Goal: Task Accomplishment & Management: Manage account settings

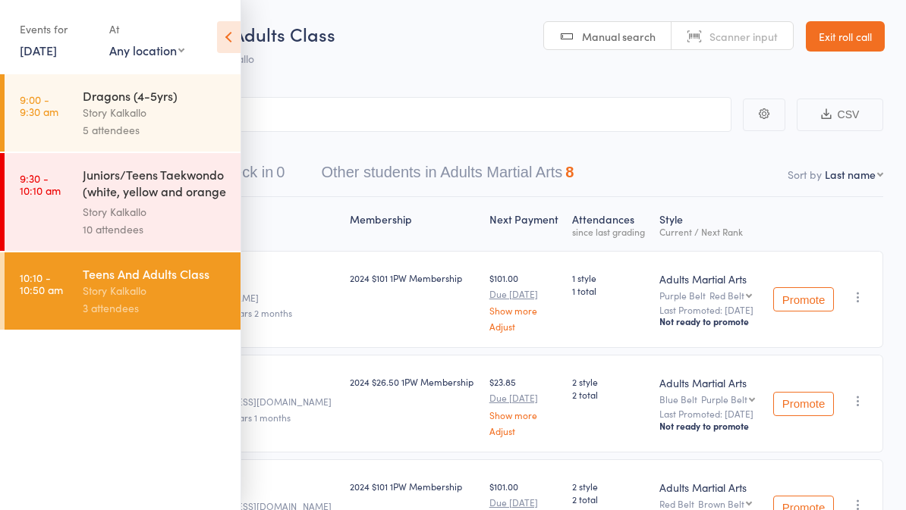
click at [49, 58] on link "11 Oct, 2025" at bounding box center [38, 50] width 37 height 17
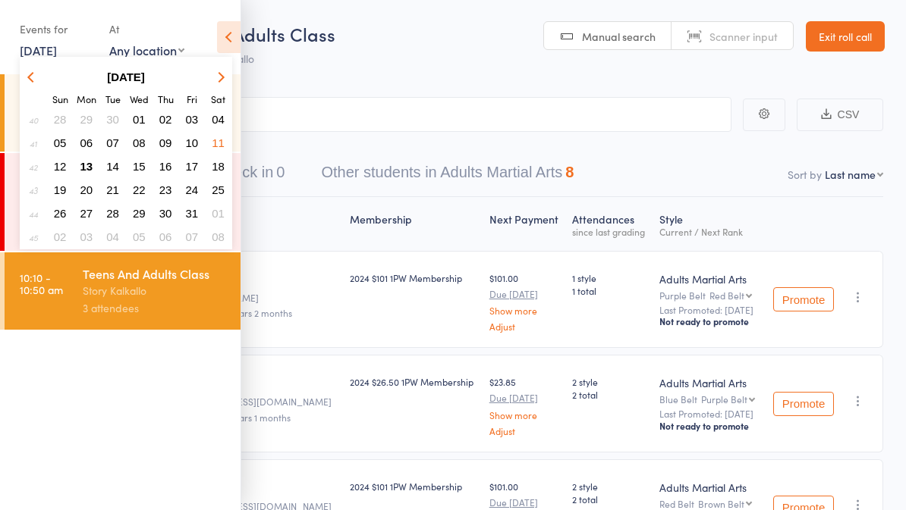
click at [93, 163] on button "13" at bounding box center [87, 166] width 24 height 20
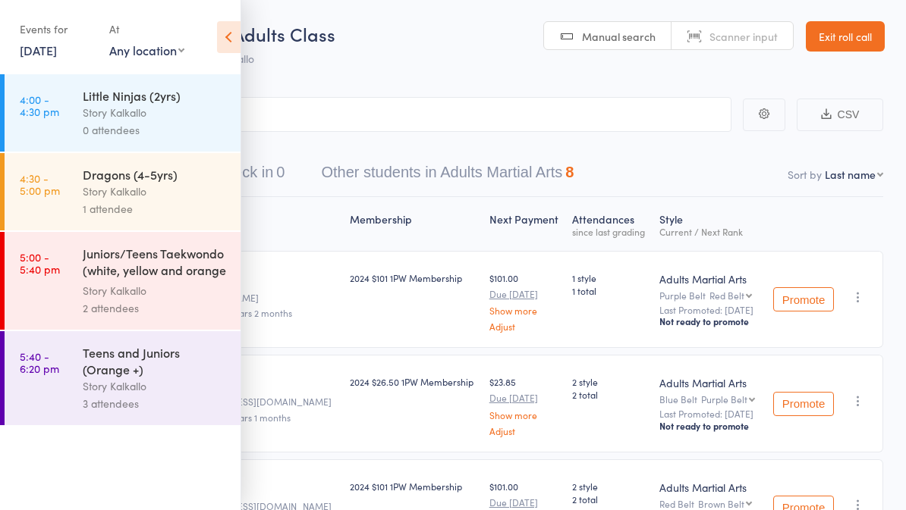
click at [208, 104] on div "Little Ninjas (2yrs)" at bounding box center [155, 95] width 145 height 17
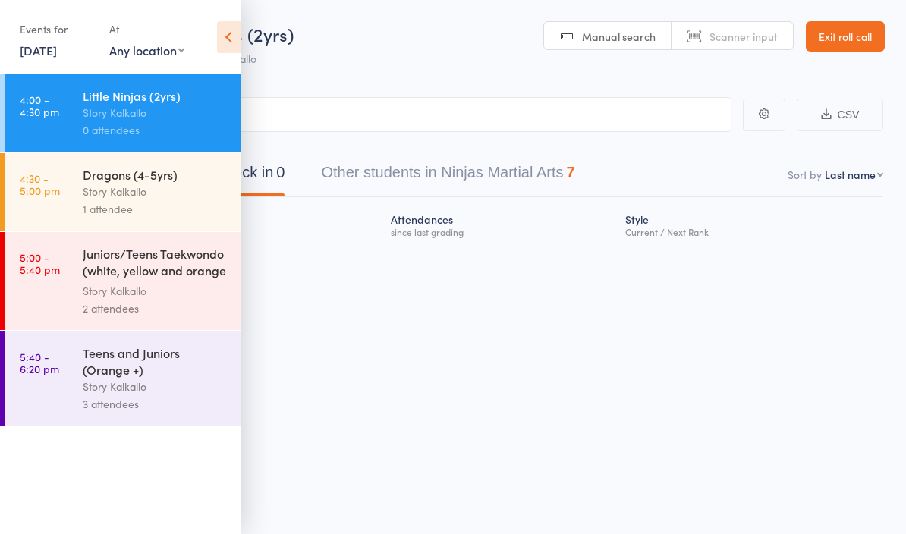
click at [853, 51] on link "Exit roll call" at bounding box center [845, 36] width 79 height 30
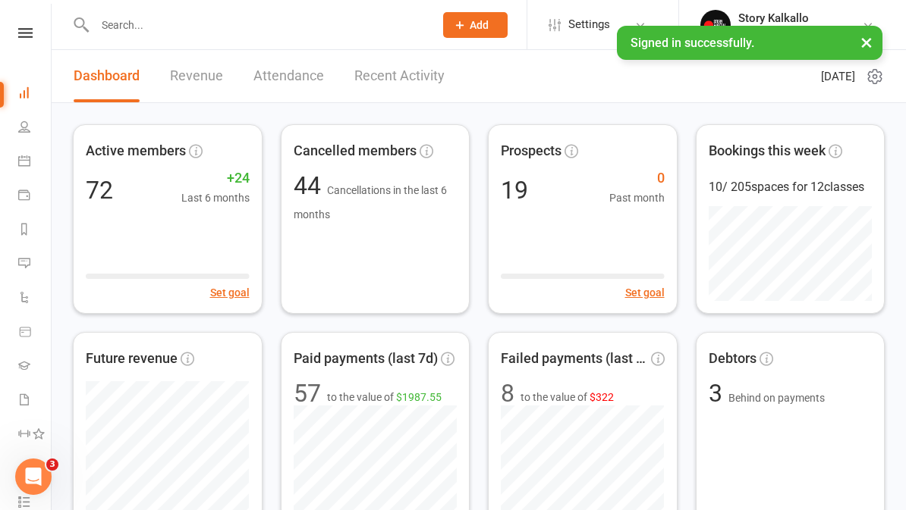
click at [33, 37] on link at bounding box center [25, 33] width 54 height 10
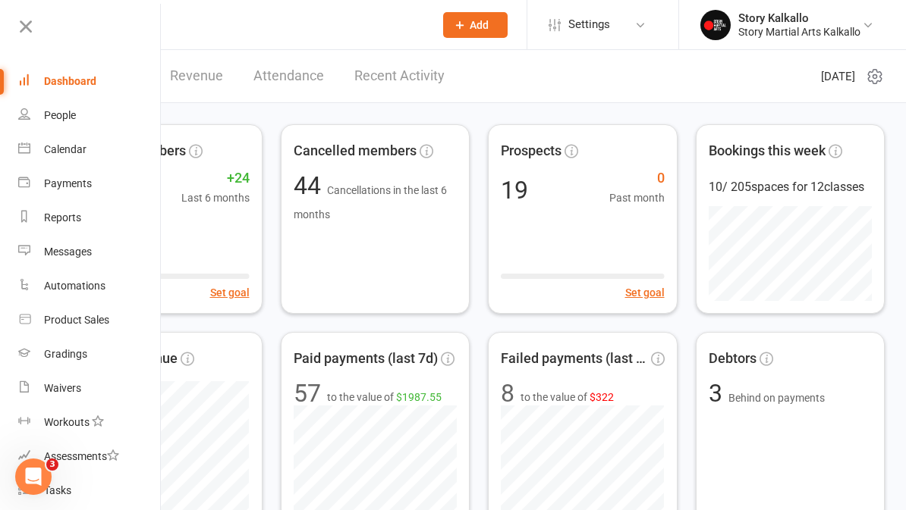
click at [97, 115] on link "People" at bounding box center [89, 116] width 143 height 34
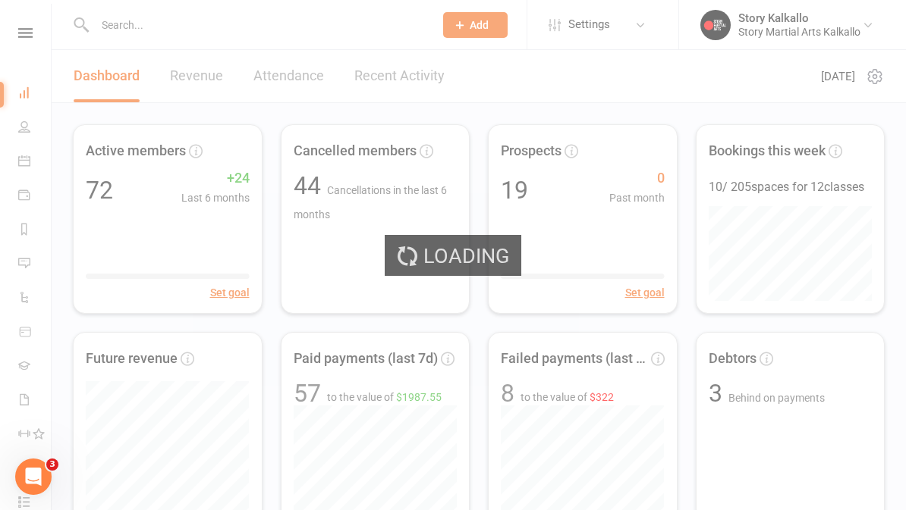
select select "100"
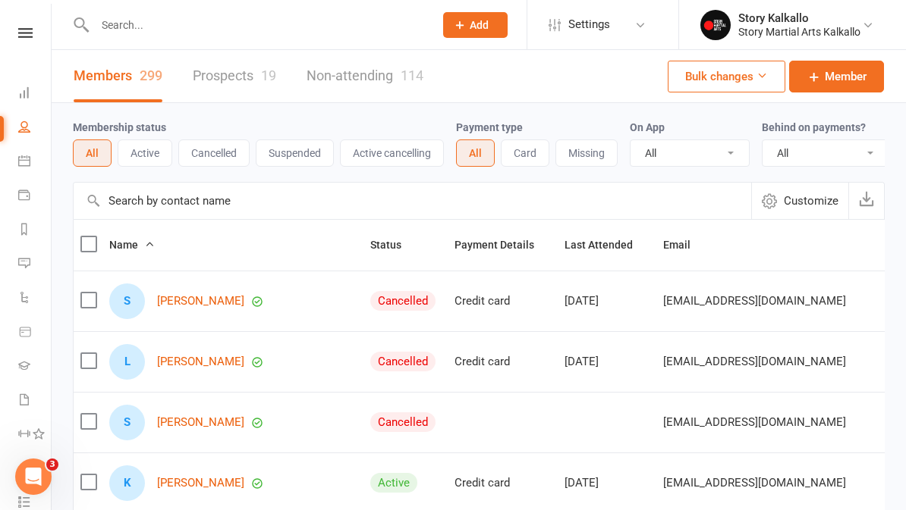
click at [153, 156] on button "Active" at bounding box center [145, 153] width 55 height 27
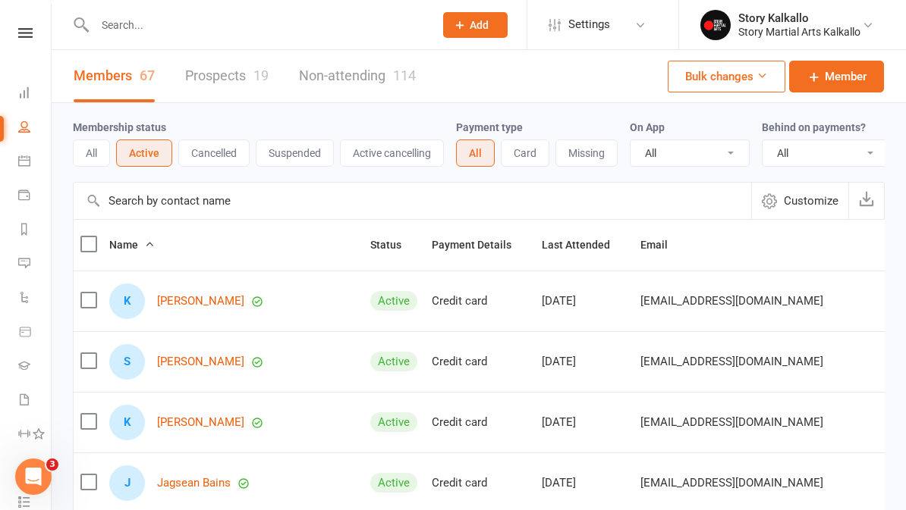
click at [541, 152] on button "Card" at bounding box center [525, 153] width 49 height 27
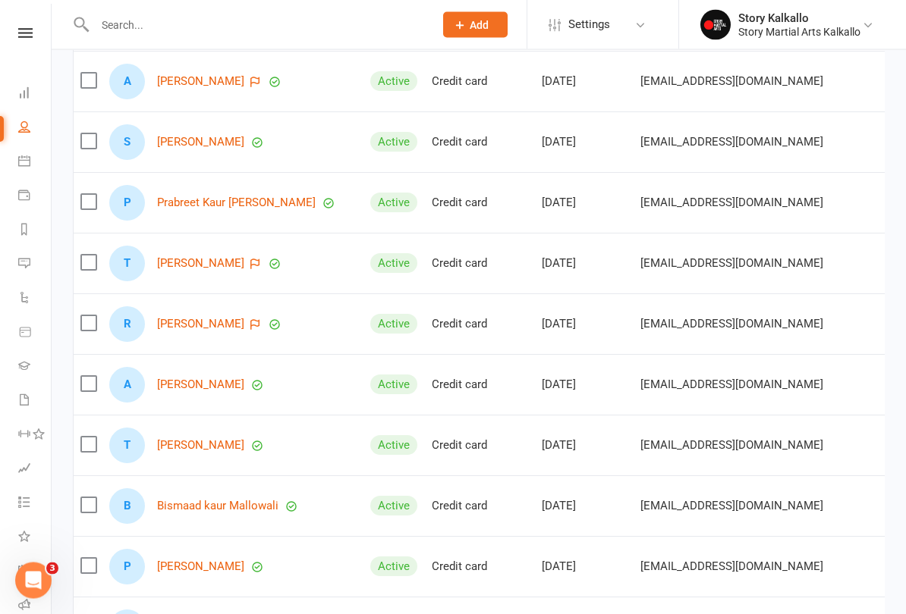
scroll to position [1443, 0]
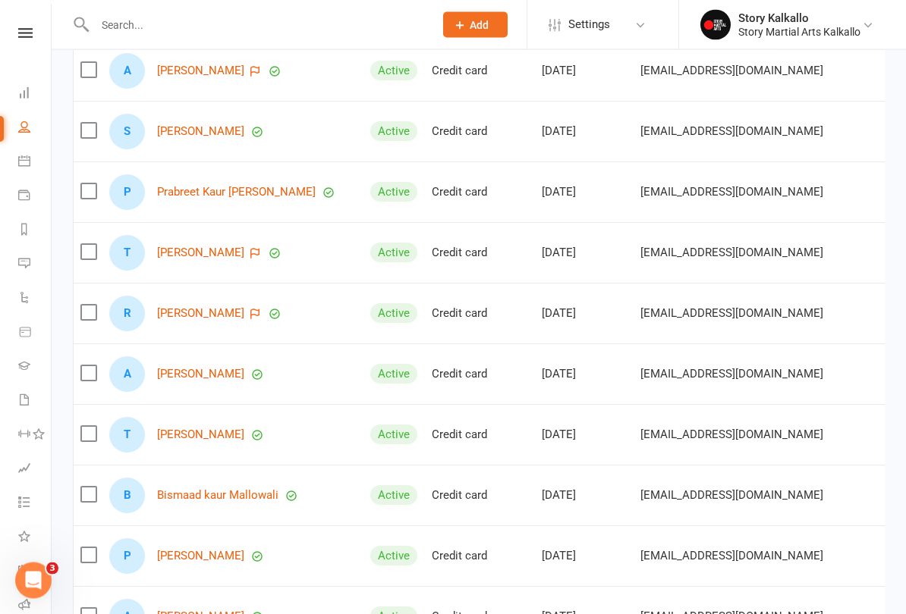
click at [33, 16] on nav "Clubworx Dashboard People Calendar Payments Reports Messages Automations Produc…" at bounding box center [26, 311] width 52 height 614
click at [27, 31] on icon at bounding box center [25, 33] width 14 height 10
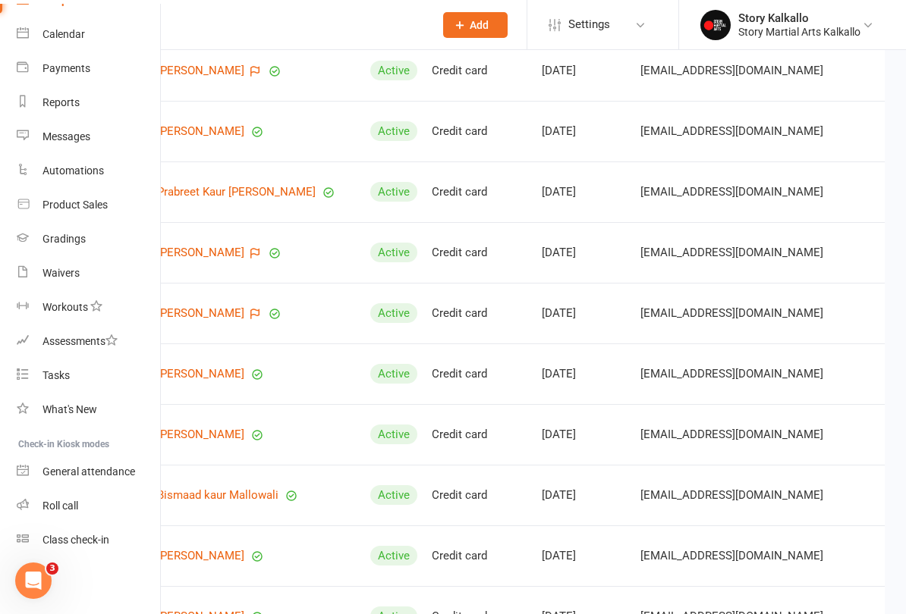
scroll to position [115, 2]
click at [72, 501] on div "Roll call" at bounding box center [60, 506] width 36 height 12
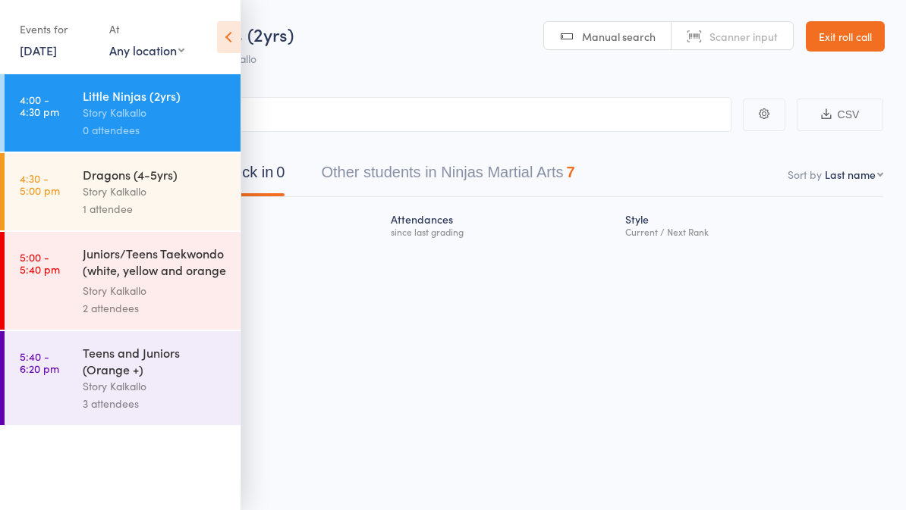
click at [224, 8] on div "Events for 13 Oct, 2025 13 Oct, 2025 October 2025 Sun Mon Tue Wed Thu Fri Sat 4…" at bounding box center [120, 38] width 240 height 77
click at [223, 36] on icon at bounding box center [229, 37] width 24 height 32
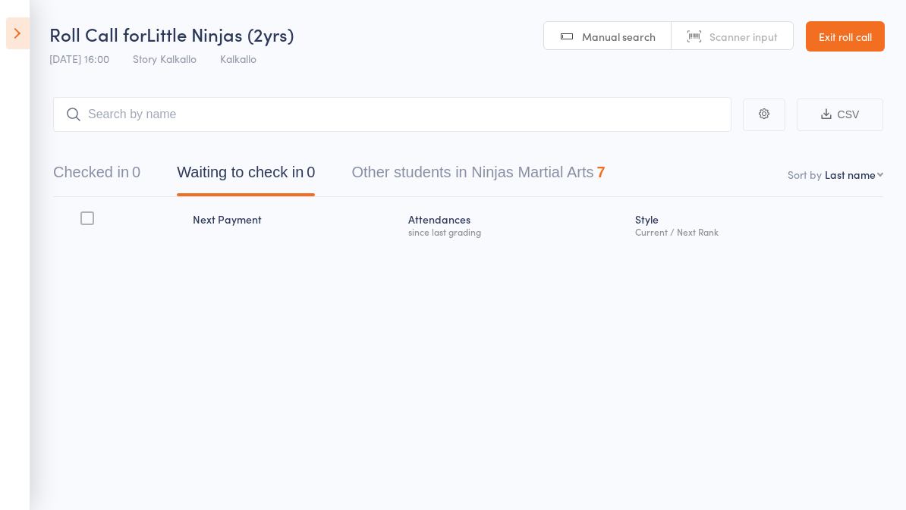
click at [539, 174] on button "Other students in Ninjas Martial Arts 7" at bounding box center [477, 176] width 253 height 40
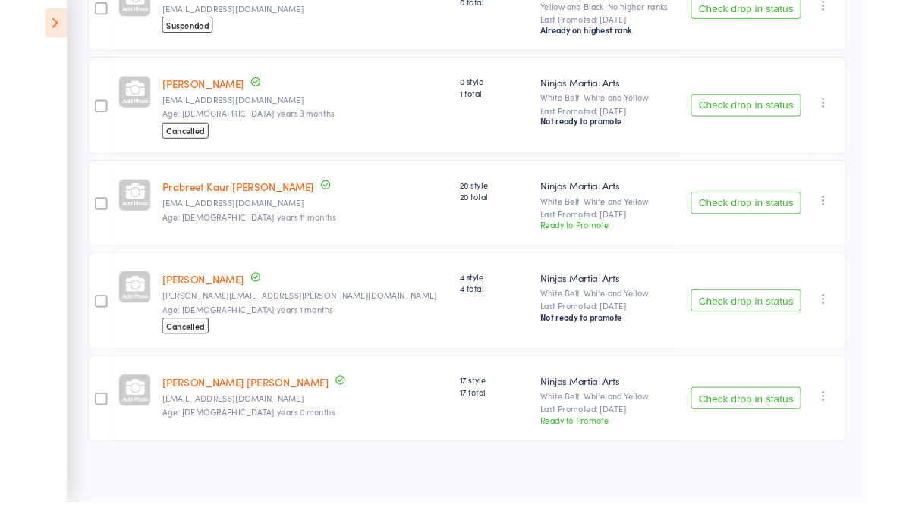
scroll to position [562, 0]
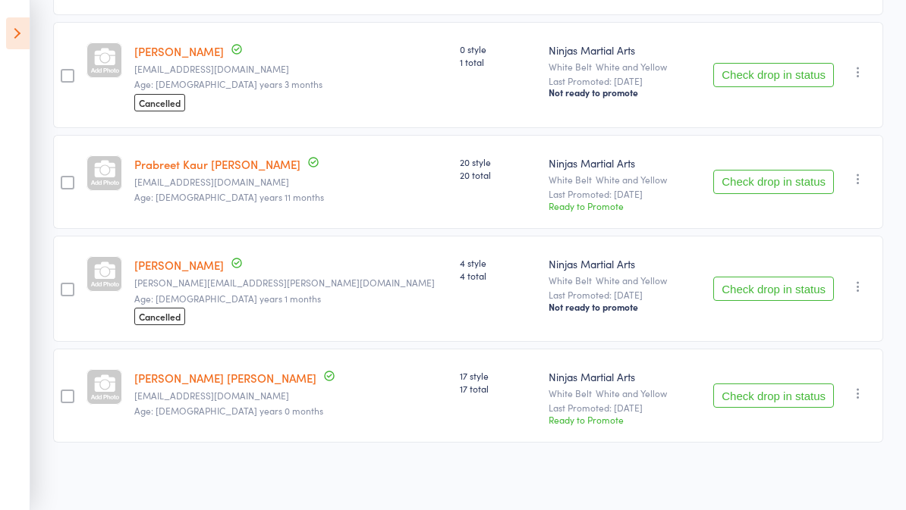
click at [761, 397] on button "Check drop in status" at bounding box center [773, 396] width 121 height 24
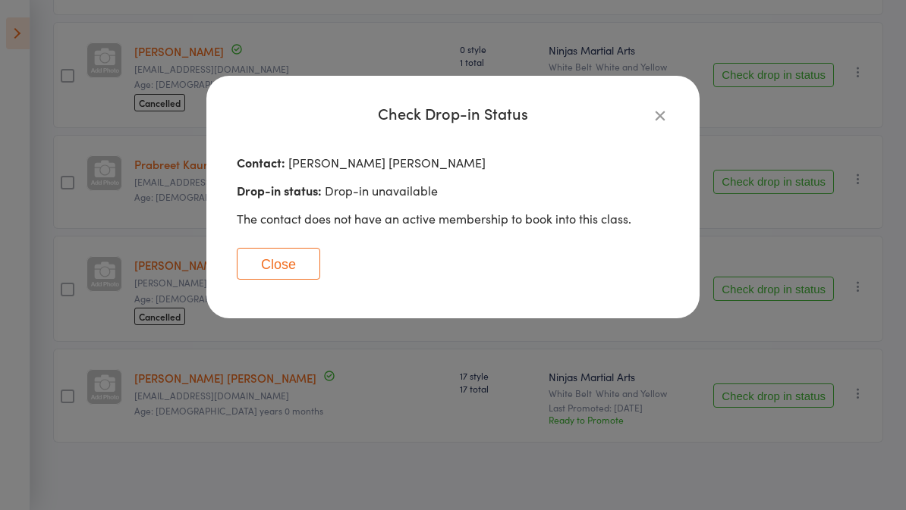
click at [657, 112] on icon "button" at bounding box center [660, 115] width 17 height 17
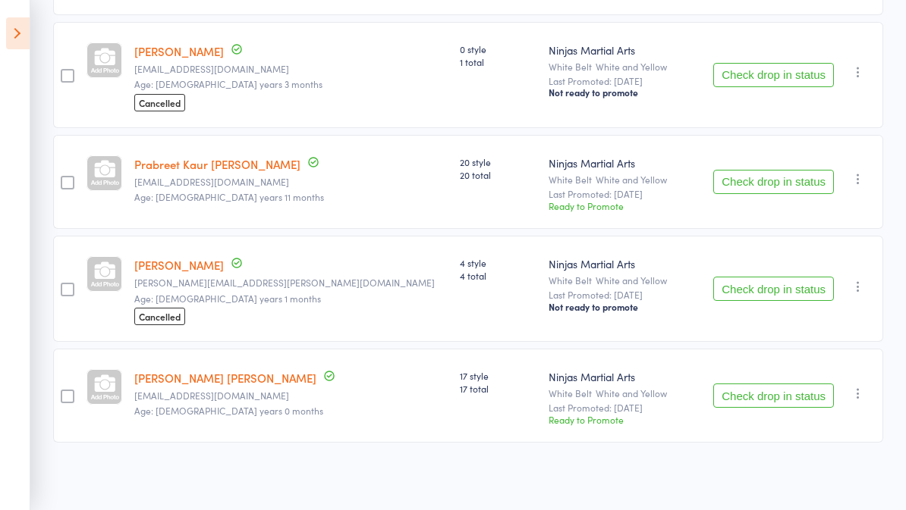
click at [789, 396] on button "Check drop in status" at bounding box center [773, 396] width 121 height 24
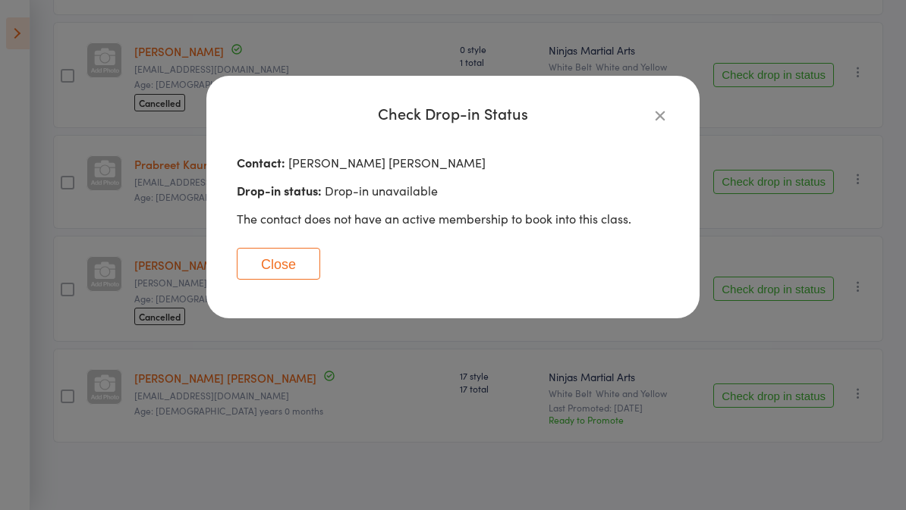
click at [667, 113] on icon "button" at bounding box center [660, 115] width 17 height 17
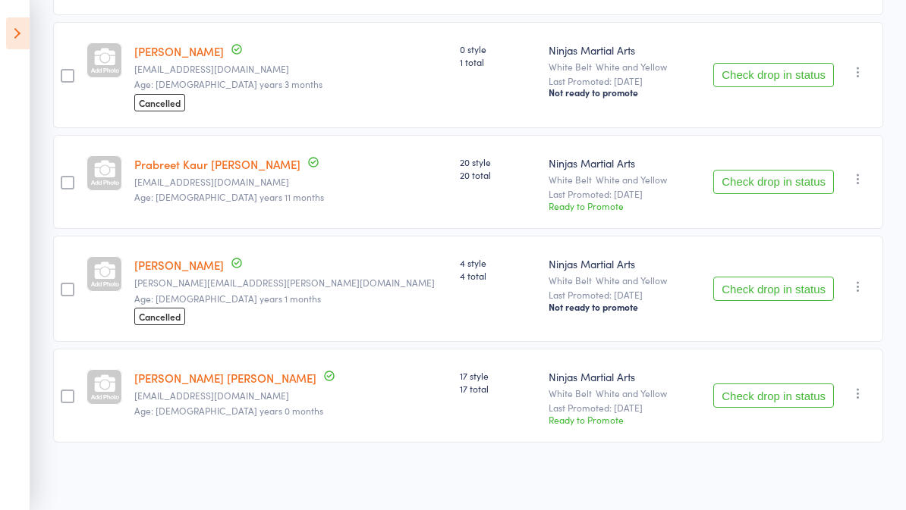
click at [206, 381] on link "[PERSON_NAME] [PERSON_NAME]" at bounding box center [225, 378] width 182 height 16
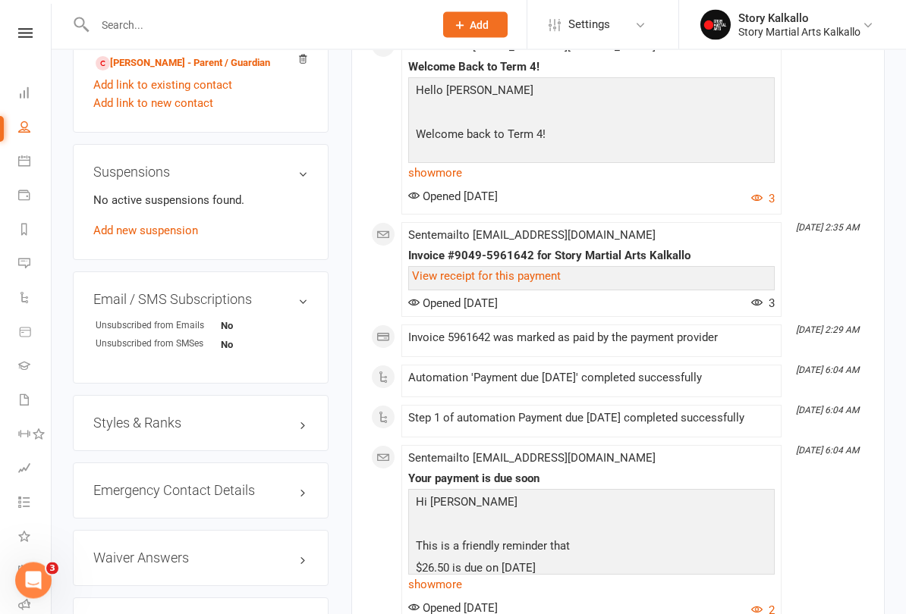
scroll to position [934, 0]
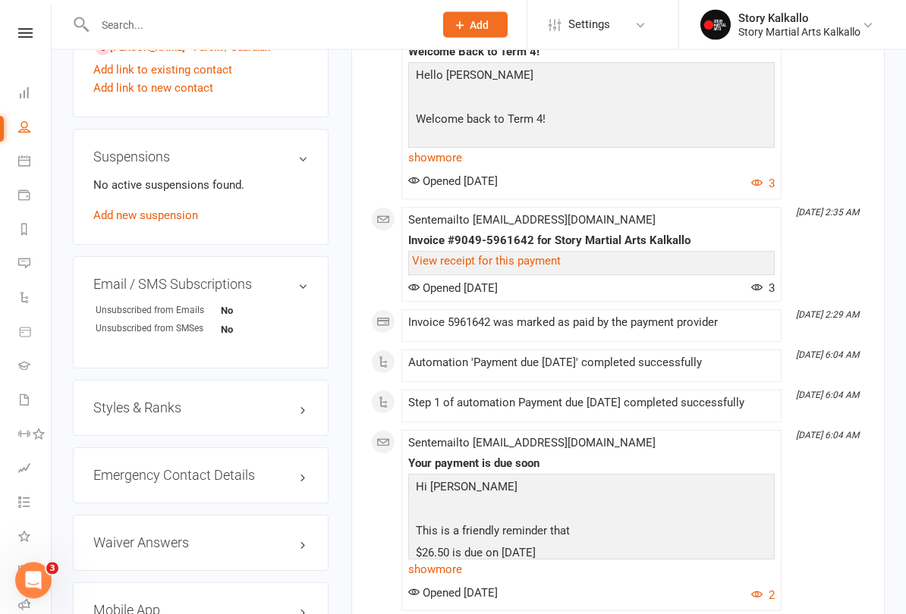
click at [228, 437] on div "Styles & Ranks" at bounding box center [201, 409] width 256 height 56
click at [278, 416] on h3 "Styles & Ranks" at bounding box center [200, 408] width 215 height 15
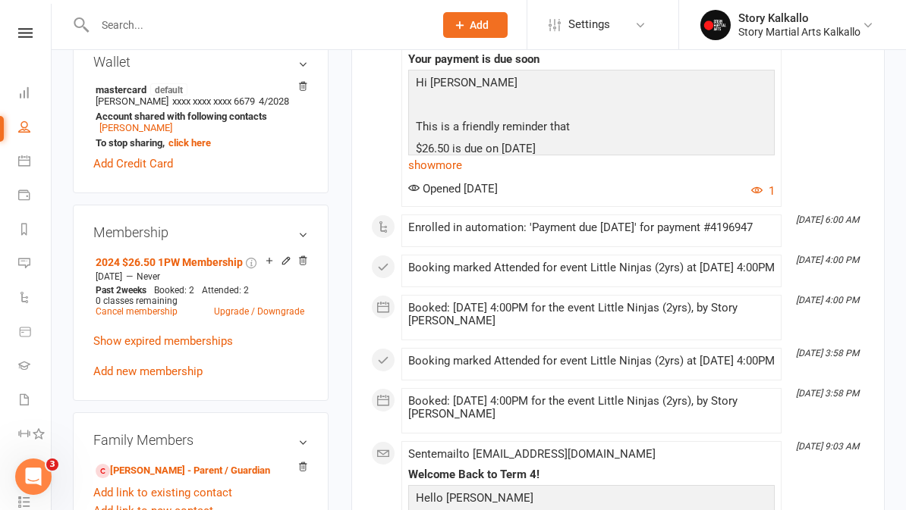
scroll to position [517, 0]
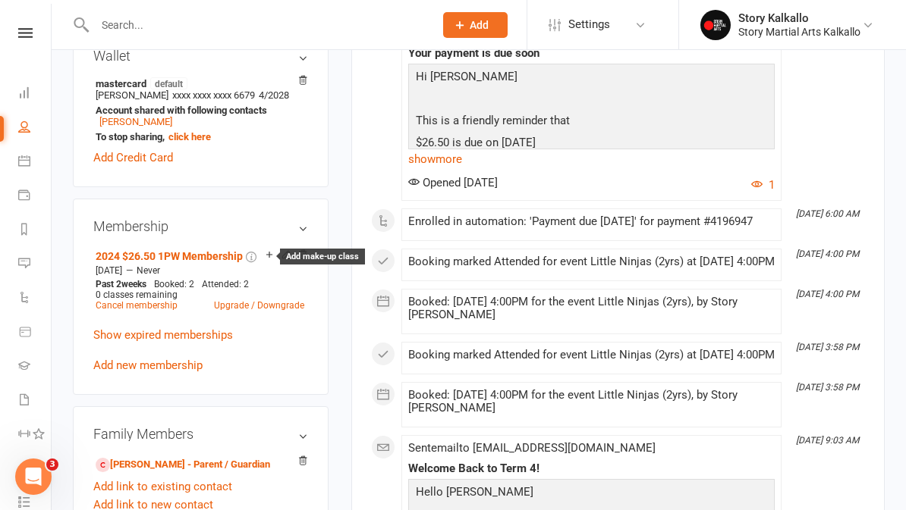
click at [270, 260] on icon at bounding box center [269, 255] width 11 height 11
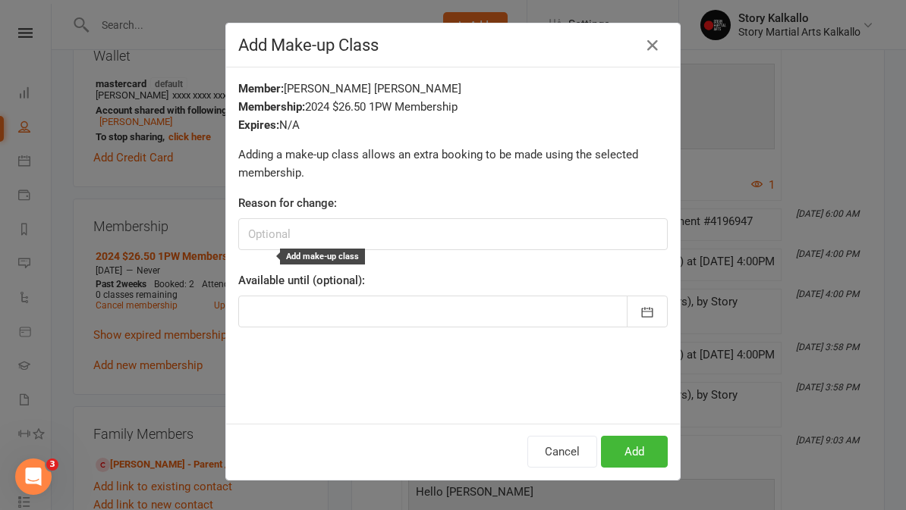
click at [630, 466] on button "Add" at bounding box center [634, 452] width 67 height 32
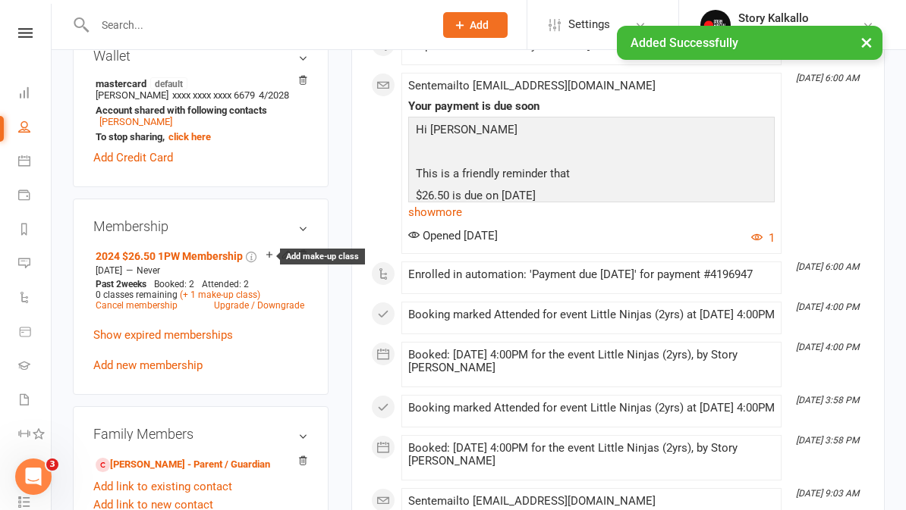
click at [272, 260] on icon at bounding box center [269, 255] width 11 height 11
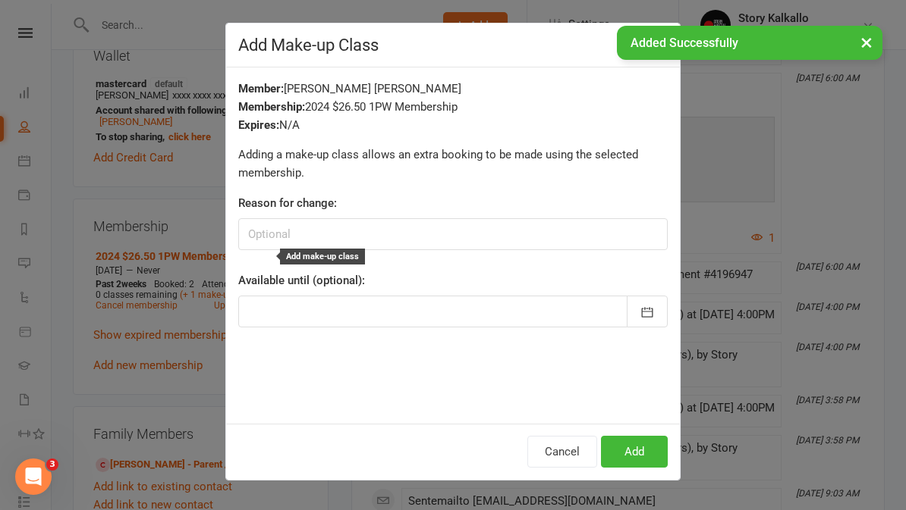
click at [633, 458] on button "Add" at bounding box center [634, 452] width 67 height 32
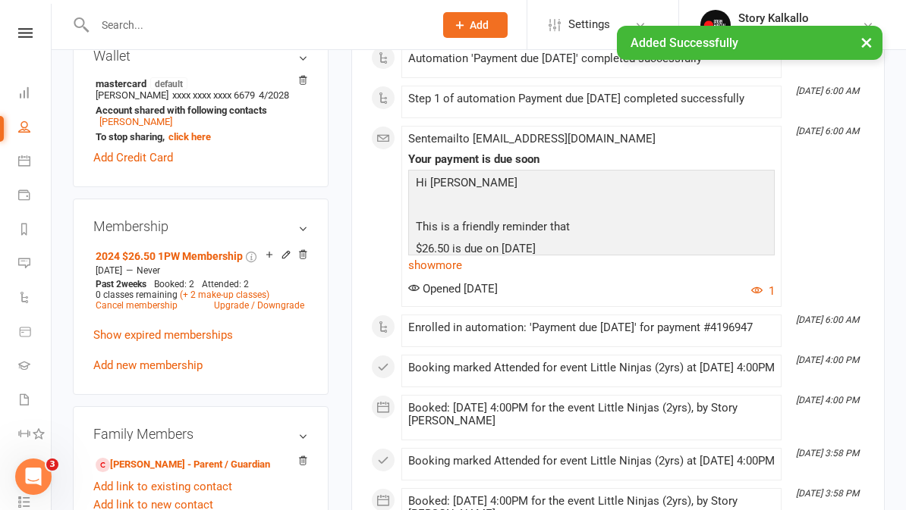
click at [27, 26] on div "× Added Successfully" at bounding box center [443, 26] width 886 height 0
click at [26, 26] on div "× Added Successfully" at bounding box center [443, 26] width 886 height 0
click at [21, 26] on div "× Added Successfully" at bounding box center [443, 26] width 886 height 0
click at [20, 26] on div "× Added Successfully" at bounding box center [443, 26] width 886 height 0
click at [23, 23] on nav "Clubworx Dashboard People Calendar Payments Reports Messages Automations Produc…" at bounding box center [26, 259] width 52 height 510
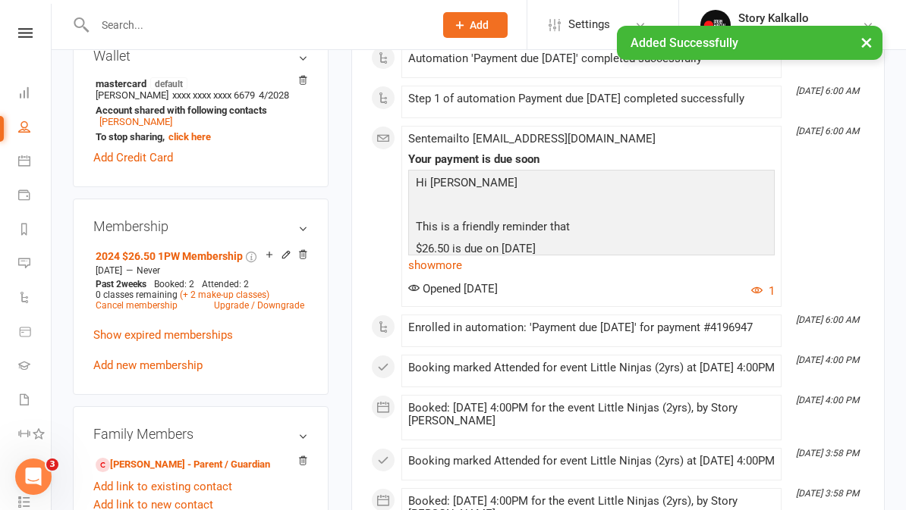
click at [25, 26] on div "× Added Successfully" at bounding box center [443, 26] width 886 height 0
click at [24, 20] on nav "Clubworx Dashboard People Calendar Payments Reports Messages Automations Produc…" at bounding box center [26, 259] width 52 height 510
click at [24, 23] on nav "Clubworx Dashboard People Calendar Payments Reports Messages Automations Produc…" at bounding box center [26, 259] width 52 height 510
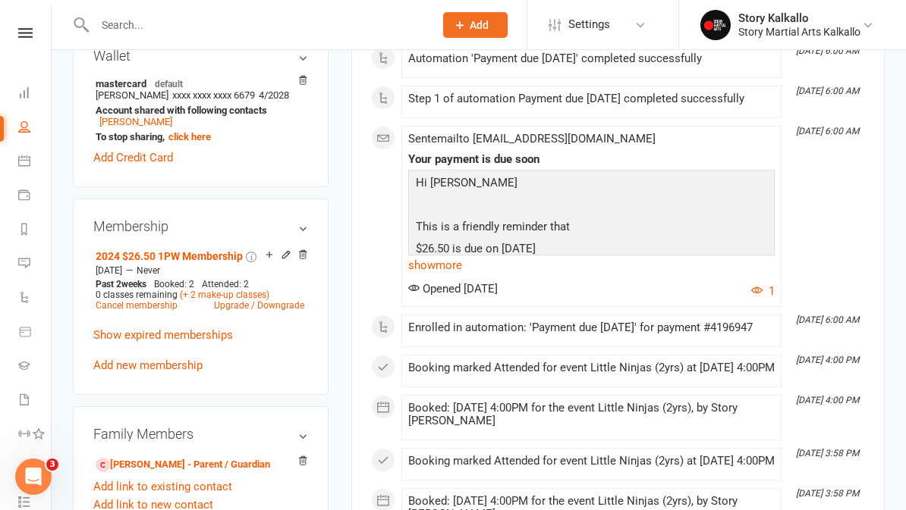
click at [31, 37] on icon at bounding box center [25, 33] width 14 height 10
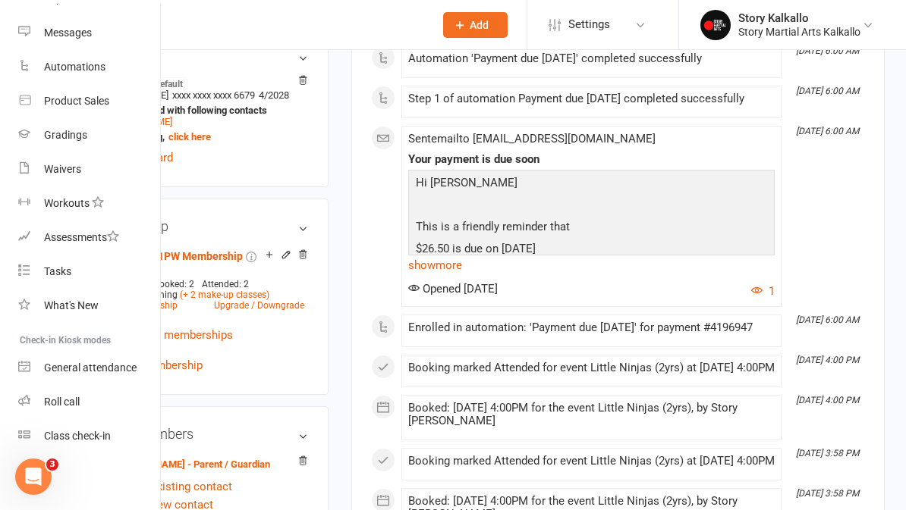
scroll to position [219, 0]
click at [98, 415] on link "Roll call" at bounding box center [89, 402] width 143 height 34
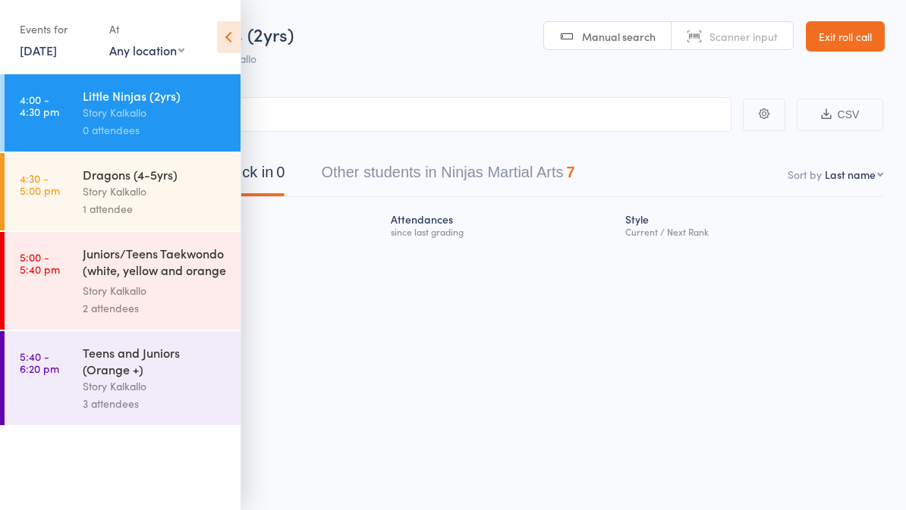
click at [238, 27] on icon at bounding box center [229, 37] width 24 height 32
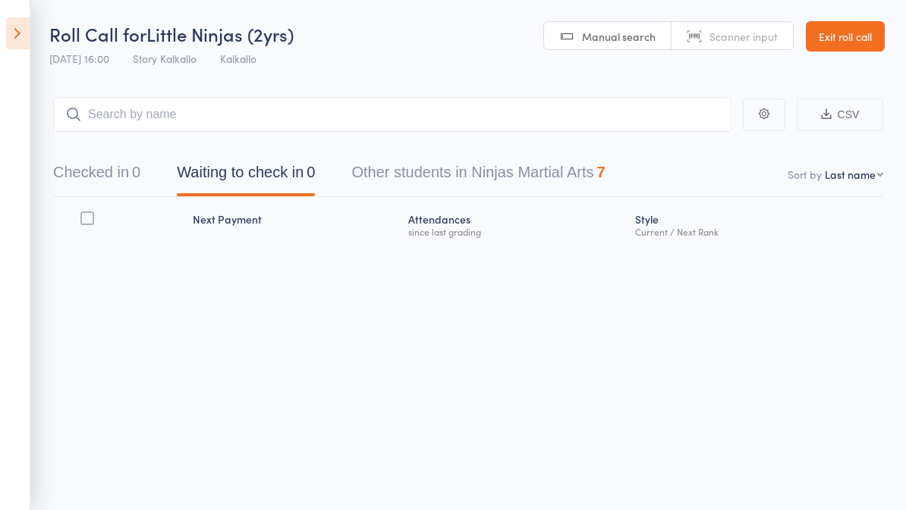
click at [531, 185] on button "Other students in Ninjas Martial Arts 7" at bounding box center [477, 176] width 253 height 40
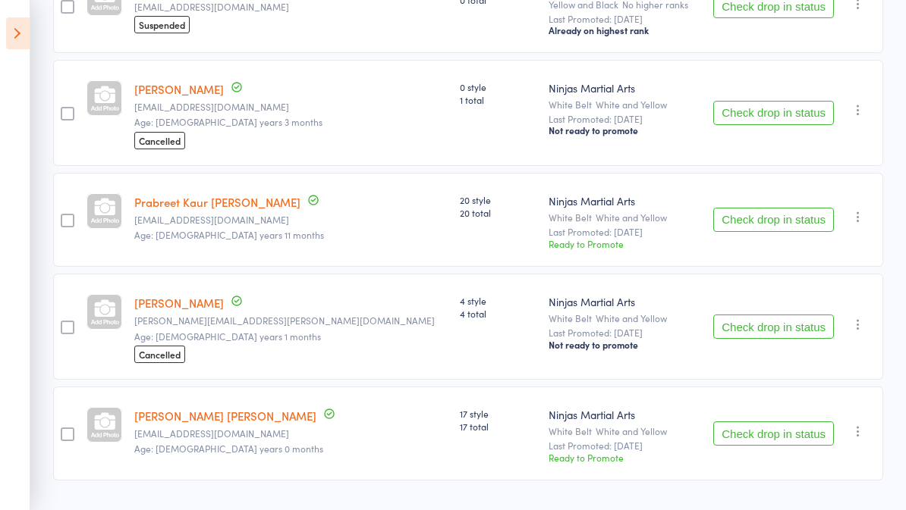
scroll to position [562, 0]
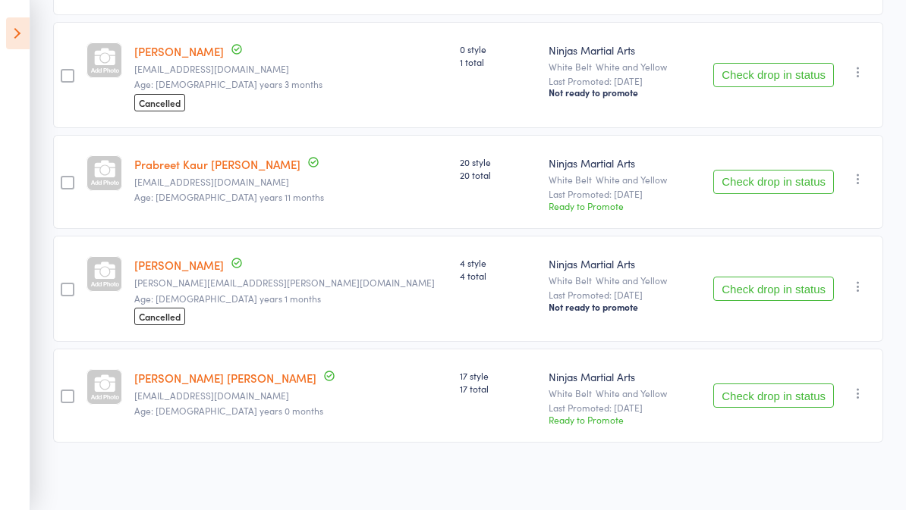
click at [775, 404] on button "Check drop in status" at bounding box center [773, 396] width 121 height 24
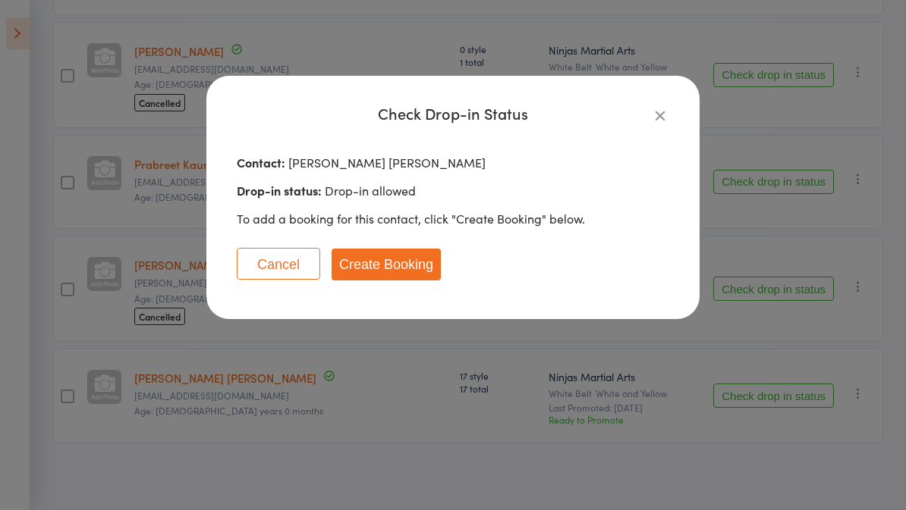
click at [416, 263] on button "Create Booking" at bounding box center [385, 265] width 109 height 32
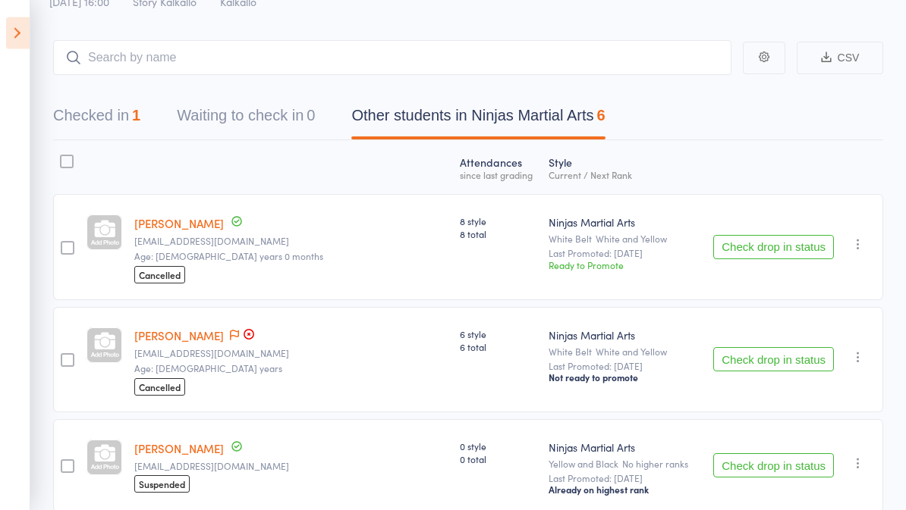
scroll to position [0, 0]
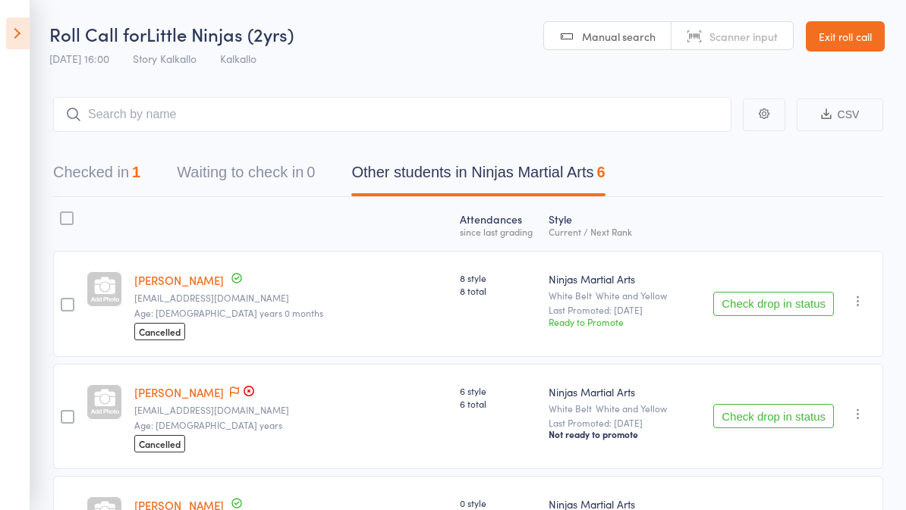
click at [836, 39] on link "Exit roll call" at bounding box center [845, 36] width 79 height 30
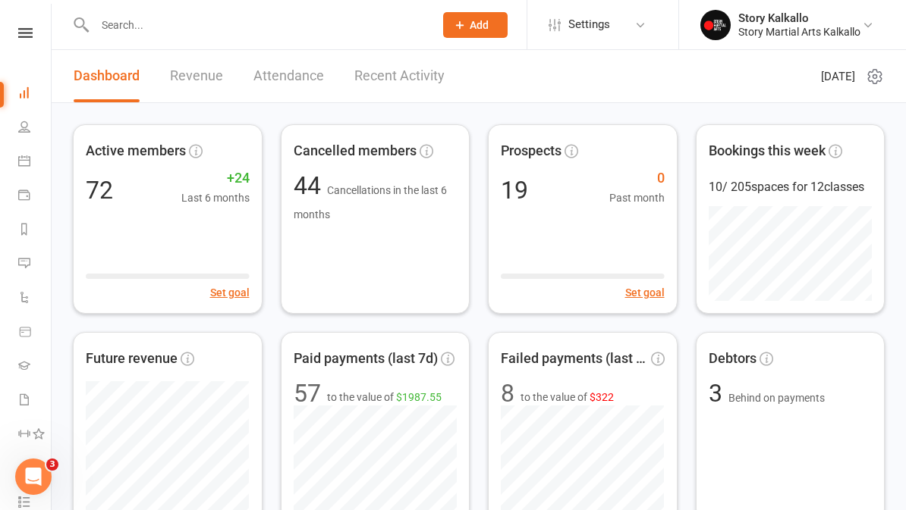
click at [22, 37] on icon at bounding box center [25, 33] width 14 height 10
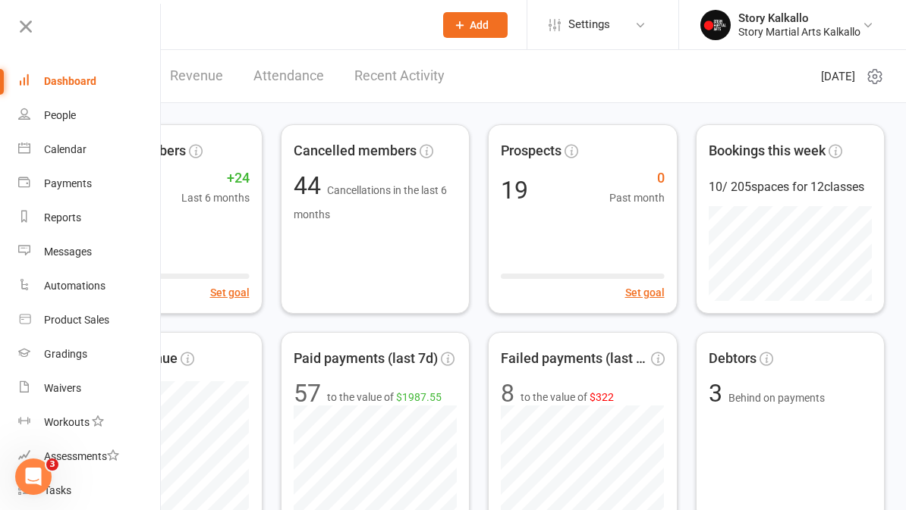
click at [29, 119] on icon at bounding box center [24, 114] width 12 height 12
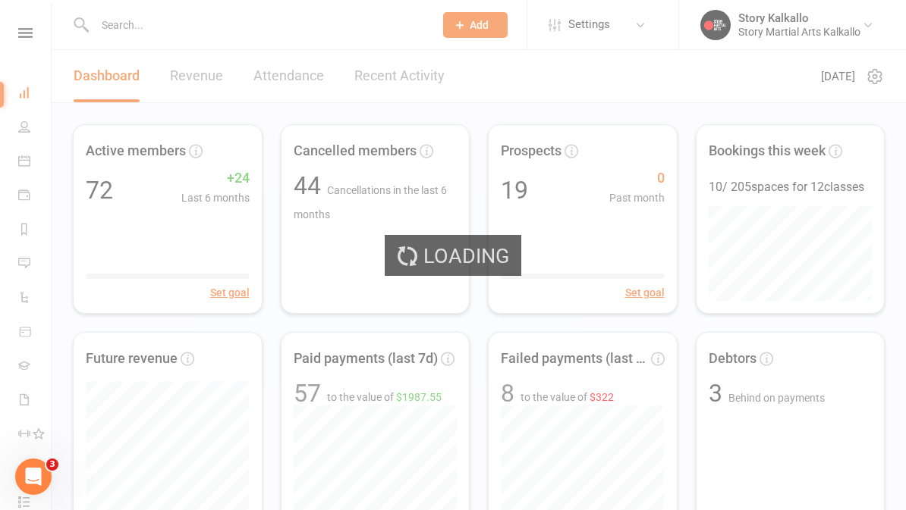
select select "100"
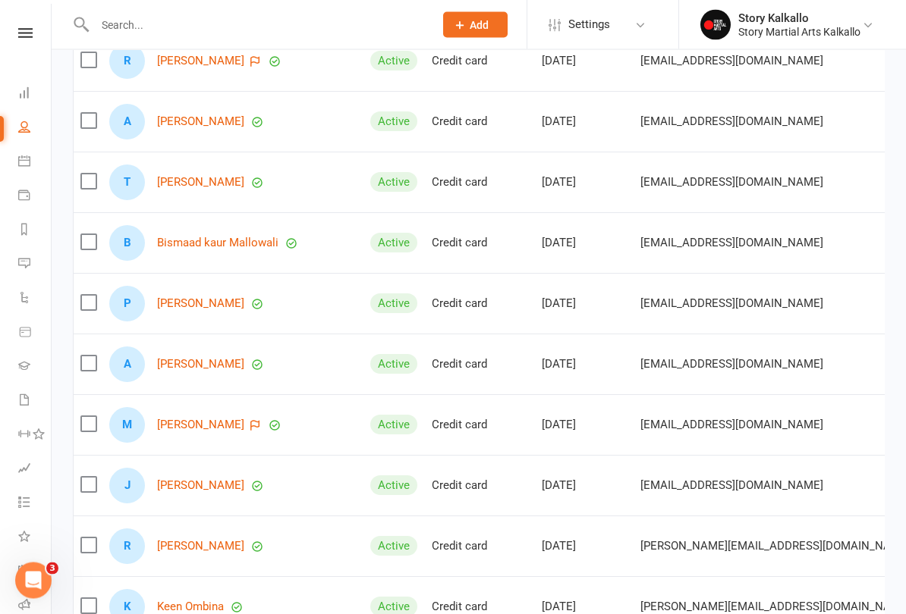
scroll to position [1697, 0]
click at [18, 22] on nav "Clubworx Dashboard People Calendar Payments Reports Messages Automations Produc…" at bounding box center [26, 311] width 52 height 614
click at [27, 31] on icon at bounding box center [25, 33] width 14 height 10
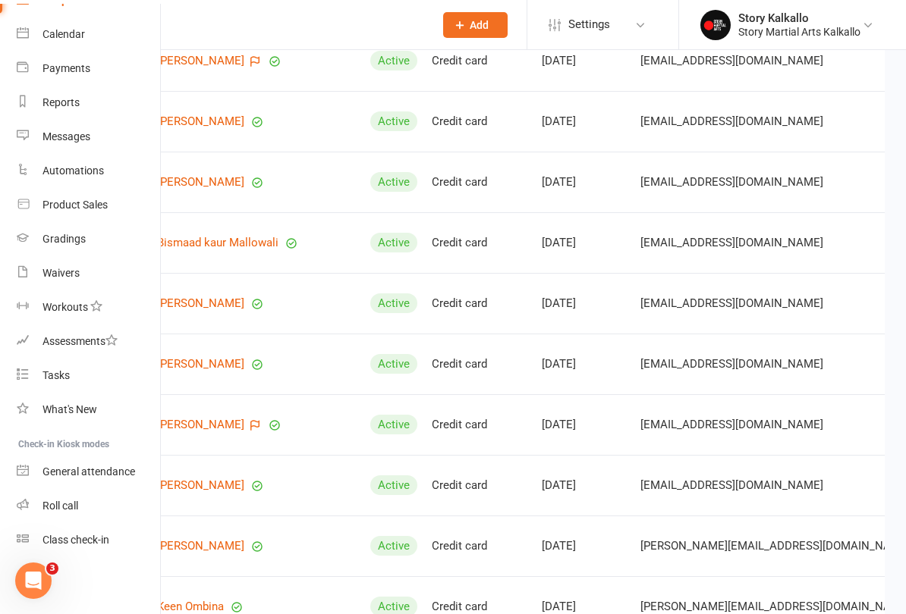
scroll to position [115, 2]
click at [42, 491] on link "Roll call" at bounding box center [88, 506] width 143 height 34
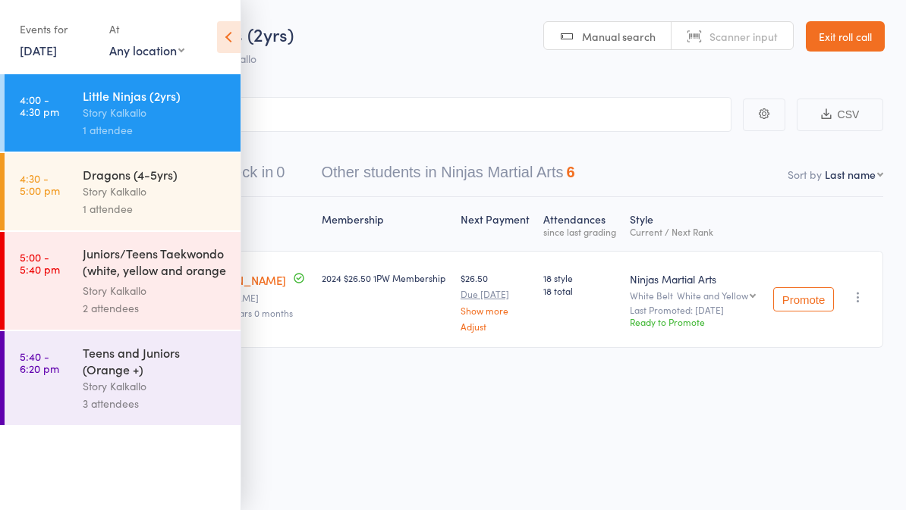
click at [229, 33] on icon at bounding box center [229, 37] width 24 height 32
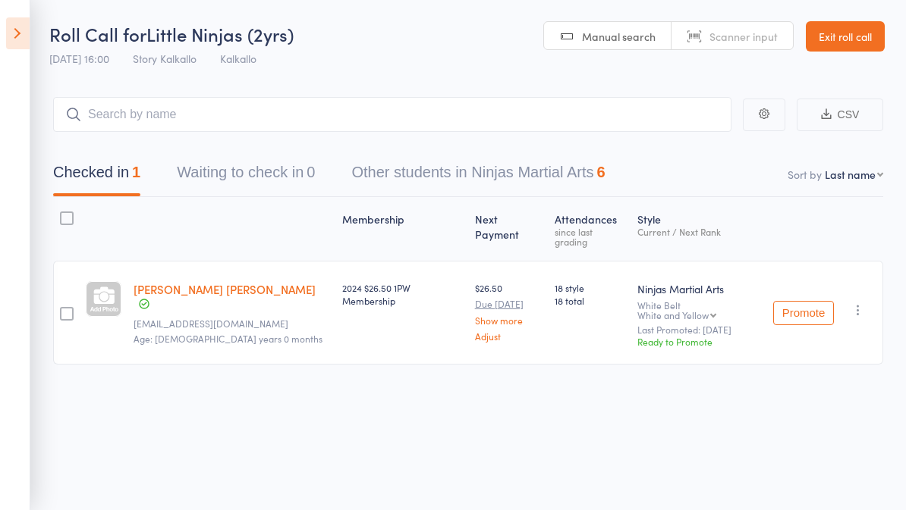
click at [425, 168] on button "Other students in Ninjas Martial Arts 6" at bounding box center [477, 176] width 253 height 40
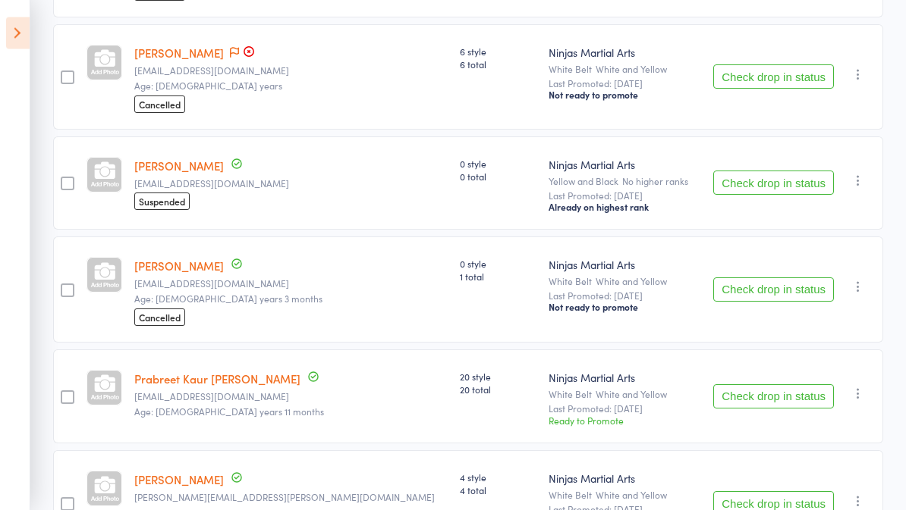
scroll to position [461, 0]
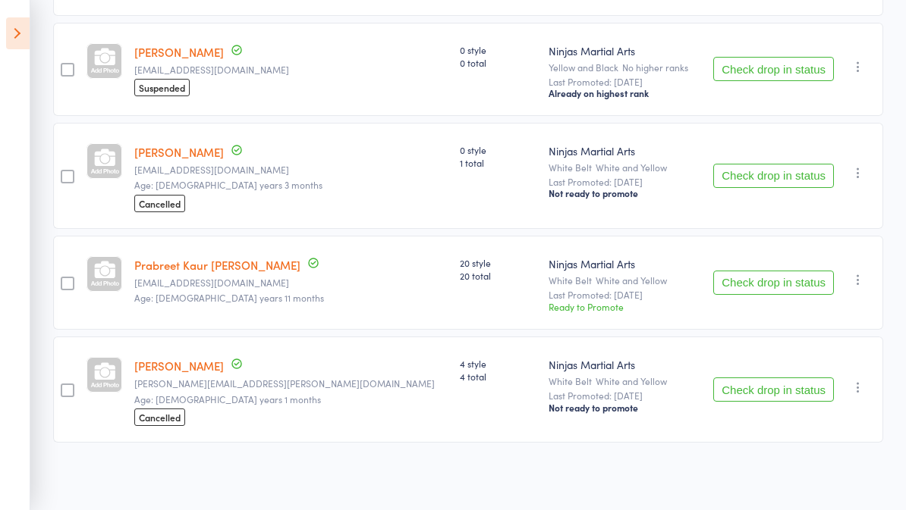
click at [793, 276] on button "Check drop in status" at bounding box center [773, 283] width 121 height 24
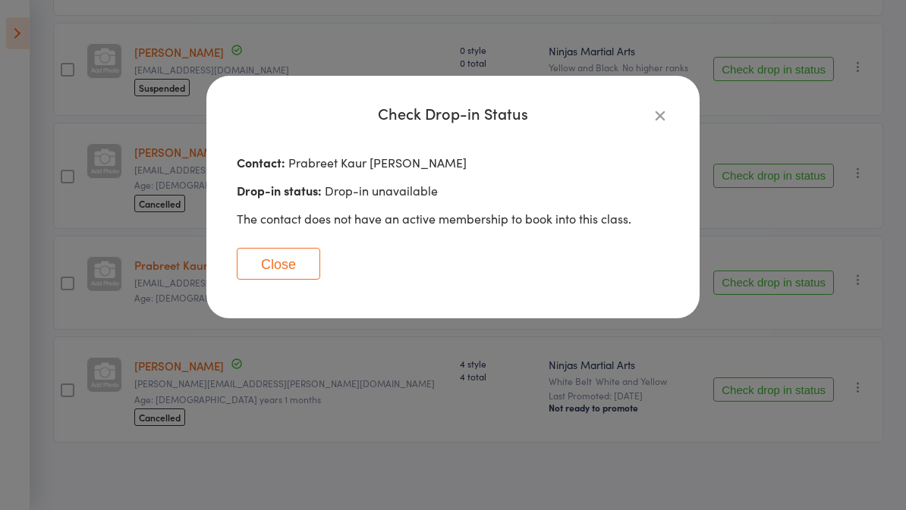
click at [663, 119] on icon "button" at bounding box center [660, 115] width 17 height 17
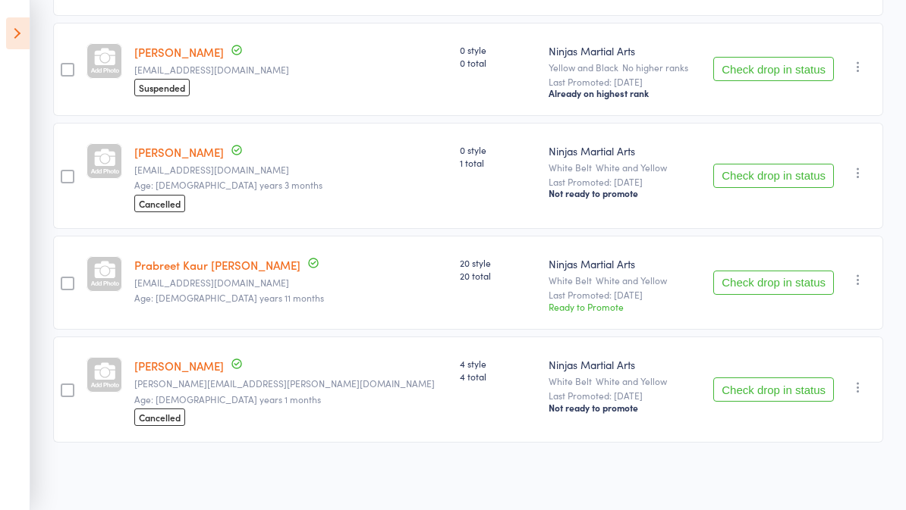
click at [192, 266] on link "Prabreet Kaur [PERSON_NAME]" at bounding box center [217, 265] width 166 height 16
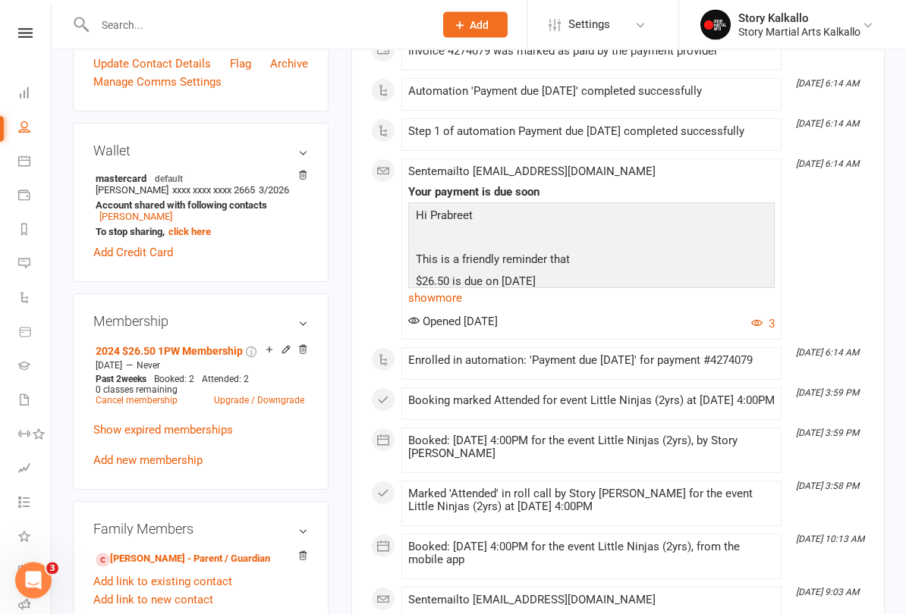
scroll to position [392, 0]
click at [271, 350] on icon at bounding box center [269, 349] width 11 height 11
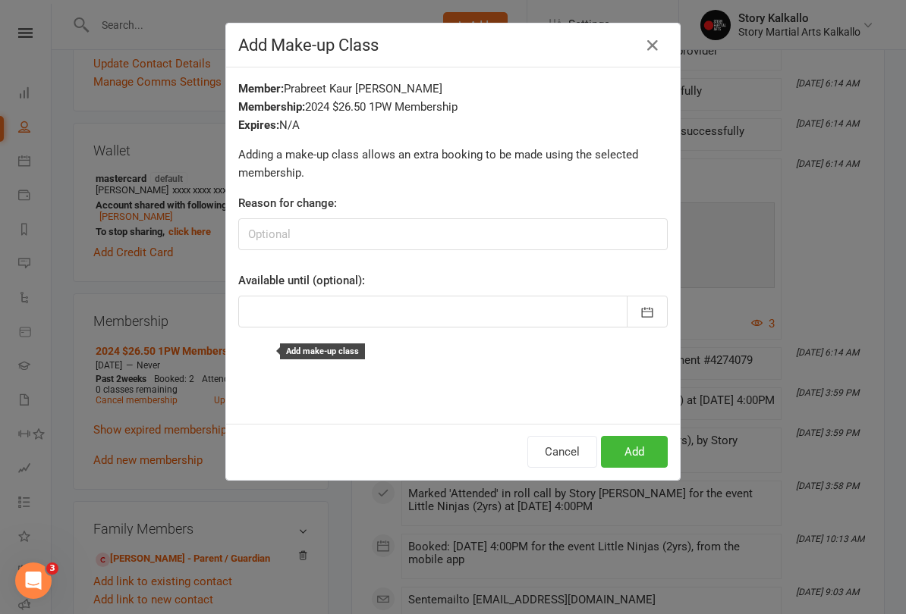
click at [652, 444] on button "Add" at bounding box center [634, 452] width 67 height 32
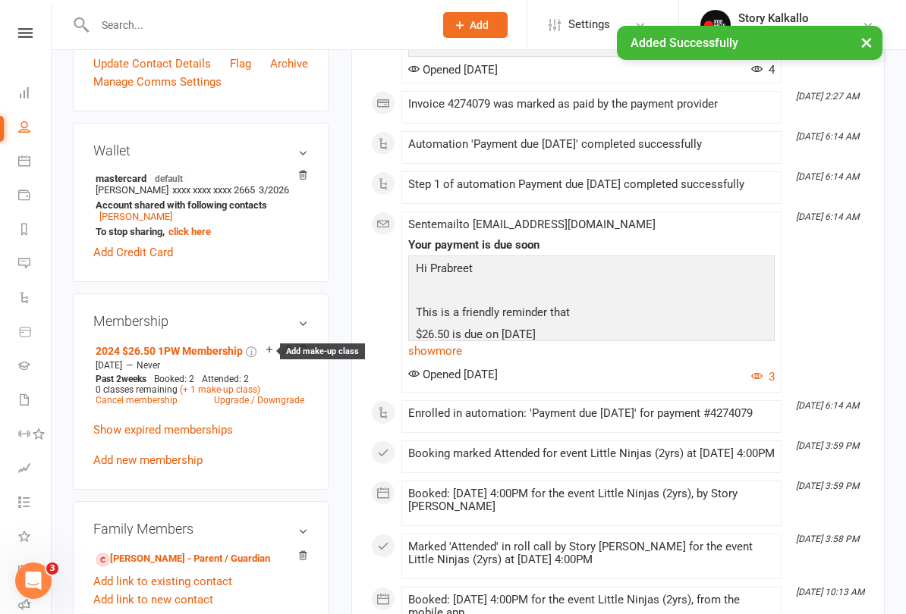
click at [269, 352] on icon at bounding box center [269, 349] width 6 height 6
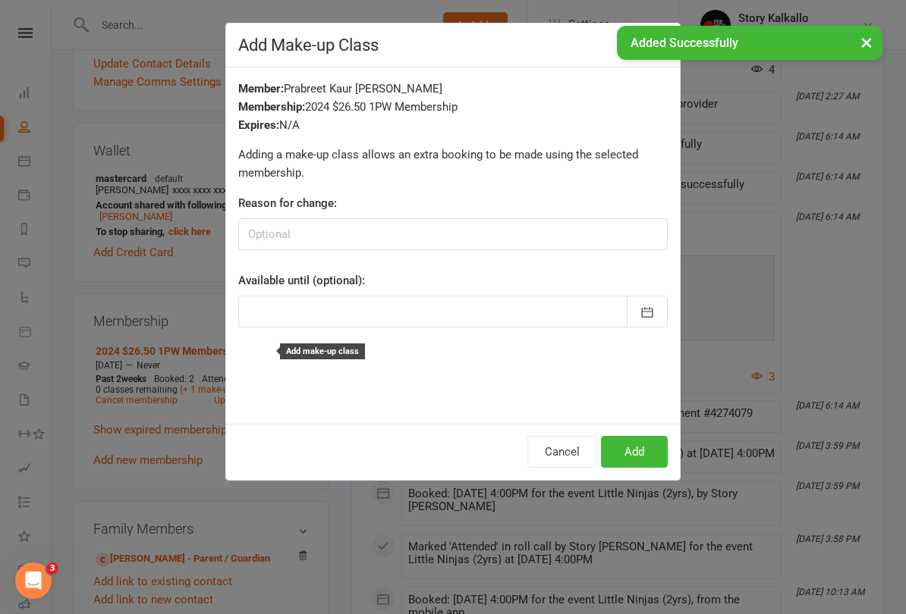
click at [646, 457] on button "Add" at bounding box center [634, 452] width 67 height 32
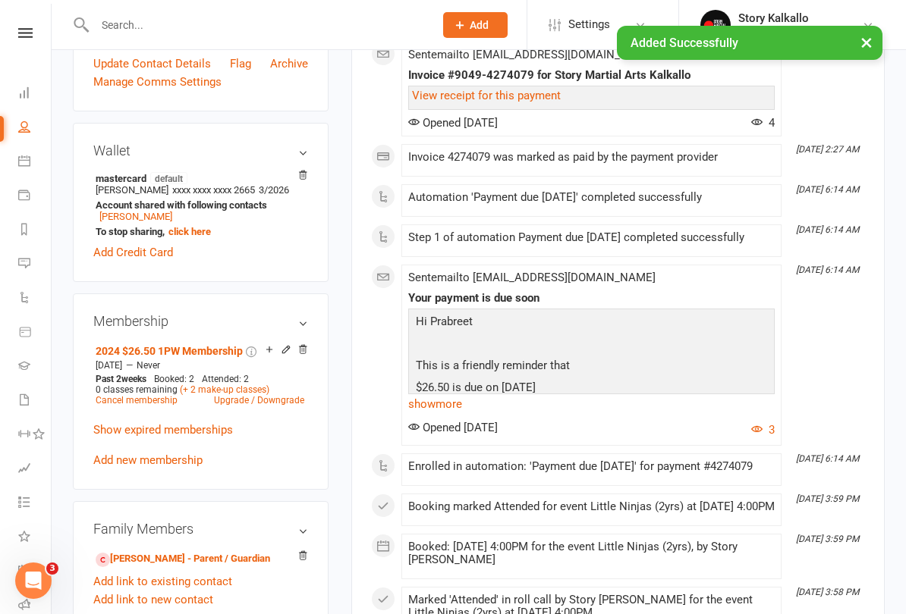
click at [27, 21] on nav "Clubworx Dashboard People Calendar Payments Reports Messages Automations Produc…" at bounding box center [26, 311] width 52 height 614
click at [30, 24] on nav "Clubworx Dashboard People Calendar Payments Reports Messages Automations Produc…" at bounding box center [26, 311] width 52 height 614
click at [39, 26] on div "× Added Successfully" at bounding box center [443, 26] width 886 height 0
click at [33, 26] on div "× Added Successfully" at bounding box center [443, 26] width 886 height 0
click at [27, 20] on nav "Clubworx Dashboard People Calendar Payments Reports Messages Automations Produc…" at bounding box center [26, 311] width 52 height 614
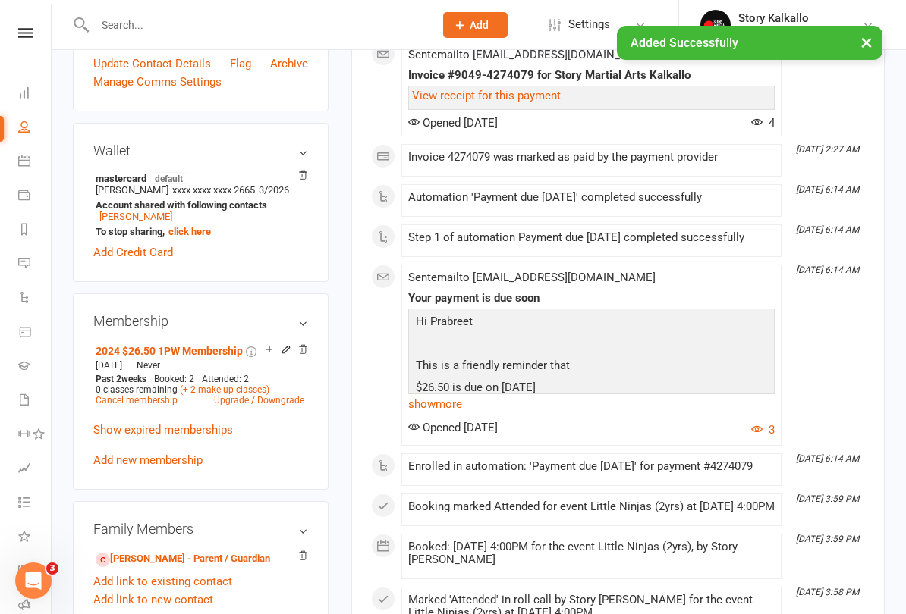
click at [30, 26] on div "× Added Successfully" at bounding box center [443, 26] width 886 height 0
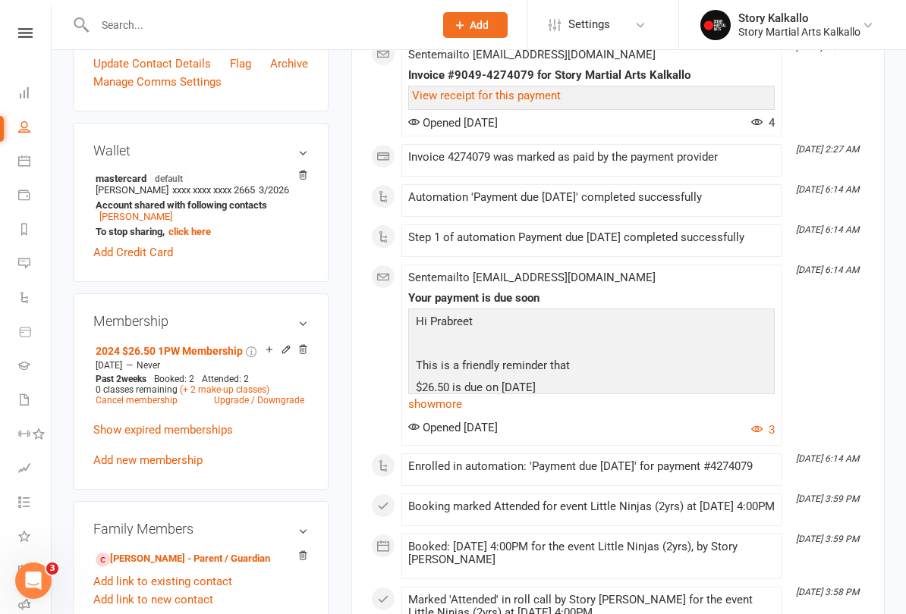
click at [36, 29] on link at bounding box center [25, 33] width 54 height 10
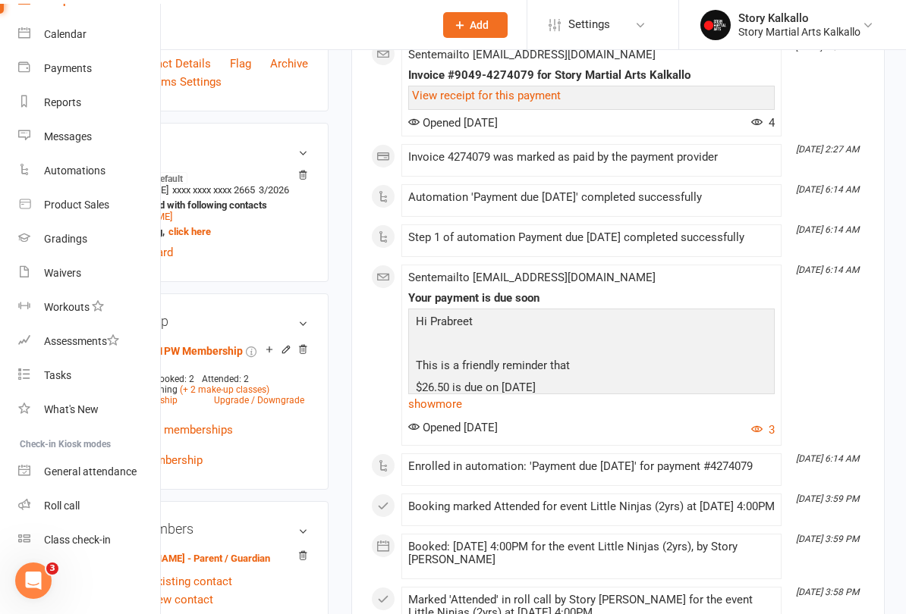
scroll to position [115, 0]
click at [77, 496] on link "Roll call" at bounding box center [89, 506] width 143 height 34
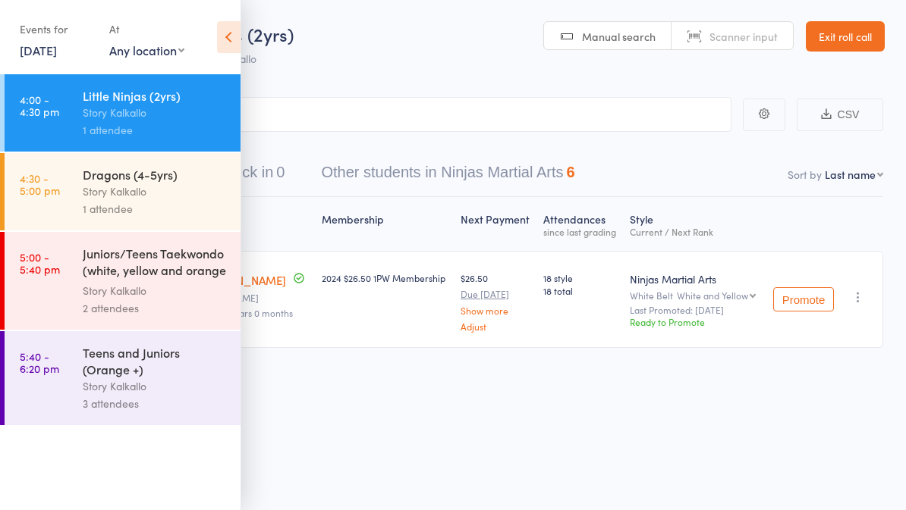
click at [240, 42] on icon at bounding box center [229, 37] width 24 height 32
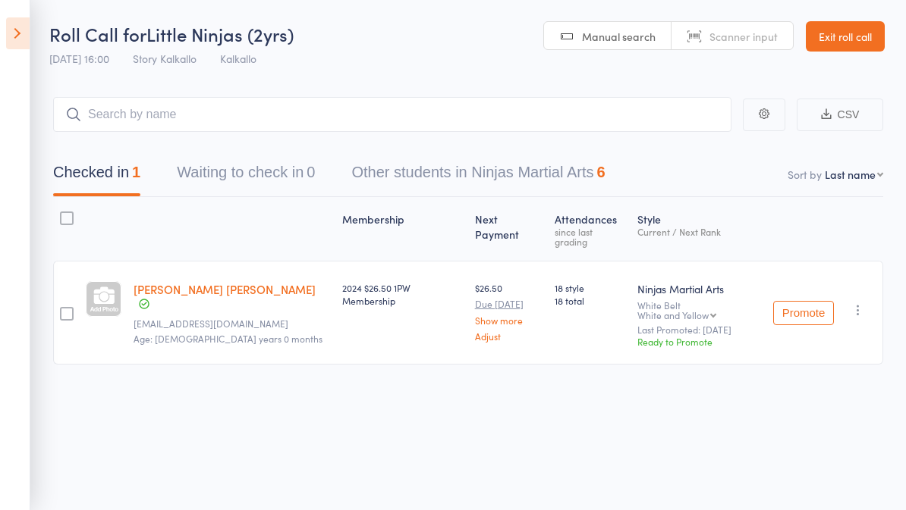
click at [567, 180] on button "Other students in Ninjas Martial Arts 6" at bounding box center [477, 176] width 253 height 40
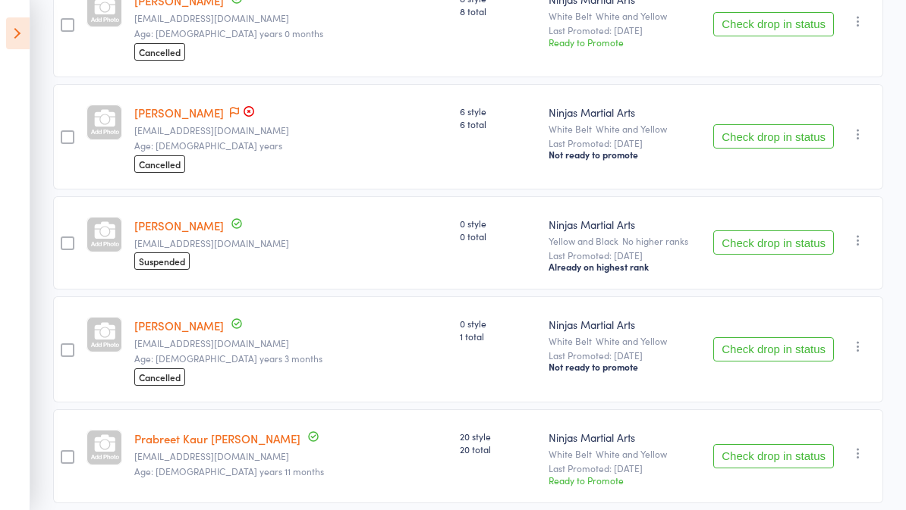
scroll to position [461, 0]
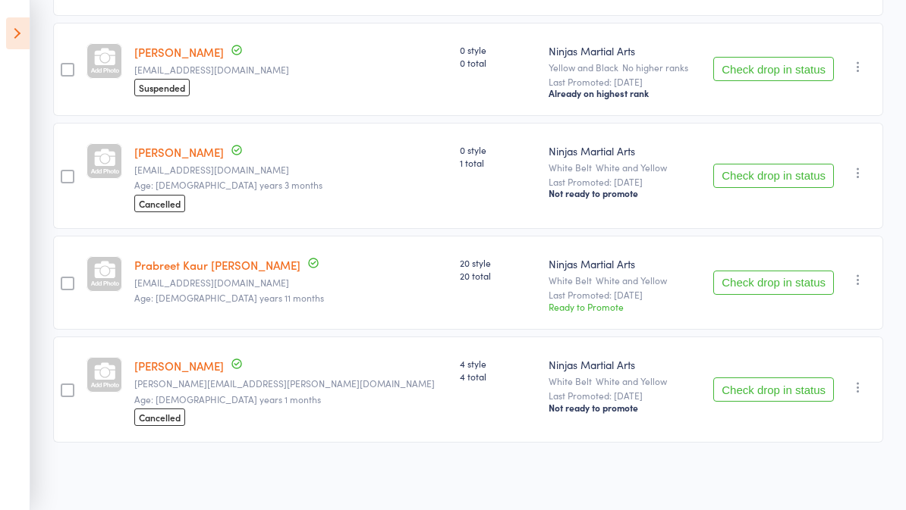
click at [806, 281] on button "Check drop in status" at bounding box center [773, 283] width 121 height 24
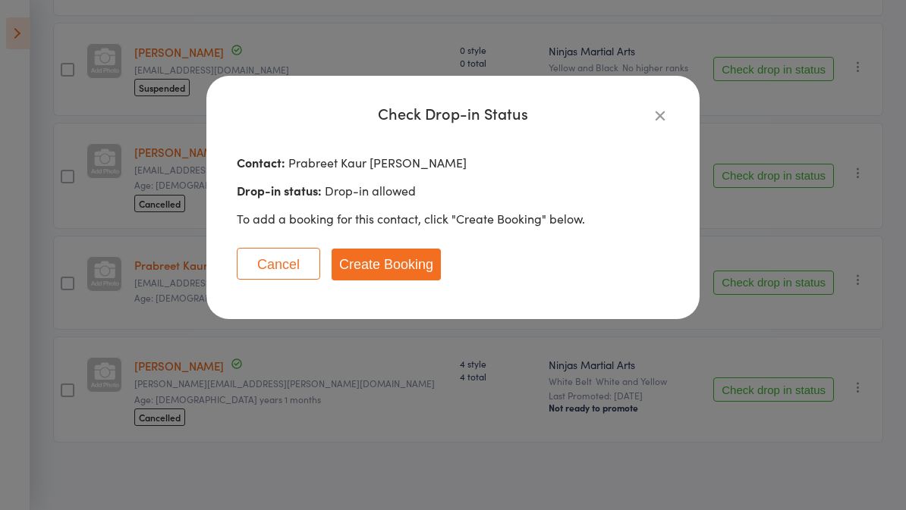
click at [407, 253] on button "Create Booking" at bounding box center [385, 265] width 109 height 32
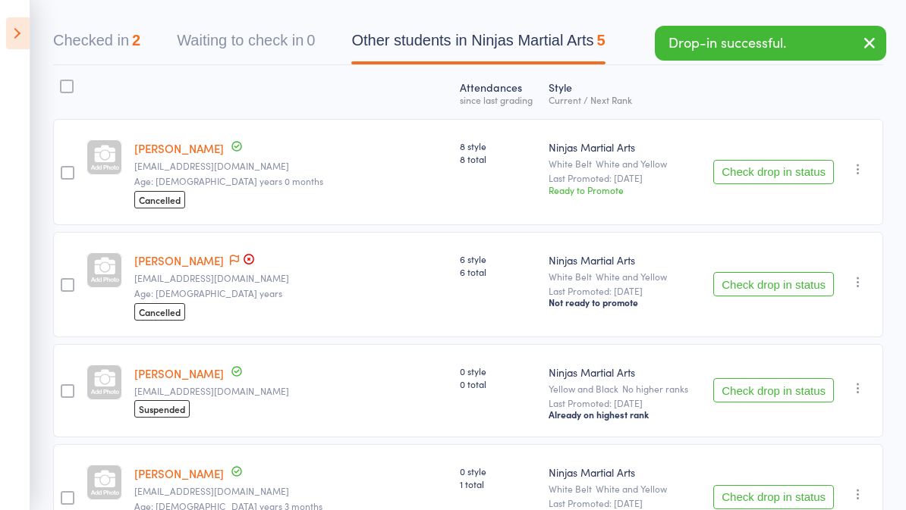
scroll to position [0, 0]
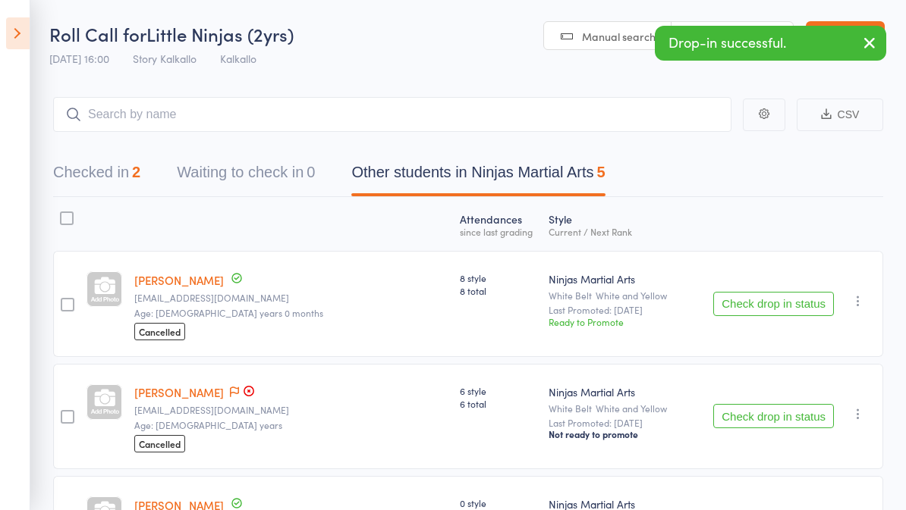
click at [843, 17] on header "Roll Call for Little Ninjas (2yrs) 13 Oct 16:00 Story Kalkallo Kalkallo Manual …" at bounding box center [453, 37] width 906 height 74
click at [840, 24] on link "Exit roll call" at bounding box center [845, 36] width 79 height 30
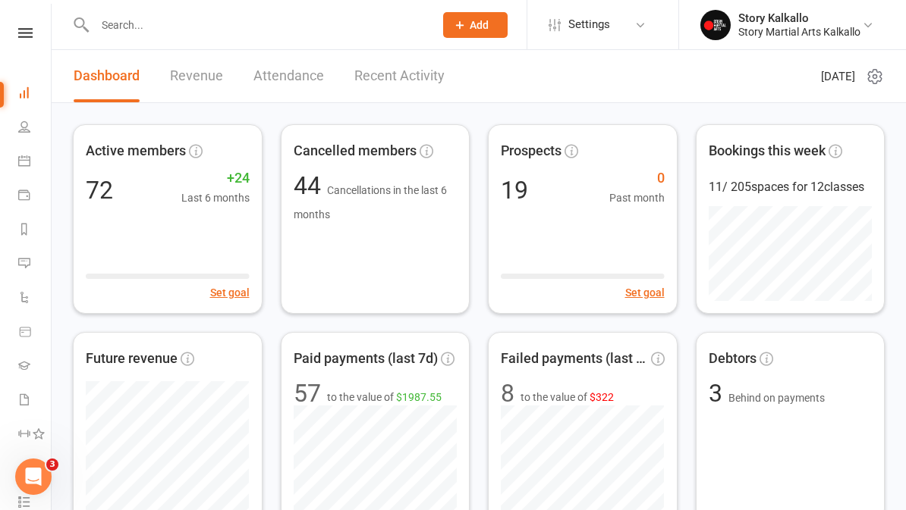
click at [33, 28] on link at bounding box center [25, 33] width 54 height 10
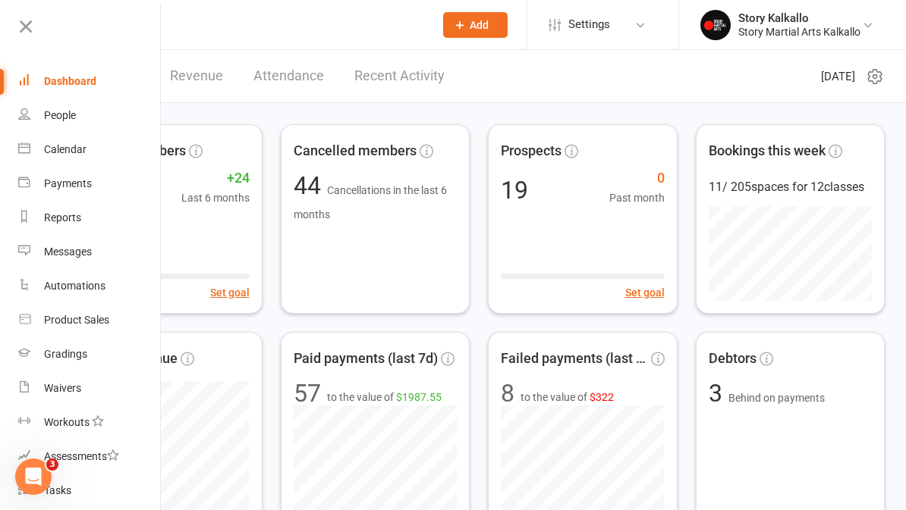
click at [98, 117] on link "People" at bounding box center [89, 116] width 143 height 34
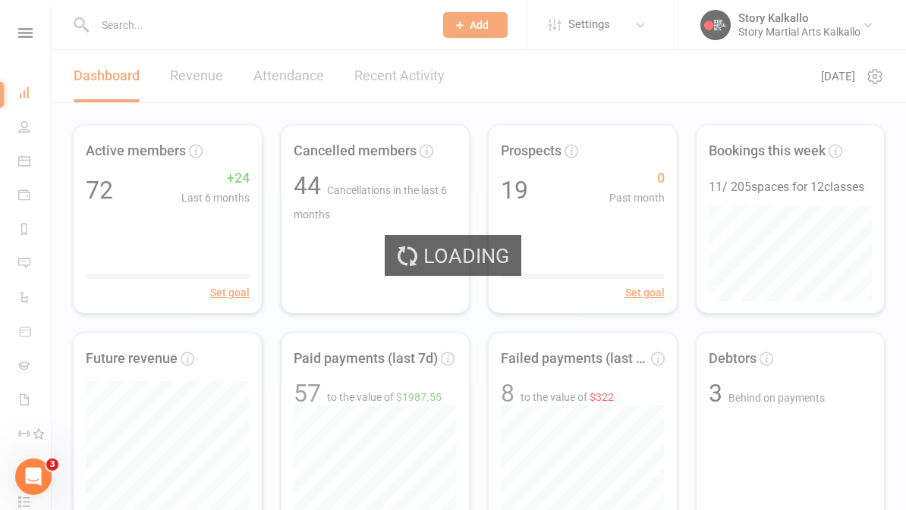
select select "100"
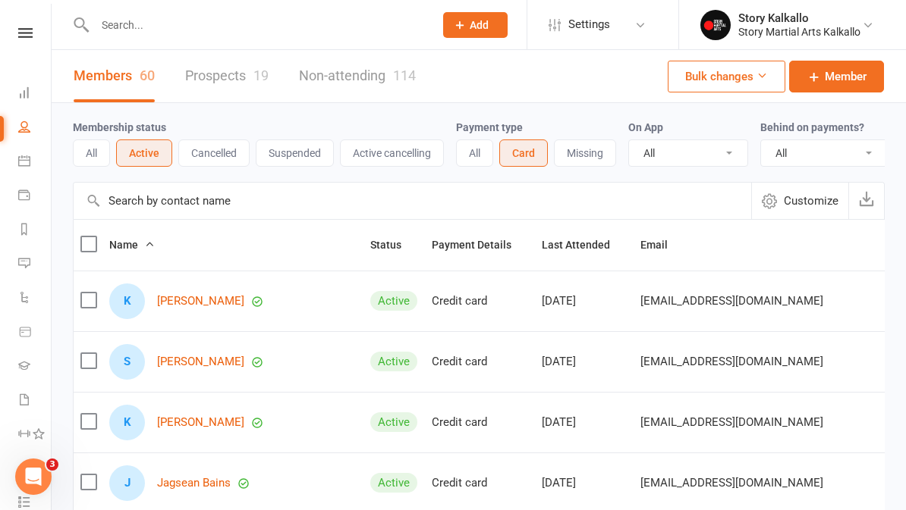
click at [190, 306] on link "Keisha Adhikari" at bounding box center [200, 301] width 87 height 13
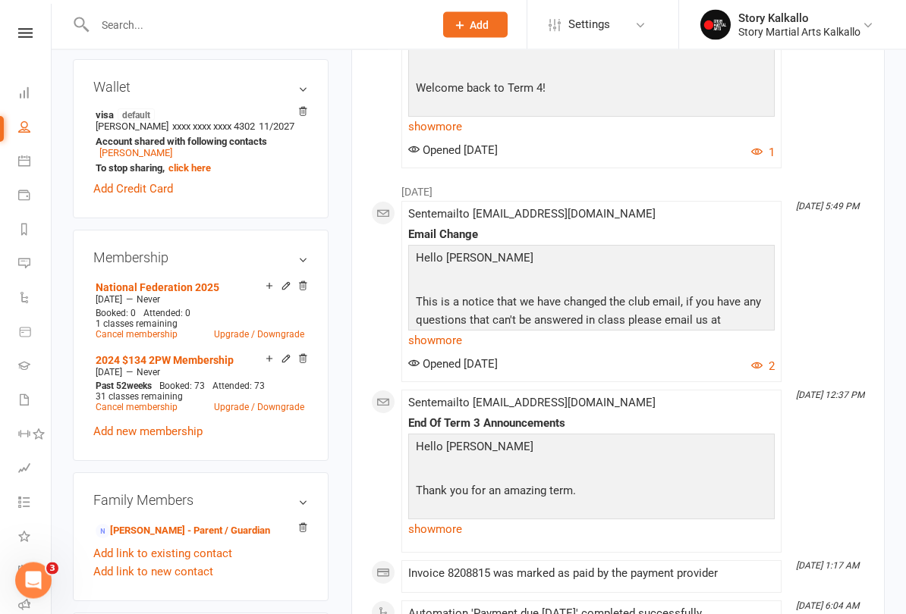
scroll to position [447, 0]
click at [483, 13] on button "Add" at bounding box center [475, 25] width 64 height 26
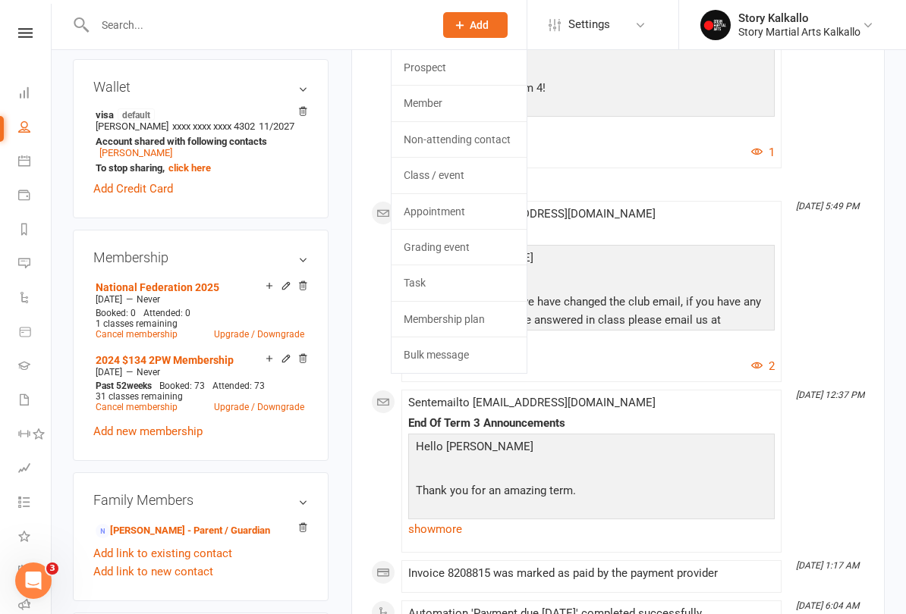
click at [483, 315] on link "Membership plan" at bounding box center [458, 319] width 135 height 35
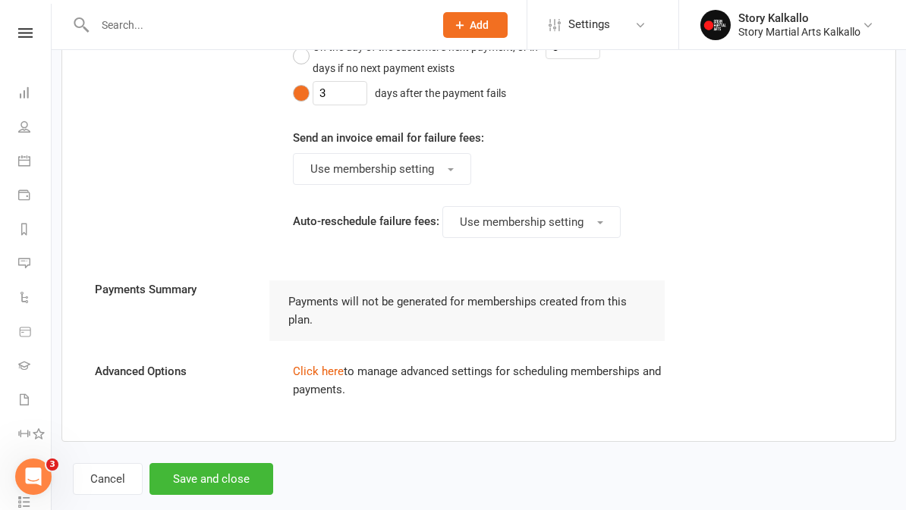
scroll to position [1243, 0]
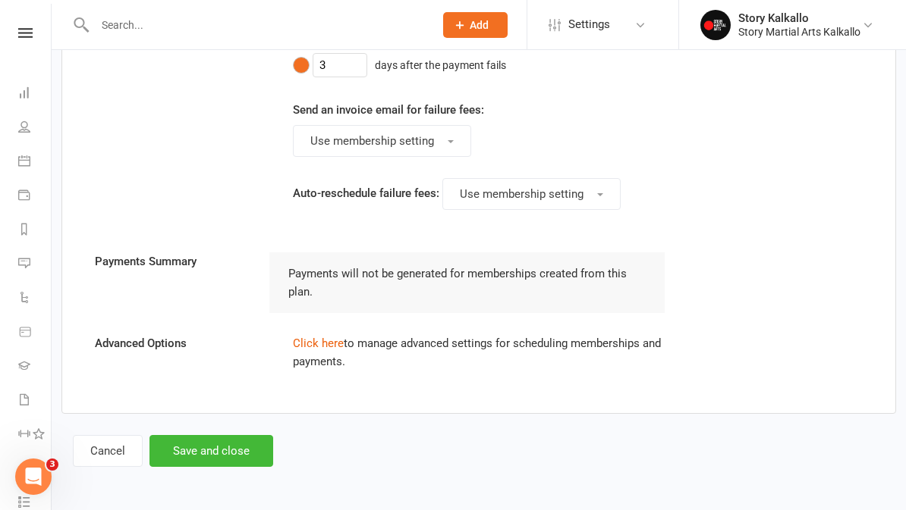
click at [117, 444] on button "Cancel" at bounding box center [108, 451] width 70 height 32
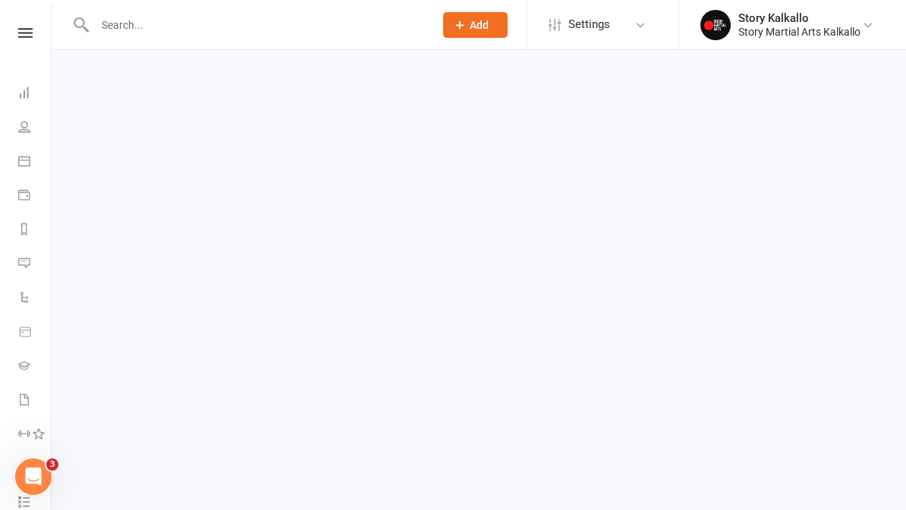
select select "50"
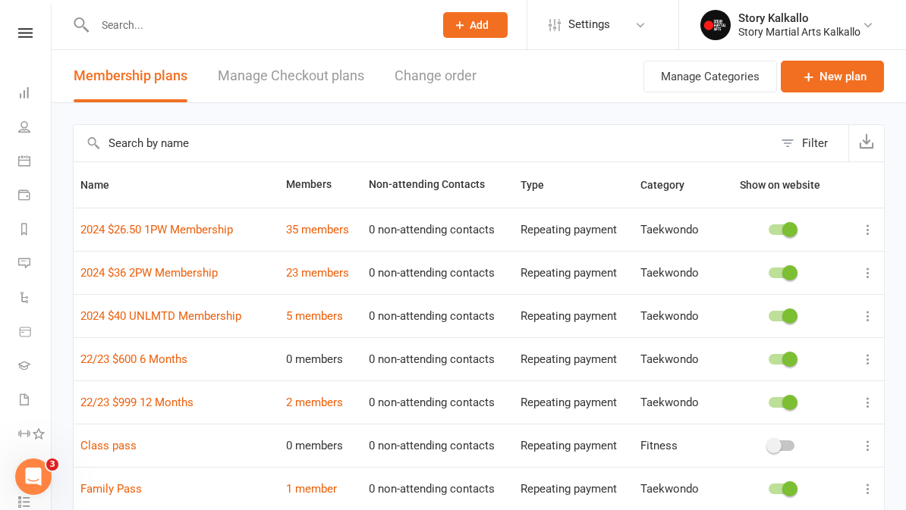
click at [314, 227] on link "35 members" at bounding box center [317, 230] width 63 height 14
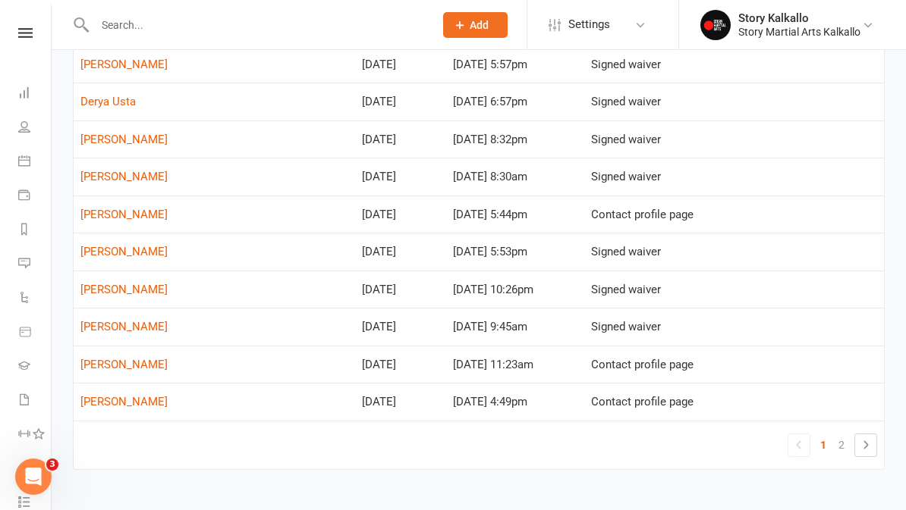
scroll to position [745, 0]
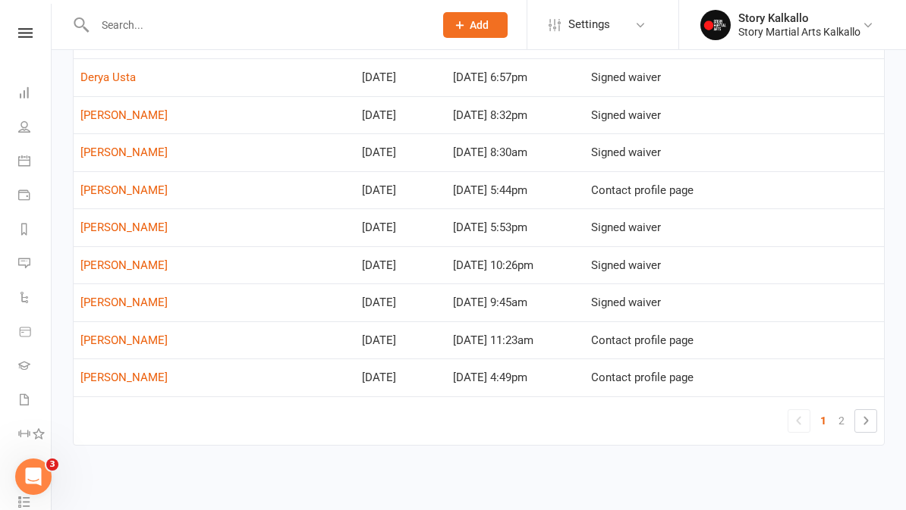
click at [837, 410] on link "2" at bounding box center [841, 420] width 18 height 21
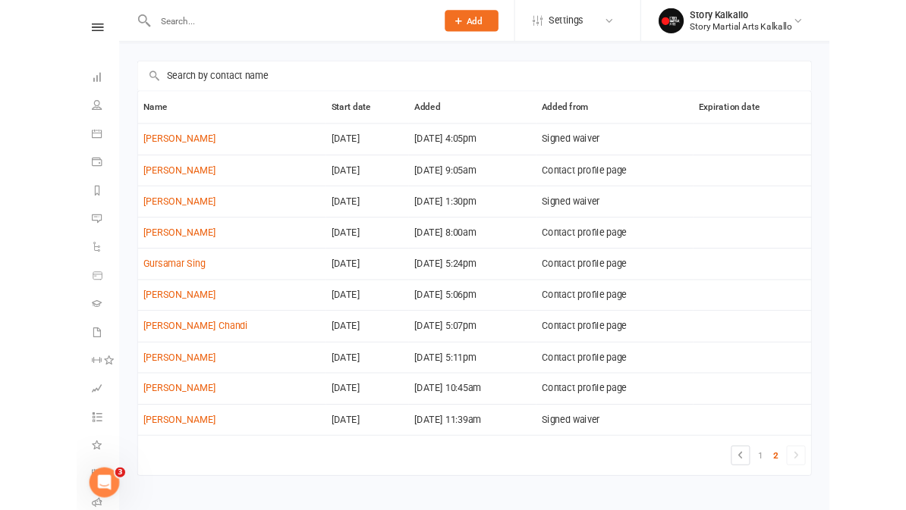
scroll to position [0, 0]
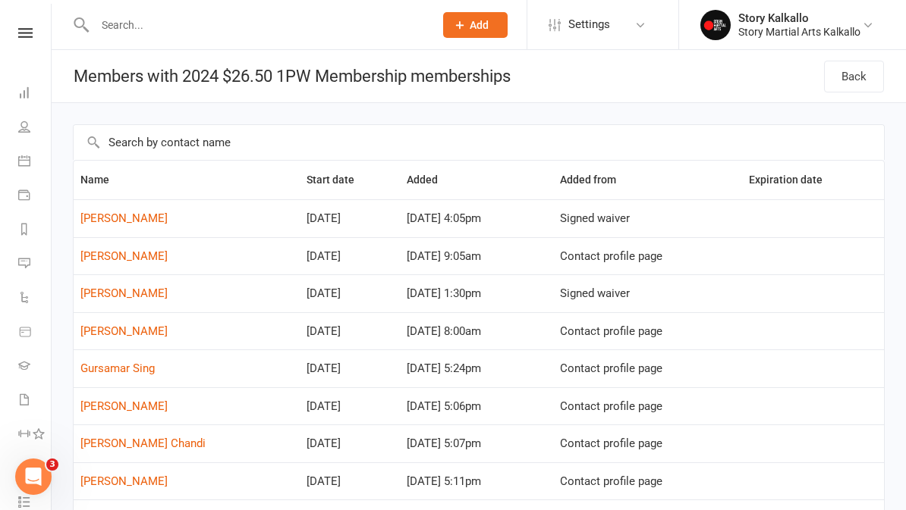
click at [856, 69] on link "Back" at bounding box center [854, 77] width 60 height 32
select select "50"
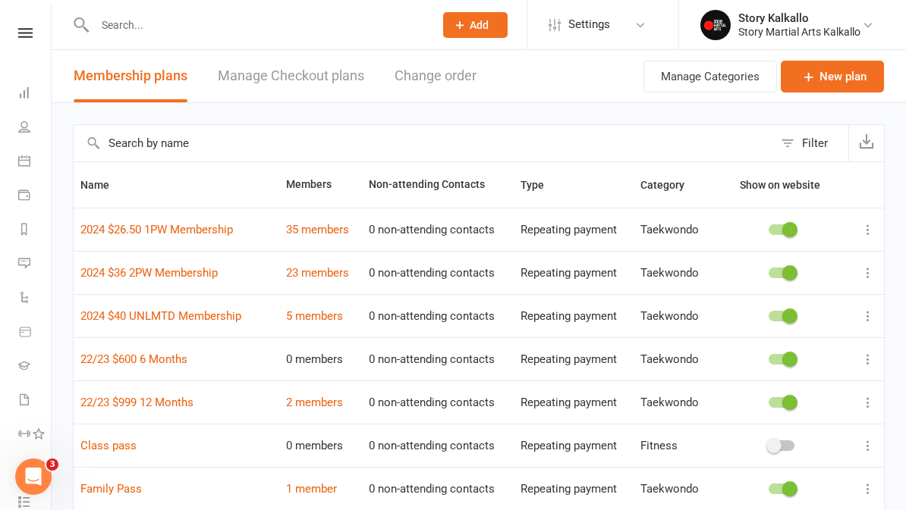
click at [299, 272] on link "23 members" at bounding box center [317, 273] width 63 height 14
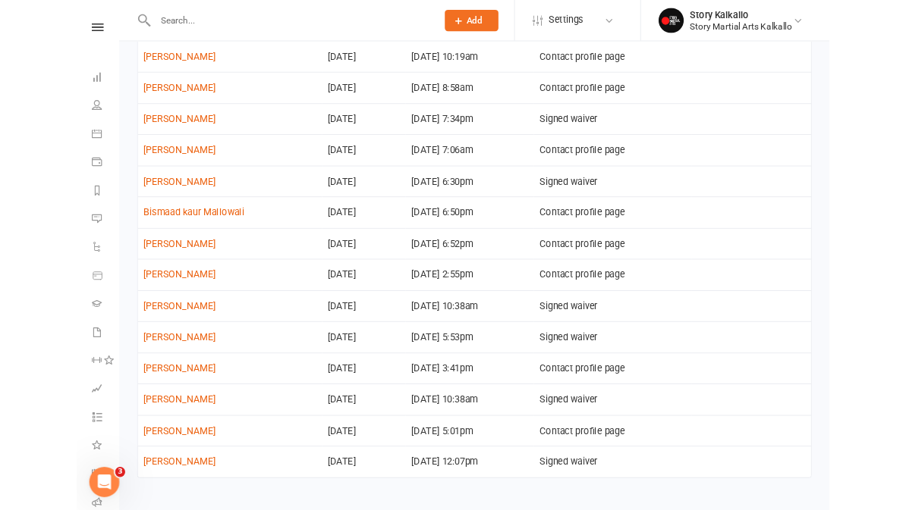
scroll to position [622, 0]
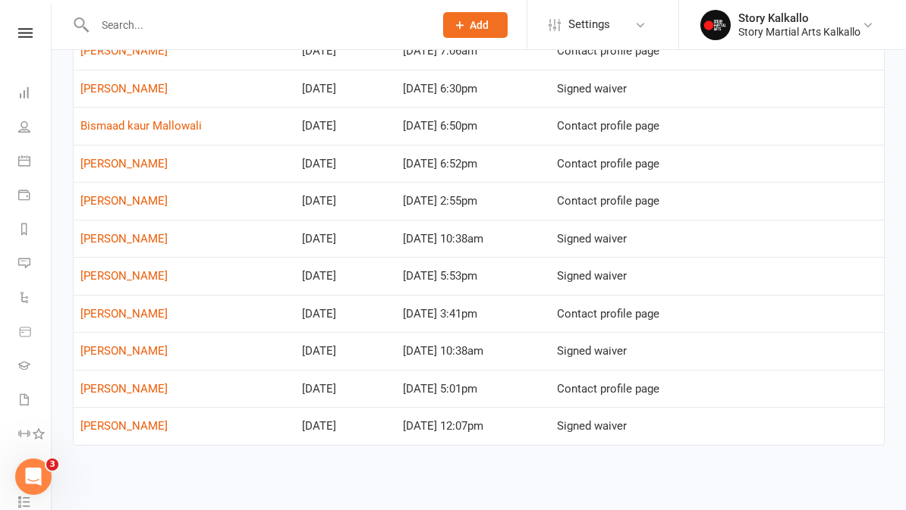
click at [23, 30] on icon at bounding box center [25, 33] width 14 height 10
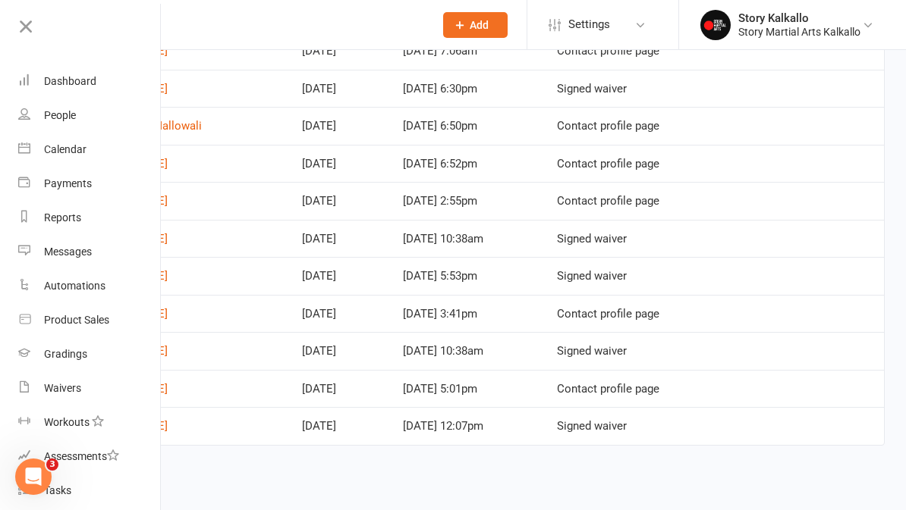
scroll to position [0, 0]
click at [25, 24] on icon at bounding box center [25, 26] width 21 height 21
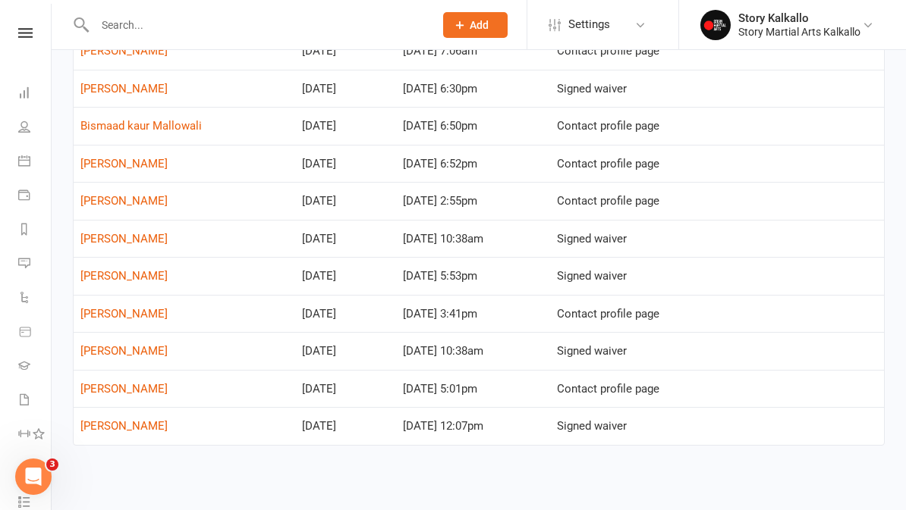
click at [19, 36] on icon at bounding box center [25, 33] width 14 height 10
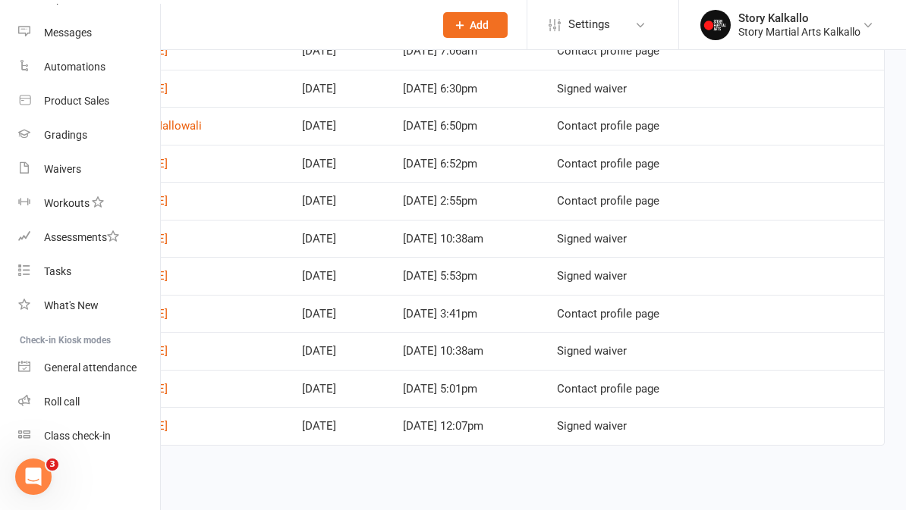
scroll to position [219, 0]
click at [46, 401] on div "Roll call" at bounding box center [62, 402] width 36 height 12
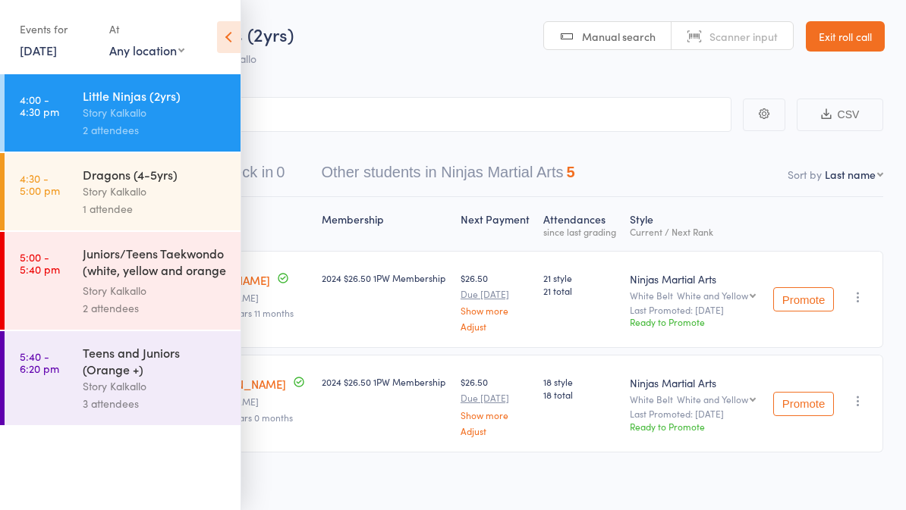
click at [175, 190] on div "Story Kalkallo" at bounding box center [155, 191] width 145 height 17
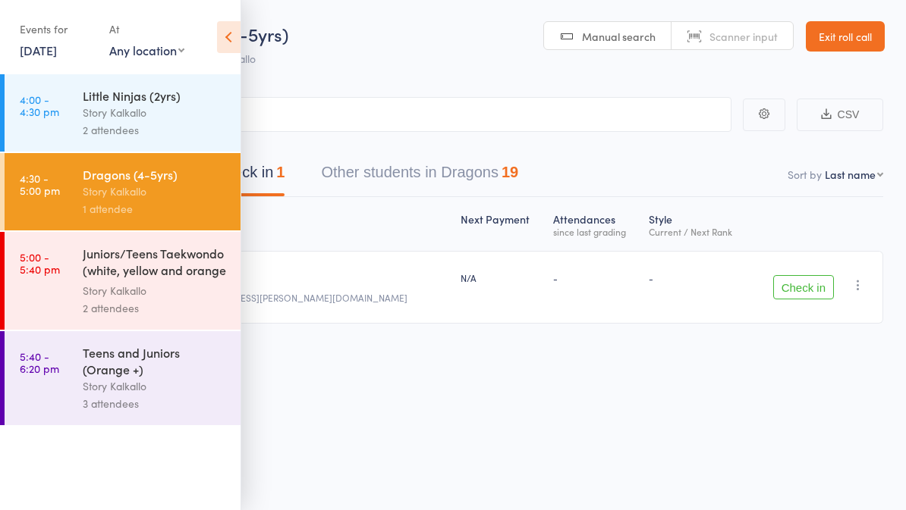
click at [222, 39] on icon at bounding box center [229, 37] width 24 height 32
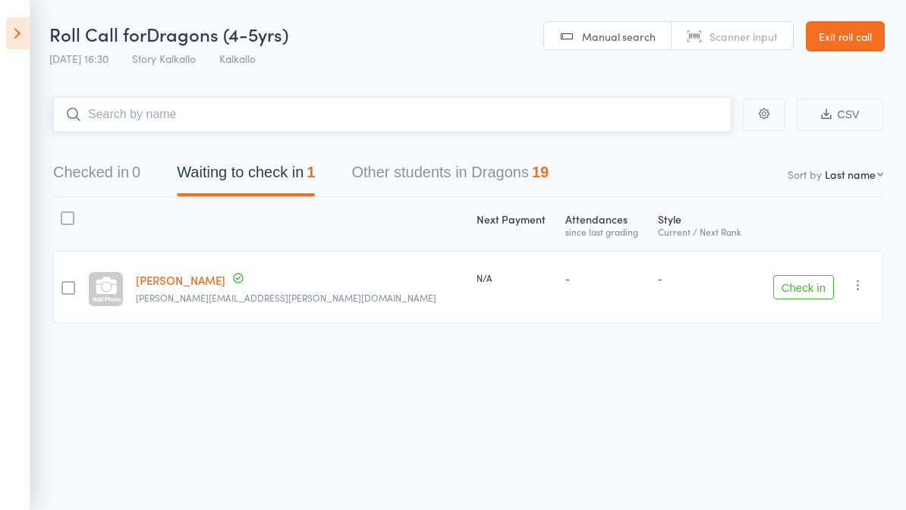
click at [277, 118] on input "search" at bounding box center [392, 114] width 678 height 35
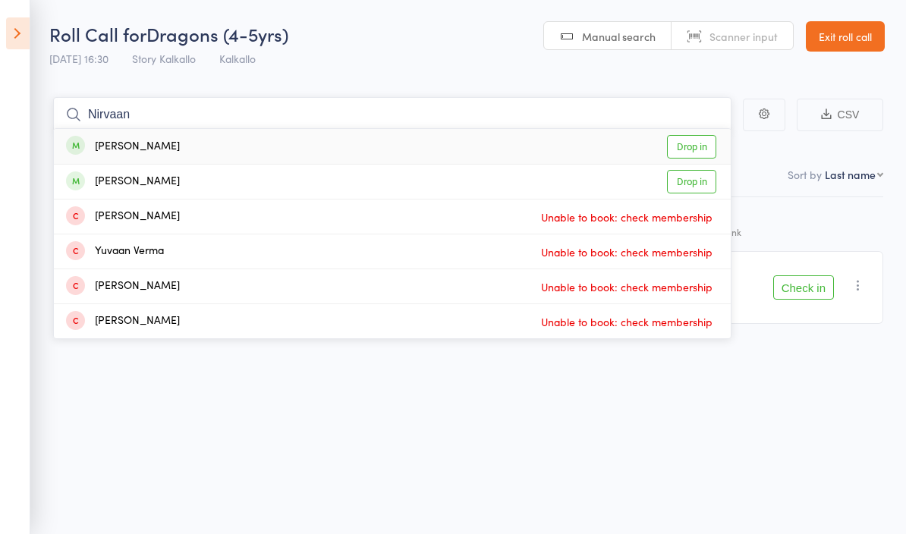
type input "Nirvaan"
click at [161, 141] on div "Nirvaan Rijal Drop in" at bounding box center [392, 146] width 677 height 35
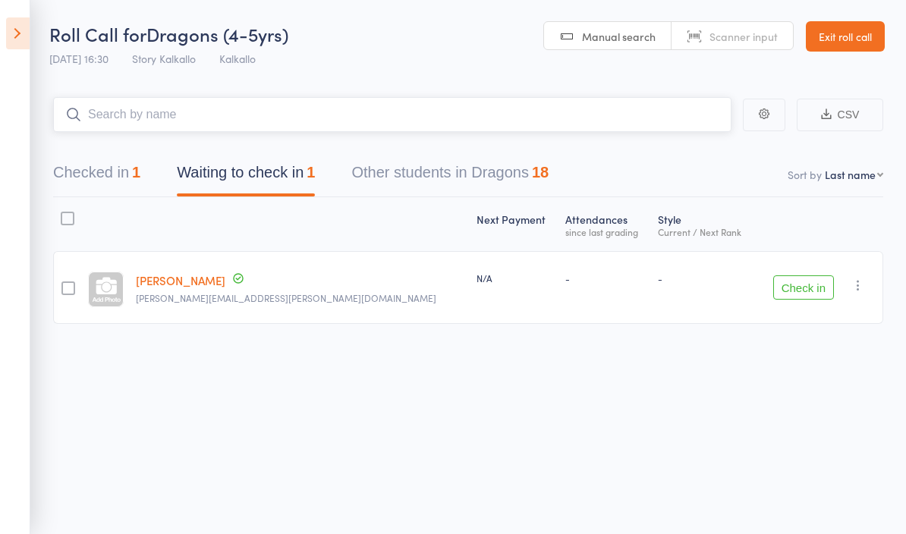
click at [492, 182] on button "Other students in Dragons 18" at bounding box center [449, 176] width 197 height 40
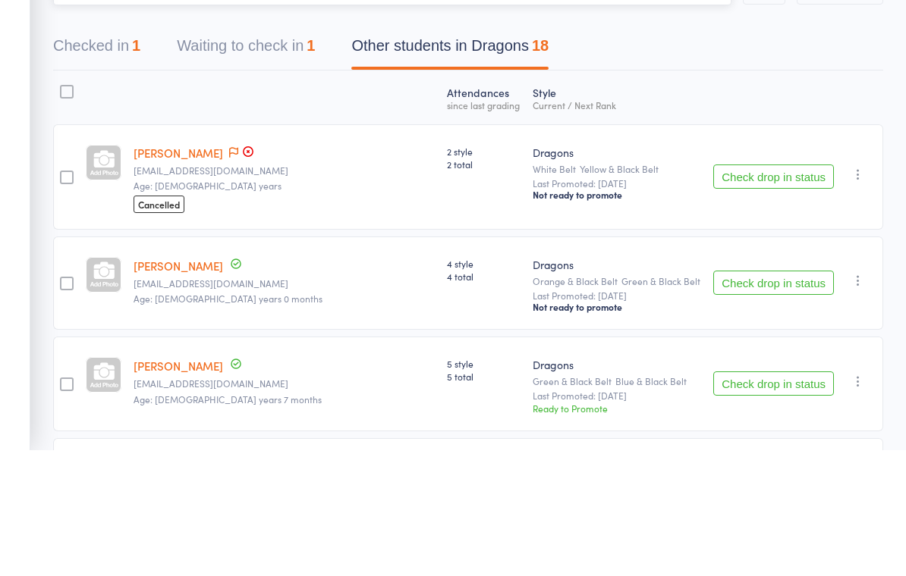
click at [115, 156] on button "Checked in 1" at bounding box center [96, 176] width 87 height 40
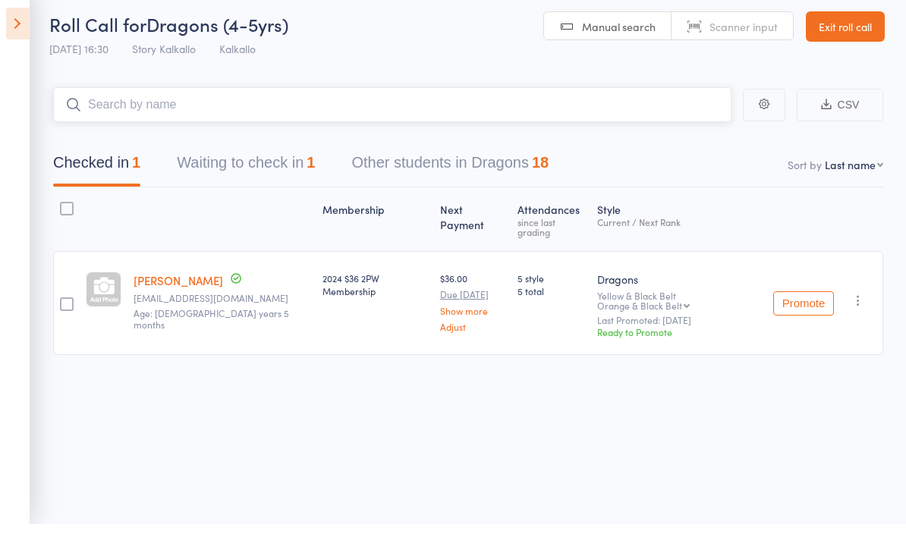
click at [207, 176] on button "Waiting to check in 1" at bounding box center [246, 176] width 138 height 40
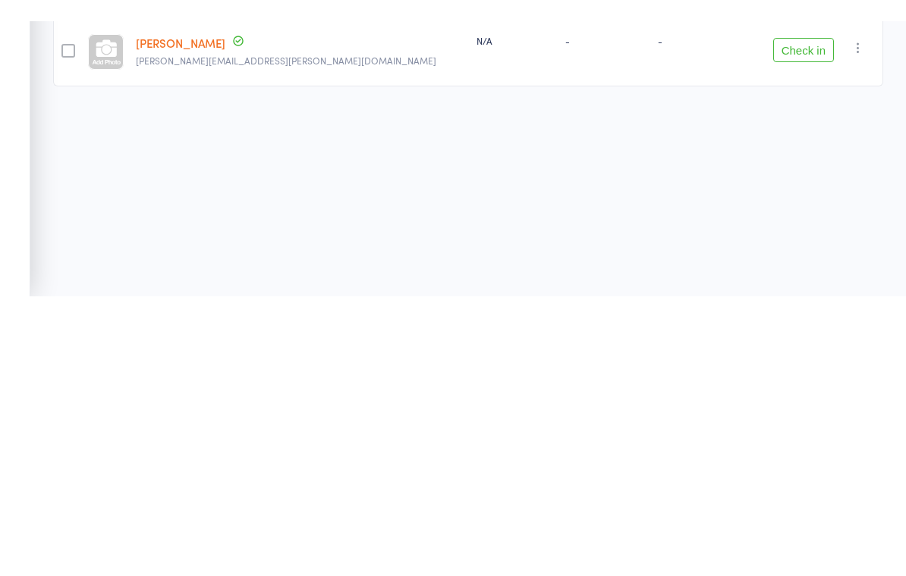
scroll to position [11, 0]
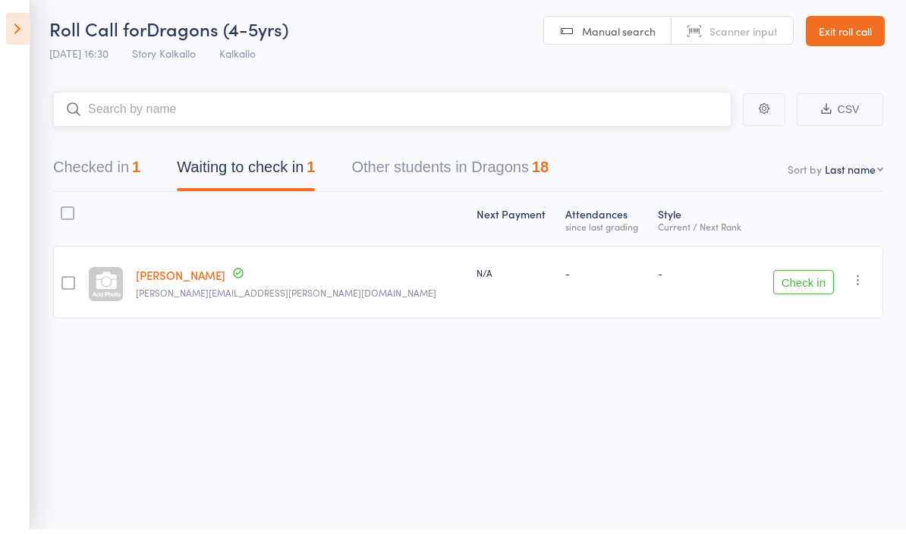
click at [415, 159] on button "Other students in Dragons 18" at bounding box center [449, 176] width 197 height 40
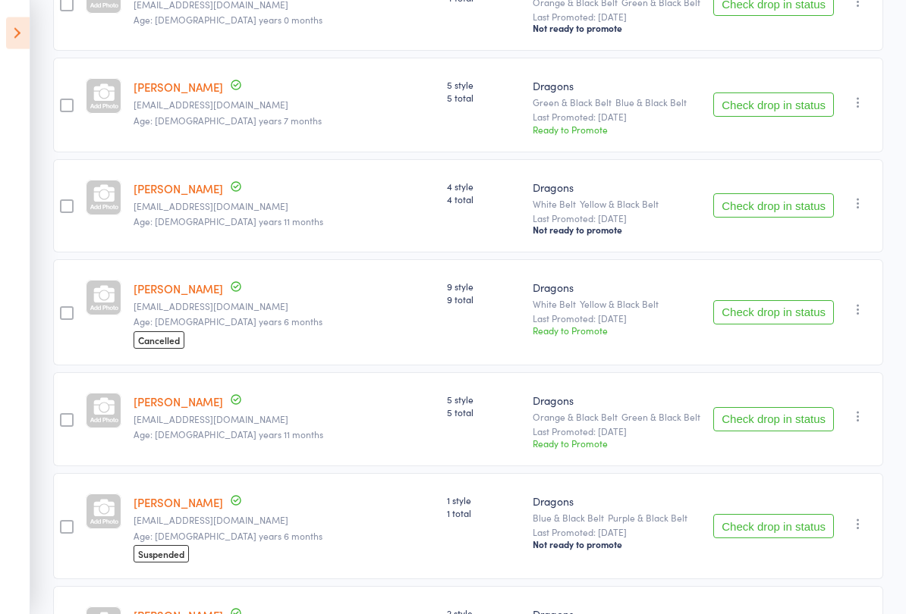
scroll to position [407, 0]
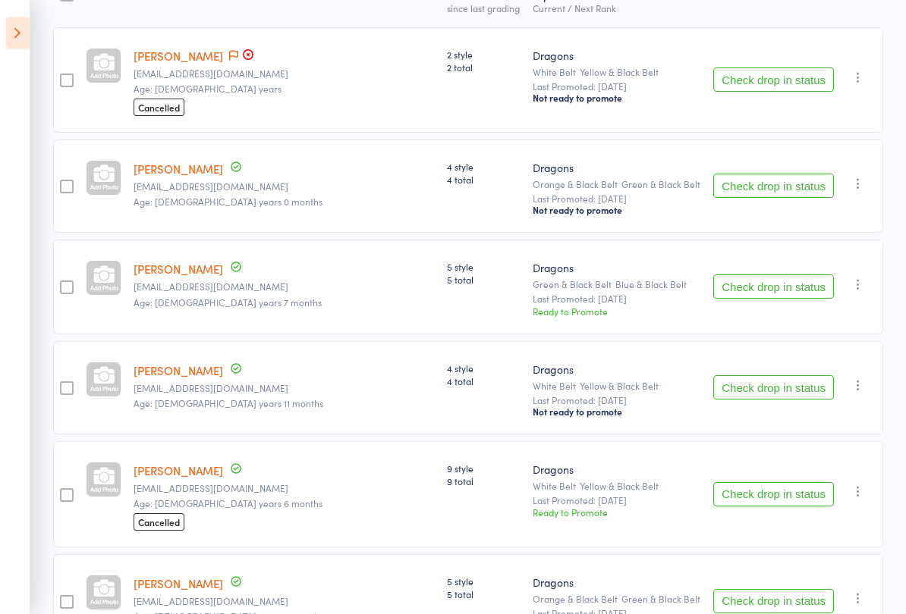
click at [790, 190] on button "Check drop in status" at bounding box center [773, 186] width 121 height 24
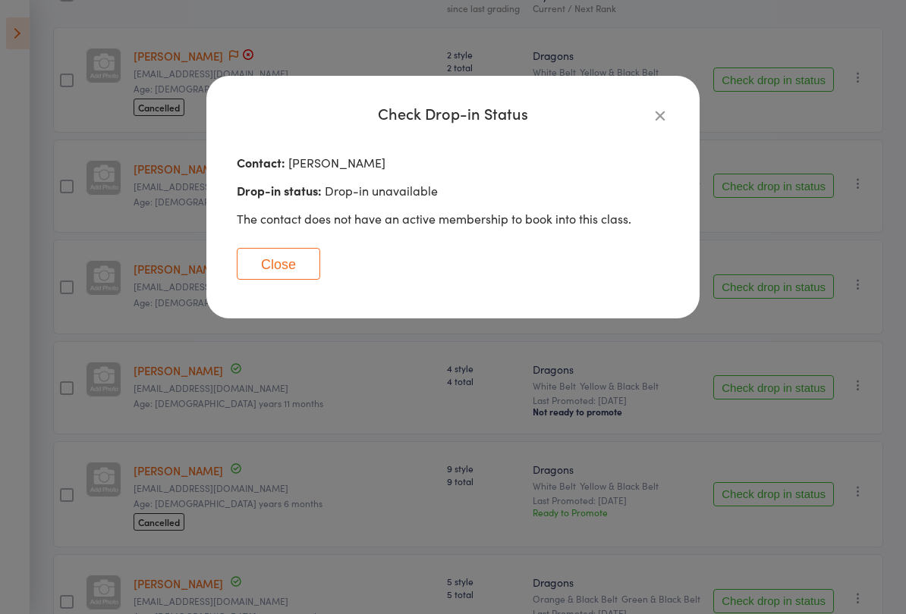
click at [461, 485] on div "Check Drop-in Status Contact: Parker Bovezza Drop-in status: Drop-in unavailabl…" at bounding box center [453, 307] width 906 height 614
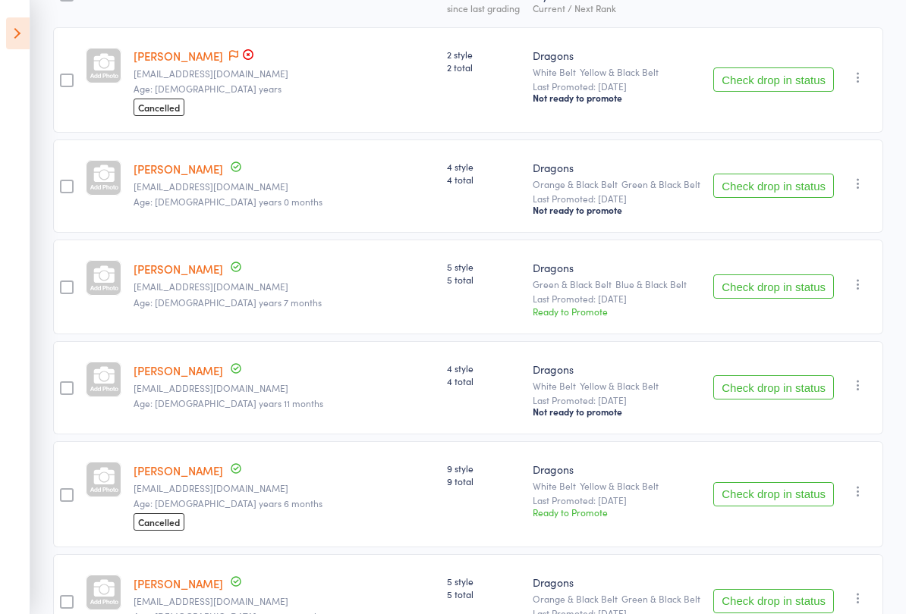
click at [654, 118] on div "Dragons White Belt Yellow & Black Belt Last Promoted: Feb 24, 2025 Not ready to…" at bounding box center [616, 79] width 181 height 105
click at [199, 174] on link "[PERSON_NAME]" at bounding box center [179, 169] width 90 height 16
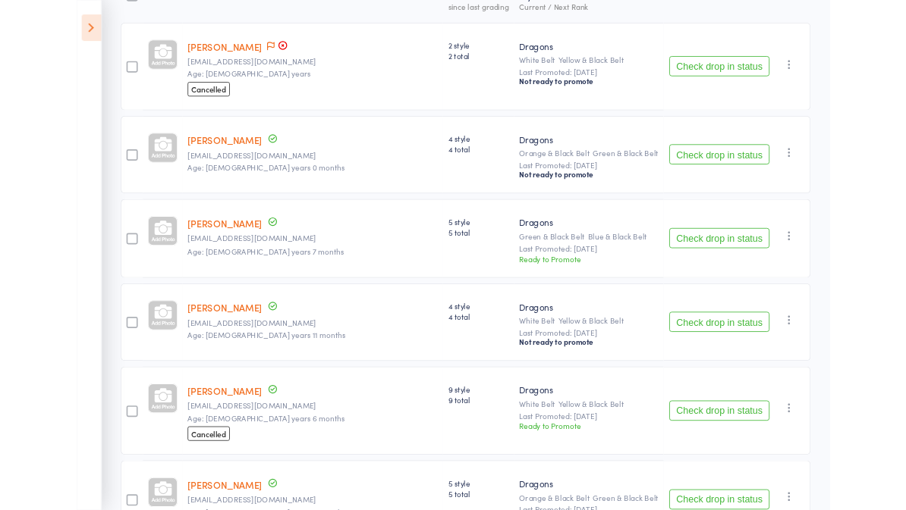
scroll to position [266, 0]
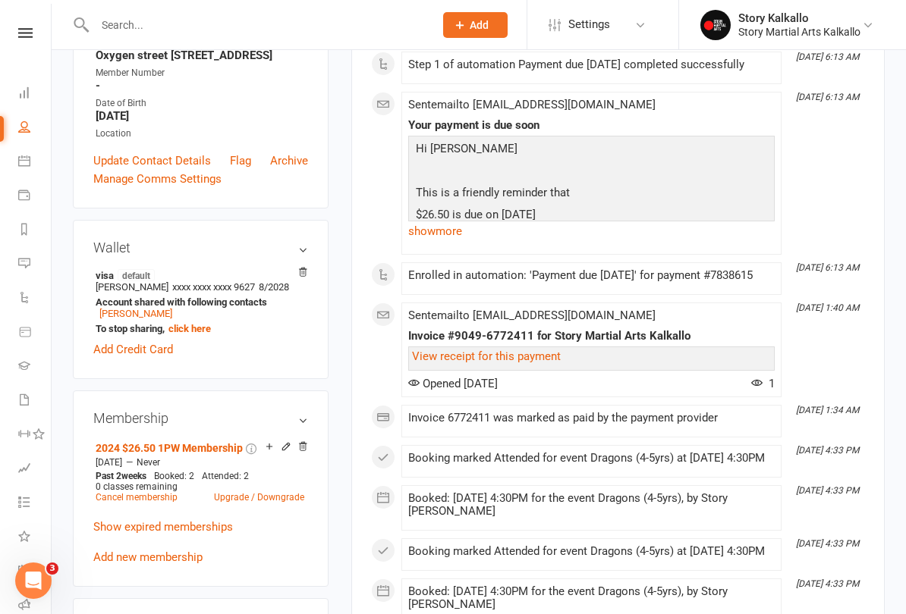
scroll to position [320, 0]
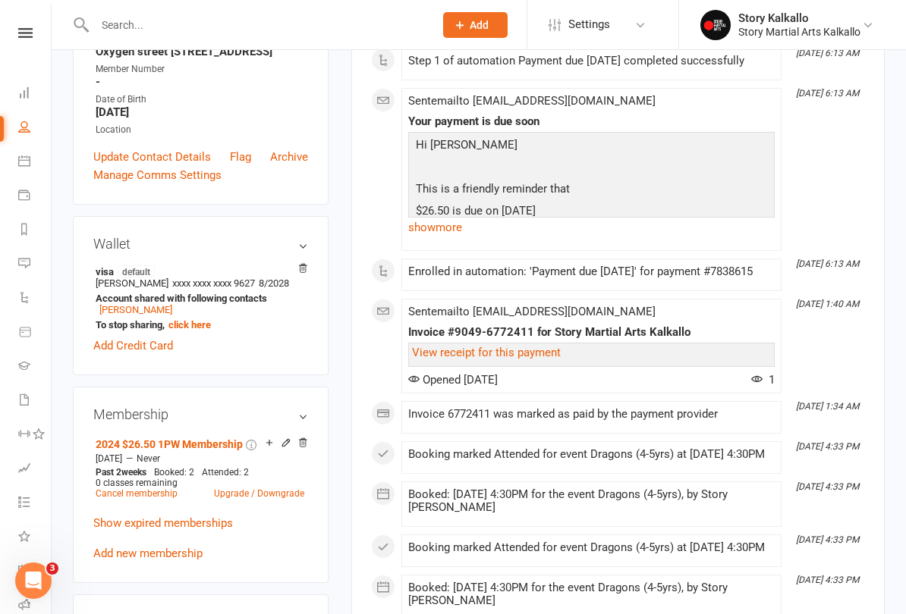
click at [270, 448] on icon at bounding box center [269, 443] width 11 height 11
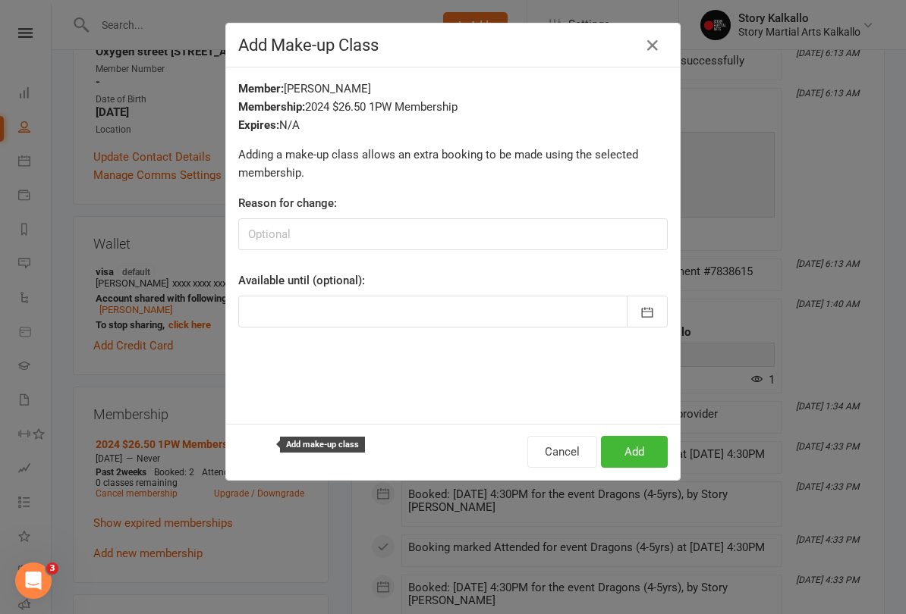
click at [667, 460] on button "Add" at bounding box center [634, 452] width 67 height 32
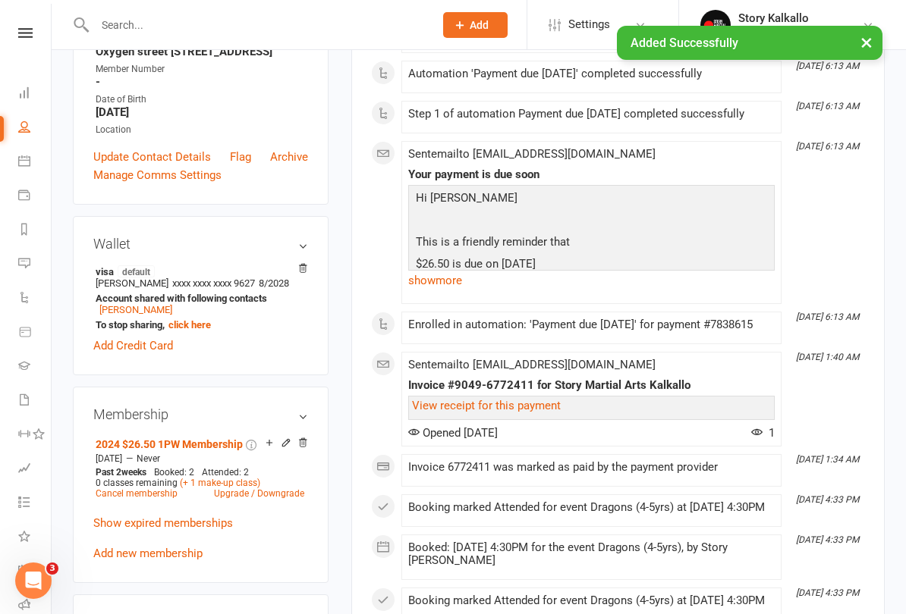
click at [20, 26] on div "× Added Successfully" at bounding box center [443, 26] width 886 height 0
click at [32, 22] on nav "Clubworx Dashboard People Calendar Payments Reports Messages Automations Produc…" at bounding box center [26, 311] width 52 height 614
click at [41, 26] on div "× Added Successfully" at bounding box center [443, 26] width 886 height 0
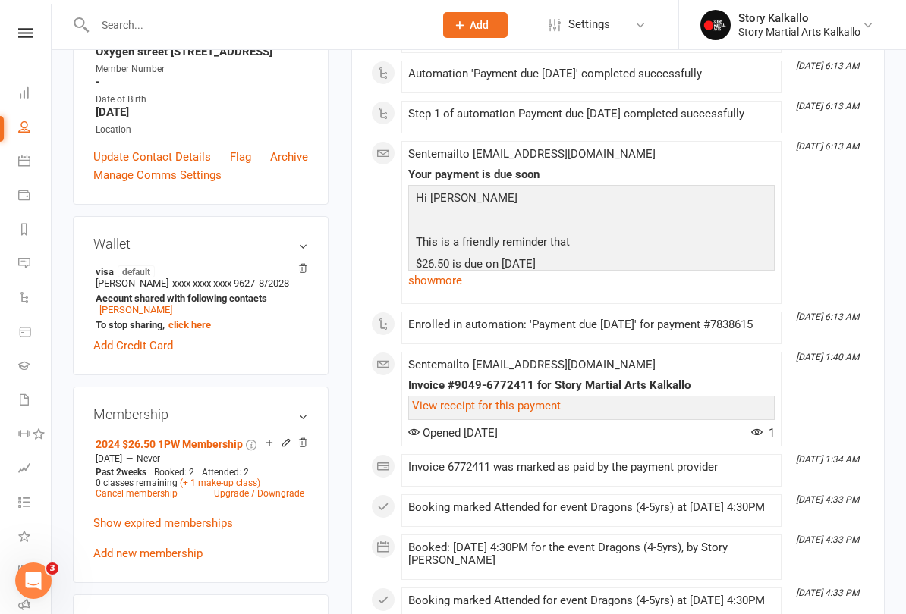
click at [35, 29] on link at bounding box center [25, 33] width 54 height 10
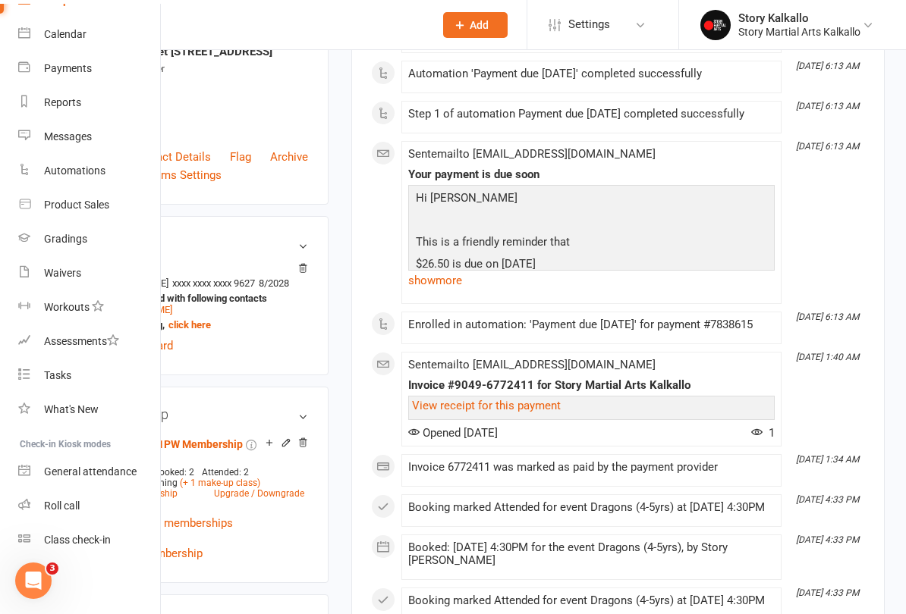
scroll to position [115, 0]
click at [89, 510] on link "Roll call" at bounding box center [89, 506] width 143 height 34
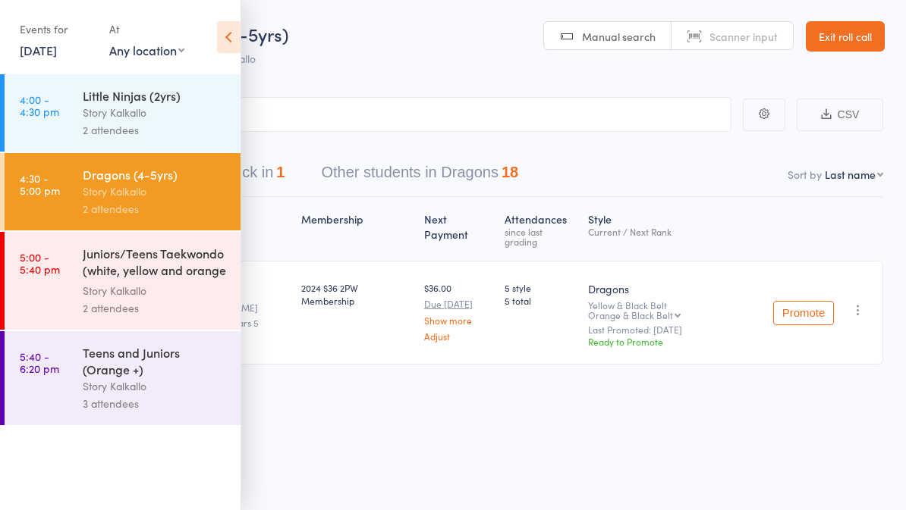
click at [246, 41] on span "Dragons (4-5yrs)" at bounding box center [217, 33] width 142 height 25
click at [228, 38] on icon at bounding box center [229, 37] width 24 height 32
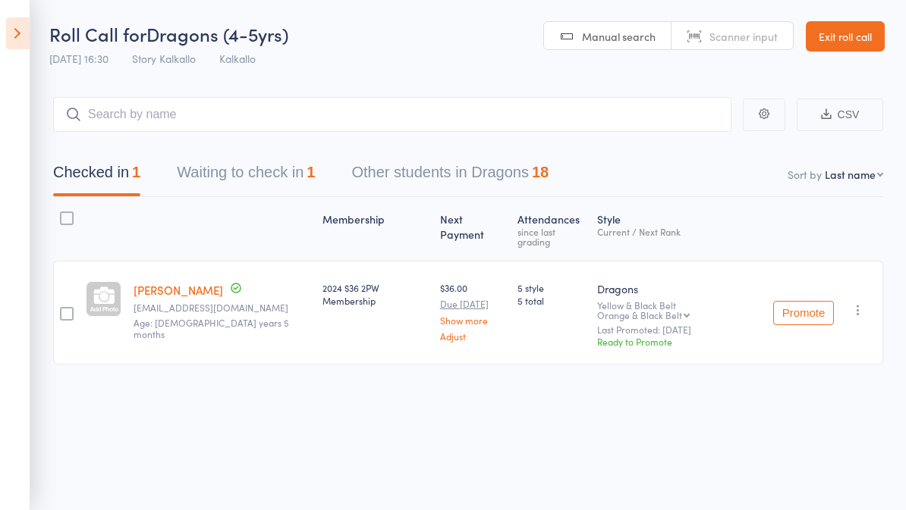
click at [224, 190] on button "Waiting to check in 1" at bounding box center [246, 176] width 138 height 40
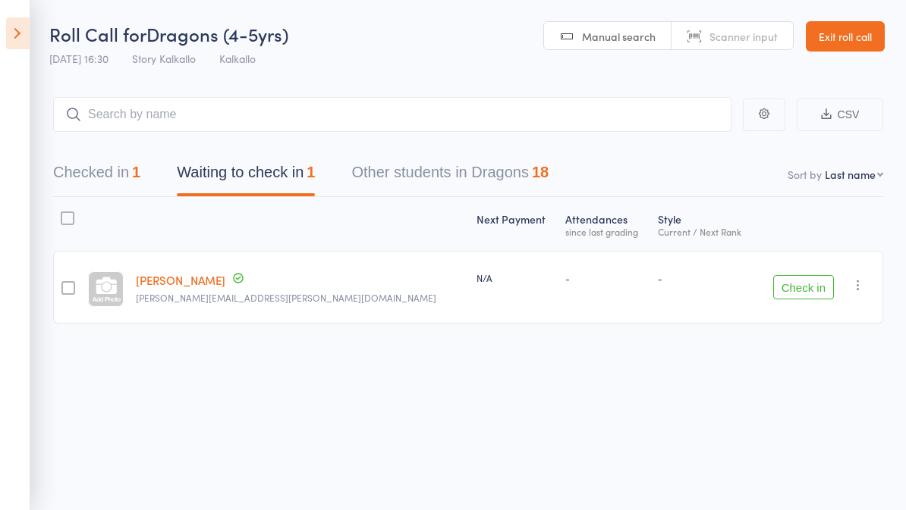
click at [834, 294] on button "Check in" at bounding box center [803, 287] width 61 height 24
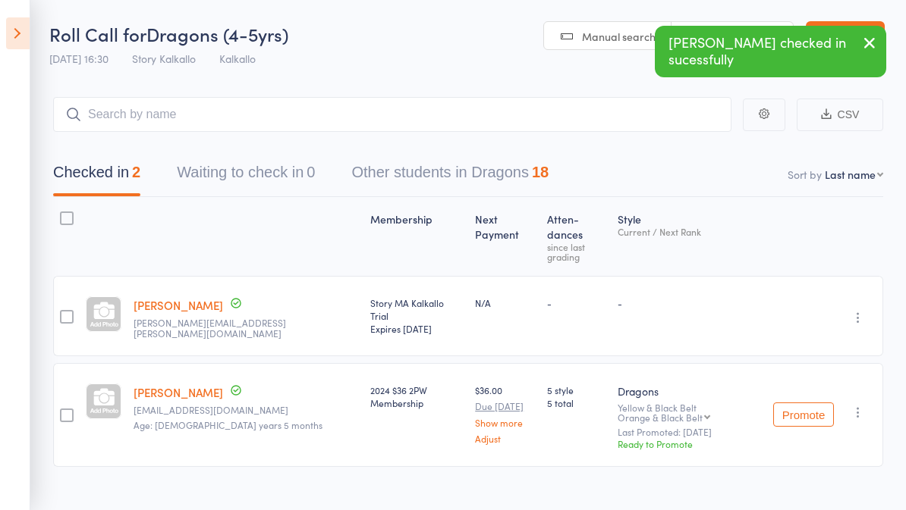
click at [459, 160] on button "Other students in Dragons 18" at bounding box center [449, 176] width 197 height 40
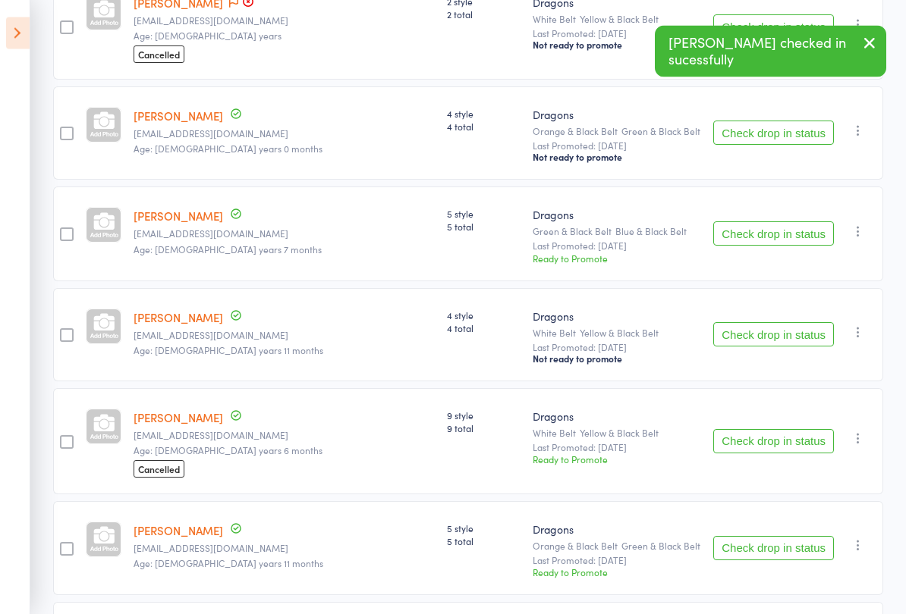
scroll to position [277, 0]
click at [797, 141] on button "Check drop in status" at bounding box center [773, 133] width 121 height 24
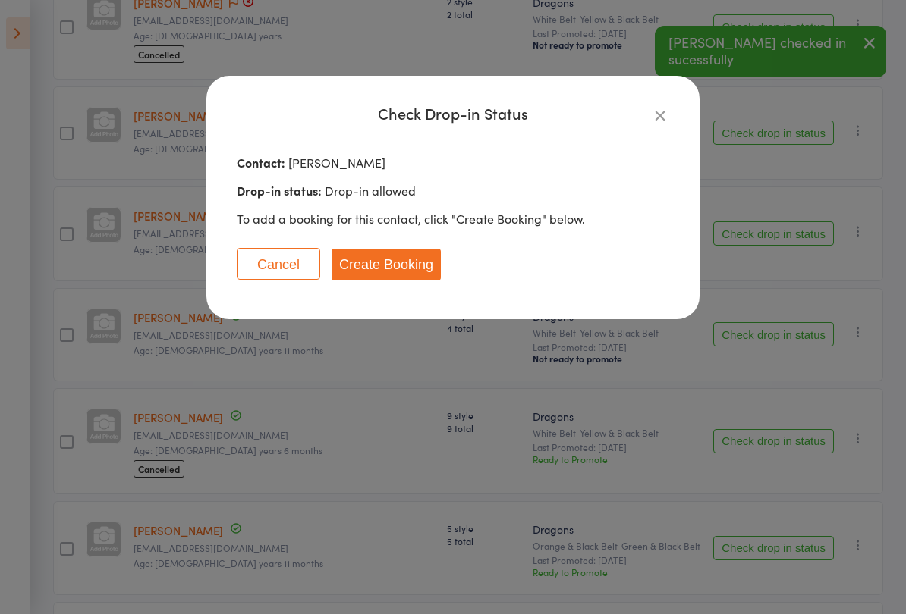
click at [405, 268] on button "Create Booking" at bounding box center [385, 265] width 109 height 32
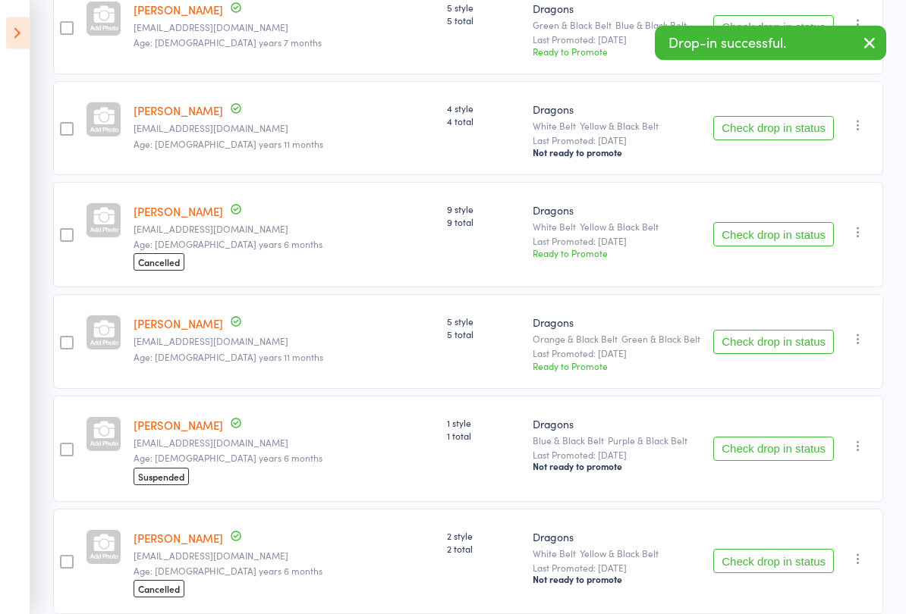
scroll to position [385, 0]
click at [776, 353] on button "Check drop in status" at bounding box center [773, 340] width 121 height 24
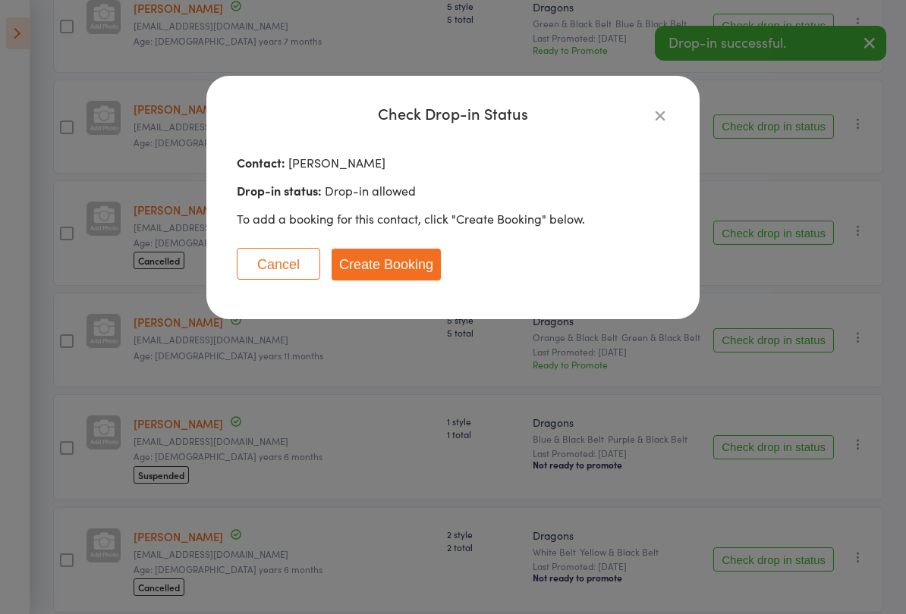
click at [421, 265] on button "Create Booking" at bounding box center [385, 265] width 109 height 32
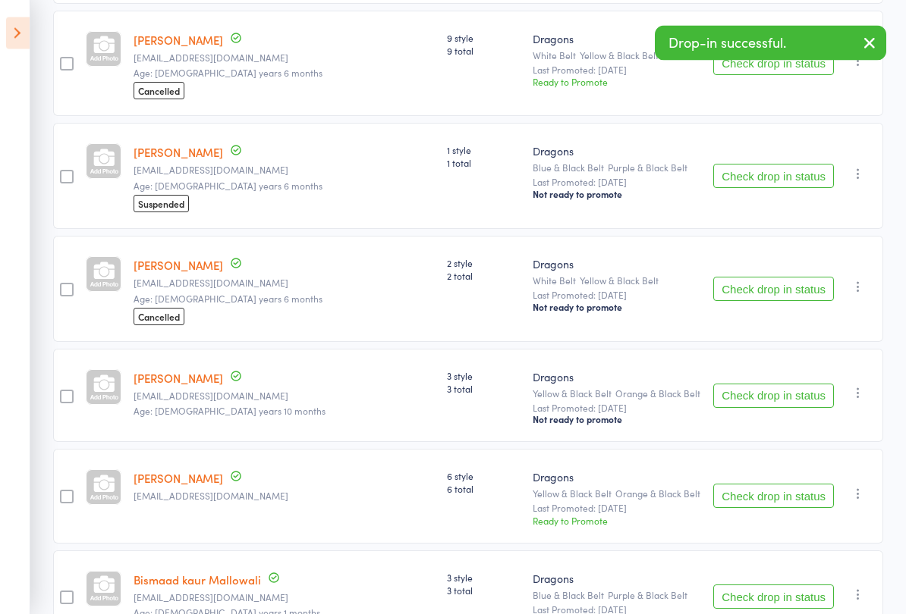
scroll to position [570, 0]
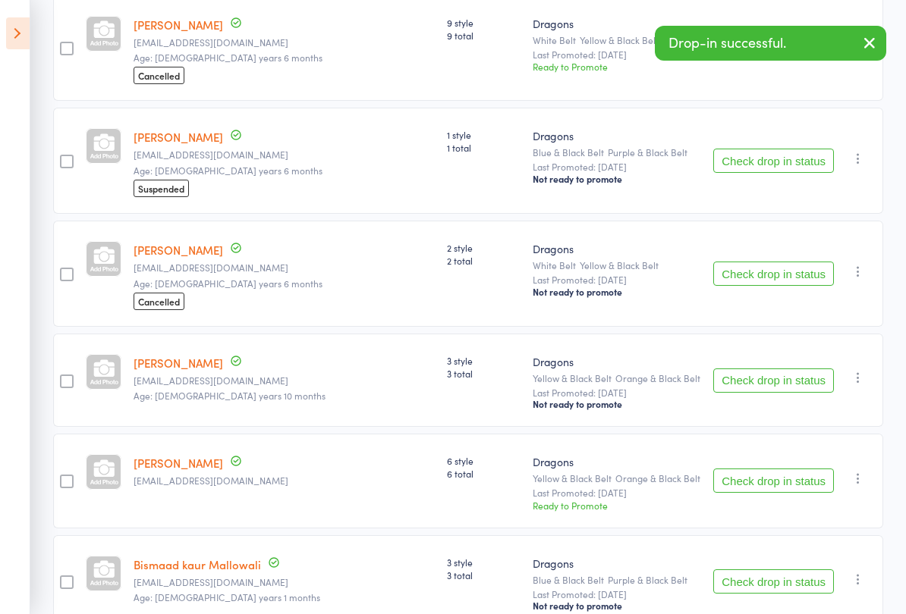
click at [804, 390] on button "Check drop in status" at bounding box center [773, 381] width 121 height 24
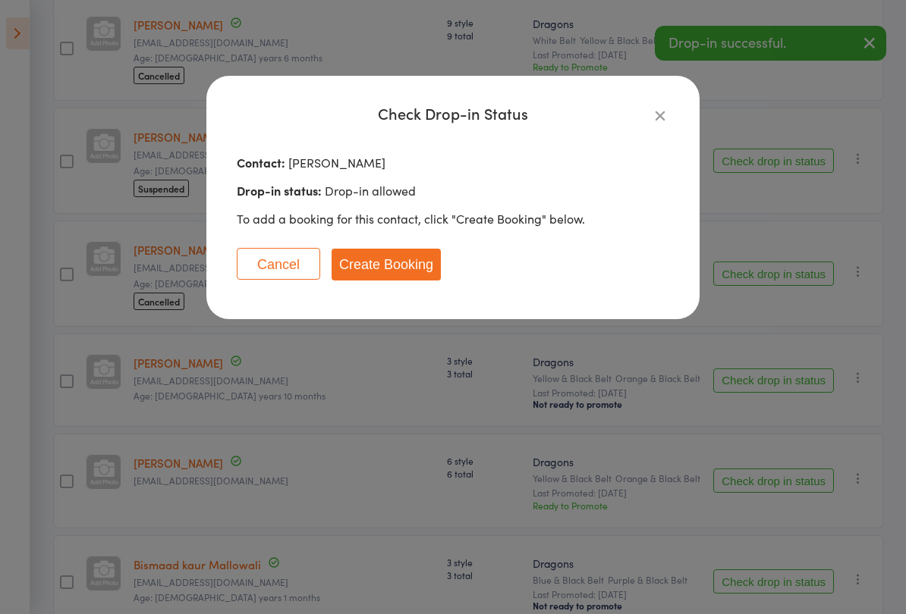
click at [405, 272] on button "Create Booking" at bounding box center [385, 265] width 109 height 32
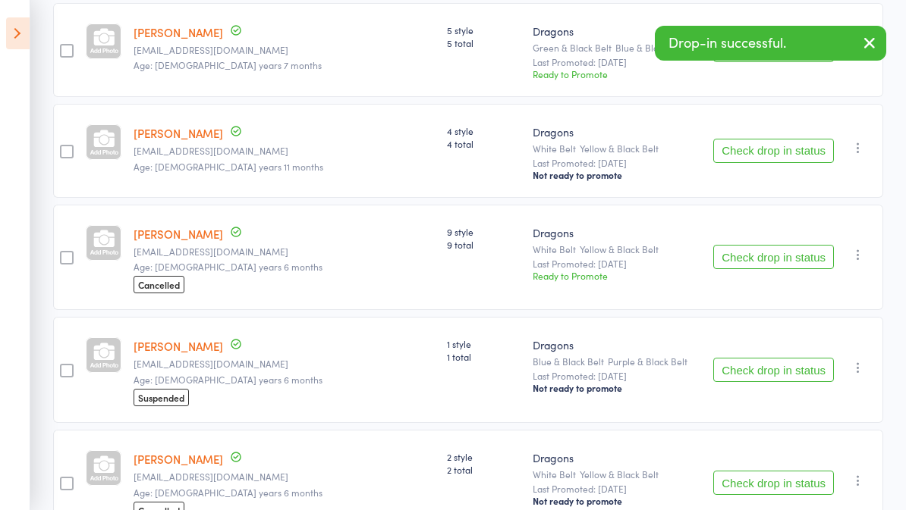
scroll to position [0, 0]
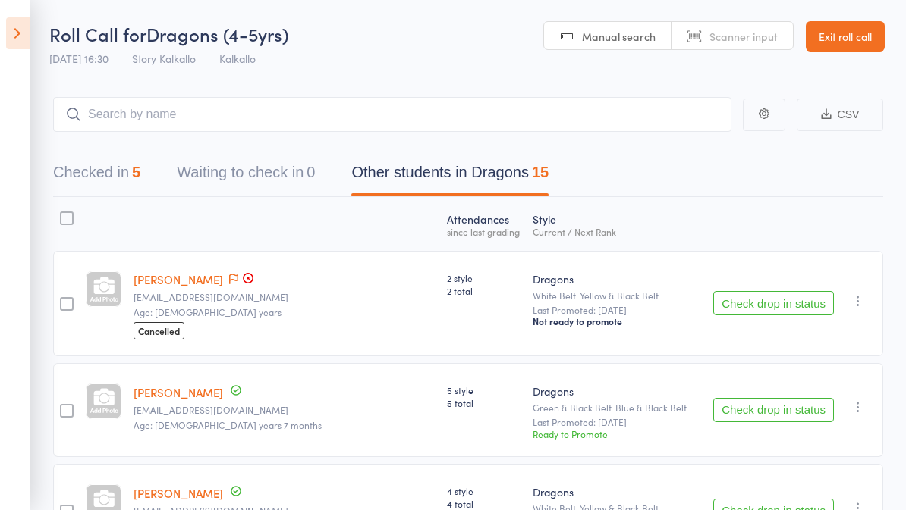
click at [8, 31] on icon at bounding box center [18, 33] width 24 height 32
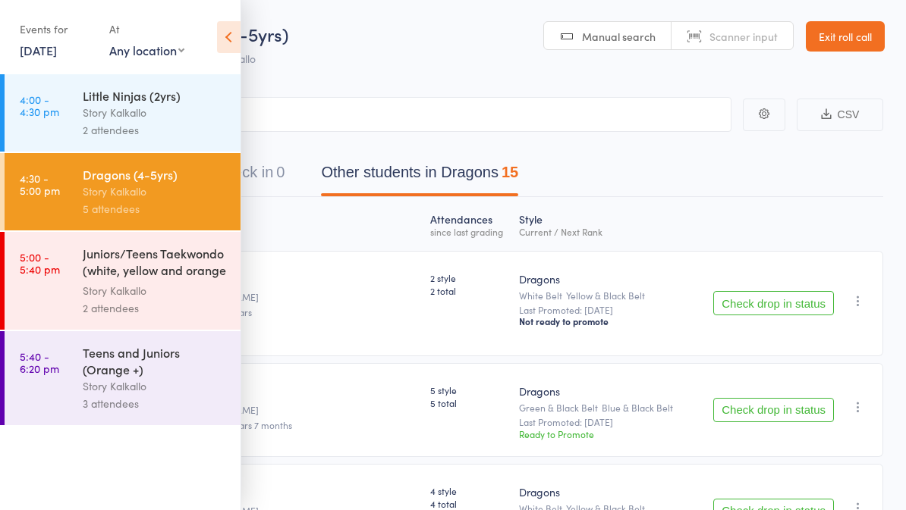
click at [218, 42] on icon at bounding box center [229, 37] width 24 height 32
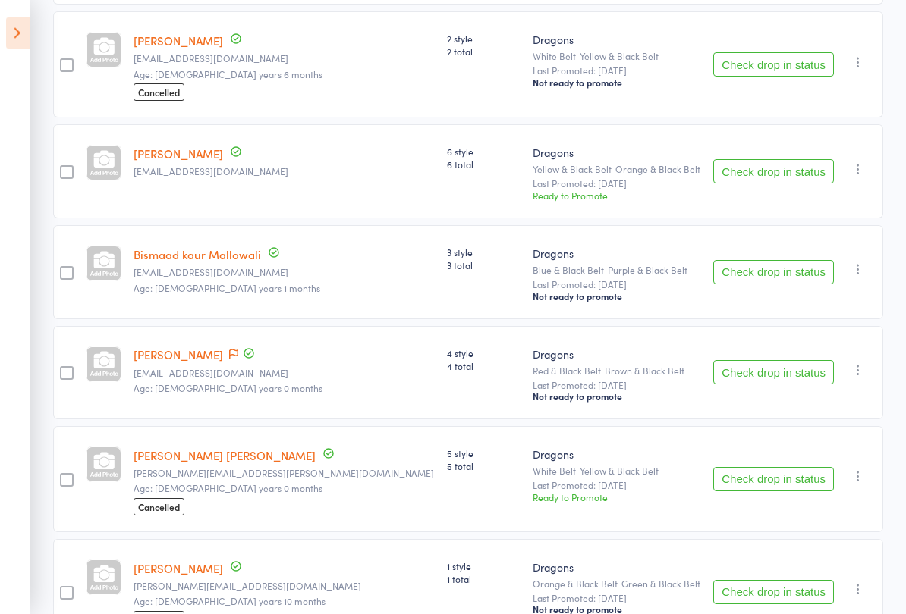
click at [776, 178] on button "Check drop in status" at bounding box center [773, 172] width 121 height 24
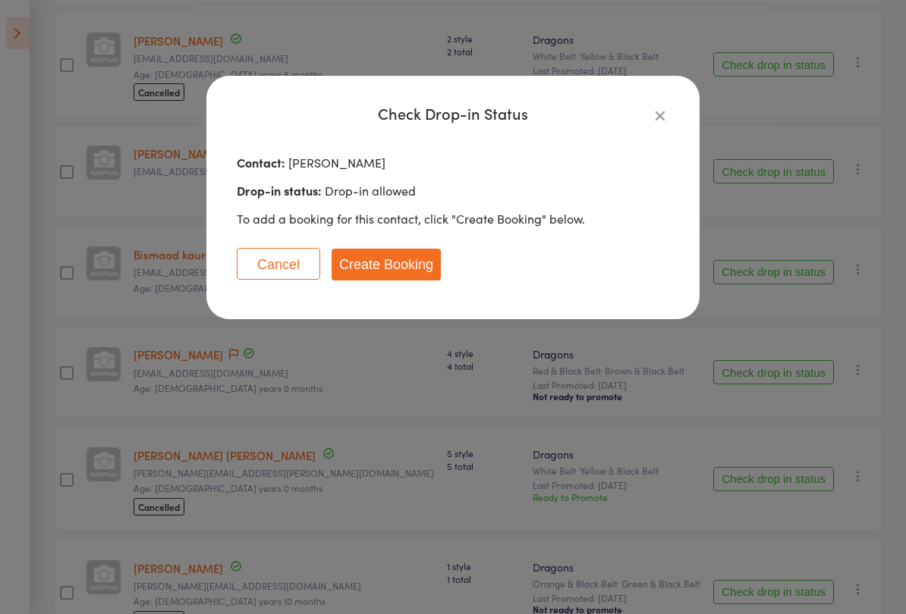
click at [386, 260] on button "Create Booking" at bounding box center [385, 265] width 109 height 32
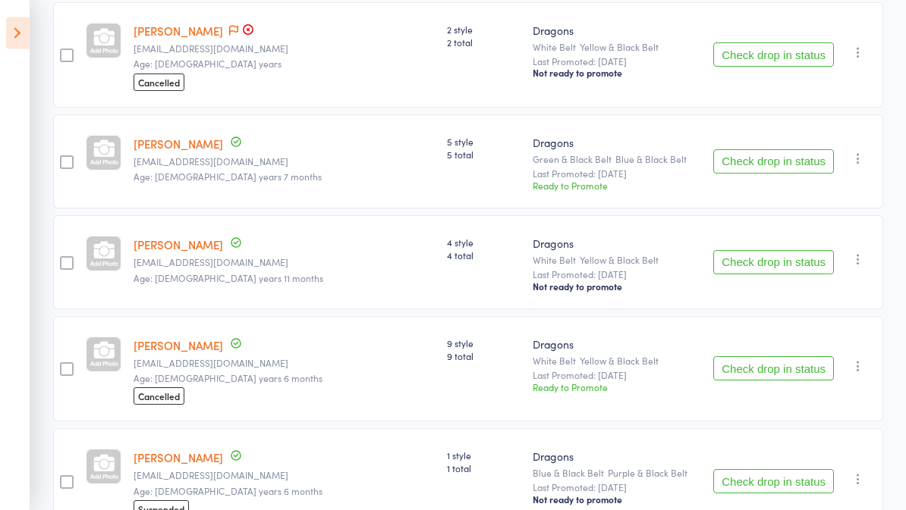
scroll to position [0, 0]
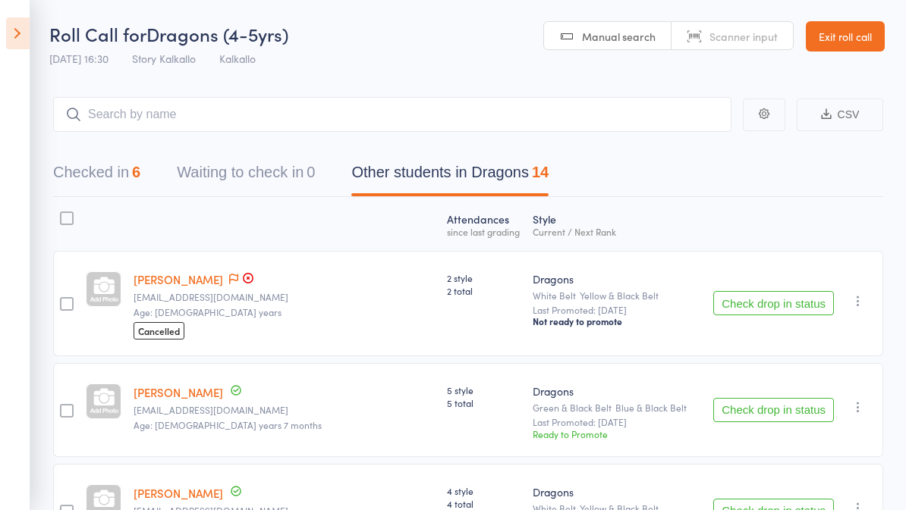
click at [115, 175] on button "Checked in 6" at bounding box center [96, 176] width 87 height 40
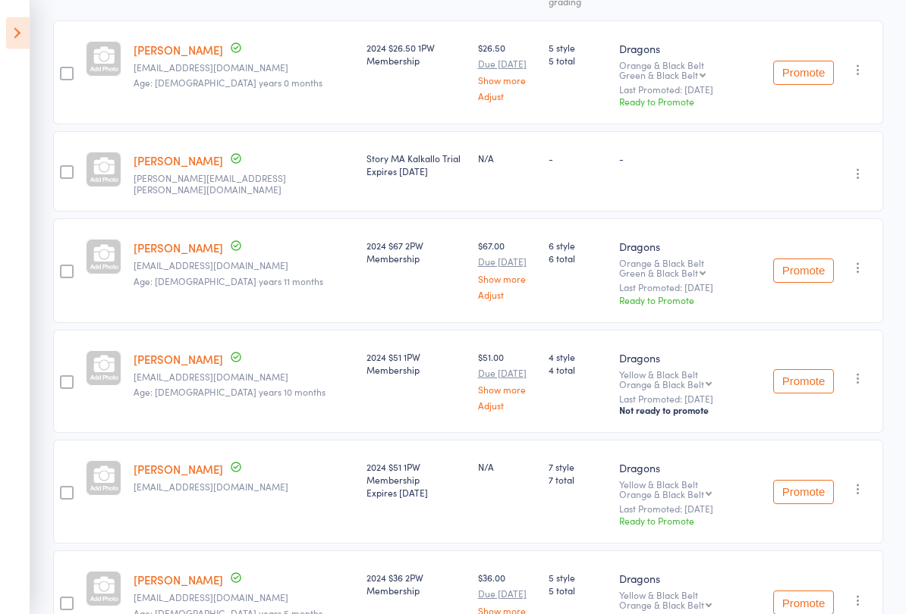
click at [180, 240] on link "[PERSON_NAME]" at bounding box center [179, 248] width 90 height 16
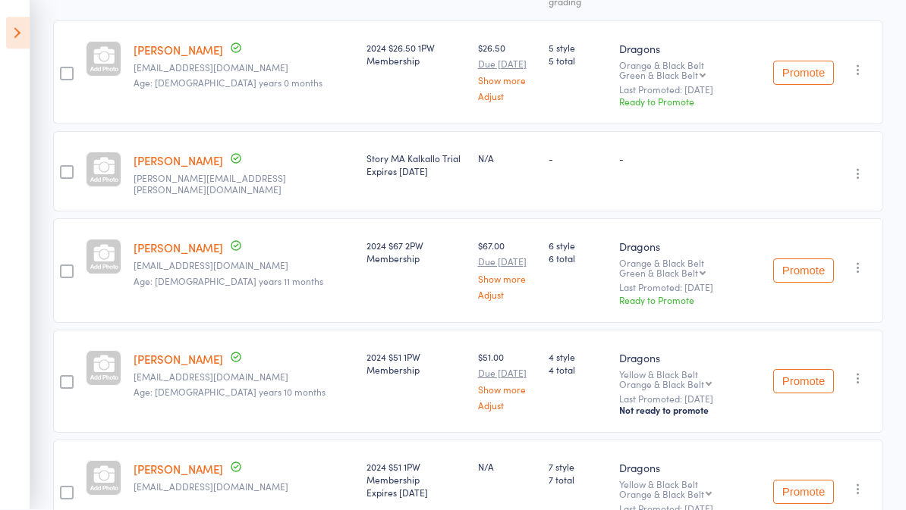
scroll to position [298, 0]
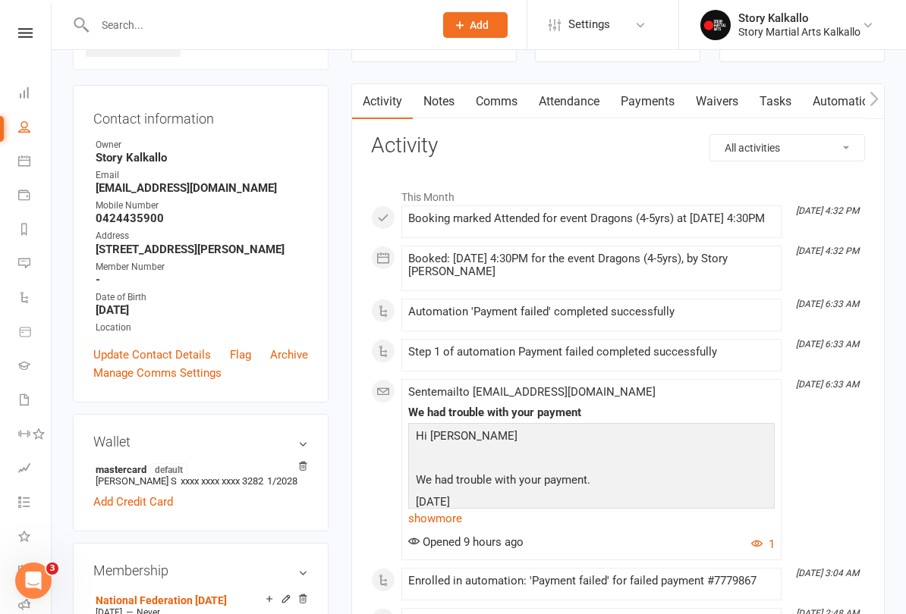
click at [645, 96] on link "Payments" at bounding box center [647, 101] width 75 height 35
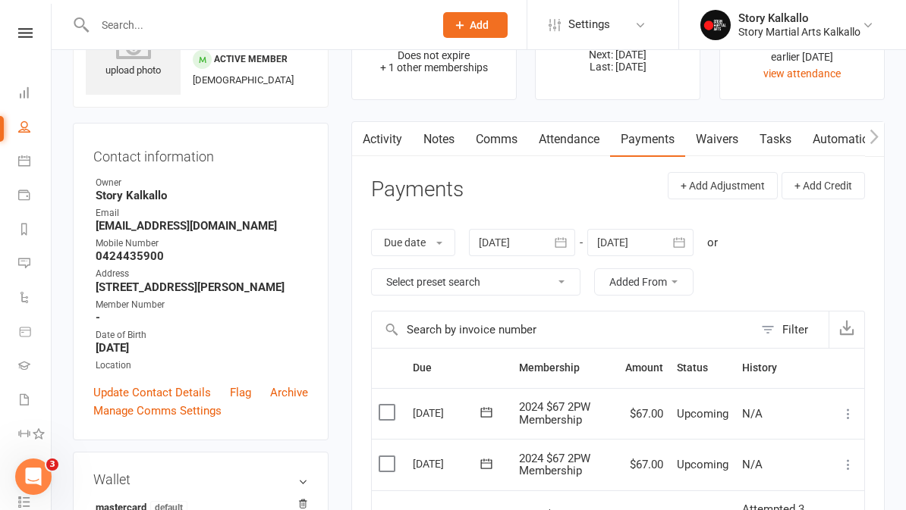
scroll to position [83, 0]
click at [737, 138] on link "Waivers" at bounding box center [717, 140] width 64 height 35
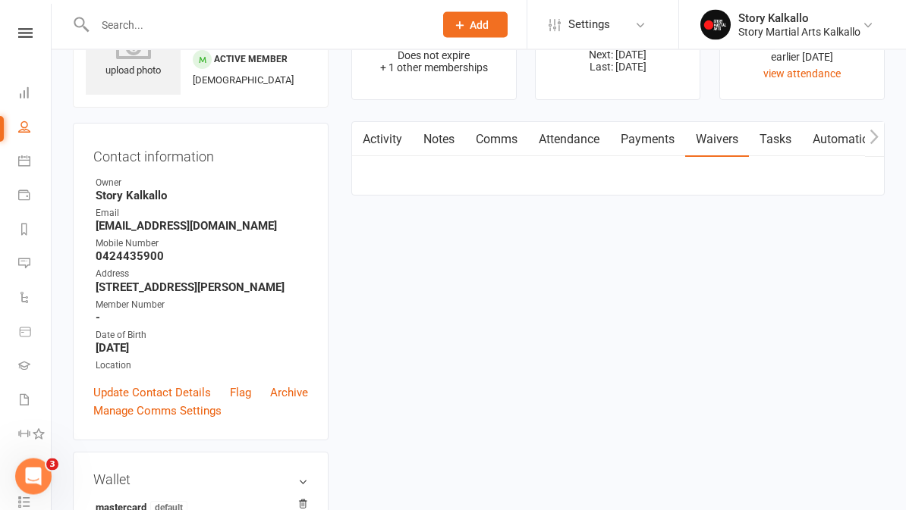
scroll to position [84, 0]
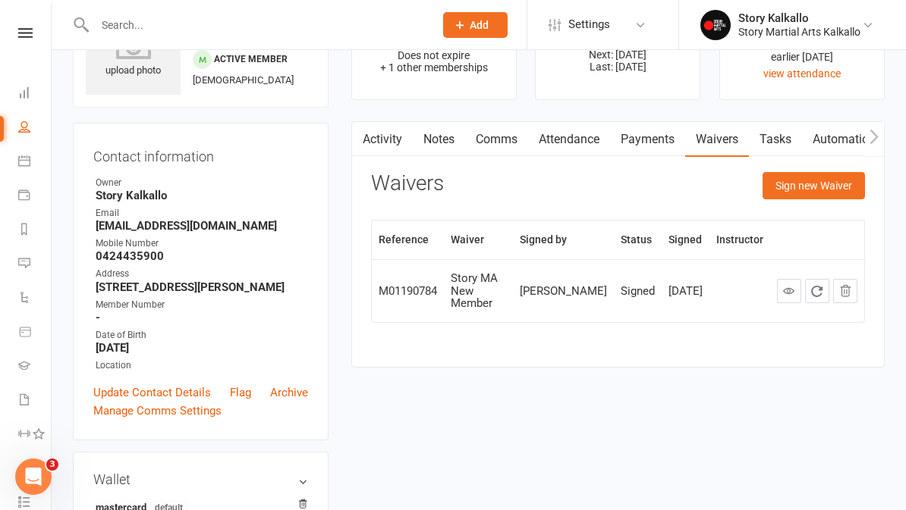
click at [394, 129] on link "Activity" at bounding box center [382, 139] width 61 height 35
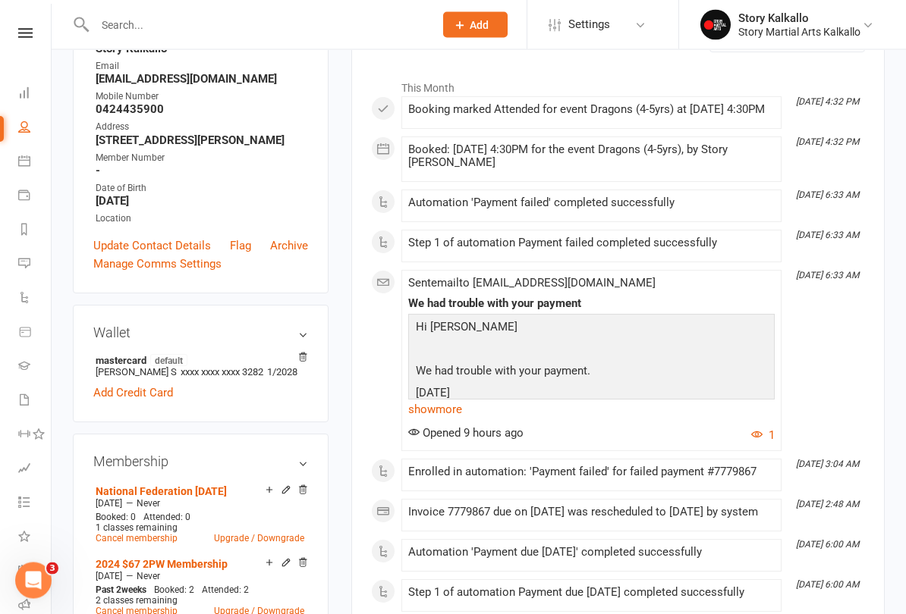
scroll to position [231, 0]
click at [307, 352] on icon at bounding box center [302, 357] width 11 height 11
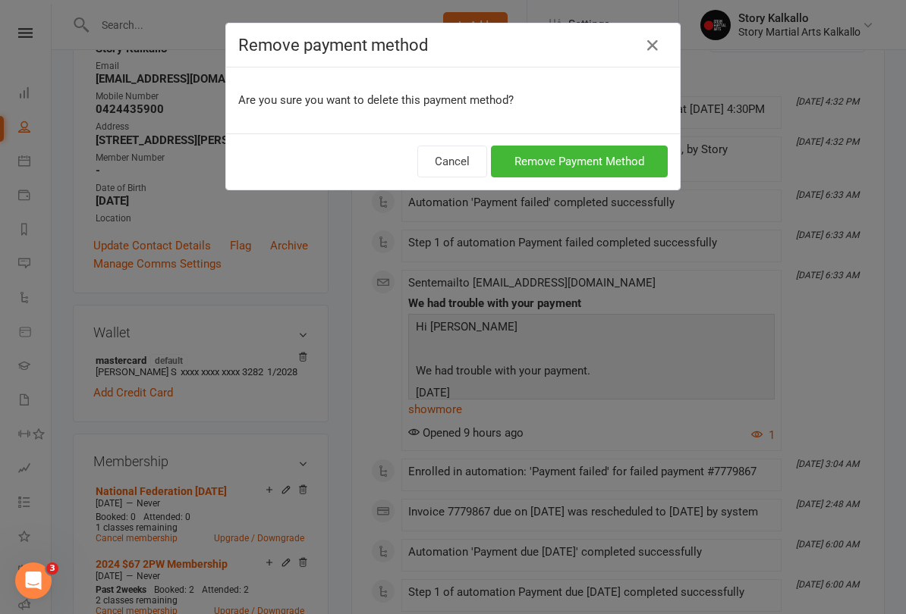
click at [625, 165] on button "Remove Payment Method" at bounding box center [579, 162] width 177 height 32
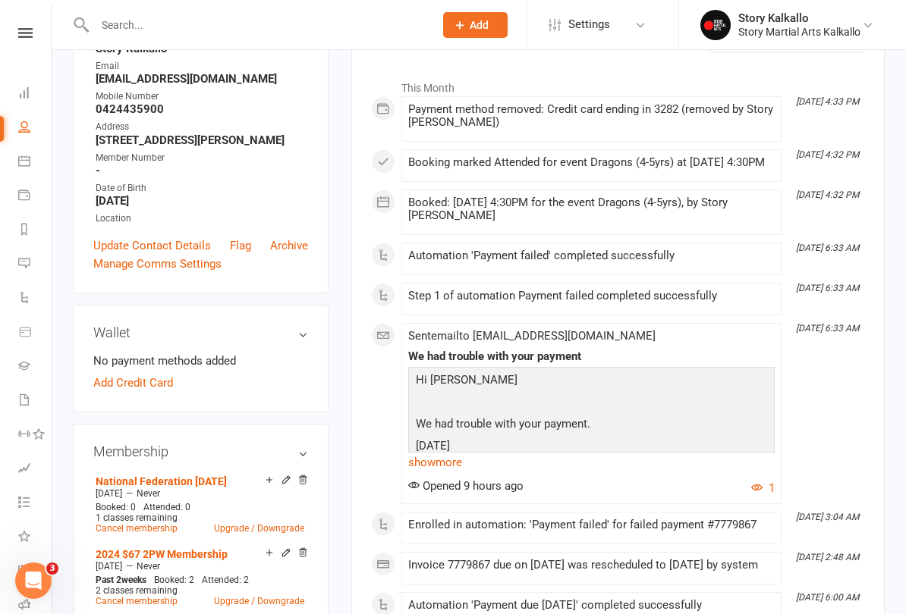
click at [146, 388] on link "Add Credit Card" at bounding box center [133, 383] width 80 height 18
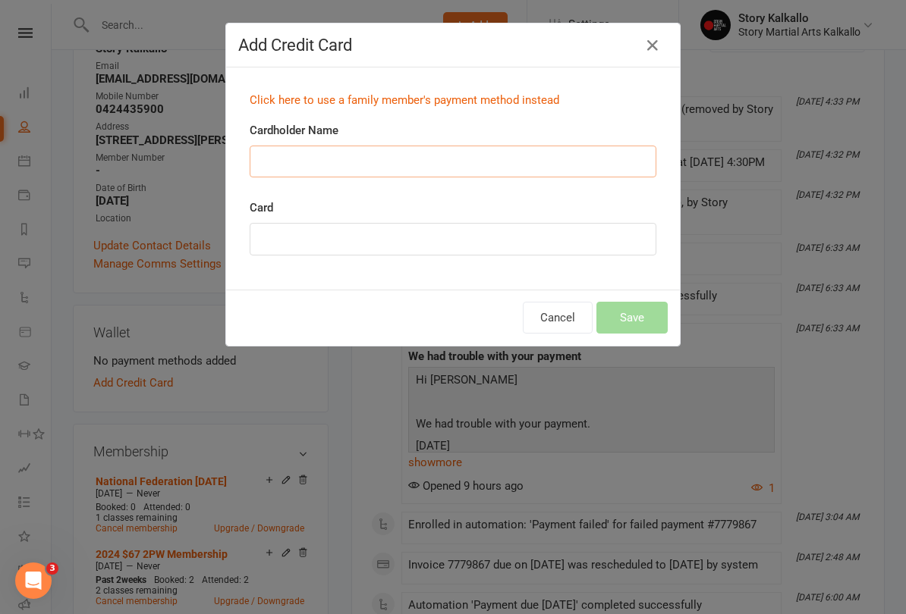
click at [382, 152] on input "Cardholder Name" at bounding box center [453, 162] width 407 height 32
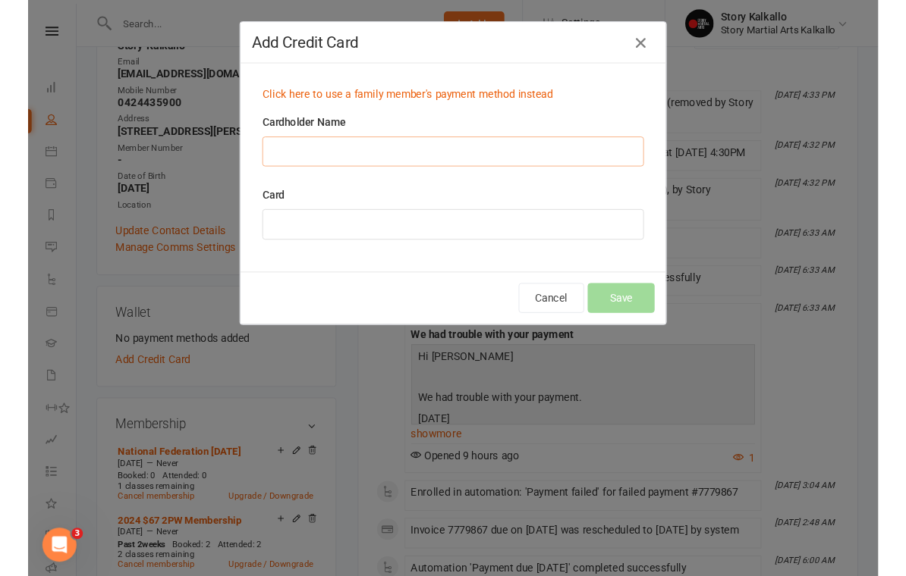
scroll to position [231, 0]
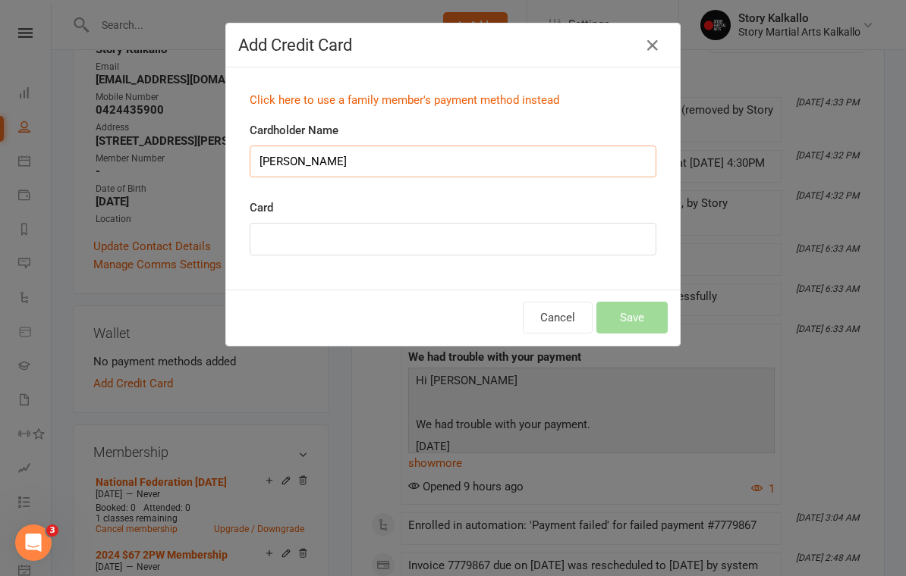
type input "Harmandeep Grewal"
click at [369, 232] on div at bounding box center [453, 239] width 407 height 33
click at [589, 230] on div at bounding box center [453, 239] width 407 height 33
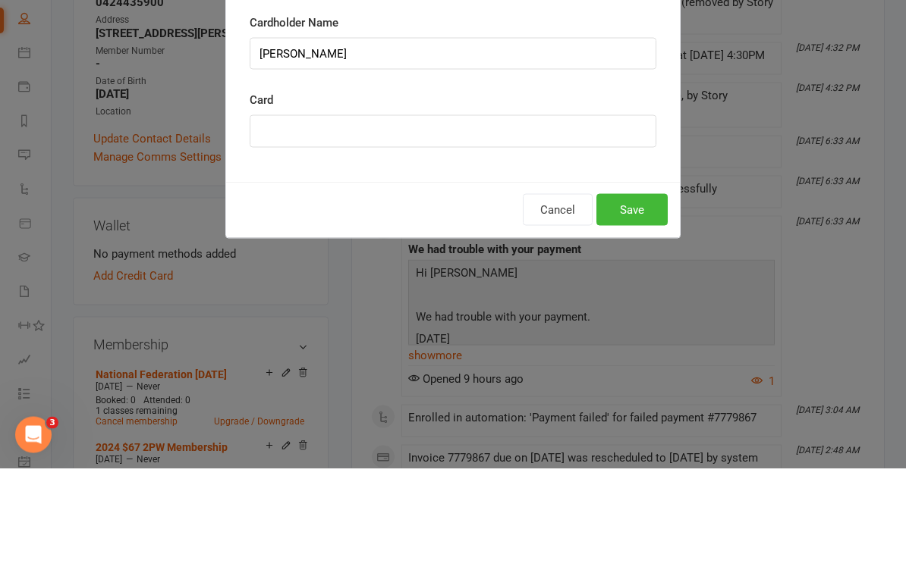
click at [635, 302] on button "Save" at bounding box center [631, 318] width 71 height 32
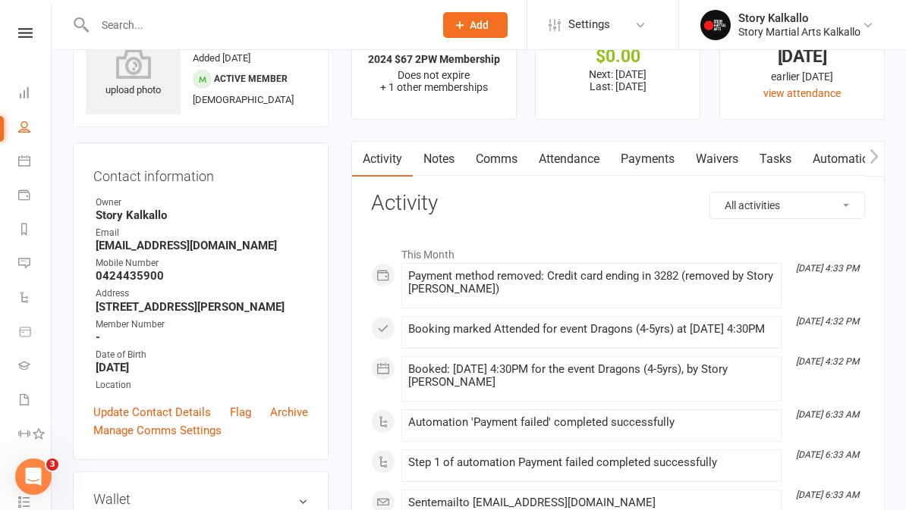
scroll to position [0, 0]
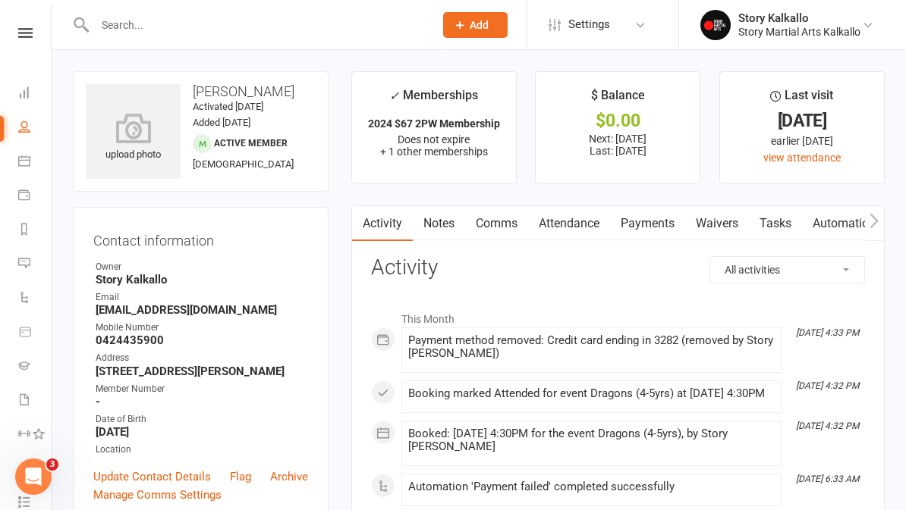
click at [640, 227] on link "Payments" at bounding box center [647, 223] width 75 height 35
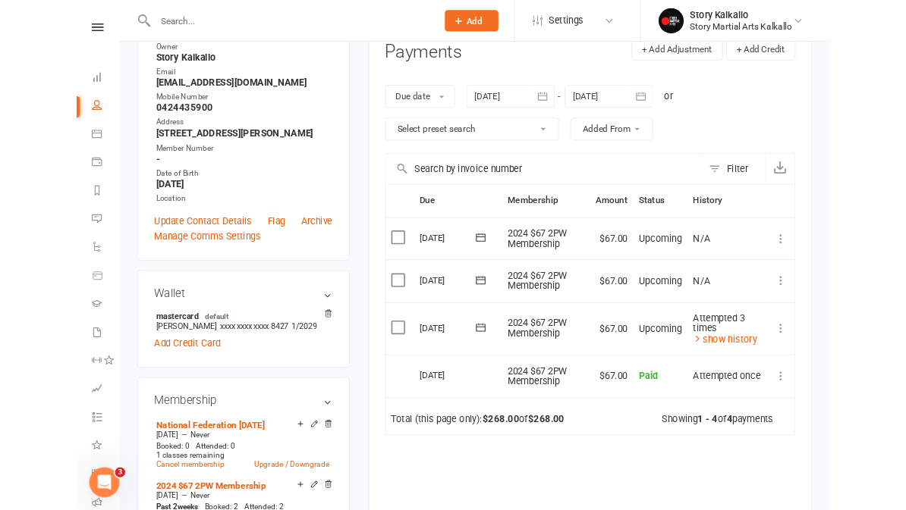
scroll to position [253, 0]
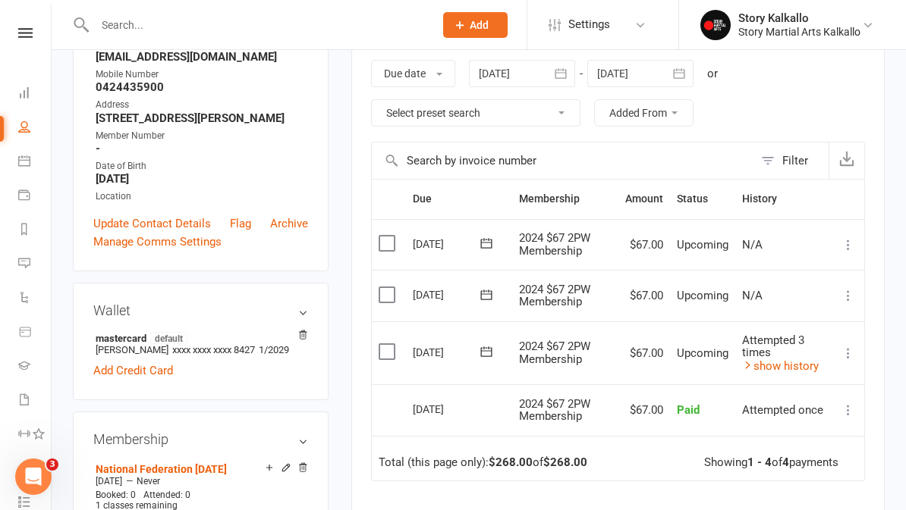
click at [853, 356] on icon at bounding box center [847, 353] width 15 height 15
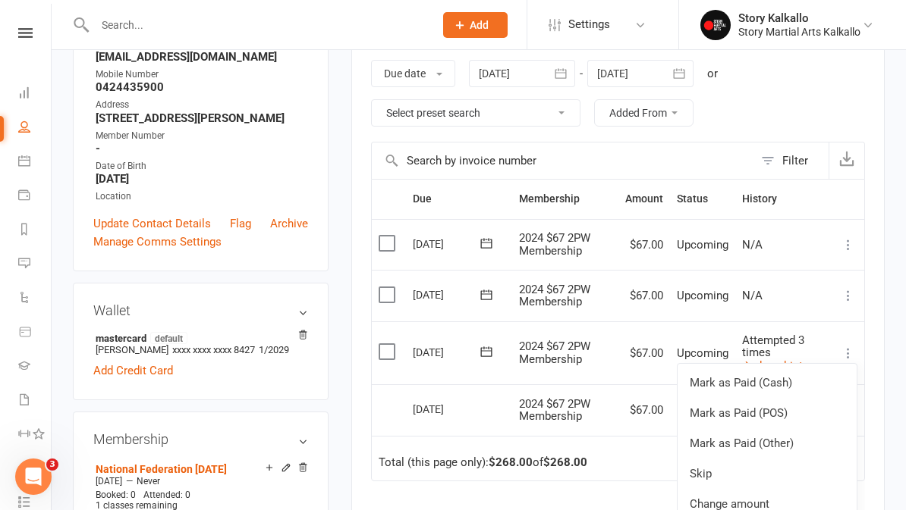
click at [796, 410] on link "Mark as Paid (POS)" at bounding box center [766, 413] width 179 height 30
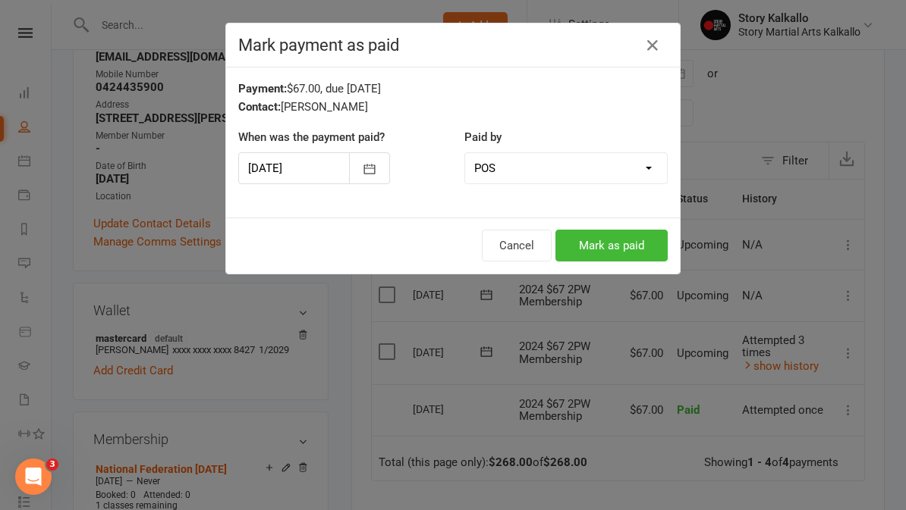
click at [632, 253] on button "Mark as paid" at bounding box center [611, 246] width 112 height 32
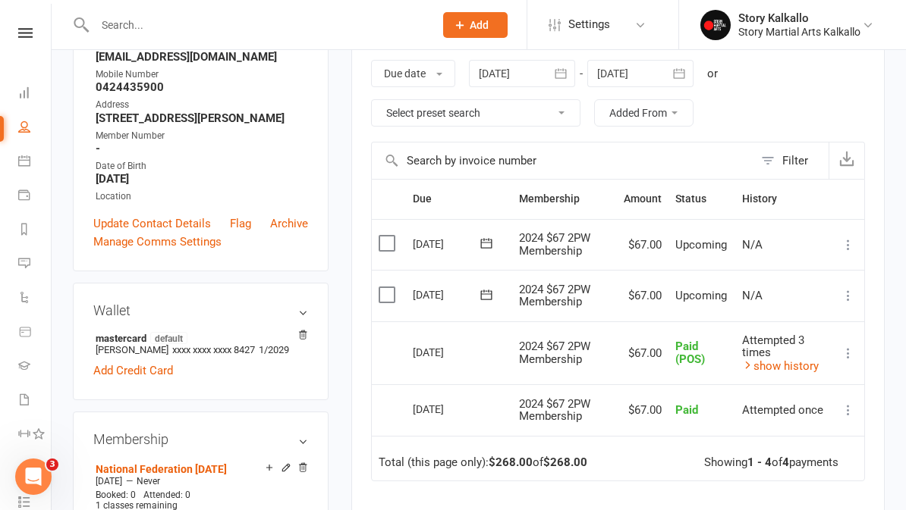
click at [32, 20] on nav "Clubworx Dashboard People Calendar Payments Reports Messages Automations Produc…" at bounding box center [26, 259] width 52 height 510
click at [25, 30] on icon at bounding box center [25, 33] width 14 height 10
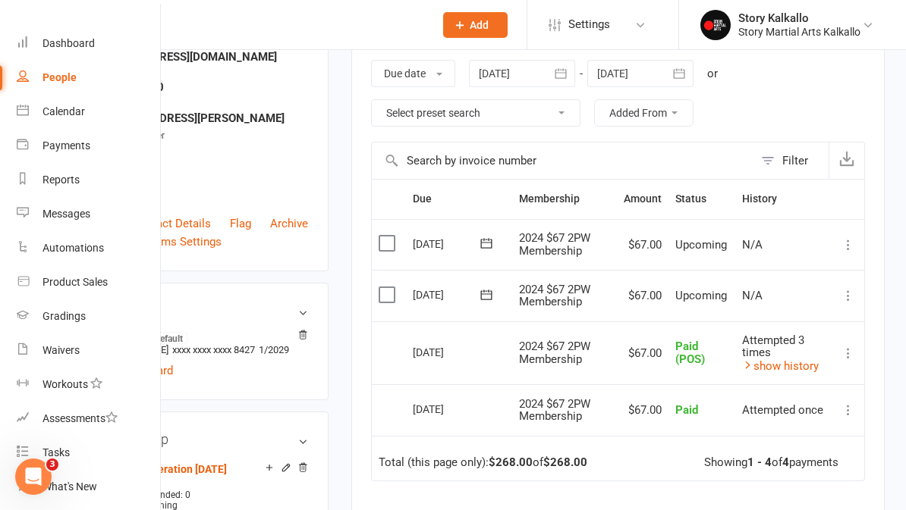
scroll to position [38, 2]
click at [236, 51] on strong "Grewalharman2012@gmail.com" at bounding box center [202, 57] width 212 height 14
click at [261, 117] on strong "27 Souter ave Kalkallo Vic 3064" at bounding box center [202, 119] width 212 height 14
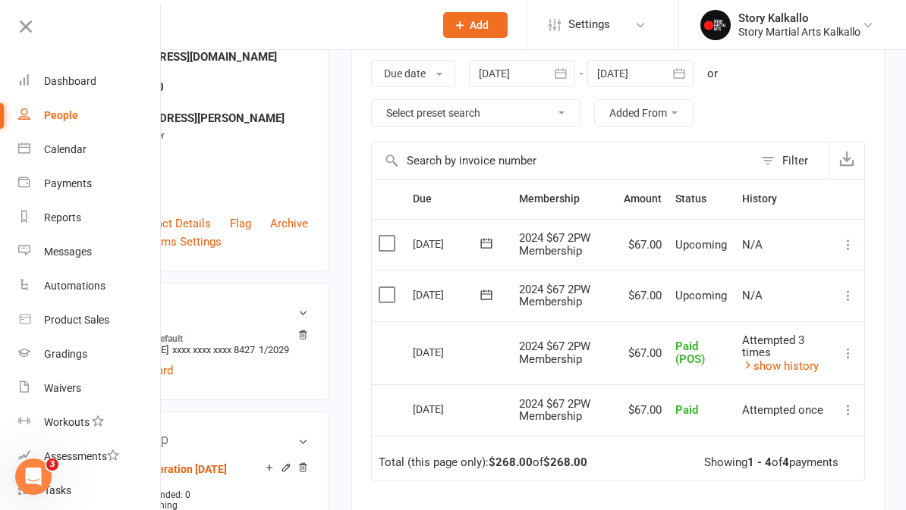
scroll to position [0, 0]
click at [37, 20] on link at bounding box center [88, 32] width 146 height 34
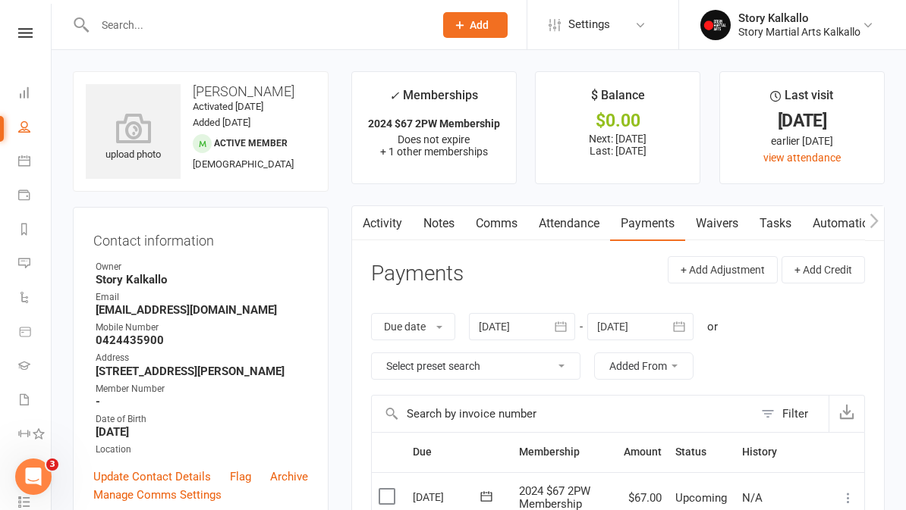
click at [566, 212] on link "Attendance" at bounding box center [569, 223] width 82 height 35
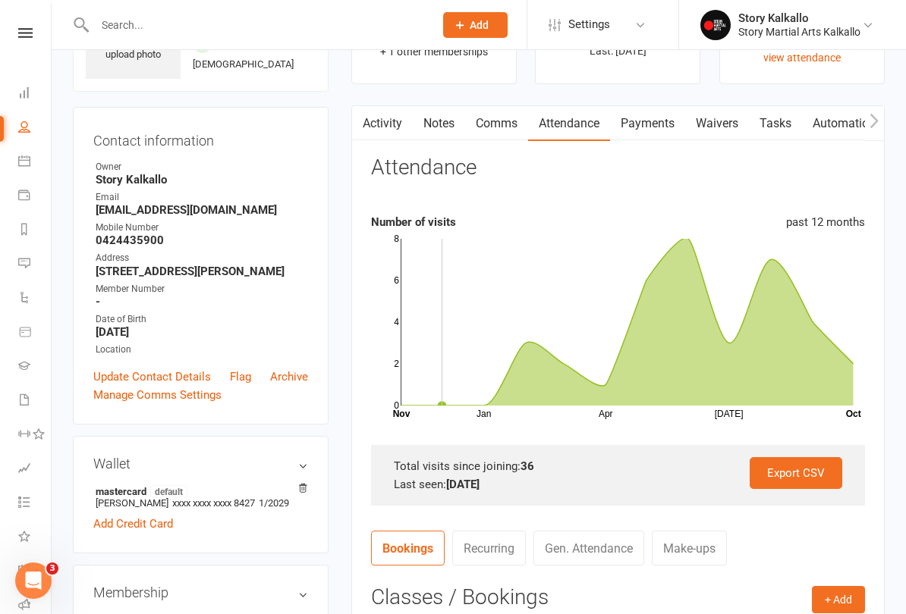
scroll to position [162, 0]
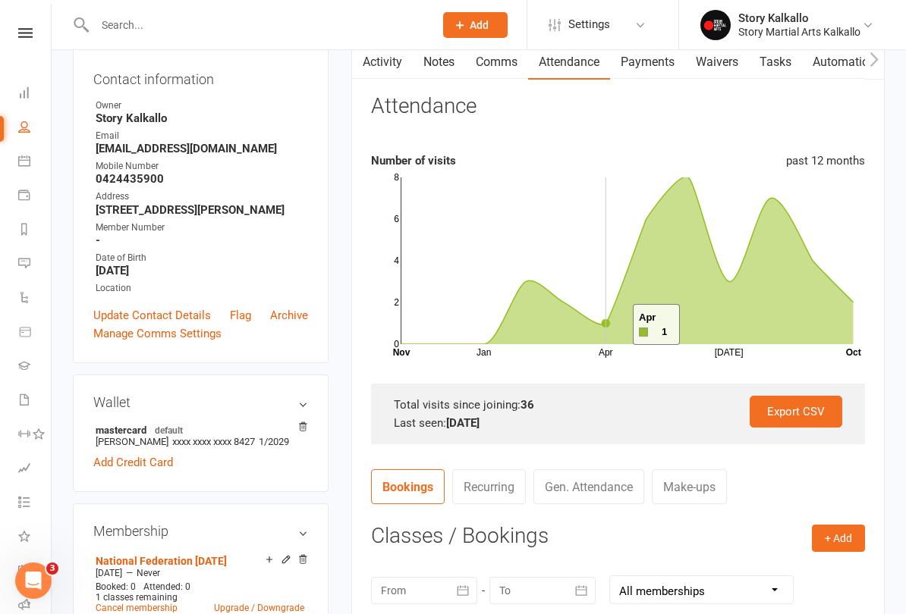
click at [614, 325] on icon at bounding box center [627, 261] width 452 height 168
click at [693, 239] on icon at bounding box center [627, 261] width 452 height 168
click at [624, 284] on icon at bounding box center [627, 261] width 452 height 168
click at [673, 226] on icon at bounding box center [627, 261] width 452 height 168
click at [666, 230] on icon at bounding box center [627, 261] width 452 height 168
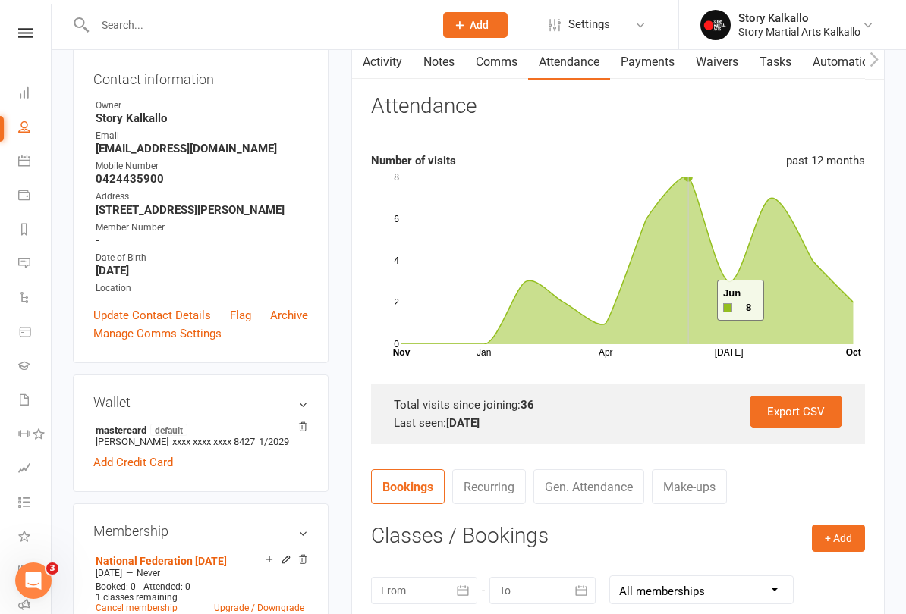
click at [698, 301] on icon at bounding box center [627, 261] width 452 height 168
click at [746, 328] on icon at bounding box center [627, 261] width 452 height 168
click at [797, 212] on rect at bounding box center [627, 260] width 452 height 167
click at [774, 258] on icon at bounding box center [627, 261] width 452 height 168
click at [842, 332] on icon at bounding box center [627, 261] width 452 height 168
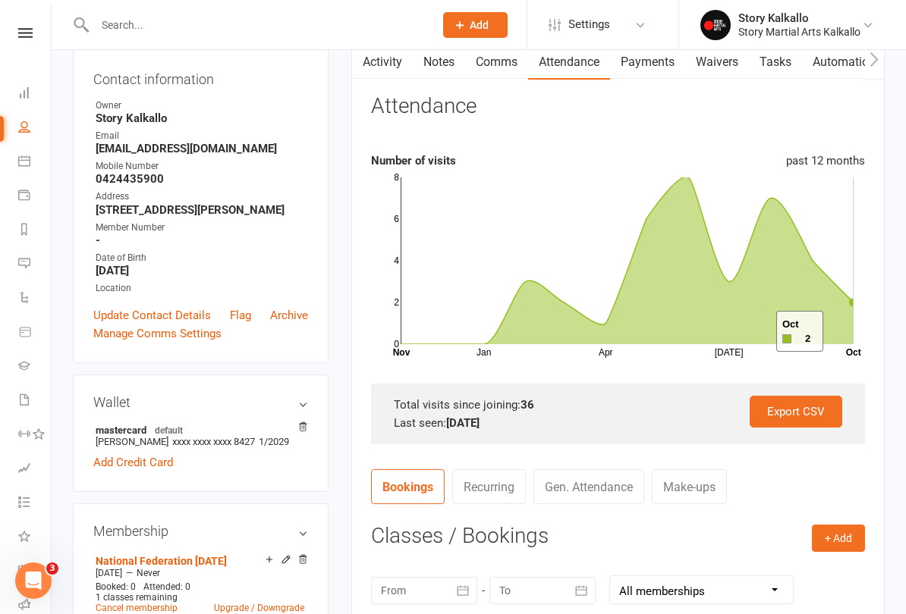
click at [831, 279] on icon at bounding box center [627, 261] width 452 height 168
click at [614, 326] on icon at bounding box center [627, 261] width 452 height 168
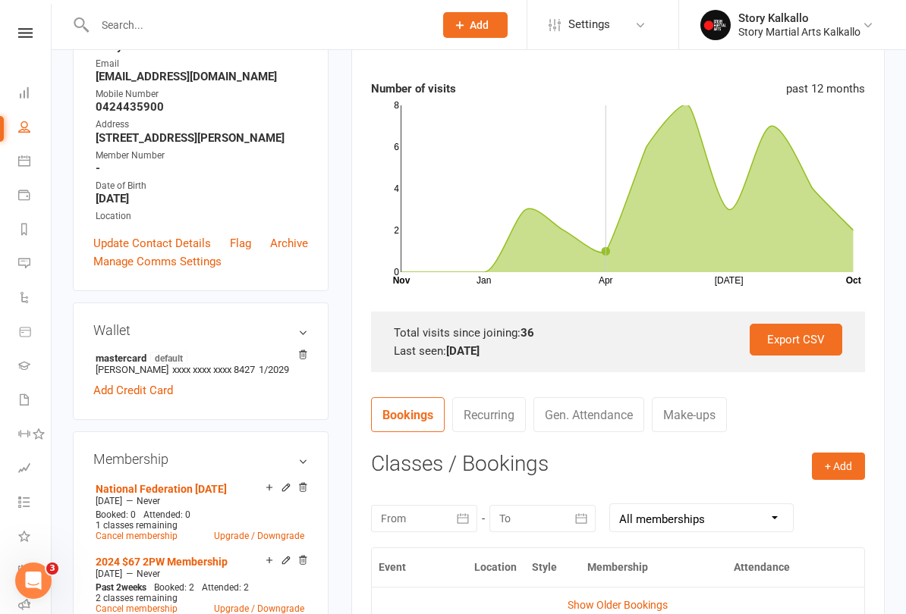
scroll to position [251, 0]
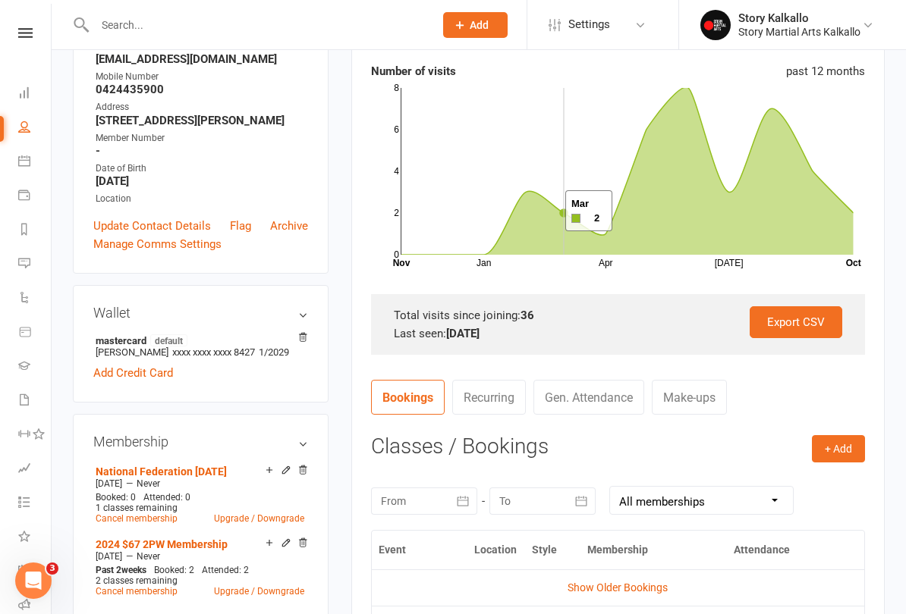
click at [546, 212] on icon at bounding box center [627, 171] width 452 height 168
click at [613, 251] on icon at bounding box center [627, 171] width 452 height 168
click at [564, 218] on icon at bounding box center [627, 171] width 452 height 168
click at [524, 217] on icon at bounding box center [627, 171] width 452 height 168
click at [610, 236] on icon at bounding box center [627, 171] width 452 height 168
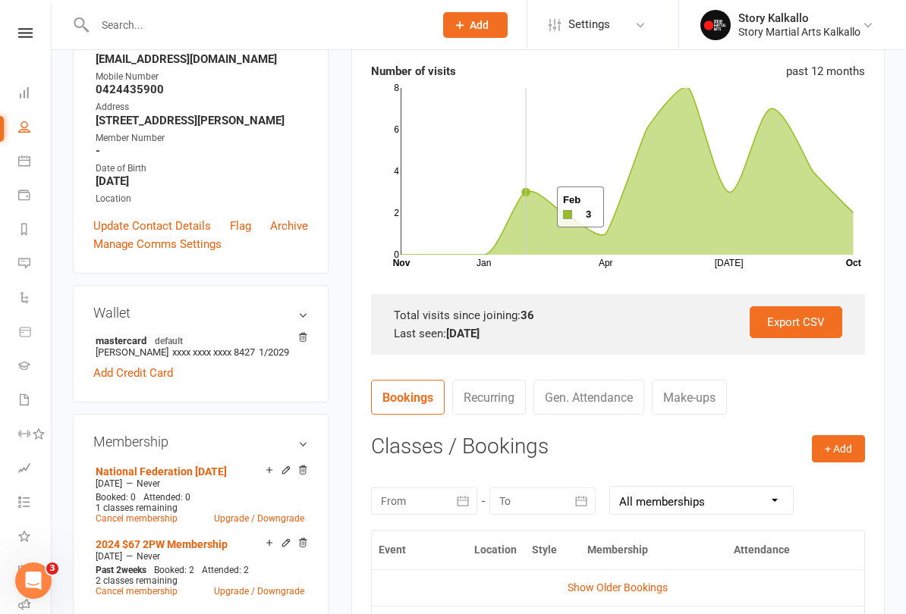
click at [538, 208] on icon at bounding box center [627, 171] width 452 height 168
click at [579, 219] on rect at bounding box center [627, 171] width 452 height 167
click at [526, 217] on icon at bounding box center [627, 171] width 452 height 168
click at [573, 247] on icon at bounding box center [627, 171] width 452 height 168
click at [604, 239] on icon at bounding box center [627, 171] width 452 height 168
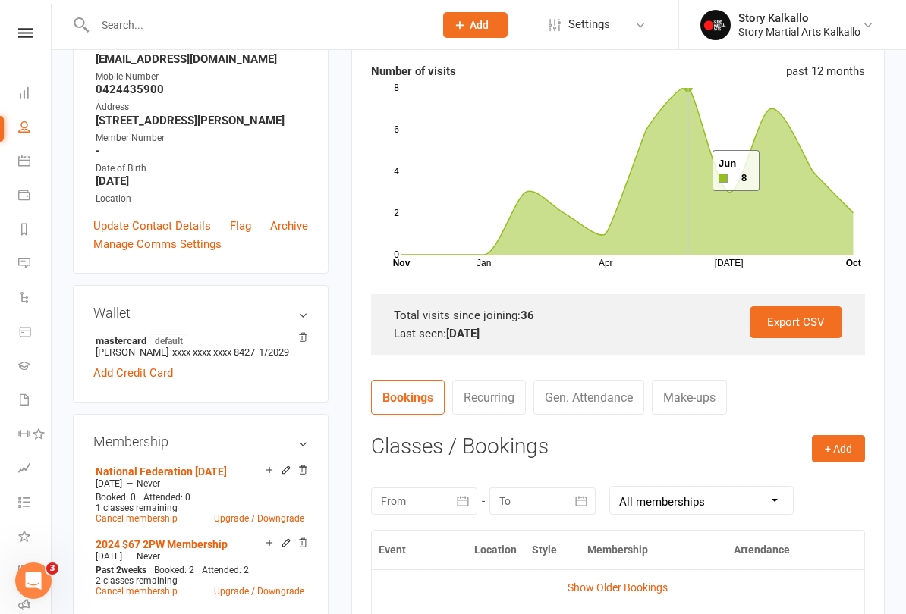
click at [693, 171] on icon at bounding box center [627, 171] width 452 height 168
click at [650, 186] on icon at bounding box center [627, 171] width 452 height 168
click at [737, 196] on icon at bounding box center [627, 171] width 452 height 168
click at [814, 179] on icon at bounding box center [627, 171] width 452 height 168
click at [850, 234] on icon at bounding box center [627, 171] width 452 height 168
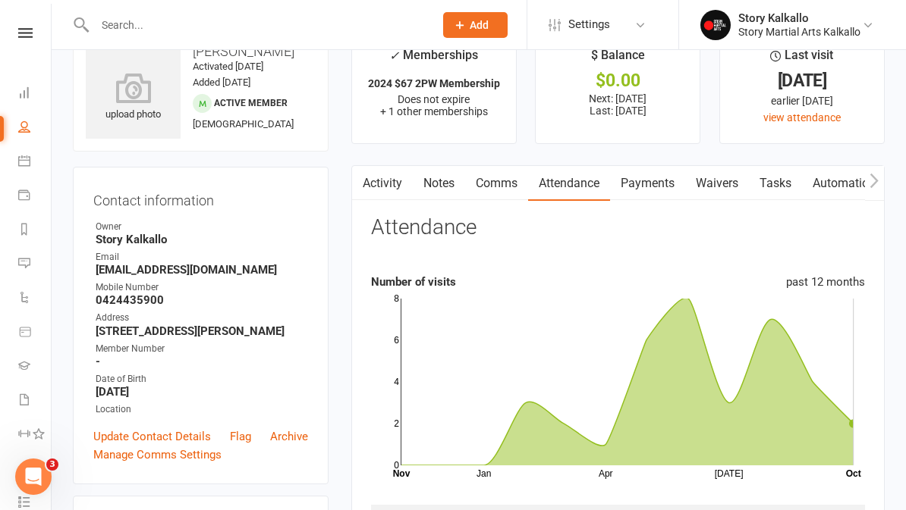
scroll to position [32, 0]
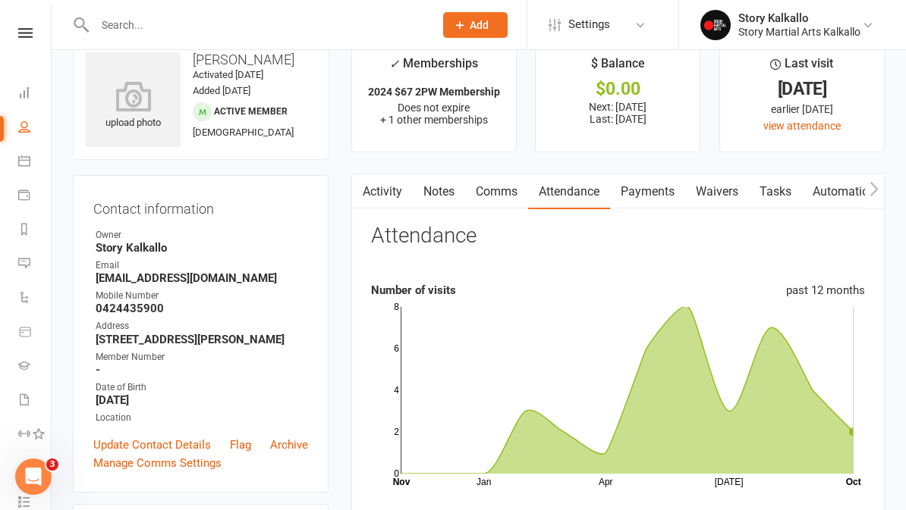
click at [30, 30] on icon at bounding box center [25, 33] width 14 height 10
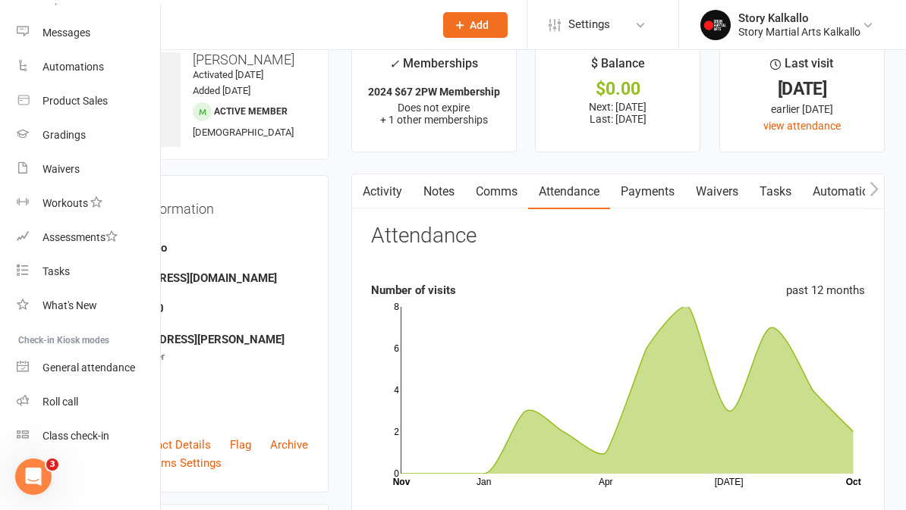
scroll to position [219, 2]
click at [83, 407] on link "Roll call" at bounding box center [88, 402] width 143 height 34
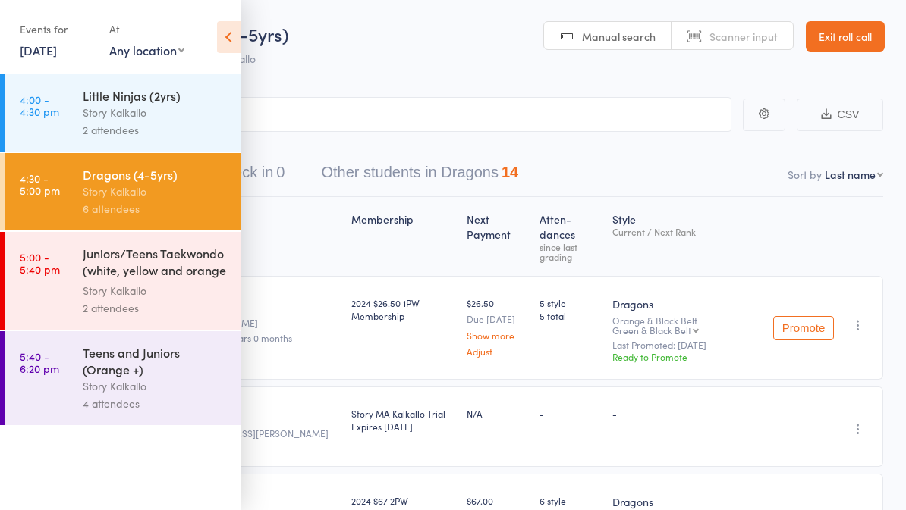
click at [234, 24] on icon at bounding box center [229, 37] width 24 height 32
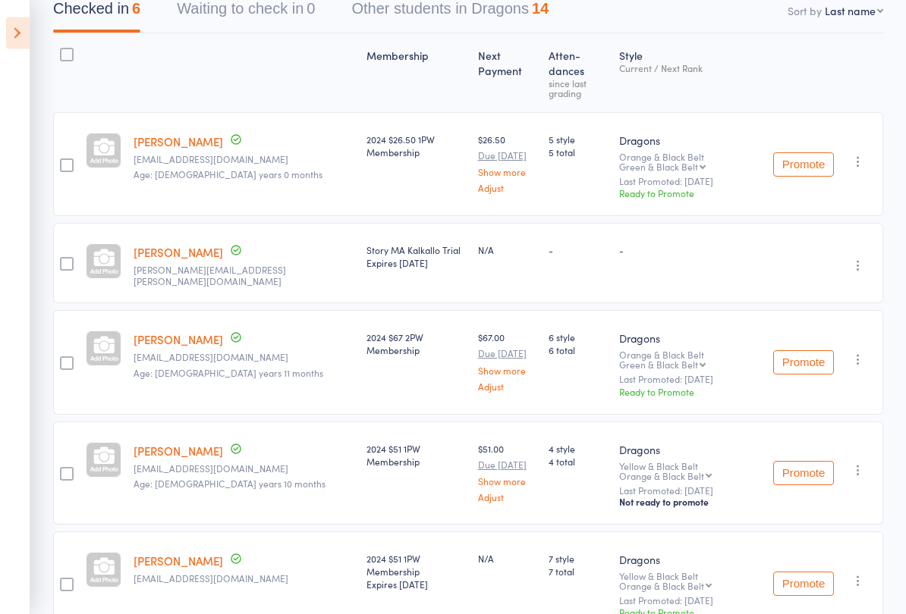
scroll to position [167, 0]
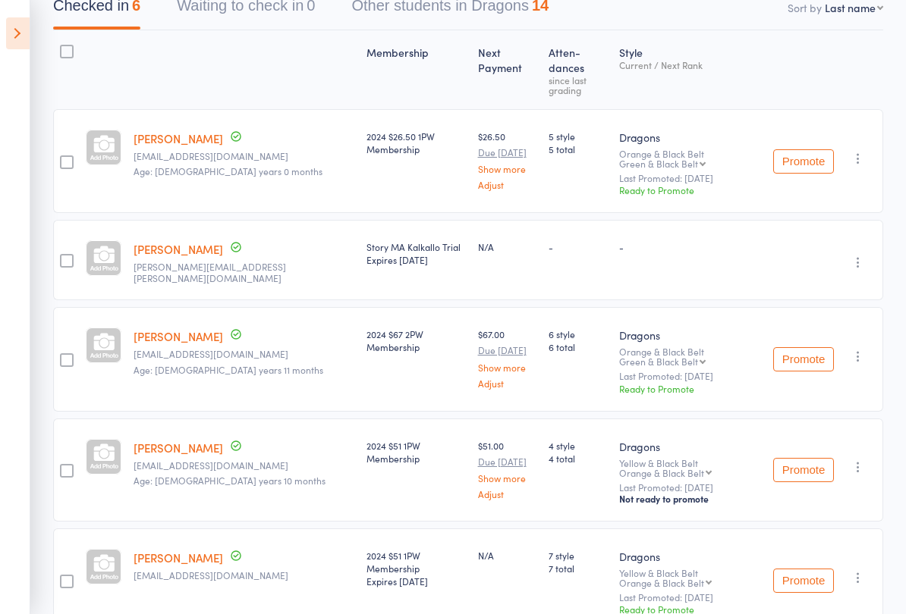
click at [16, 34] on icon at bounding box center [18, 33] width 24 height 32
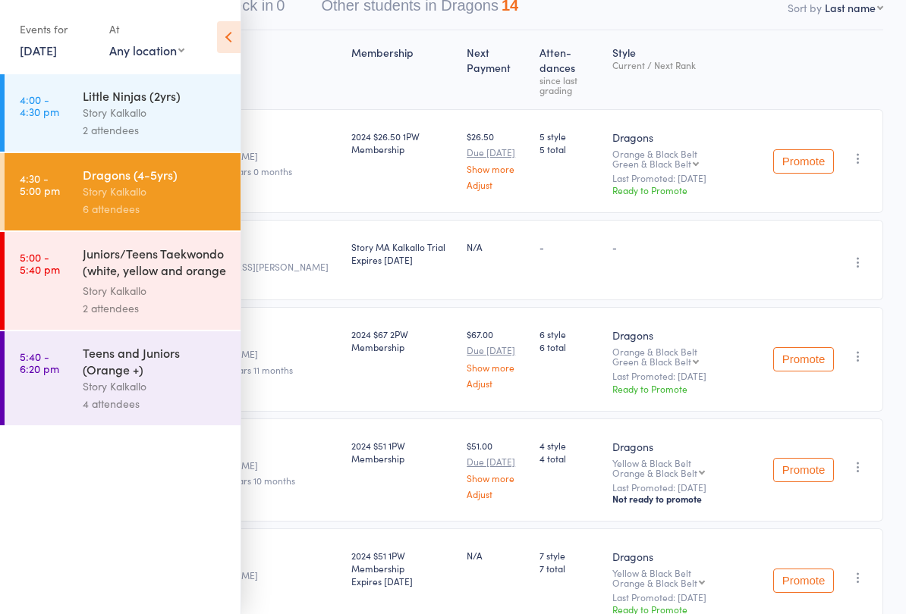
click at [217, 42] on icon at bounding box center [229, 37] width 24 height 32
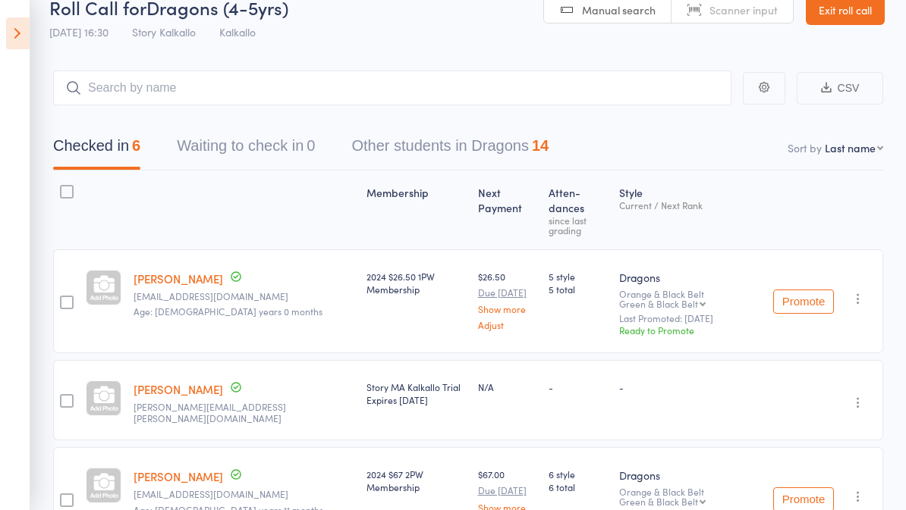
scroll to position [0, 0]
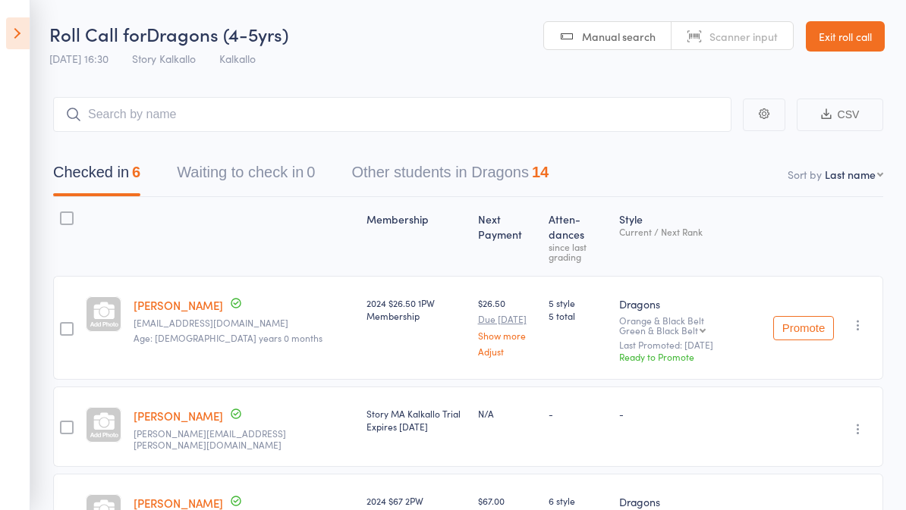
click at [856, 34] on link "Exit roll call" at bounding box center [845, 36] width 79 height 30
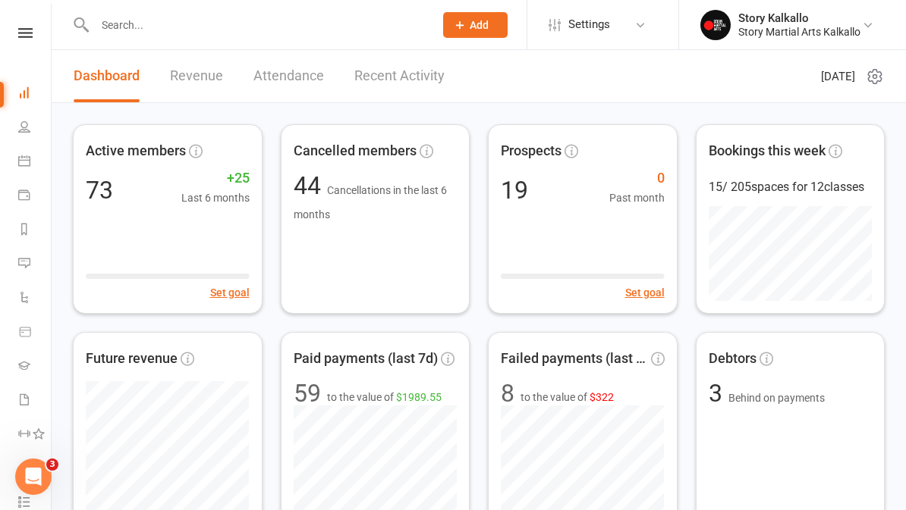
click at [181, 77] on link "Revenue" at bounding box center [196, 76] width 53 height 52
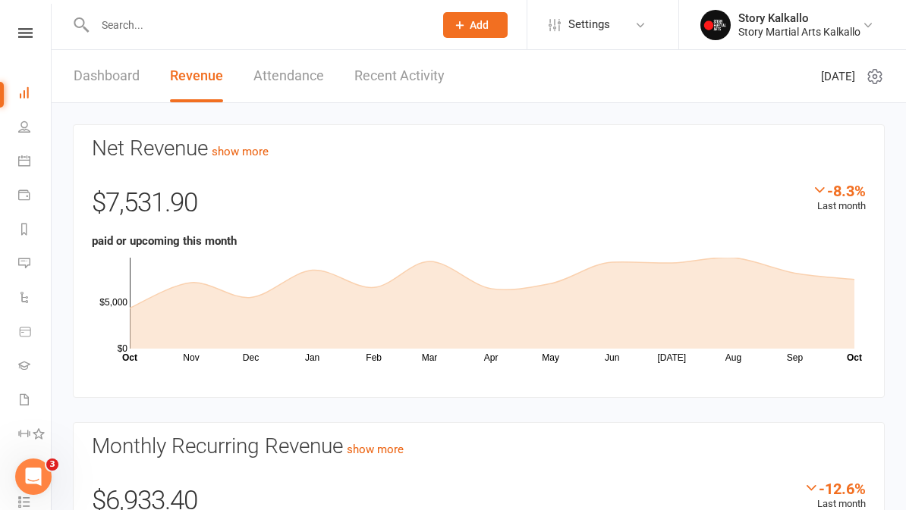
click at [23, 25] on nav "Clubworx Dashboard People Calendar Payments Reports Messages Automations Produc…" at bounding box center [26, 259] width 52 height 510
click at [19, 29] on icon at bounding box center [25, 33] width 14 height 10
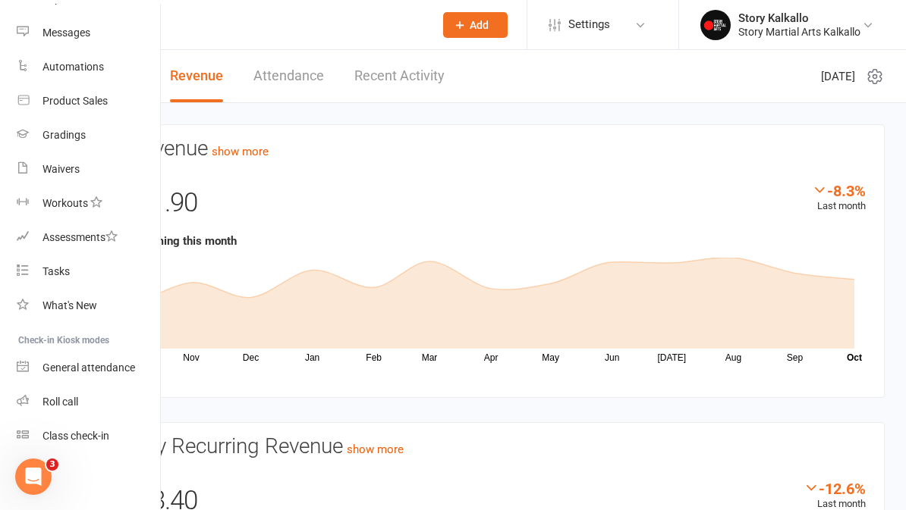
scroll to position [219, 2]
click at [83, 401] on link "Roll call" at bounding box center [88, 402] width 143 height 34
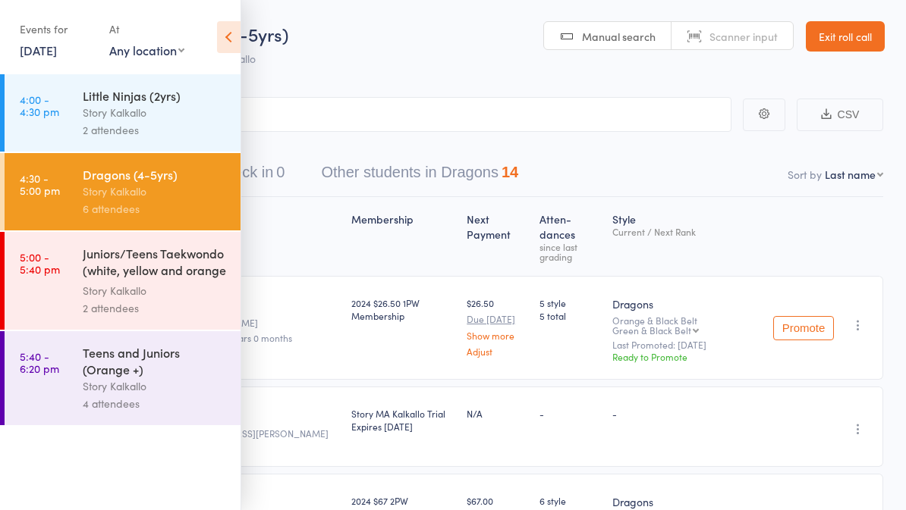
click at [99, 303] on div "2 attendees" at bounding box center [155, 308] width 145 height 17
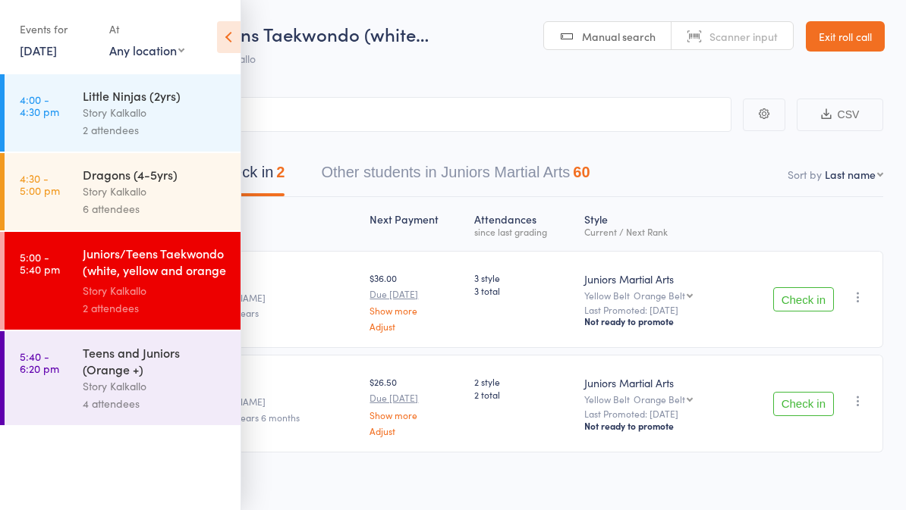
click at [226, 38] on icon at bounding box center [229, 37] width 24 height 32
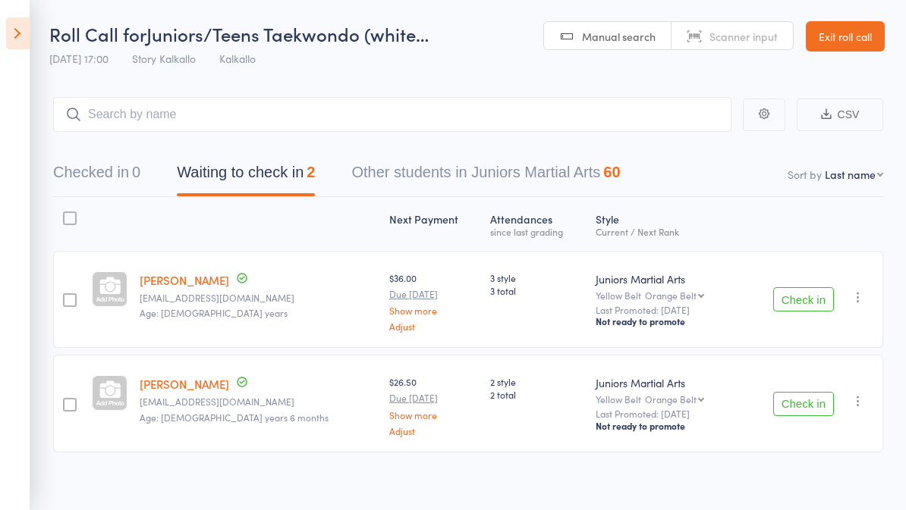
click at [27, 33] on icon at bounding box center [18, 33] width 24 height 32
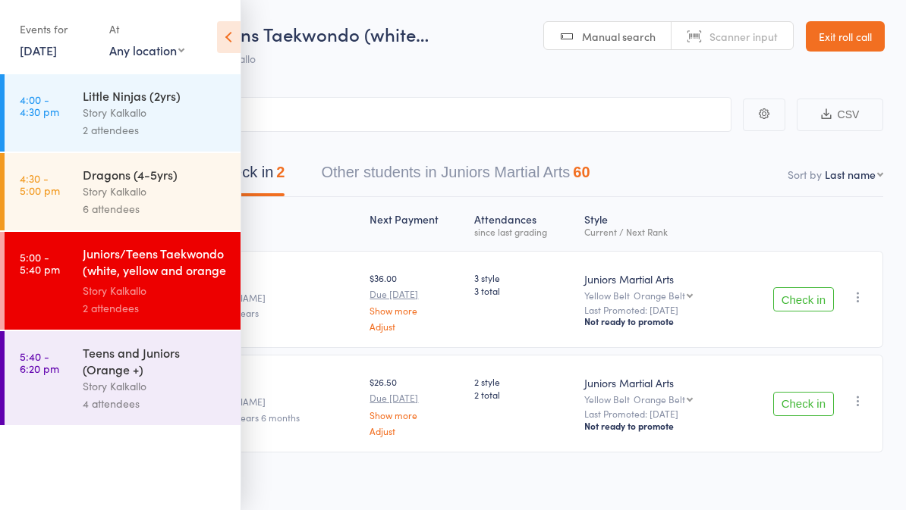
click at [104, 378] on div "Teens and Juniors (Orange +)" at bounding box center [155, 360] width 145 height 33
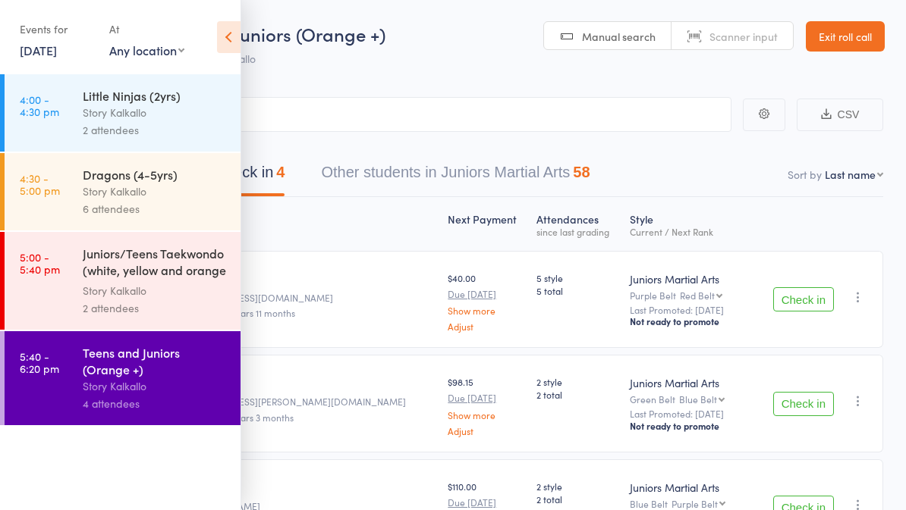
click at [226, 45] on icon at bounding box center [229, 37] width 24 height 32
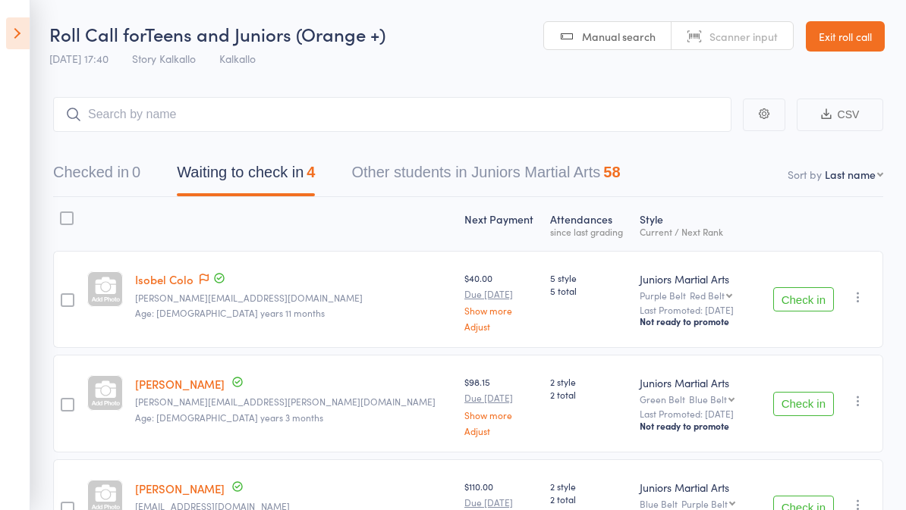
click at [458, 503] on div "$110.00 Due [DATE] Show more Adjust" at bounding box center [501, 508] width 86 height 97
click at [842, 33] on link "Exit roll call" at bounding box center [845, 36] width 79 height 30
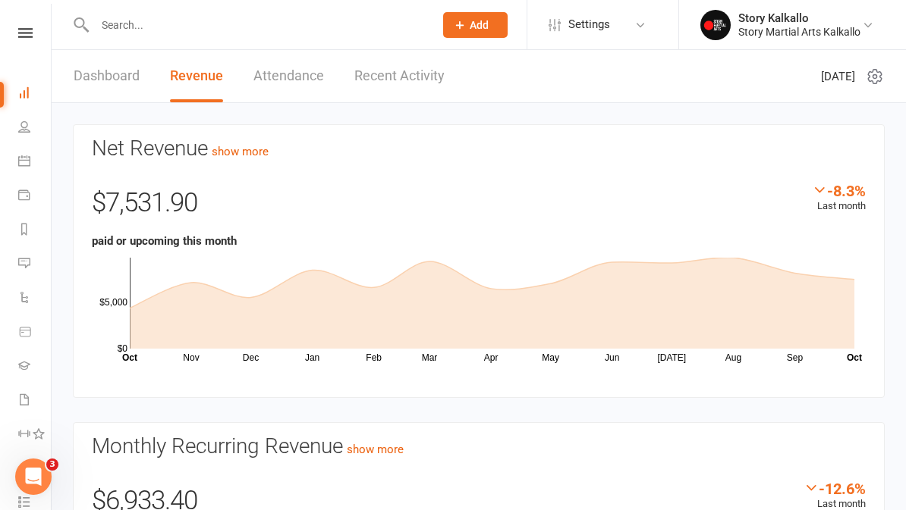
click at [99, 90] on link "Dashboard" at bounding box center [107, 76] width 66 height 52
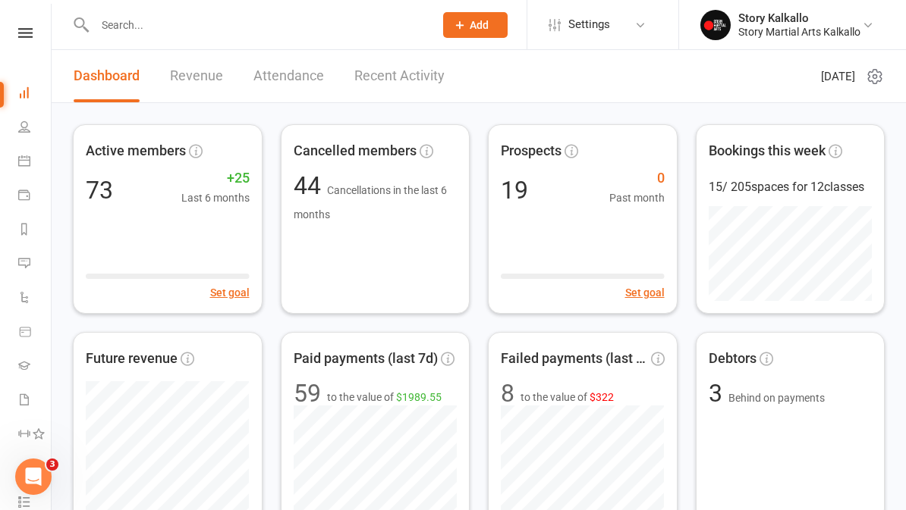
click at [127, 21] on input "text" at bounding box center [256, 24] width 333 height 21
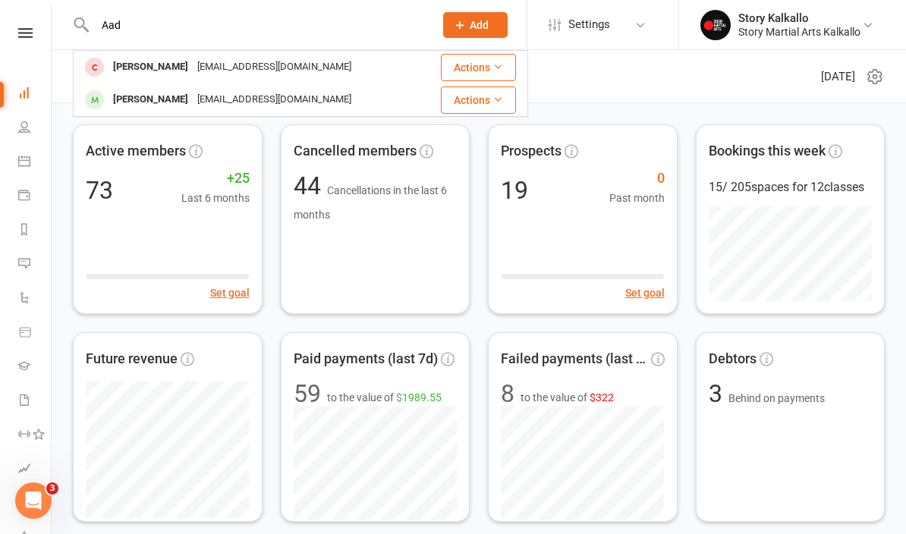
type input "Aad"
click at [115, 94] on div "[PERSON_NAME]" at bounding box center [150, 100] width 84 height 22
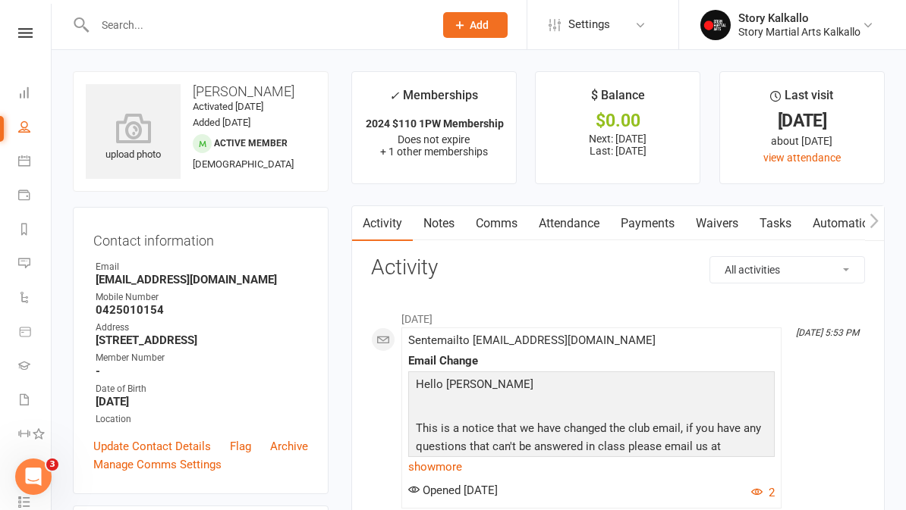
click at [654, 212] on link "Payments" at bounding box center [647, 223] width 75 height 35
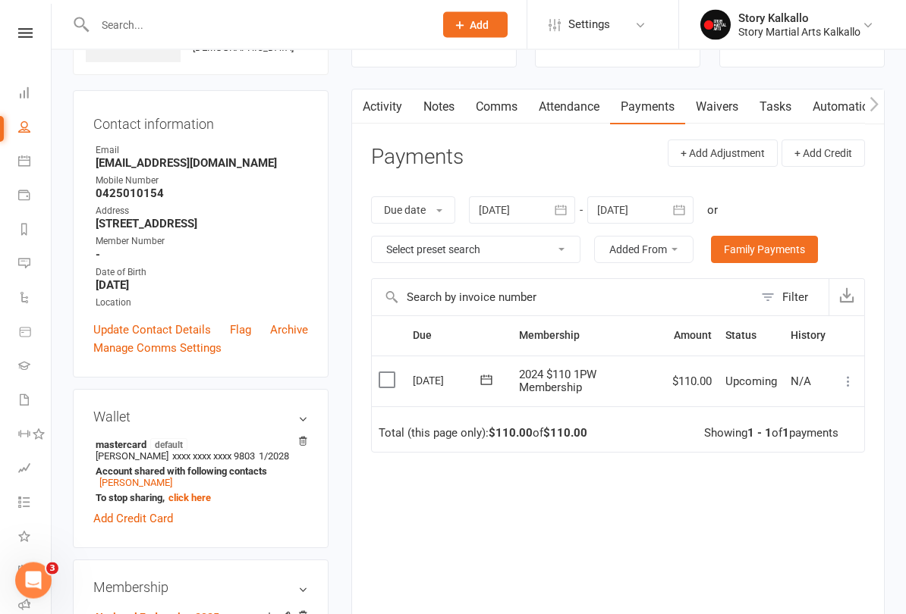
scroll to position [85, 0]
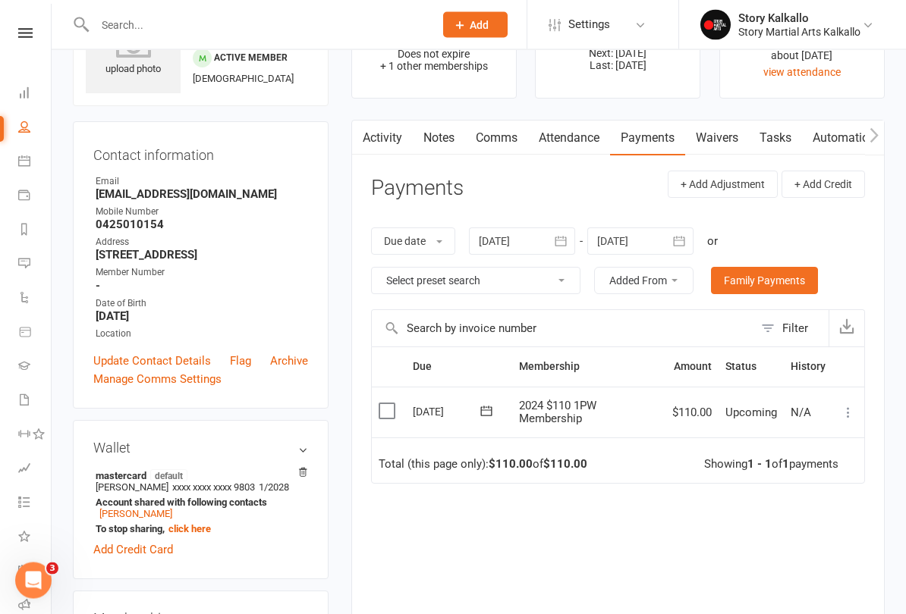
click at [388, 138] on link "Activity" at bounding box center [382, 138] width 61 height 35
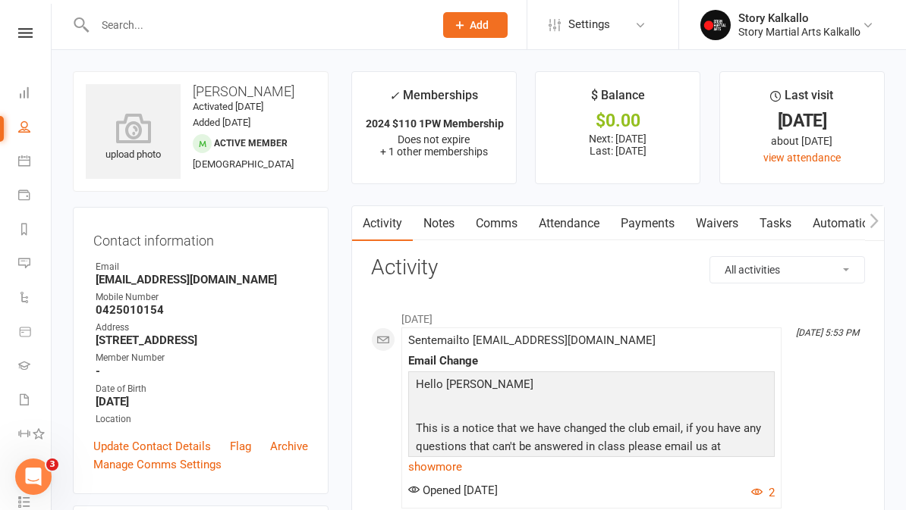
click at [487, 230] on link "Comms" at bounding box center [496, 223] width 63 height 35
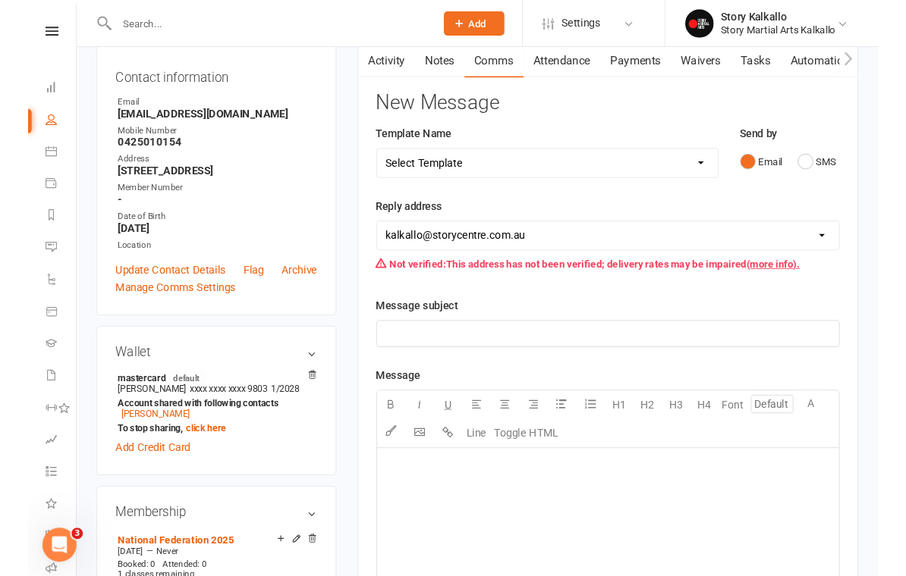
scroll to position [159, 0]
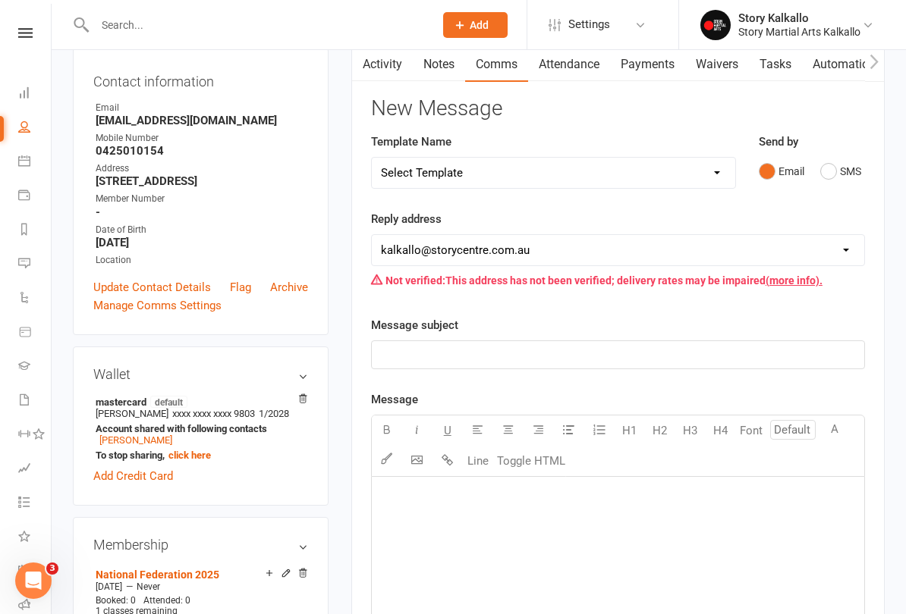
click at [464, 357] on p "﻿" at bounding box center [618, 355] width 474 height 18
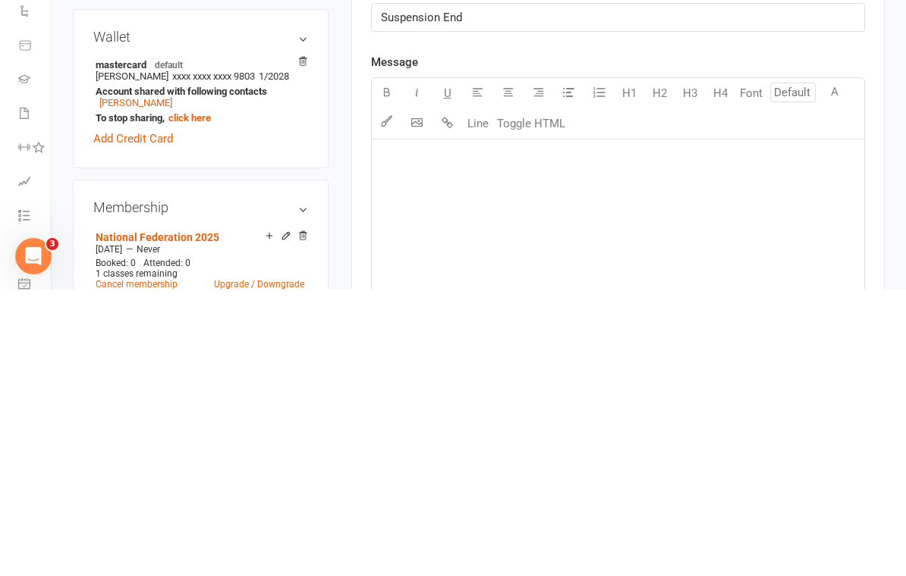
scroll to position [250, 0]
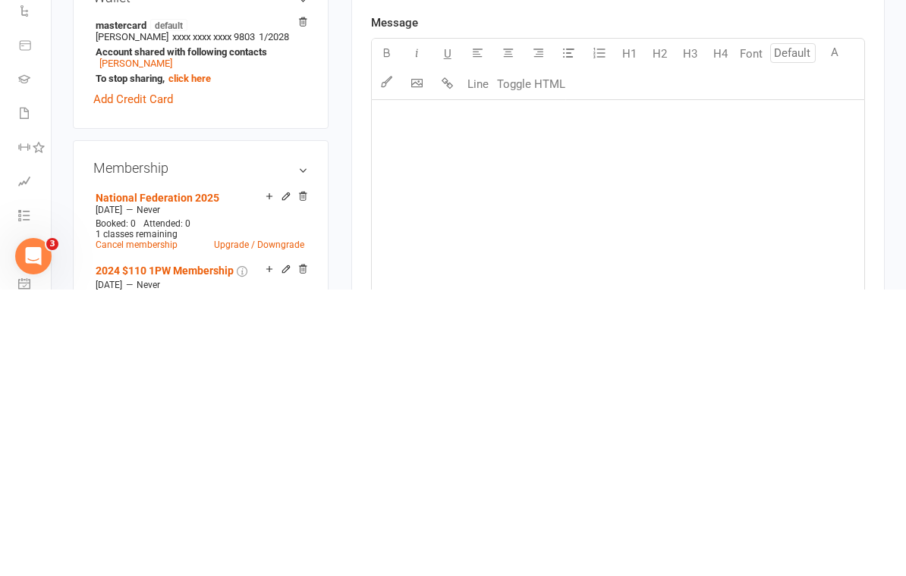
click at [532, 387] on div "﻿" at bounding box center [618, 501] width 492 height 228
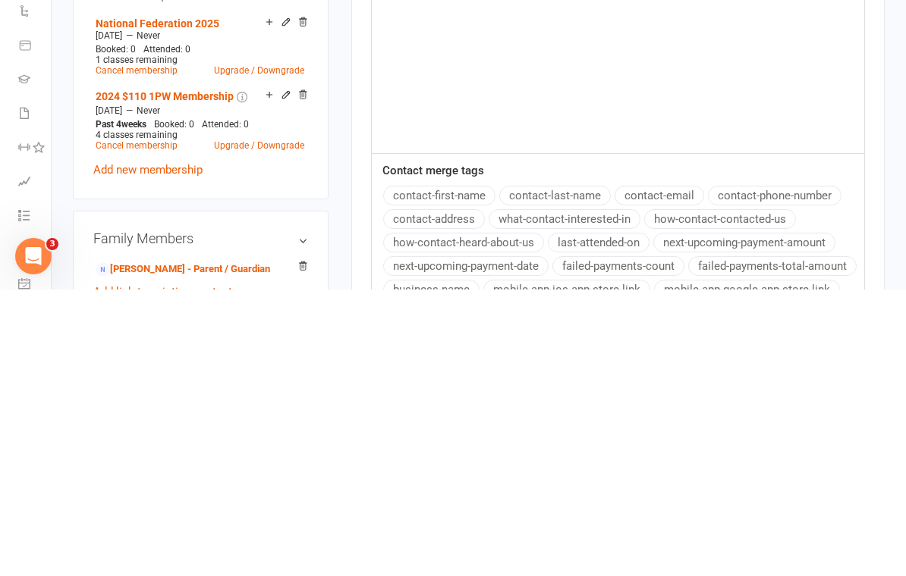
scroll to position [457, 0]
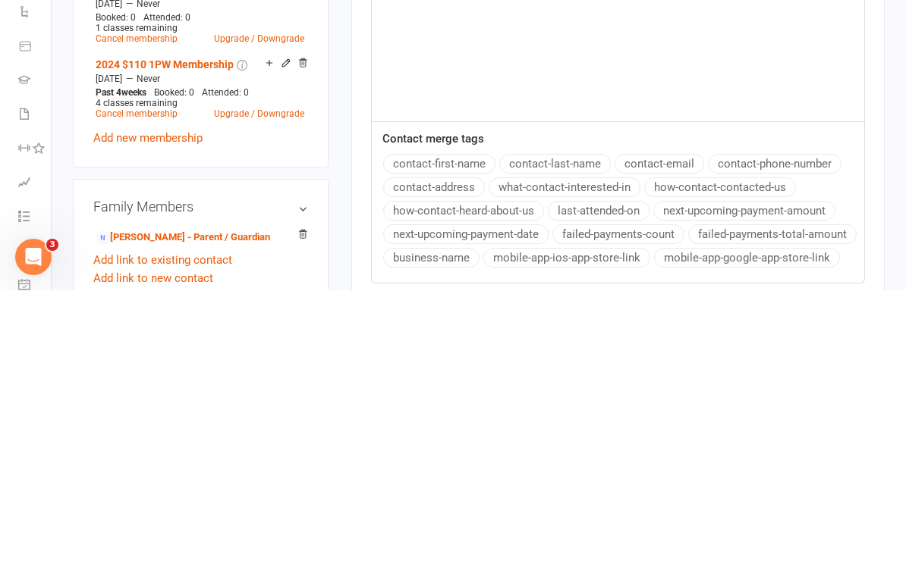
click at [455, 440] on button "contact-first-name" at bounding box center [439, 450] width 112 height 20
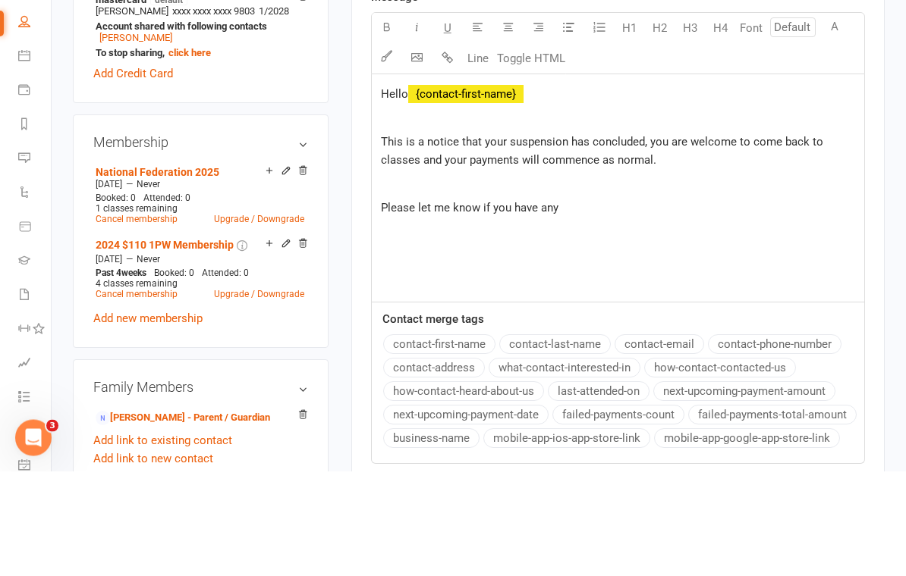
click at [618, 304] on p "Please let me know if you have any" at bounding box center [618, 313] width 474 height 18
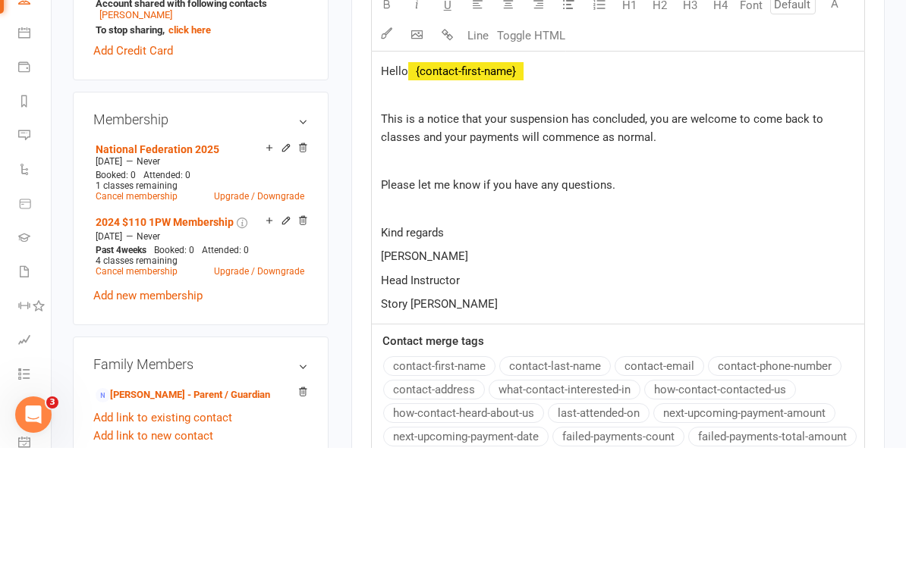
click at [400, 193] on span "Hello" at bounding box center [394, 200] width 27 height 14
click at [401, 193] on span "Hello" at bounding box center [394, 200] width 27 height 14
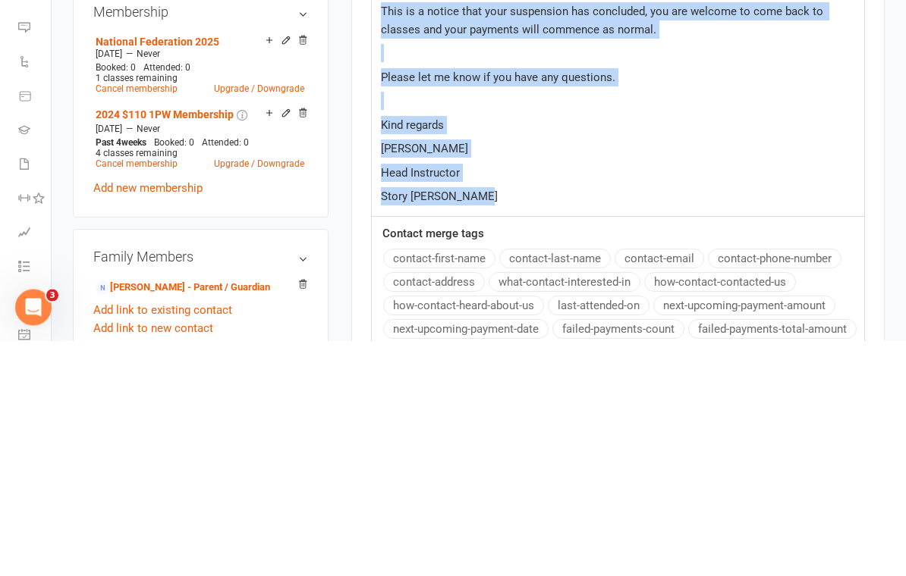
copy div "Hello ﻿ {contact-first-name} ﻿ This is a notice that your suspension has conclu…"
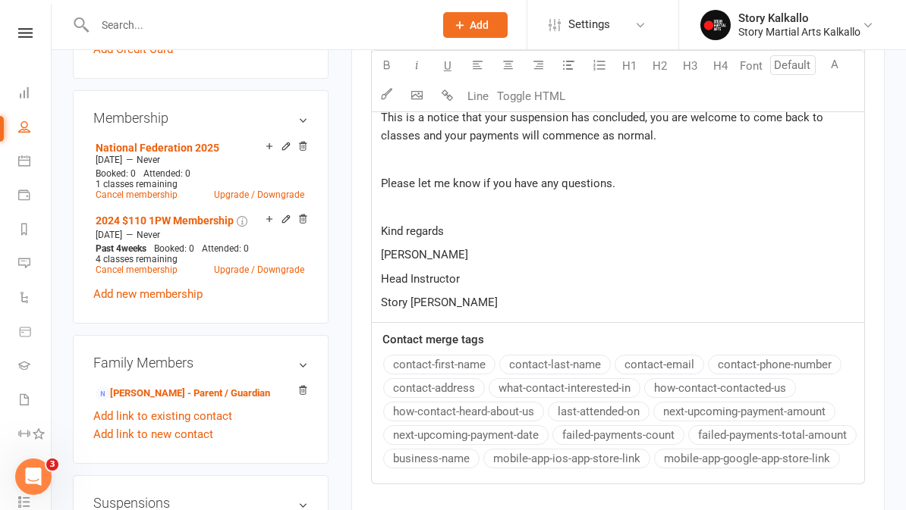
scroll to position [196, 0]
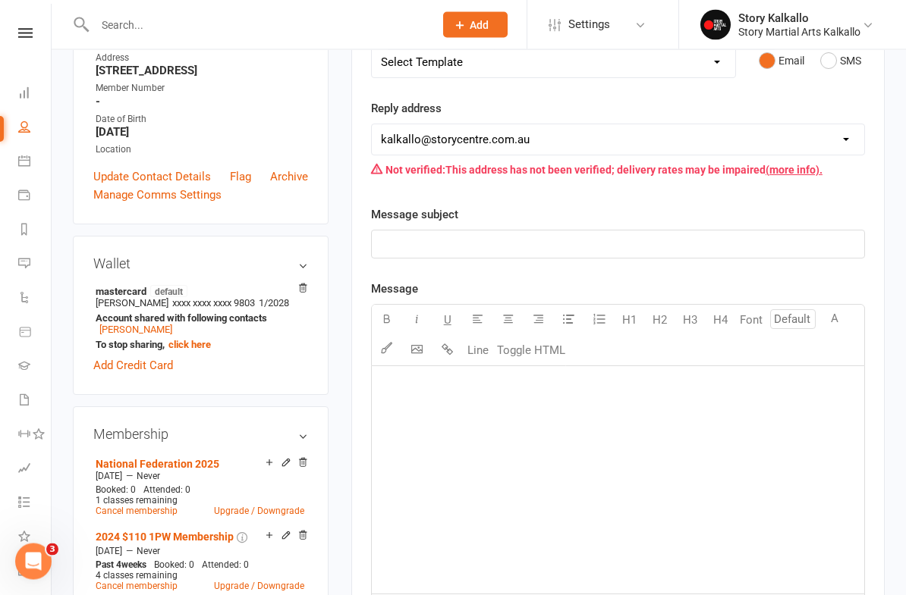
click at [640, 245] on p "﻿" at bounding box center [618, 245] width 474 height 18
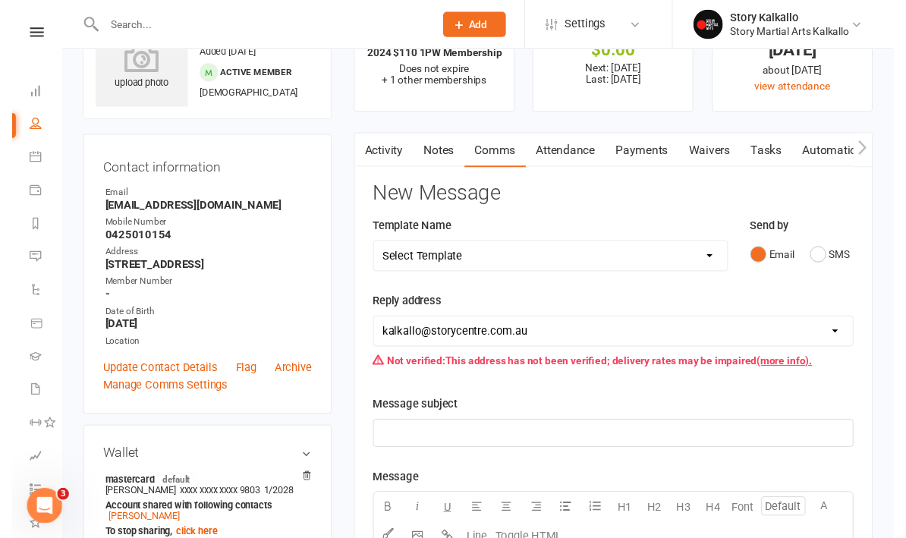
scroll to position [60, 0]
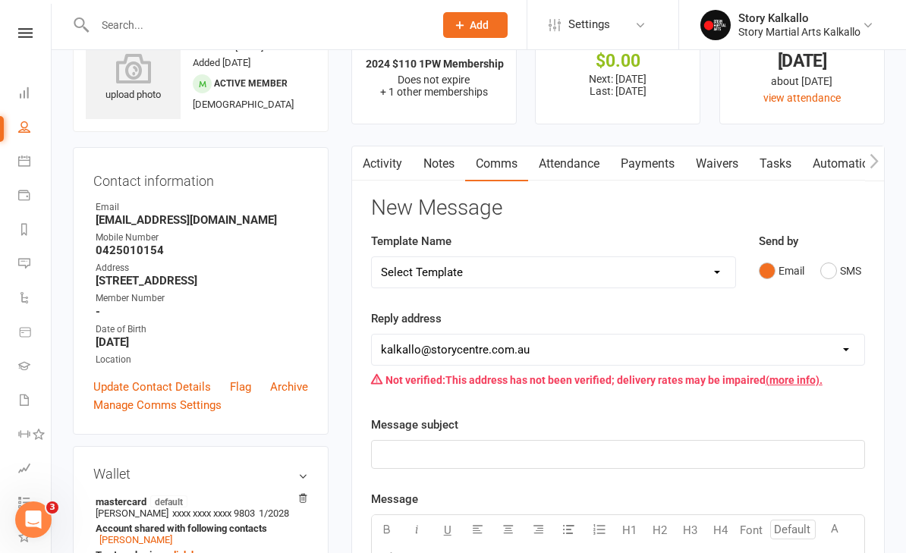
click at [393, 166] on link "Activity" at bounding box center [382, 163] width 61 height 35
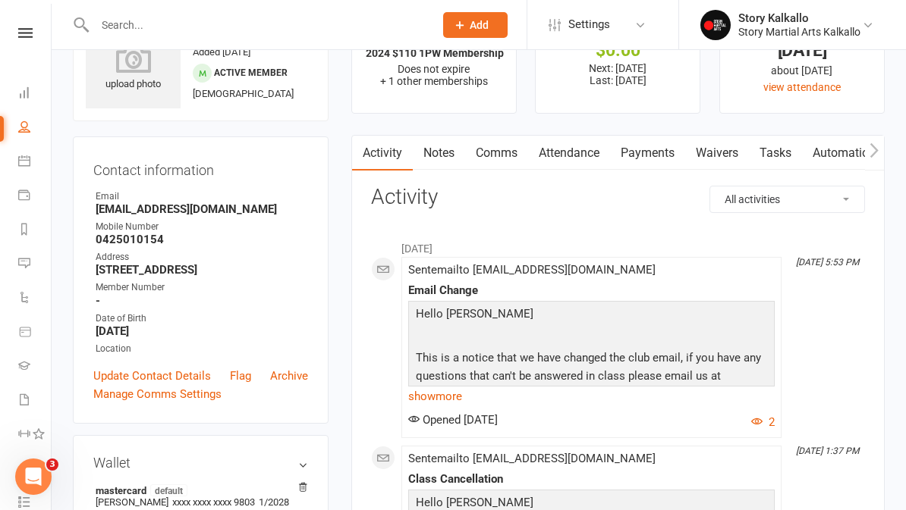
click at [503, 151] on link "Comms" at bounding box center [496, 153] width 63 height 35
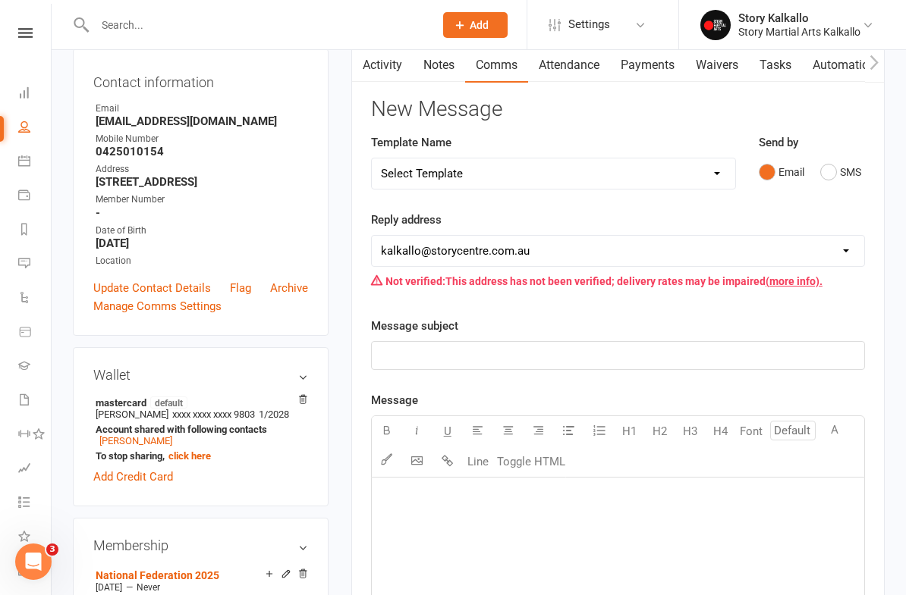
scroll to position [192, 0]
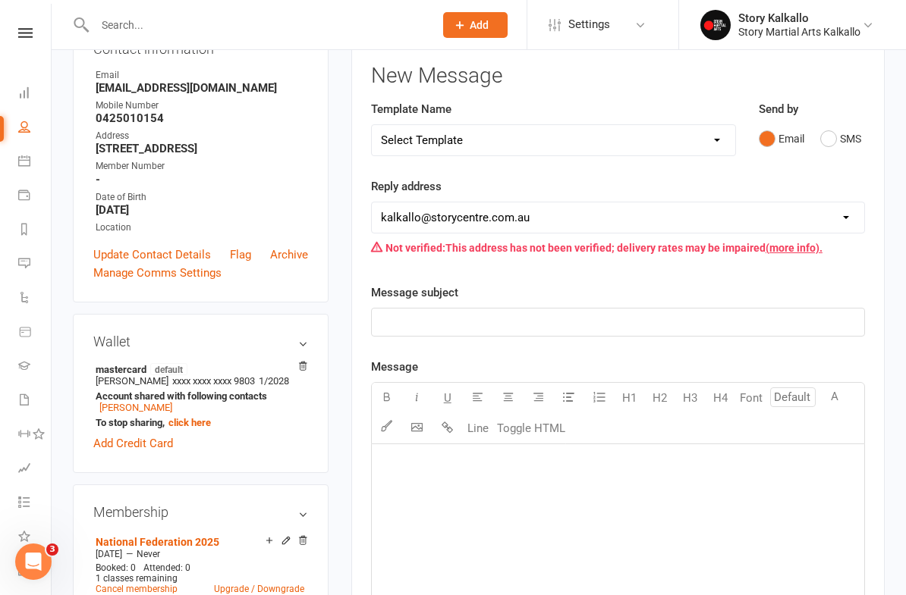
click at [526, 313] on p "﻿" at bounding box center [618, 322] width 474 height 18
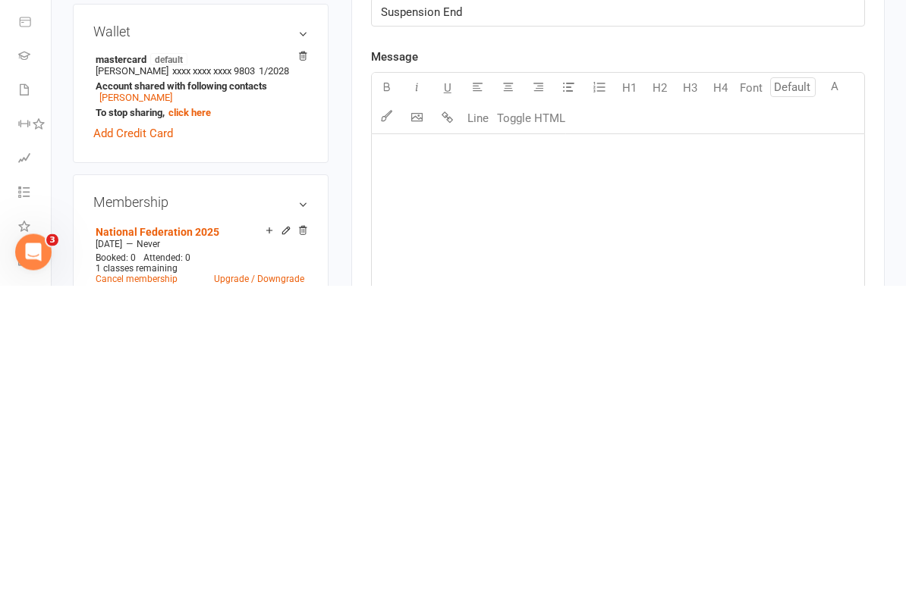
click at [510, 455] on p "﻿" at bounding box center [618, 464] width 474 height 18
click at [464, 445] on div "﻿" at bounding box center [618, 559] width 492 height 228
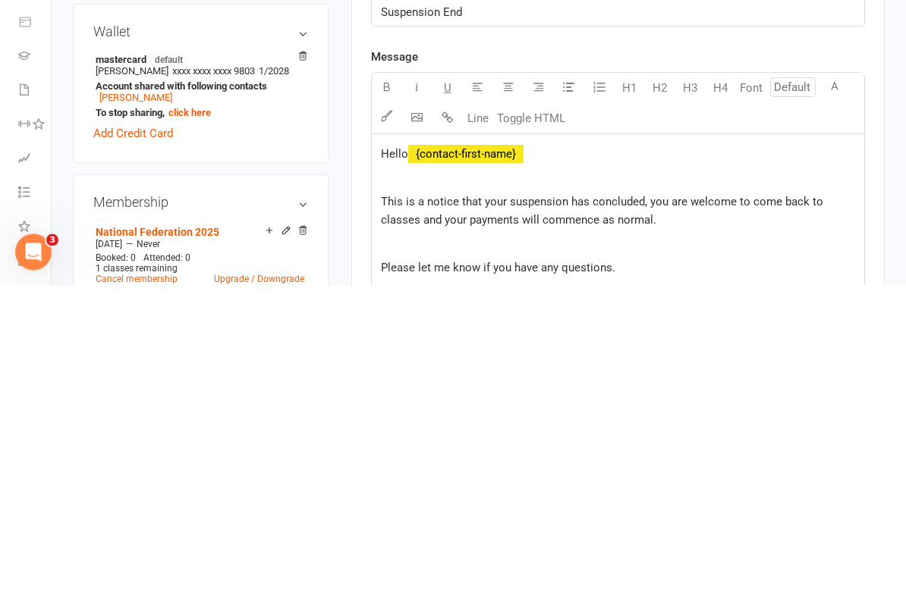
scroll to position [417, 0]
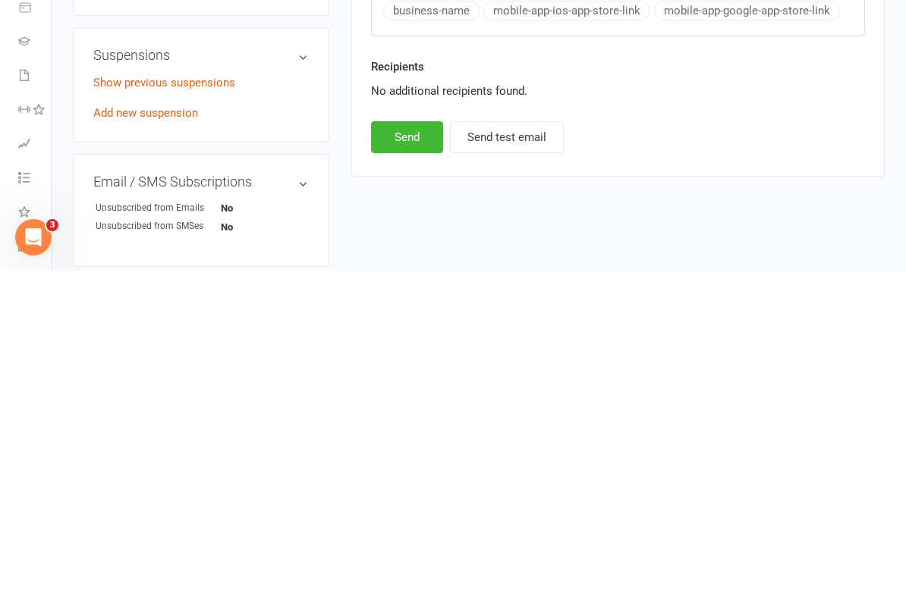
click at [408, 446] on button "Send" at bounding box center [407, 462] width 72 height 32
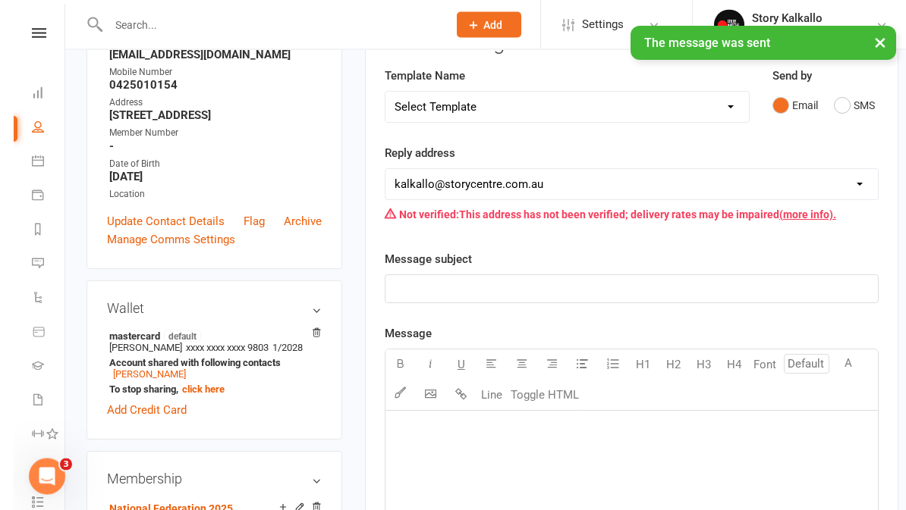
scroll to position [0, 0]
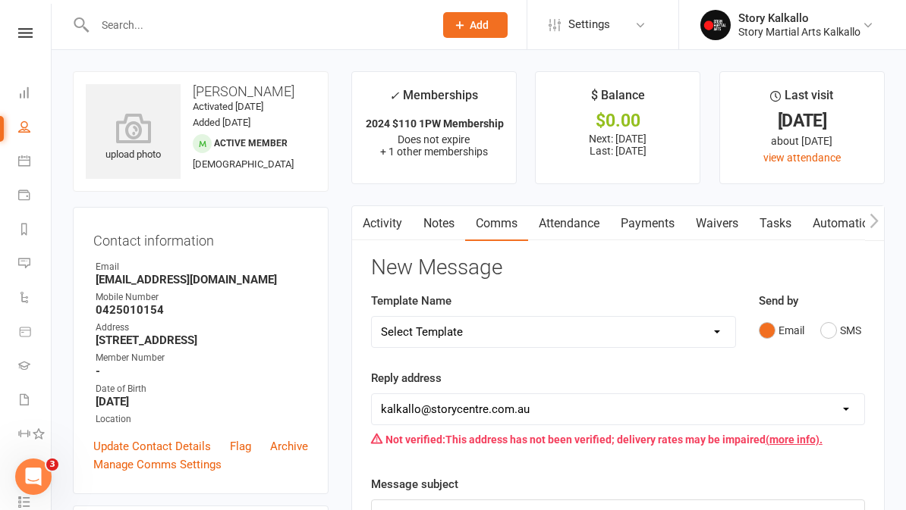
click at [30, 52] on div "Clubworx" at bounding box center [25, 52] width 51 height 49
click at [19, 30] on icon at bounding box center [25, 33] width 14 height 10
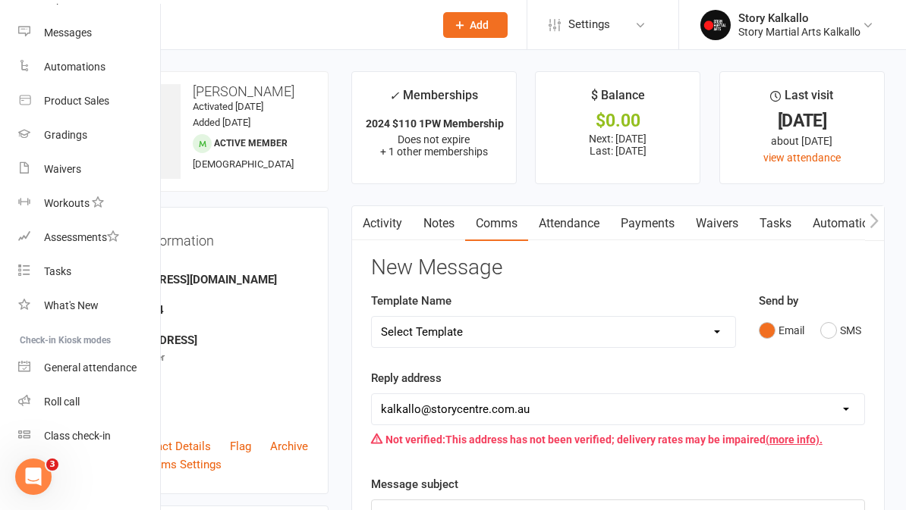
scroll to position [219, 0]
click at [91, 404] on link "Roll call" at bounding box center [89, 402] width 143 height 34
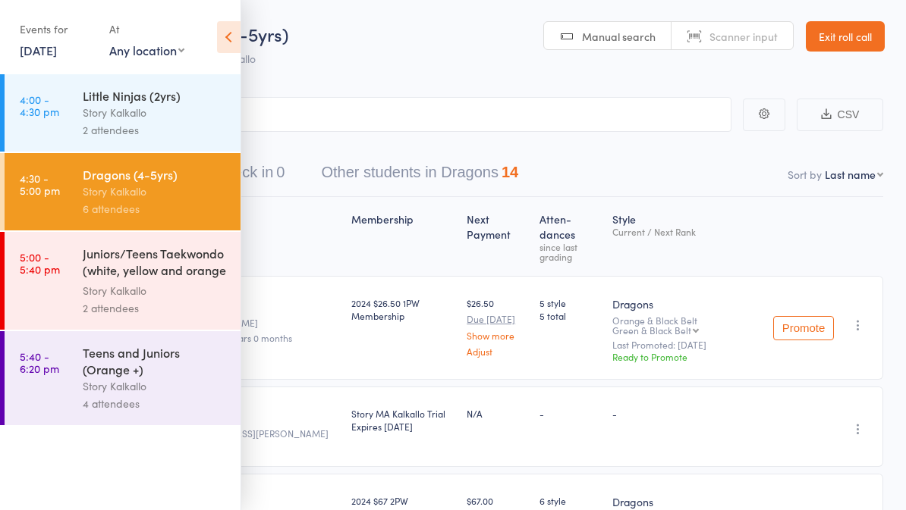
click at [171, 282] on div "Juniors/Teens Taekwondo (white, yellow and orange ..." at bounding box center [155, 263] width 145 height 37
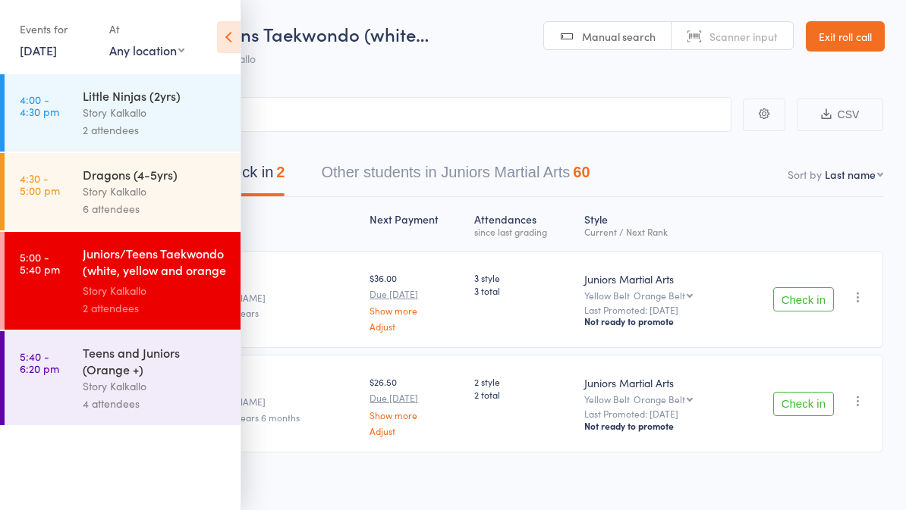
click at [234, 48] on icon at bounding box center [229, 37] width 24 height 32
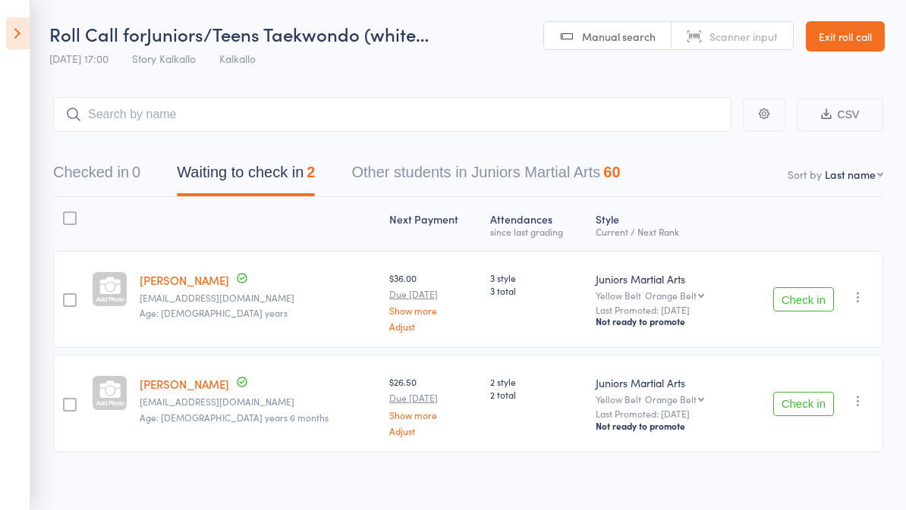
click at [787, 416] on button "Check in" at bounding box center [803, 404] width 61 height 24
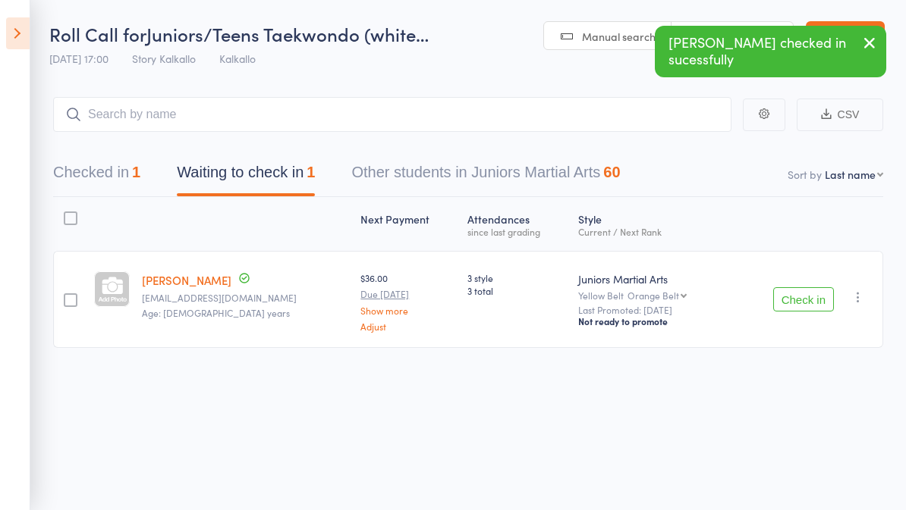
click at [814, 291] on button "Check in" at bounding box center [803, 299] width 61 height 24
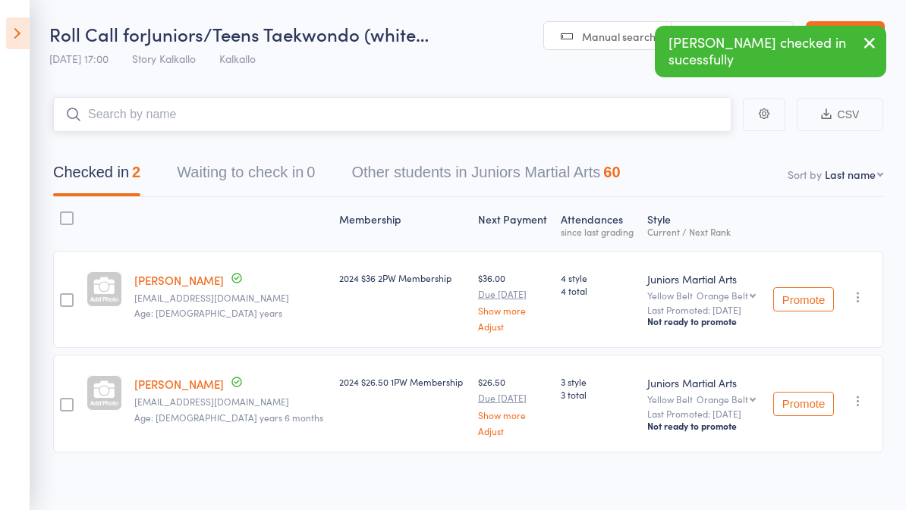
click at [288, 105] on input "search" at bounding box center [392, 114] width 678 height 35
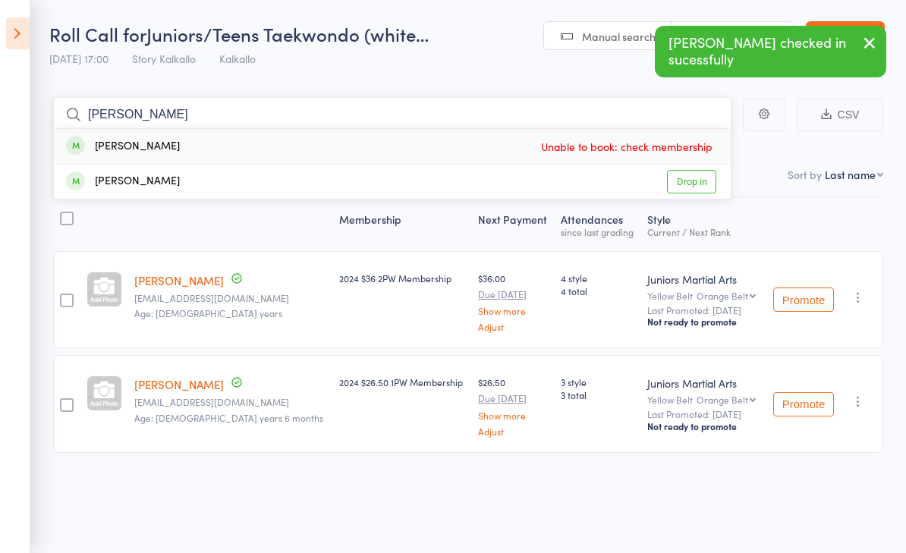
type input "[PERSON_NAME]"
click at [165, 148] on div "[PERSON_NAME] Unable to book: check membership" at bounding box center [392, 146] width 677 height 35
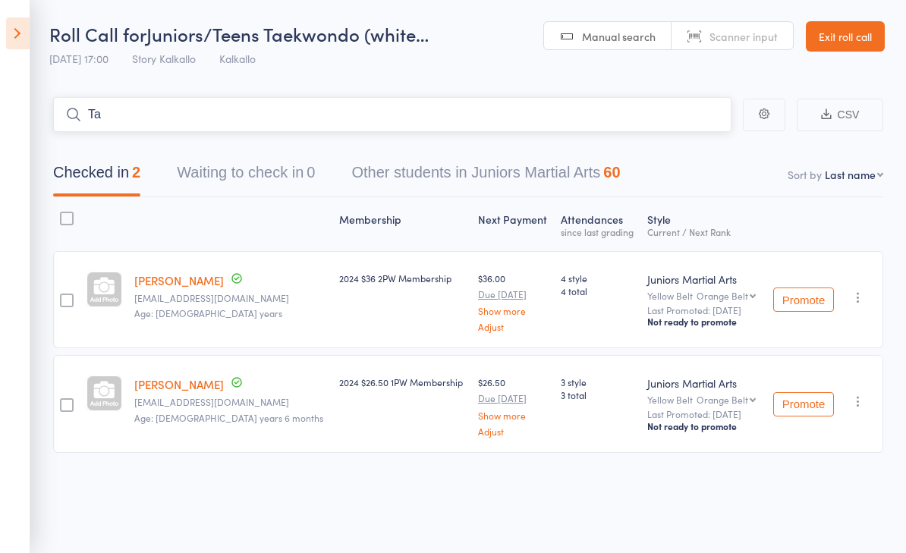
type input "Ta"
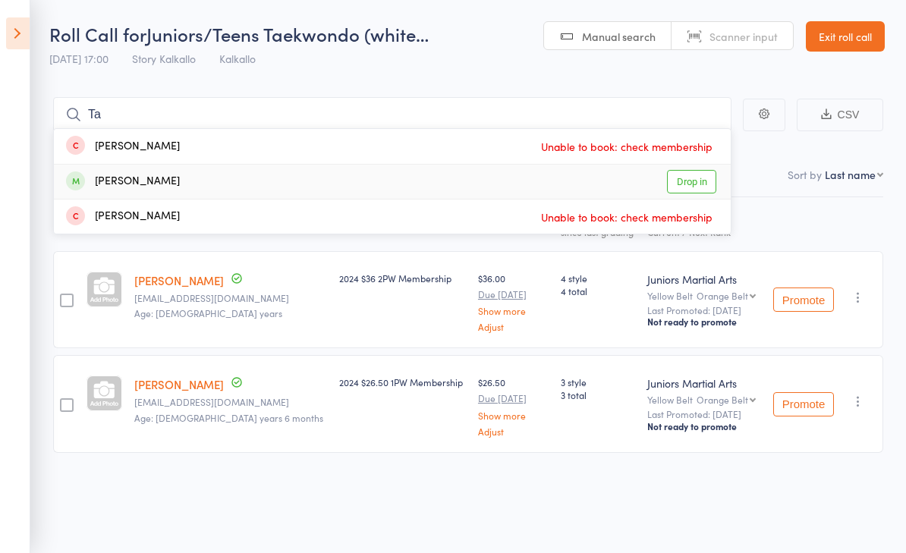
click at [622, 181] on div "[PERSON_NAME] Drop in" at bounding box center [392, 182] width 677 height 34
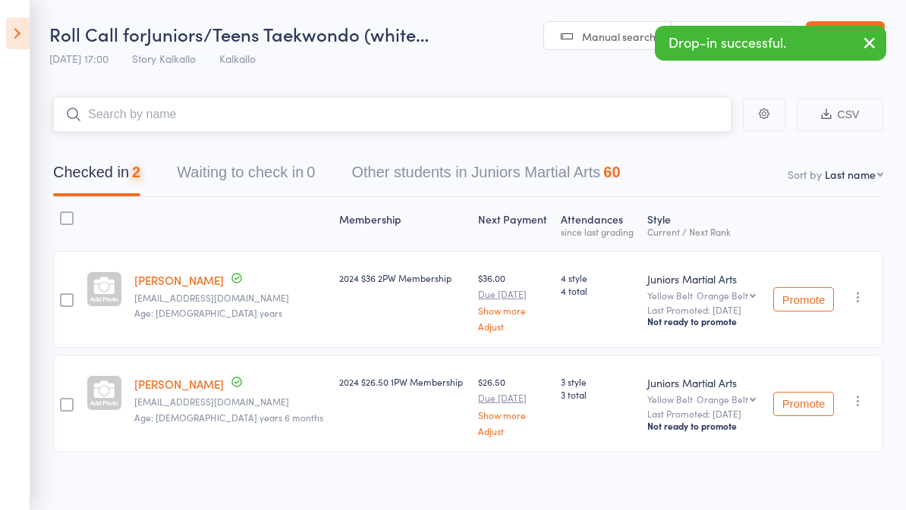
click at [242, 121] on input "search" at bounding box center [392, 114] width 678 height 35
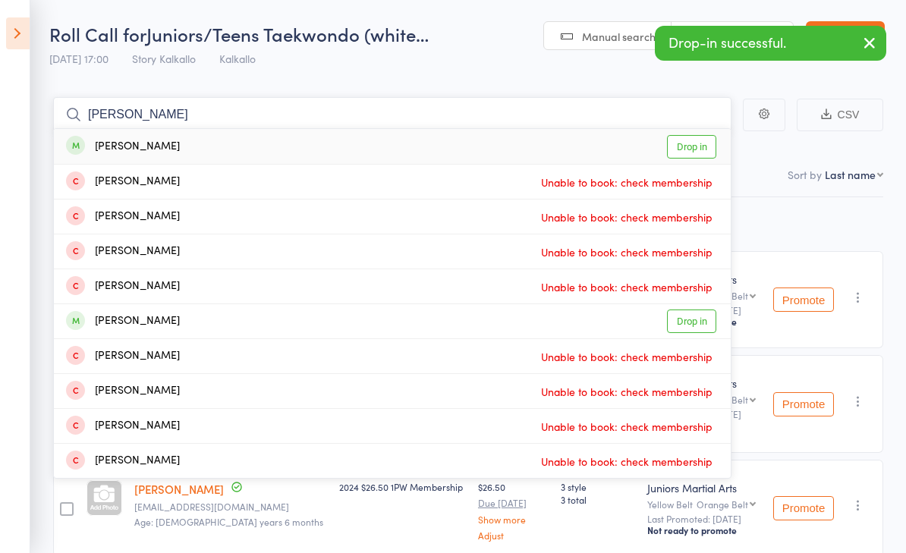
type input "Rana"
click at [174, 146] on div "Rana Kus Drop in" at bounding box center [392, 146] width 677 height 35
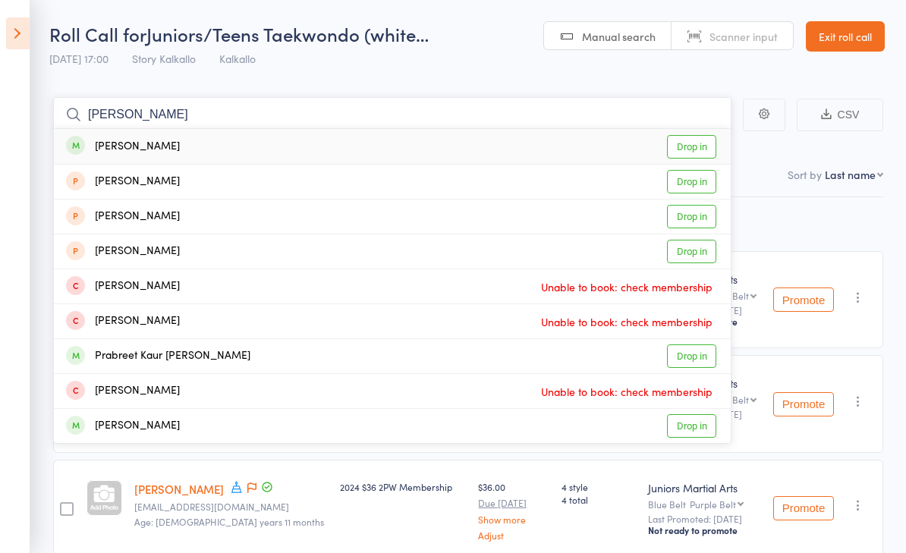
type input "Kavneet"
click at [215, 146] on div "Kavneet Buttar Drop in" at bounding box center [392, 146] width 677 height 35
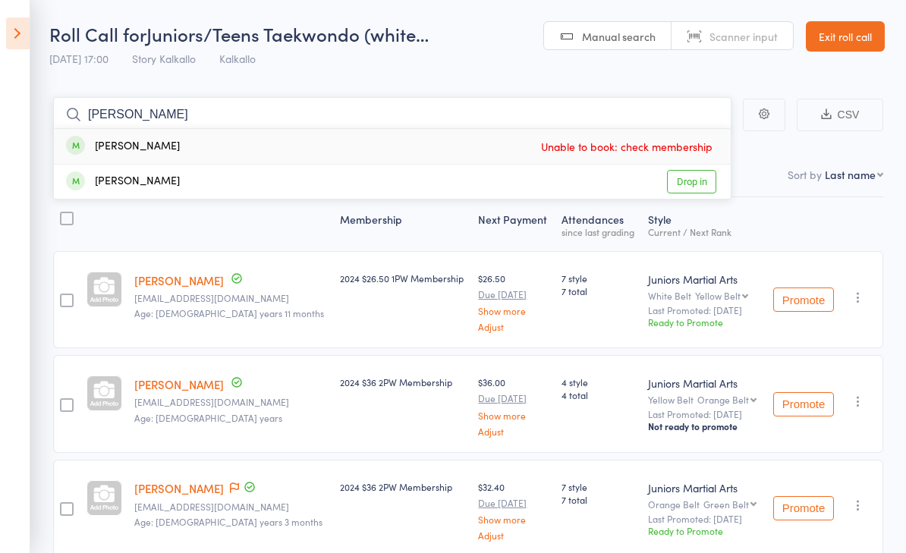
type input "Cristian"
click at [836, 41] on link "Exit roll call" at bounding box center [845, 36] width 79 height 30
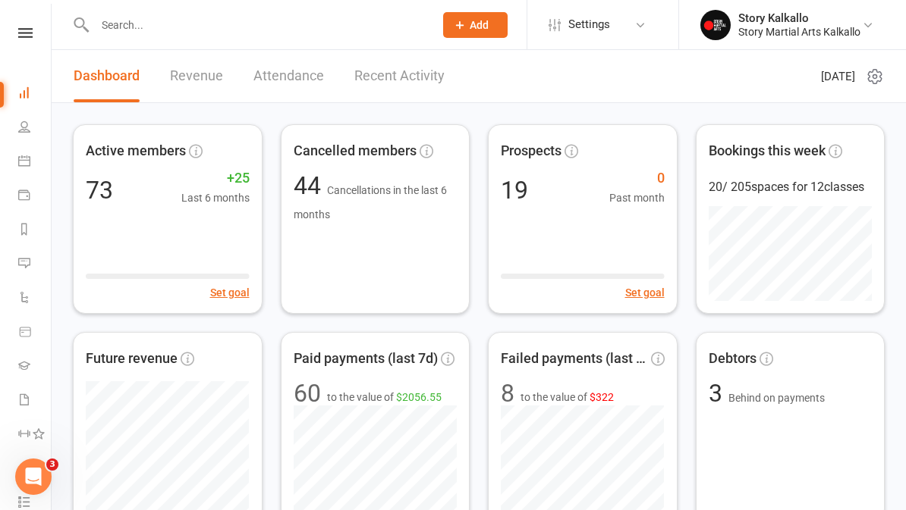
click at [41, 29] on link at bounding box center [25, 33] width 54 height 10
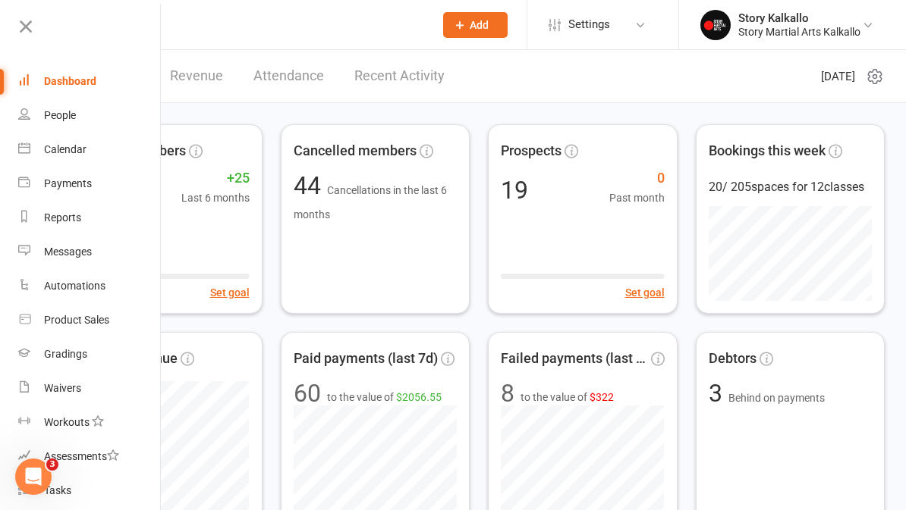
click at [32, 25] on icon at bounding box center [25, 26] width 21 height 21
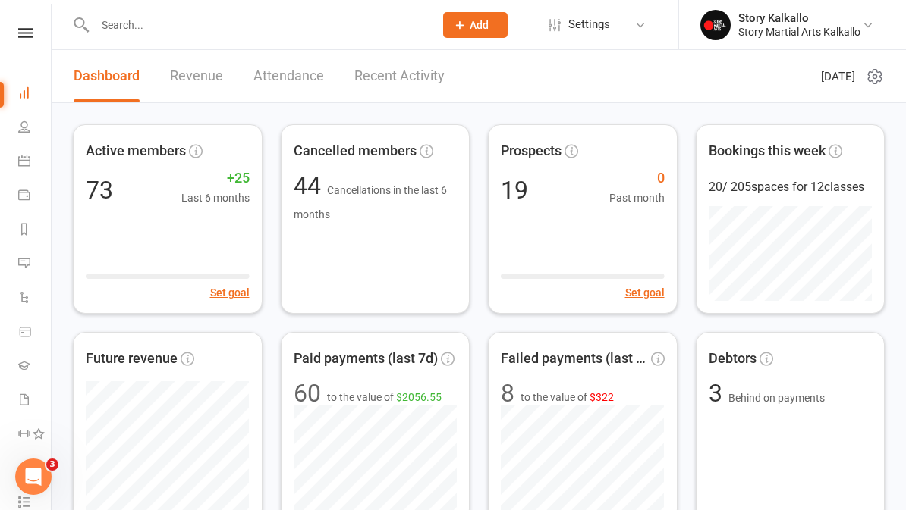
click at [266, 33] on input "text" at bounding box center [256, 24] width 333 height 21
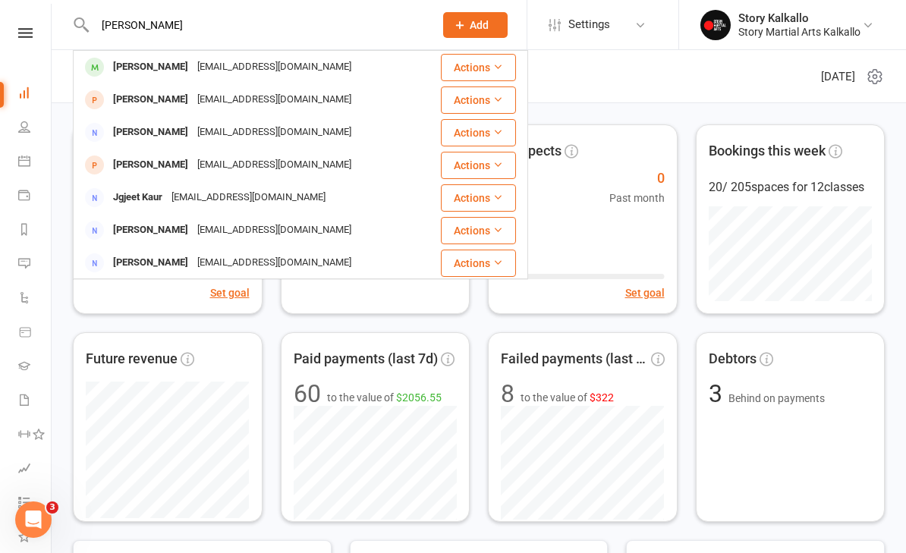
type input "Kavneet"
click at [196, 66] on div "[EMAIL_ADDRESS][DOMAIN_NAME]" at bounding box center [274, 67] width 163 height 22
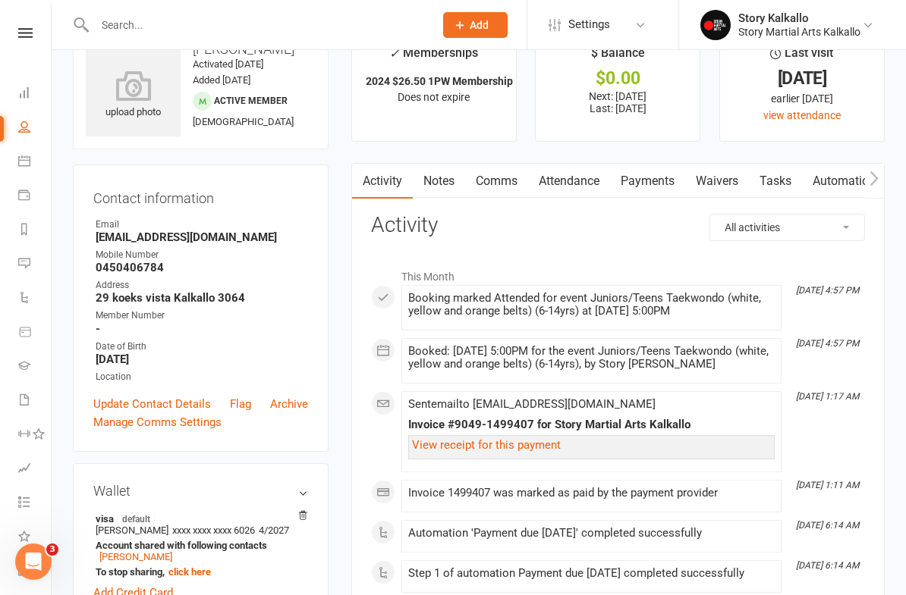
click at [574, 170] on link "Attendance" at bounding box center [569, 181] width 82 height 35
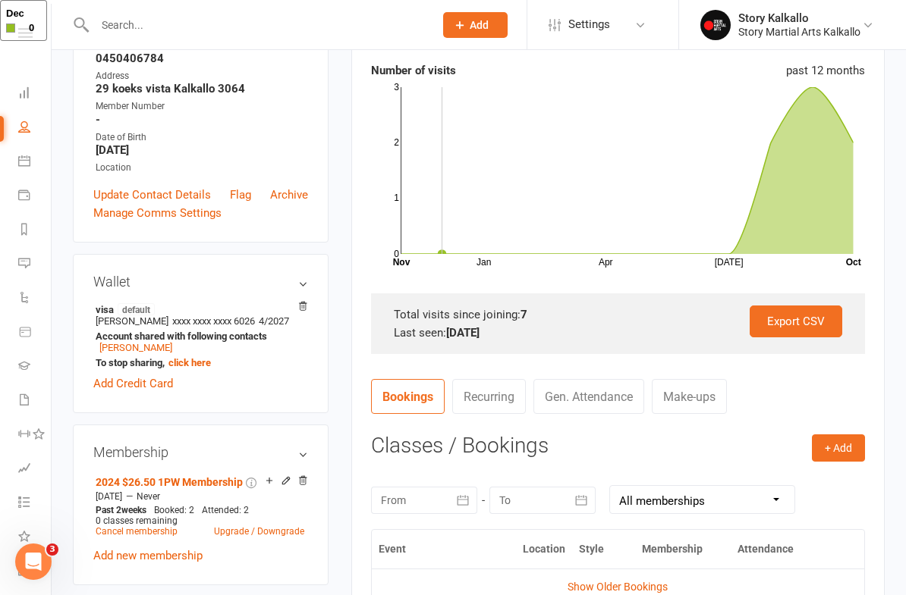
scroll to position [259, 0]
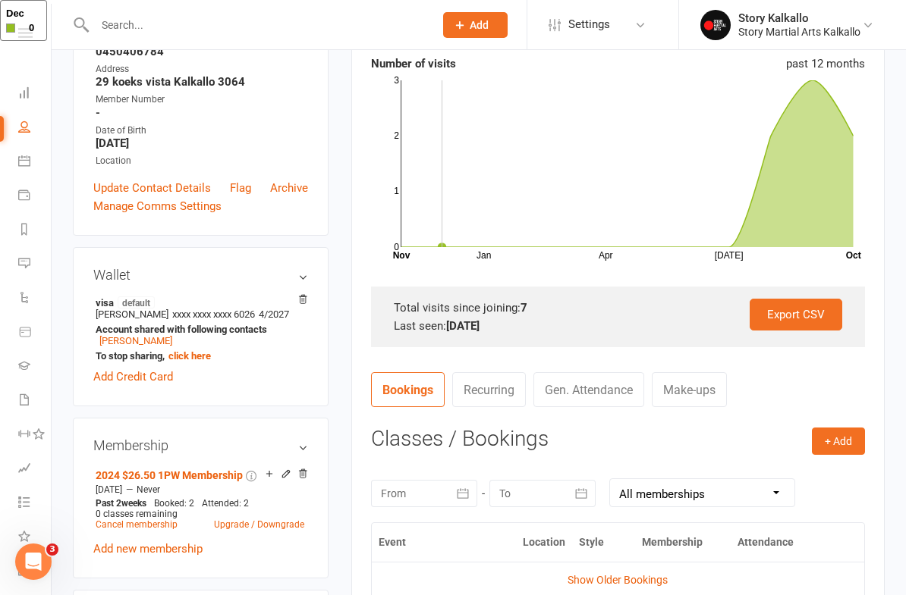
click at [836, 438] on button "+ Add" at bounding box center [838, 441] width 53 height 27
click at [788, 468] on link "Book Event" at bounding box center [789, 475] width 150 height 30
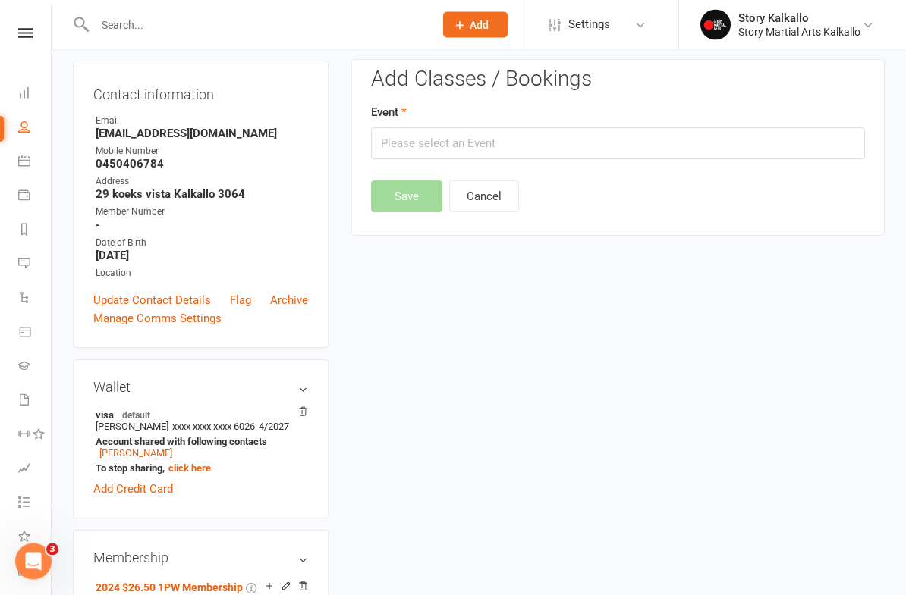
scroll to position [129, 0]
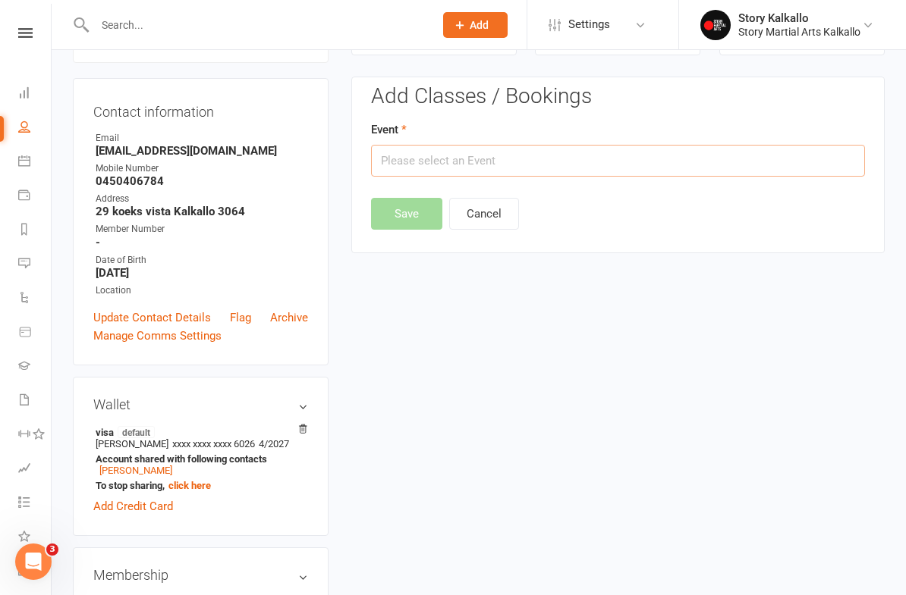
click at [611, 160] on input "text" at bounding box center [618, 161] width 494 height 32
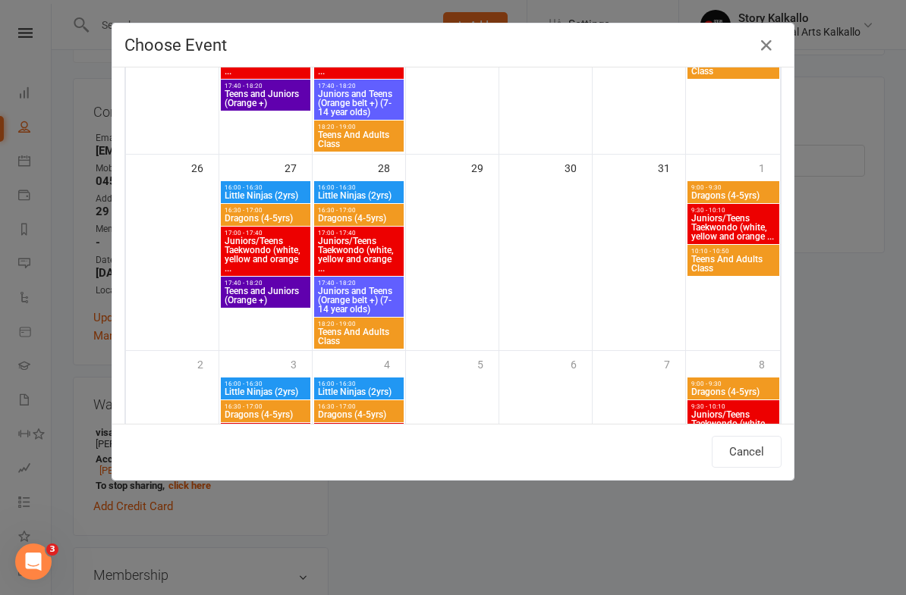
scroll to position [683, 0]
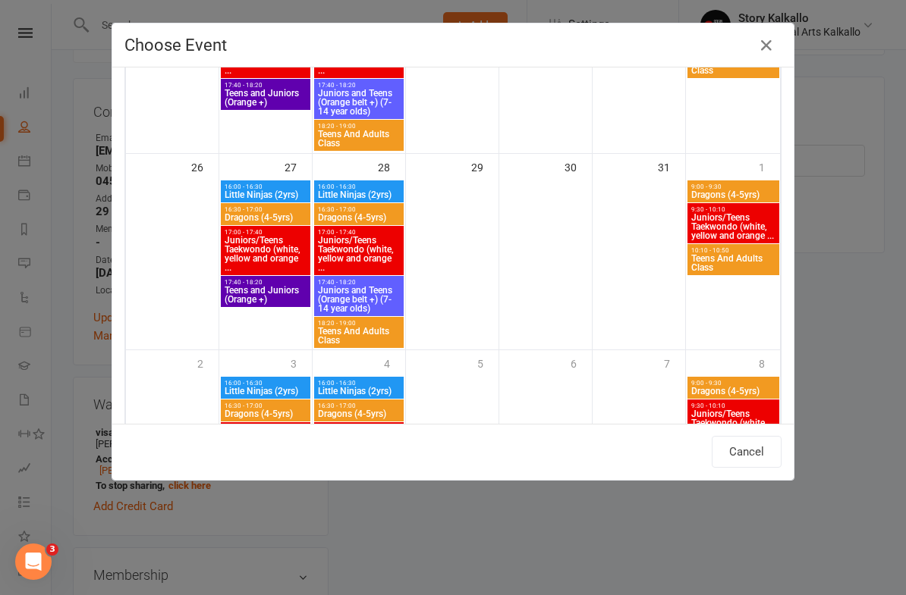
click at [746, 223] on span "Juniors/Teens Taekwondo (white, yellow and orange ..." at bounding box center [733, 226] width 86 height 27
type input "Juniors/Teens Taekwondo (white, yellow and orange ... - Nov 1, 2025 9:30:00 AM"
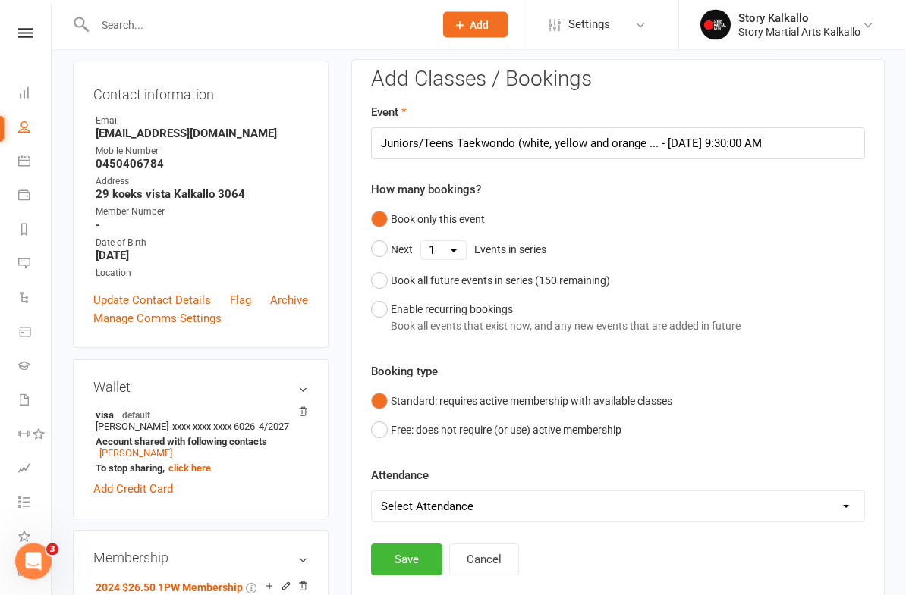
scroll to position [148, 0]
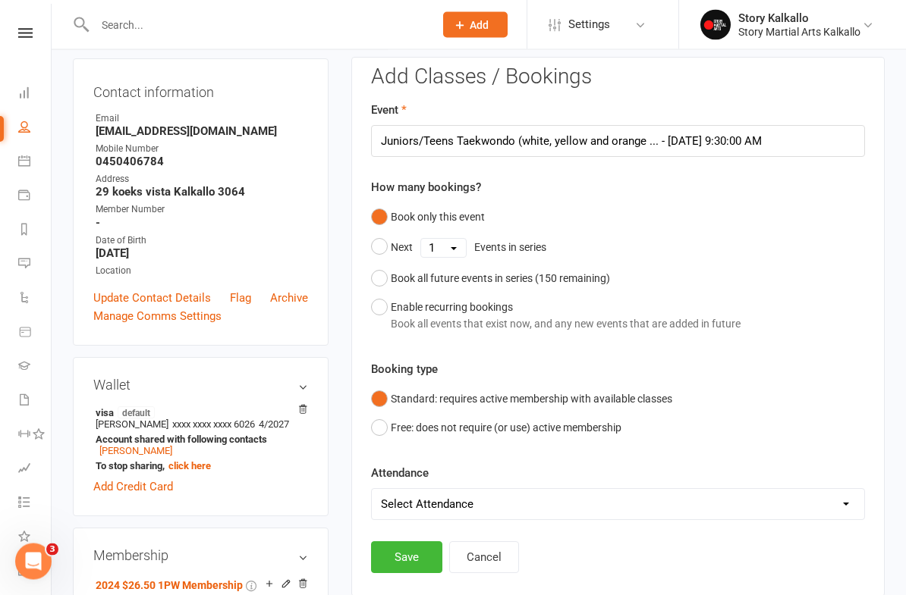
click at [425, 510] on button "Save" at bounding box center [406, 558] width 71 height 32
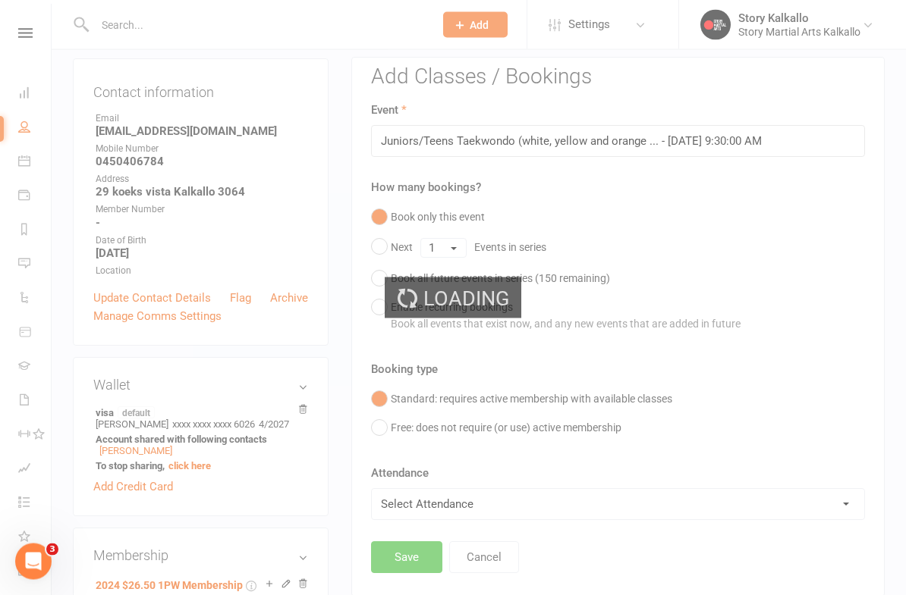
scroll to position [149, 0]
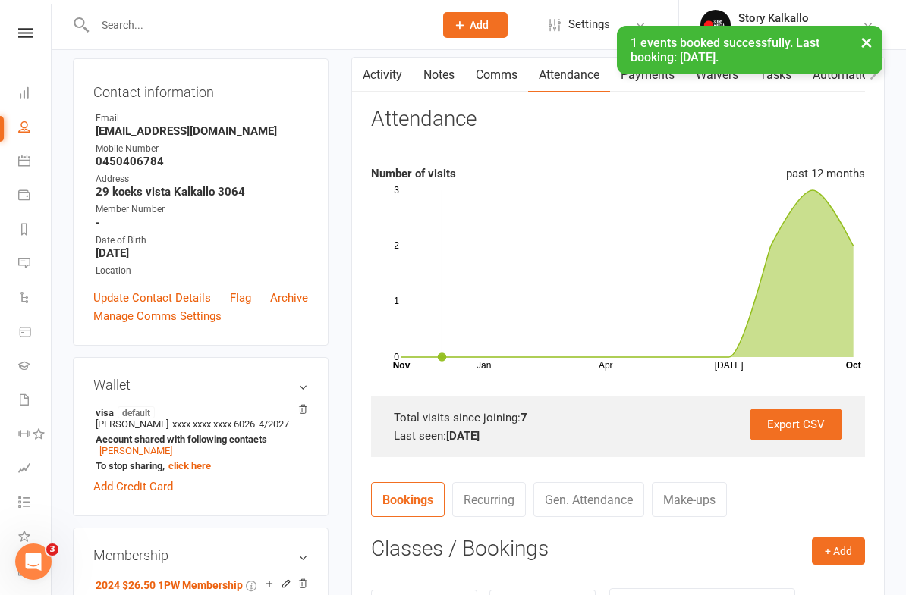
click at [37, 30] on link at bounding box center [25, 33] width 54 height 10
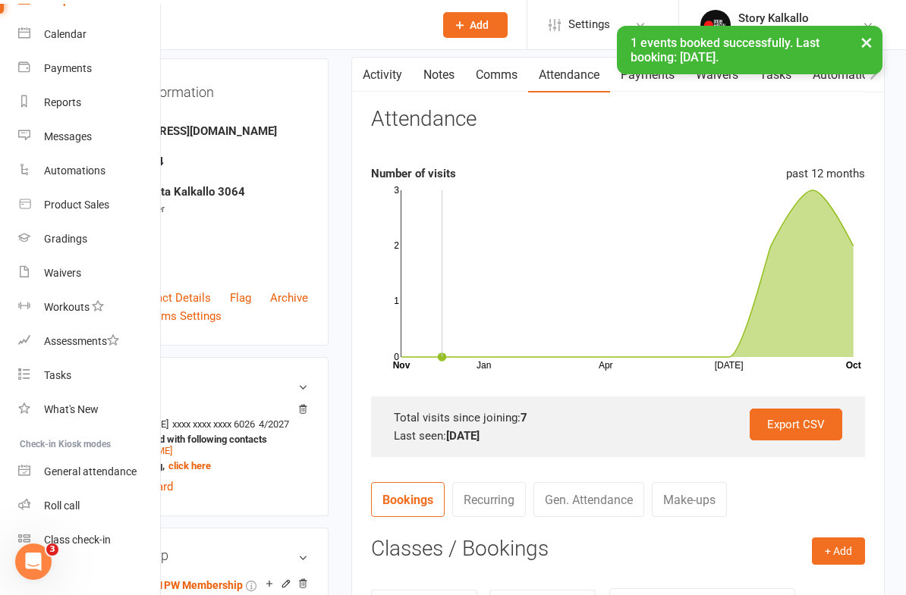
scroll to position [115, 0]
click at [89, 504] on link "Roll call" at bounding box center [89, 506] width 143 height 34
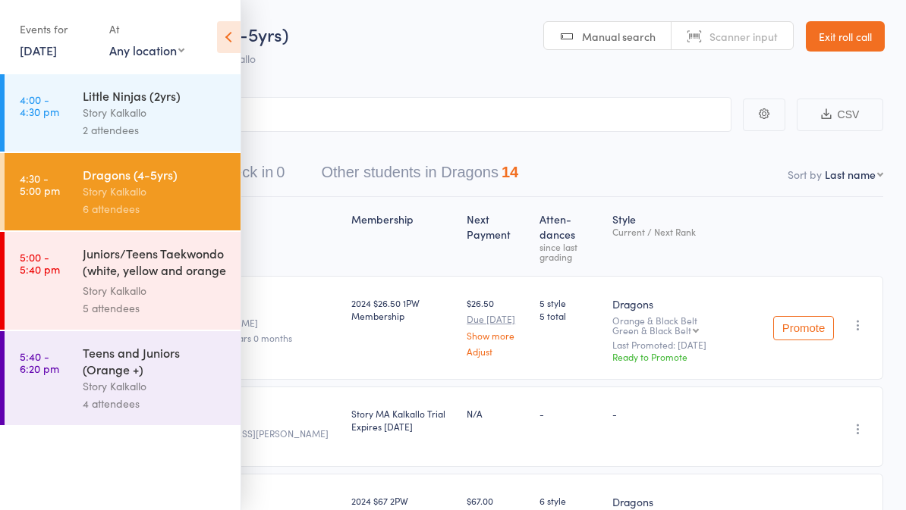
click at [185, 294] on div "Story Kalkallo" at bounding box center [155, 290] width 145 height 17
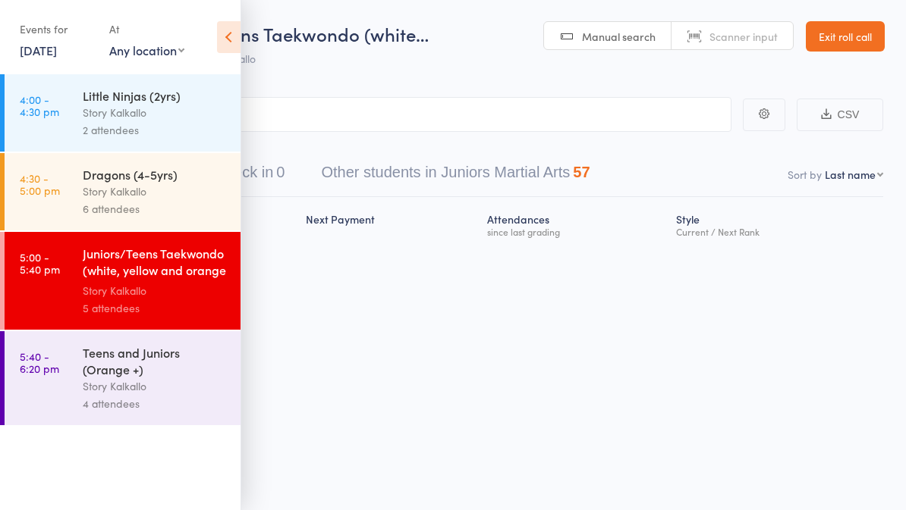
click at [240, 34] on icon at bounding box center [229, 37] width 24 height 32
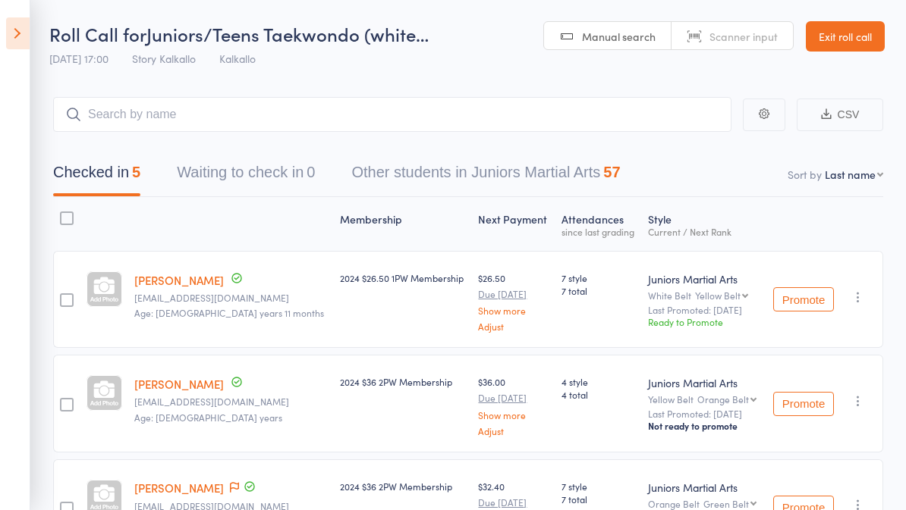
click at [850, 39] on link "Exit roll call" at bounding box center [845, 36] width 79 height 30
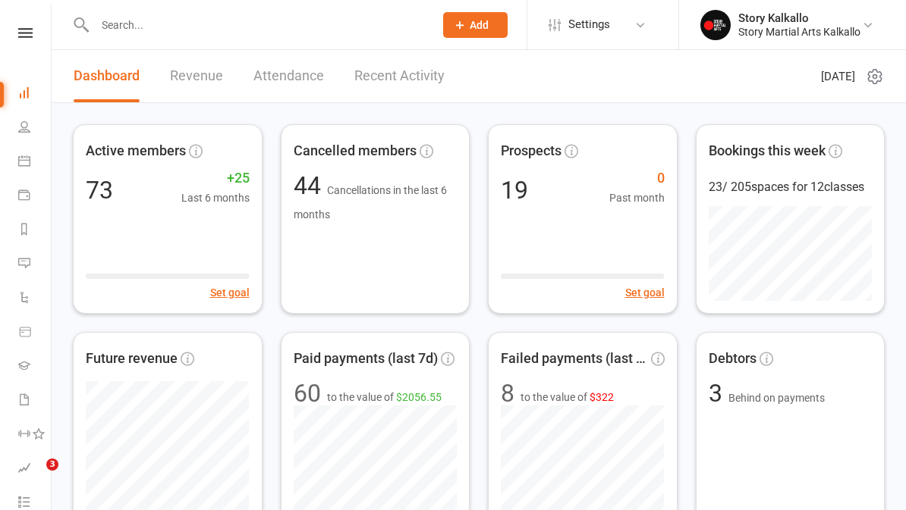
click at [190, 20] on input "text" at bounding box center [256, 24] width 333 height 21
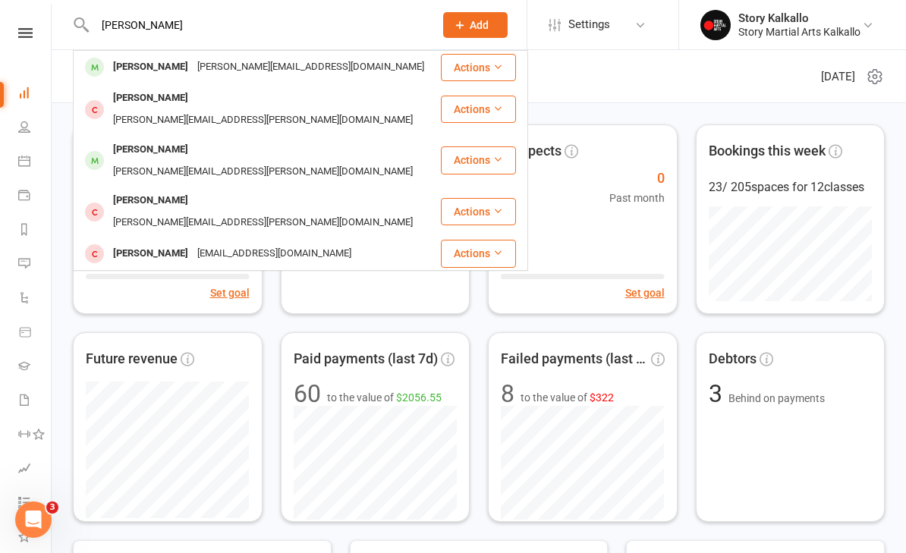
type input "Cristian"
click at [165, 68] on div "Cristian Kakoz" at bounding box center [150, 67] width 84 height 22
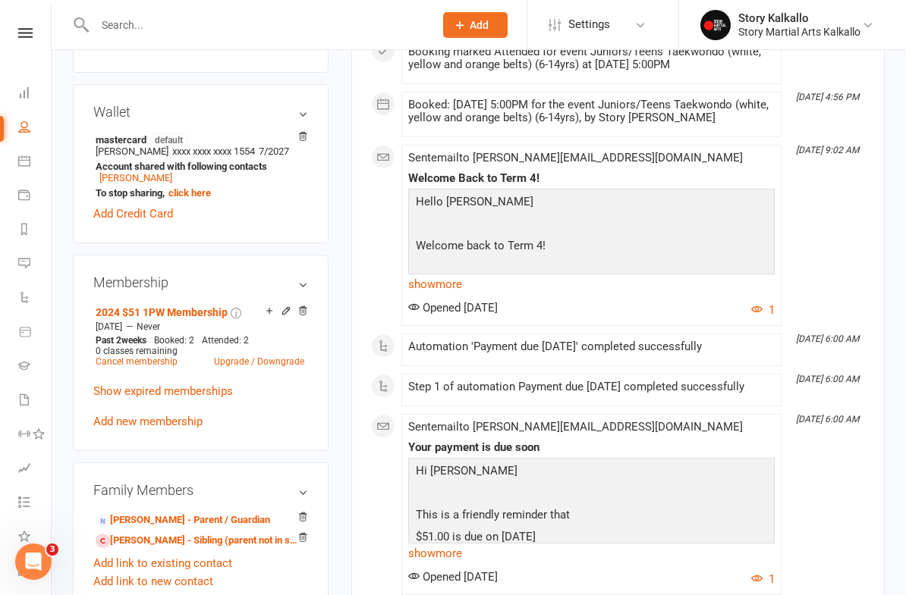
scroll to position [436, 0]
click at [269, 315] on icon at bounding box center [269, 310] width 11 height 11
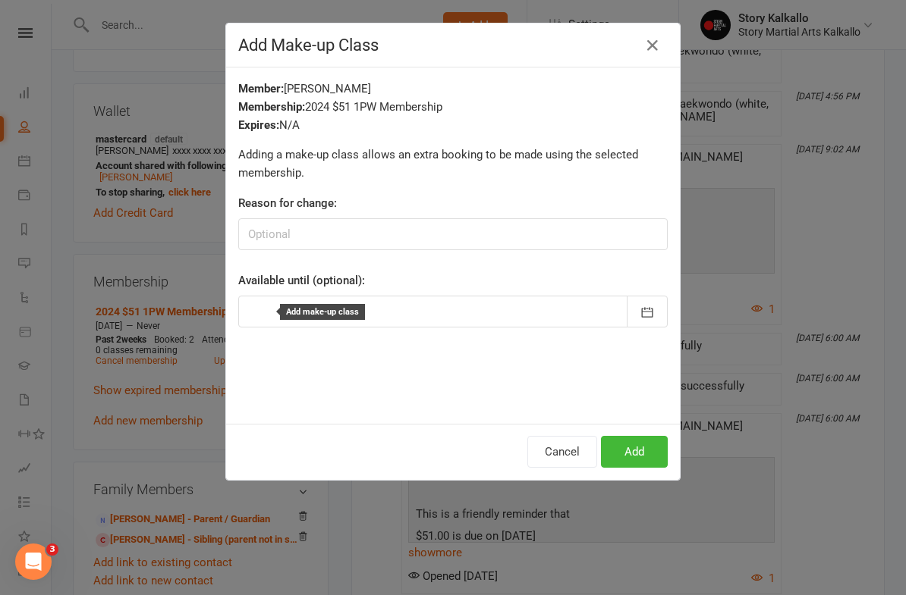
click at [644, 452] on button "Add" at bounding box center [634, 452] width 67 height 32
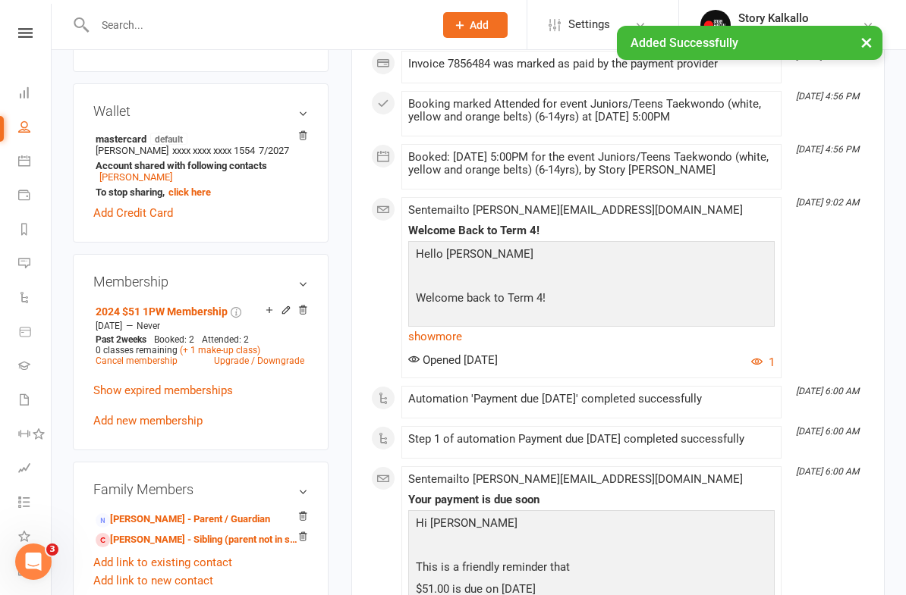
click at [30, 26] on div "× Added Successfully" at bounding box center [443, 26] width 886 height 0
click at [45, 25] on nav "Clubworx Dashboard People Calendar Payments Reports Messages Automations Produc…" at bounding box center [26, 301] width 52 height 595
click at [36, 26] on div "× Added Successfully" at bounding box center [443, 26] width 886 height 0
click at [42, 26] on div "× Added Successfully" at bounding box center [443, 26] width 886 height 0
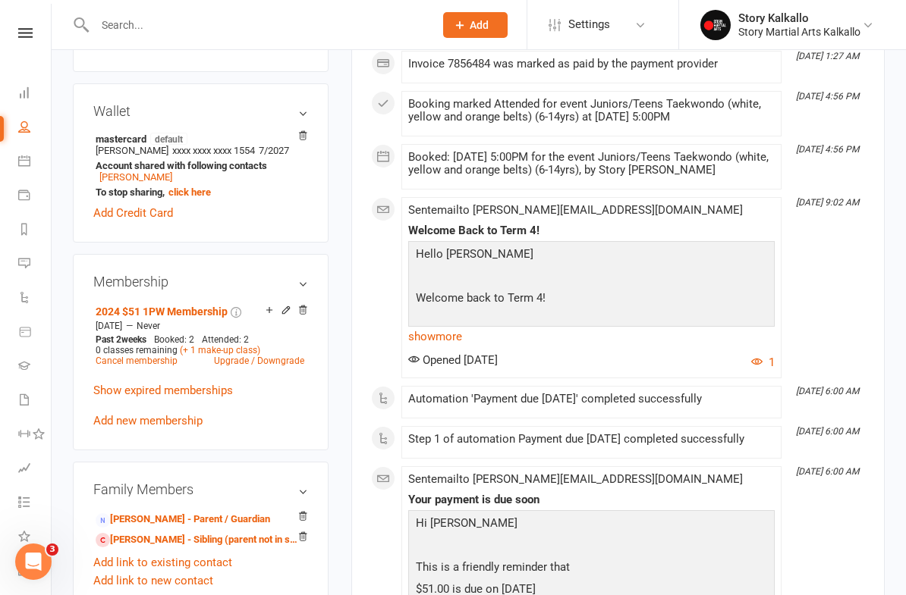
click at [15, 30] on link at bounding box center [25, 33] width 54 height 10
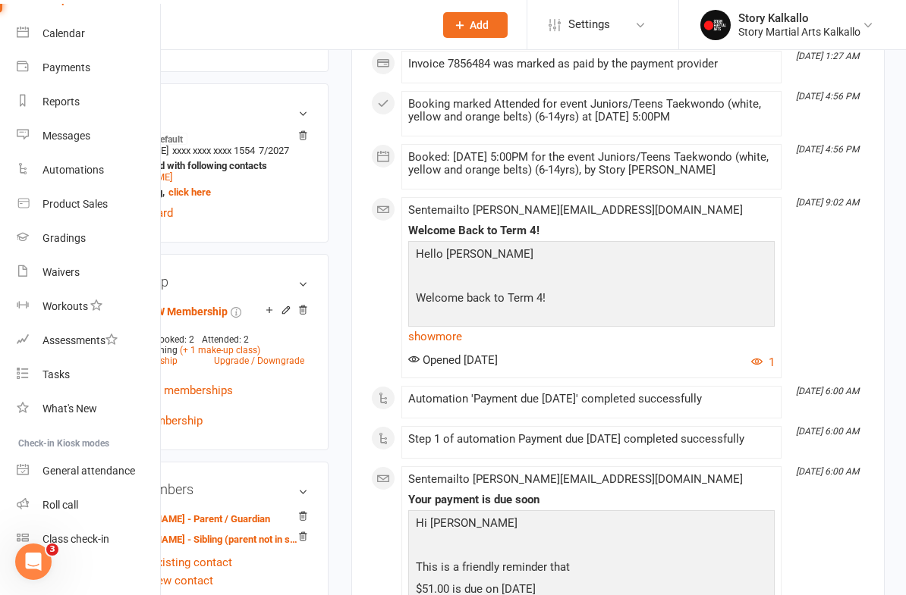
scroll to position [115, 2]
click at [80, 501] on link "Roll call" at bounding box center [88, 506] width 143 height 34
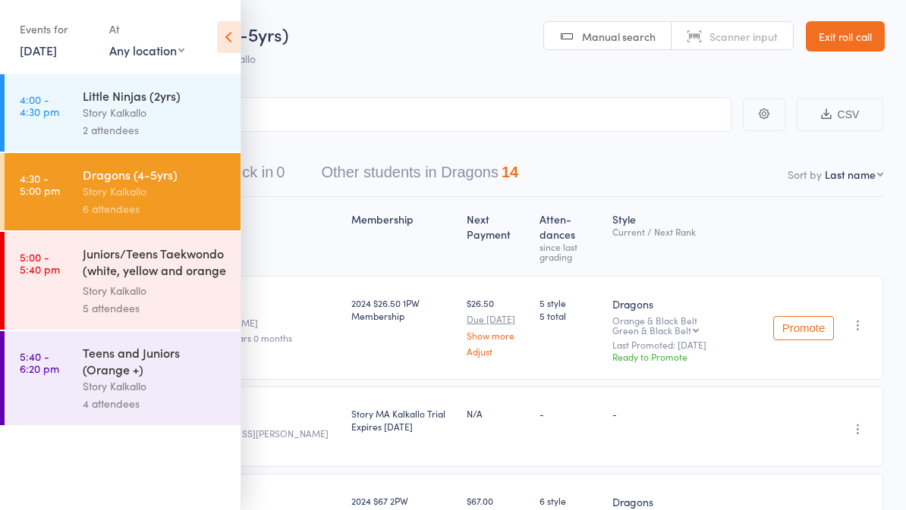
click at [174, 281] on div "Juniors/Teens Taekwondo (white, yellow and orange ..." at bounding box center [155, 263] width 145 height 37
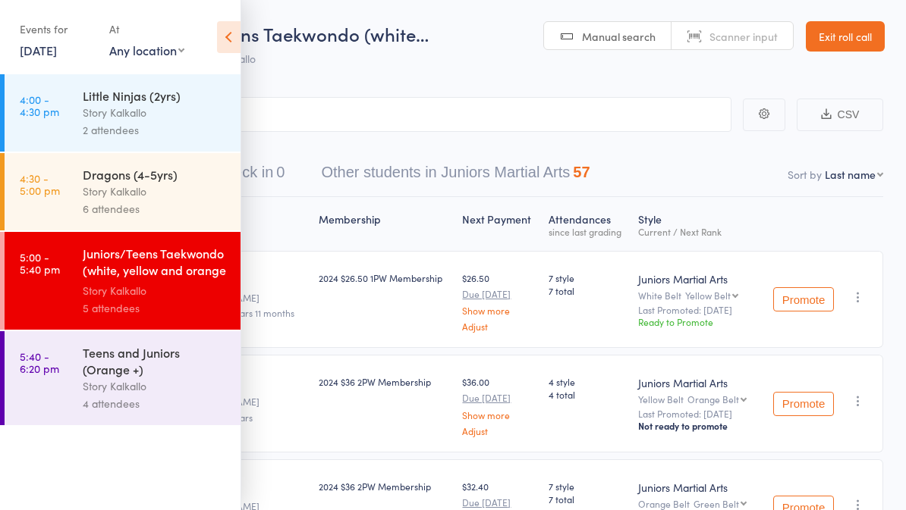
click at [221, 43] on icon at bounding box center [229, 37] width 24 height 32
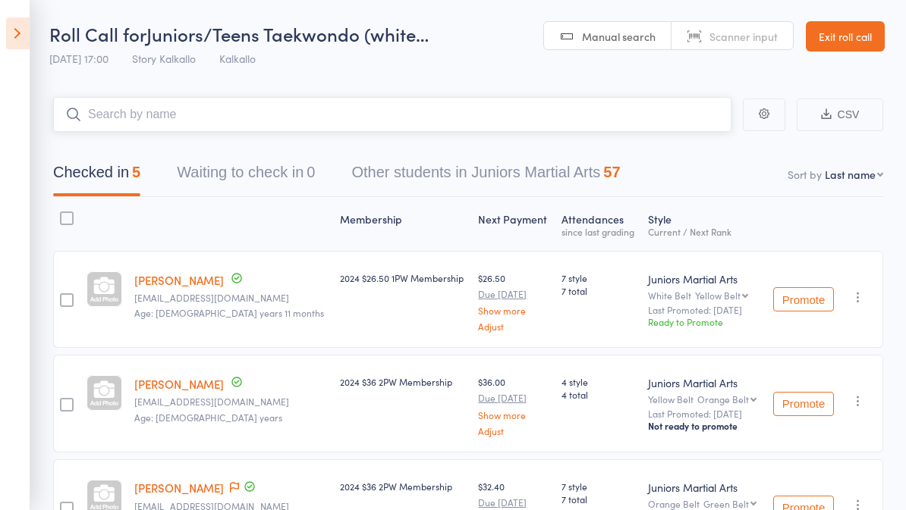
click at [285, 108] on input "search" at bounding box center [392, 114] width 678 height 35
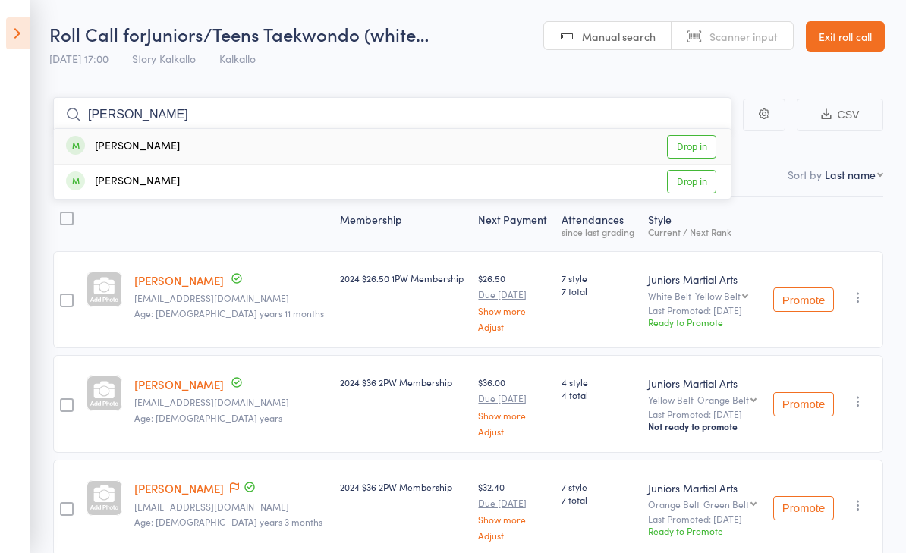
type input "[PERSON_NAME]"
click at [155, 143] on div "[PERSON_NAME]" at bounding box center [123, 146] width 114 height 17
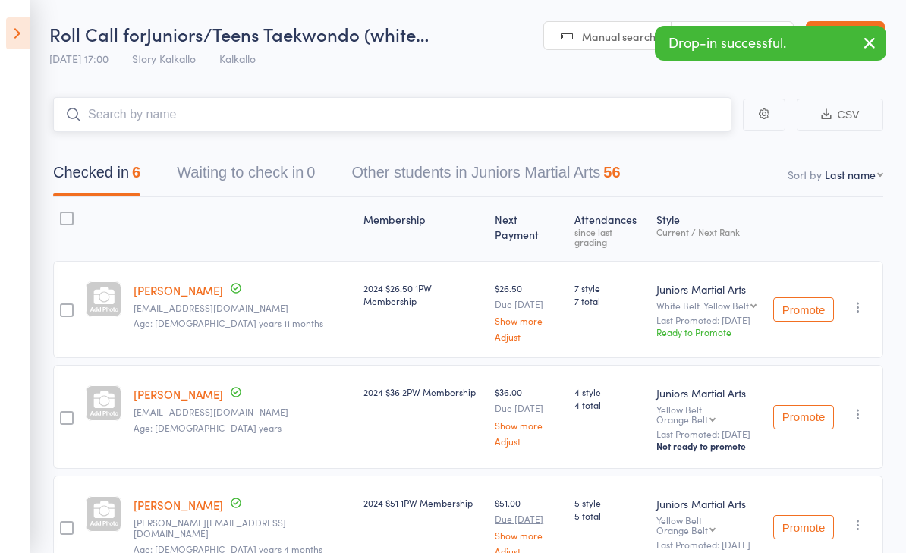
type input "J"
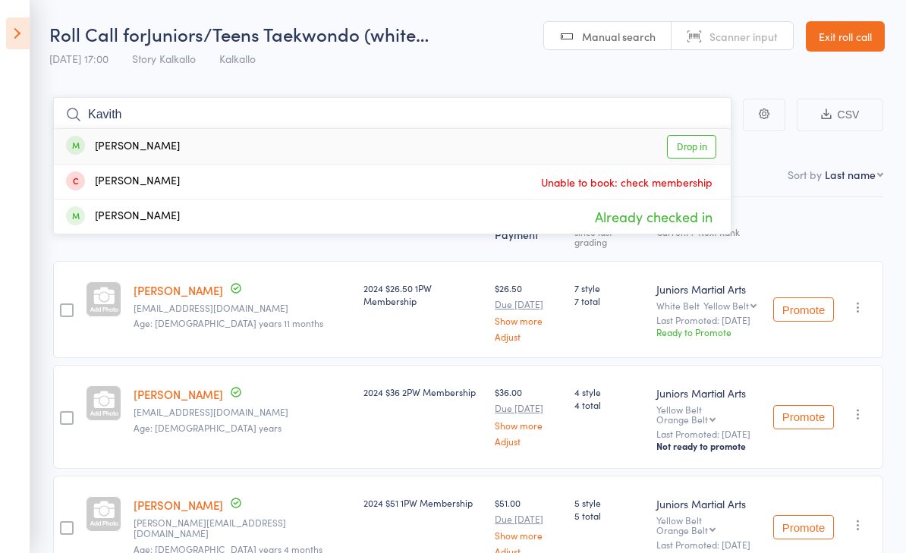
type input "Kavith"
click at [184, 145] on div "Kavith Arapola Drop in" at bounding box center [392, 146] width 677 height 35
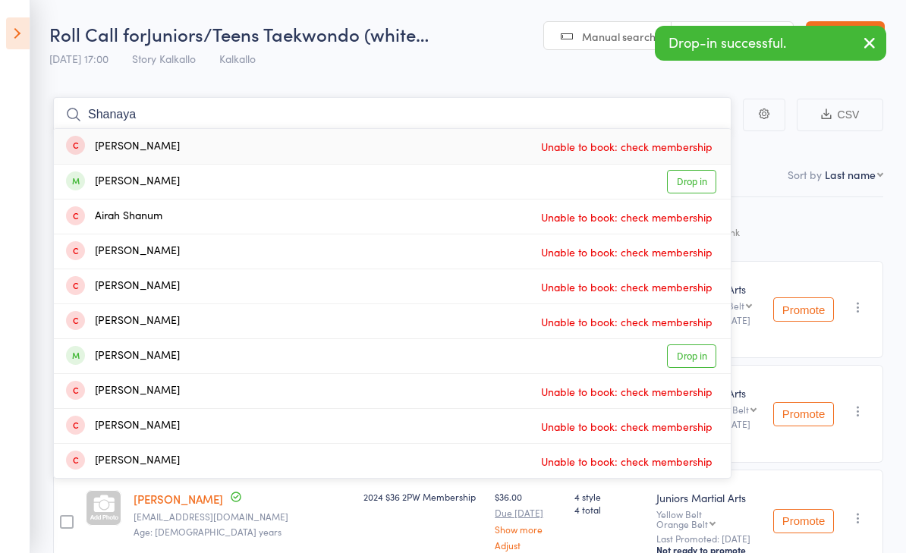
type input "Shanaya"
click at [160, 181] on div "Shenaya Apapola" at bounding box center [123, 181] width 114 height 17
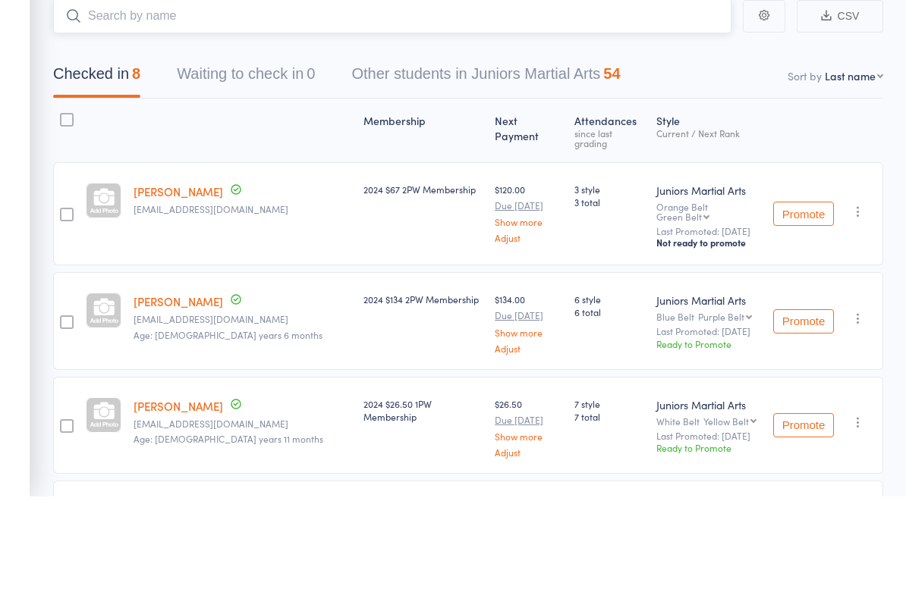
click at [529, 156] on button "Other students in Juniors Martial Arts 54" at bounding box center [485, 176] width 269 height 40
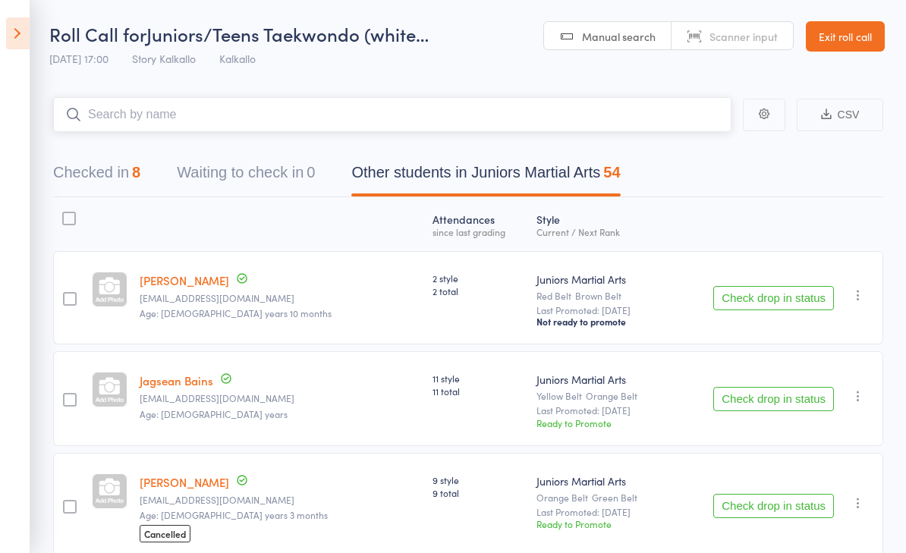
click at [119, 170] on button "Checked in 8" at bounding box center [96, 176] width 87 height 40
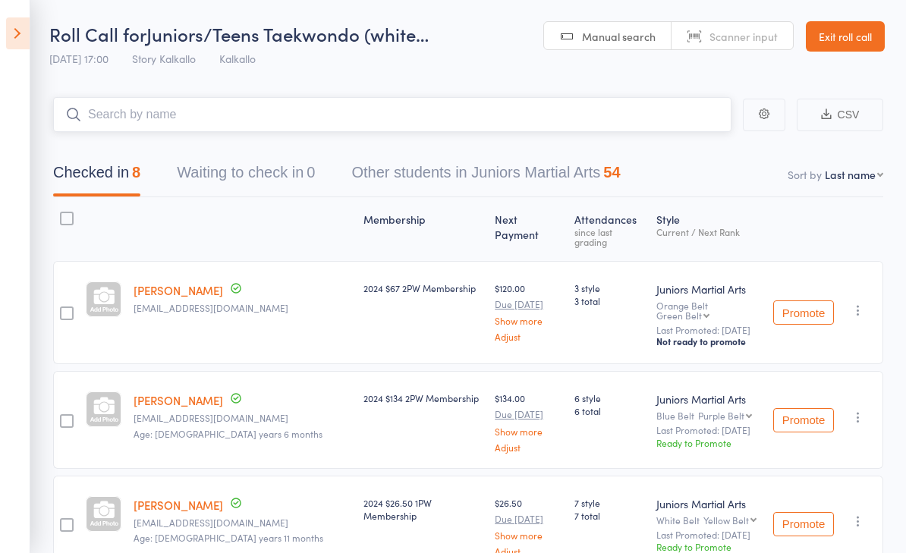
click at [199, 122] on input "search" at bounding box center [392, 114] width 678 height 35
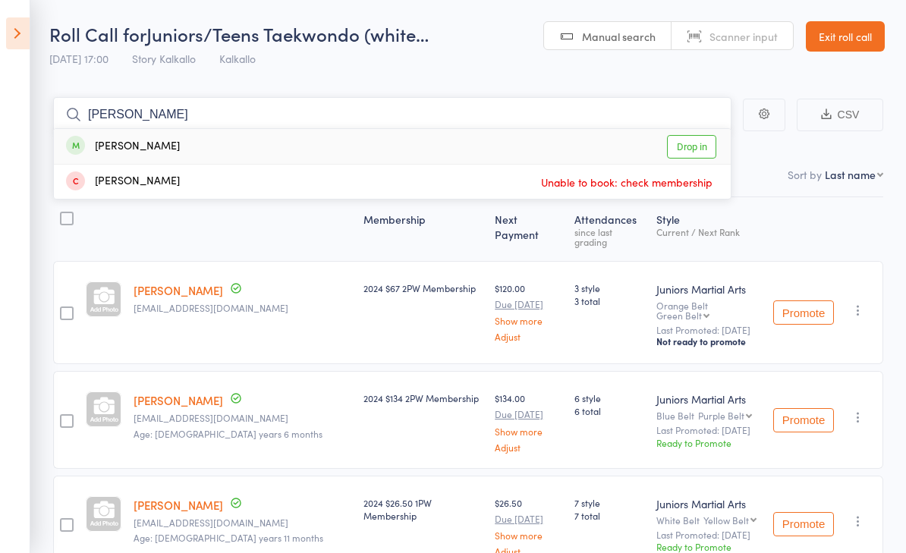
type input "Pranish"
click at [256, 148] on div "Pranish Shrestha Drop in" at bounding box center [392, 146] width 677 height 35
type input "Rafaella"
click at [693, 143] on link "Drop in" at bounding box center [691, 147] width 49 height 24
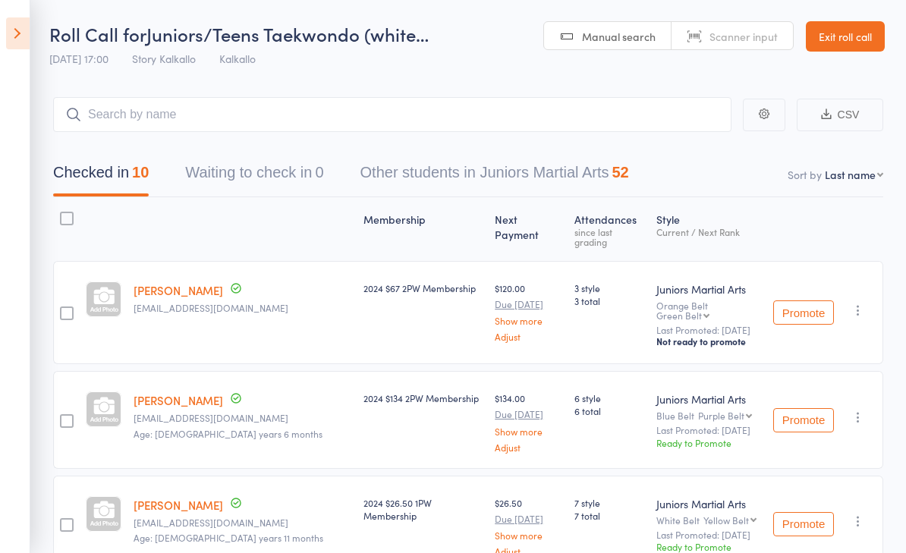
click at [29, 36] on icon at bounding box center [18, 33] width 24 height 32
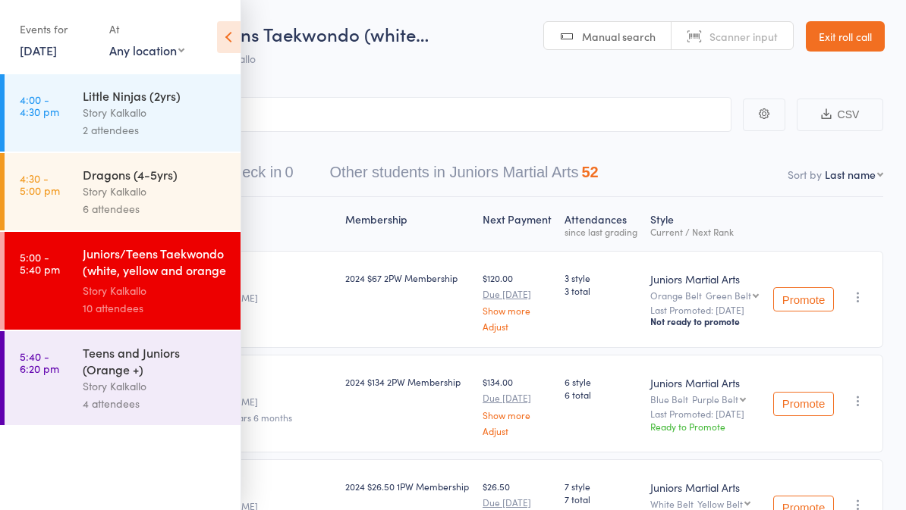
click at [171, 385] on div "Story Kalkallo" at bounding box center [155, 386] width 145 height 17
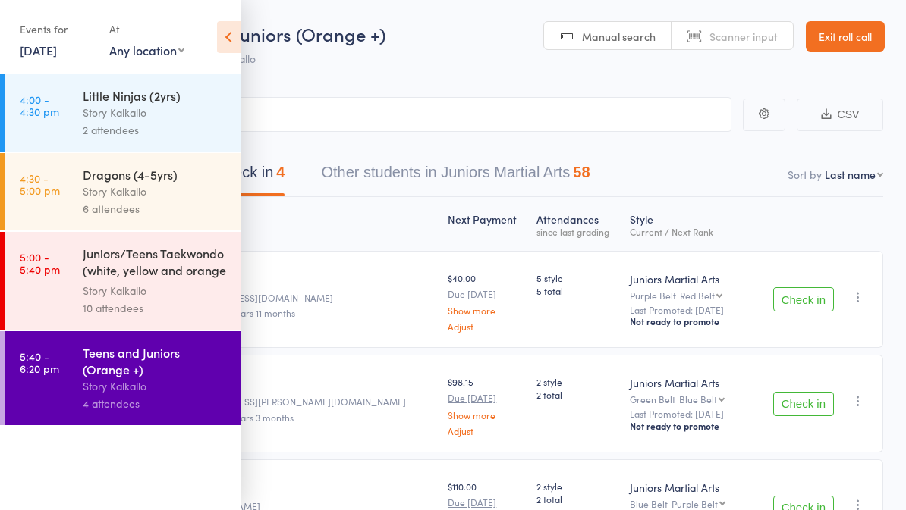
click at [233, 47] on icon at bounding box center [229, 37] width 24 height 32
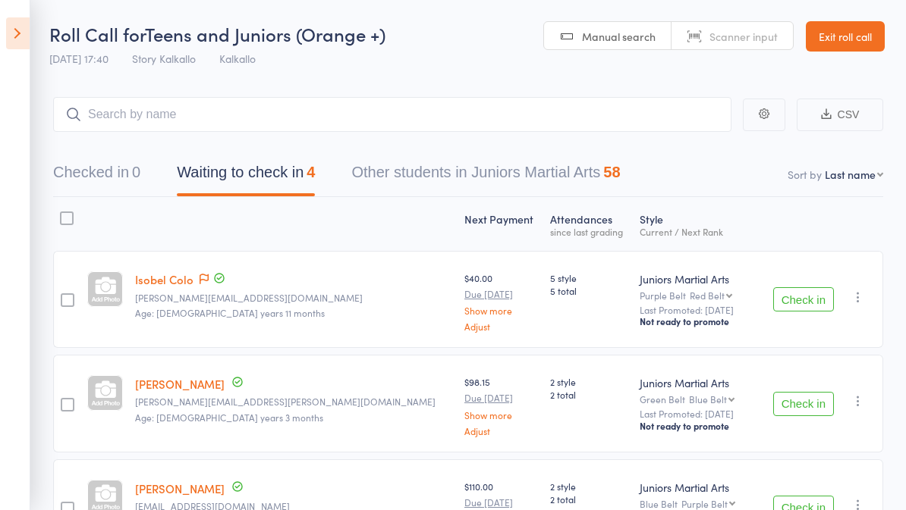
click at [17, 37] on icon at bounding box center [18, 33] width 24 height 32
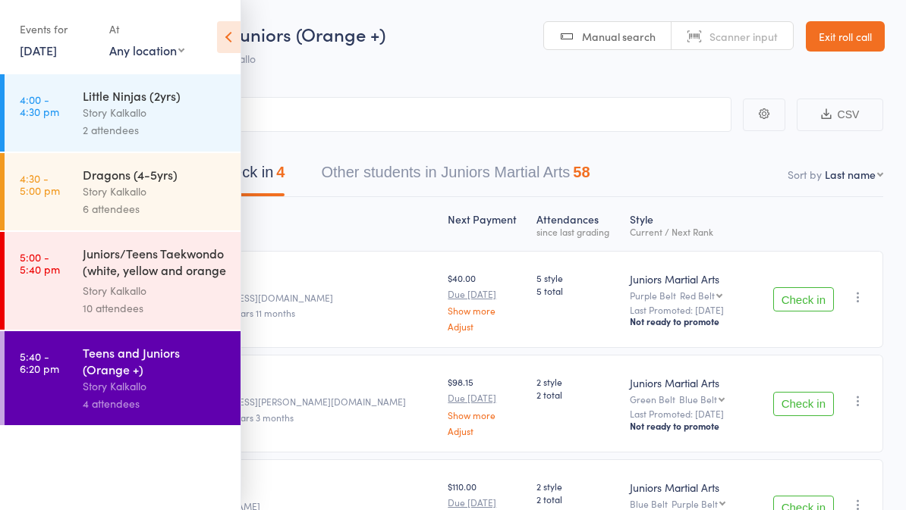
click at [130, 294] on div "Story Kalkallo" at bounding box center [155, 290] width 145 height 17
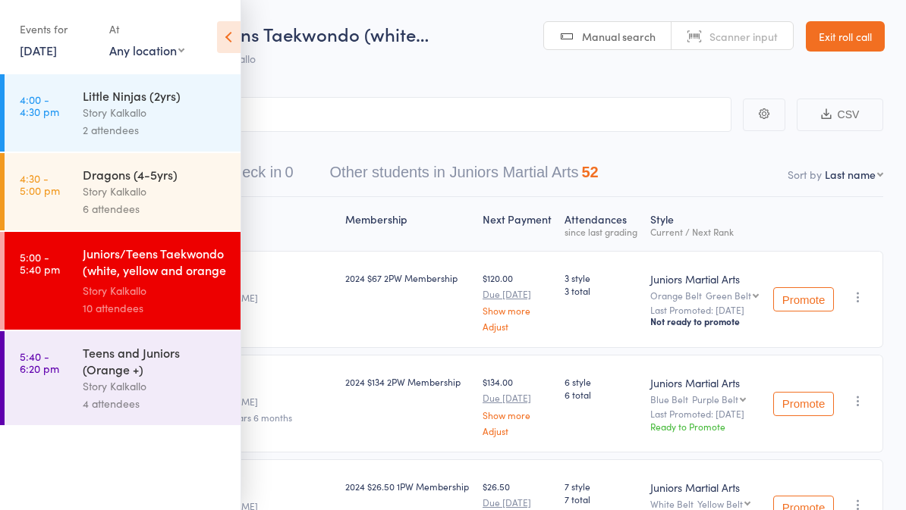
click at [217, 41] on icon at bounding box center [229, 37] width 24 height 32
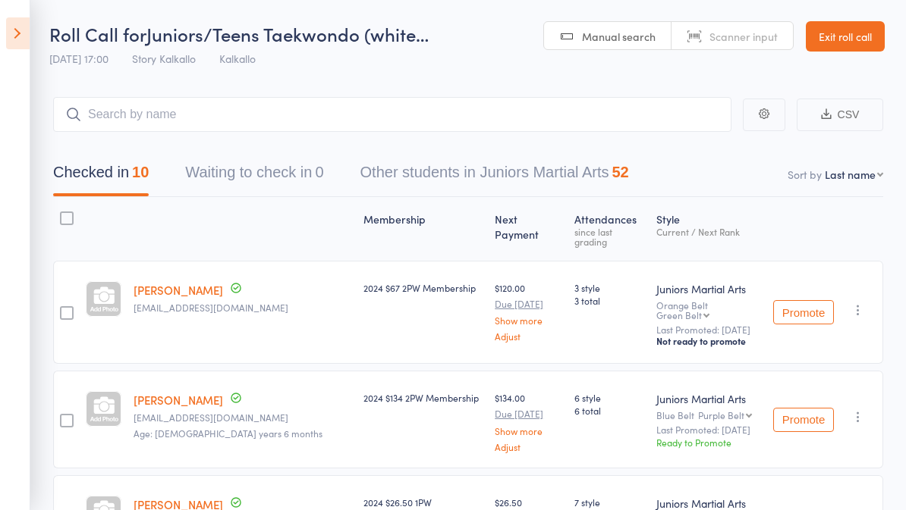
click at [843, 39] on link "Exit roll call" at bounding box center [845, 36] width 79 height 30
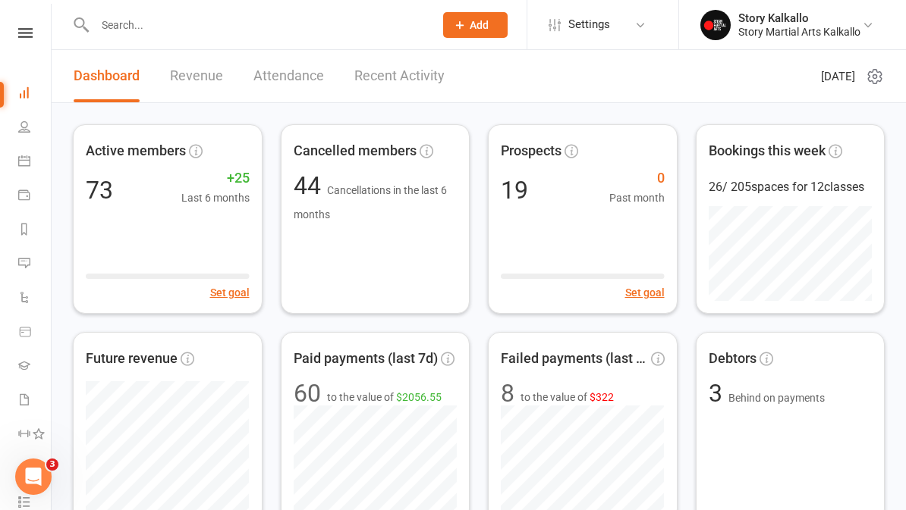
click at [257, 14] on input "text" at bounding box center [256, 24] width 333 height 21
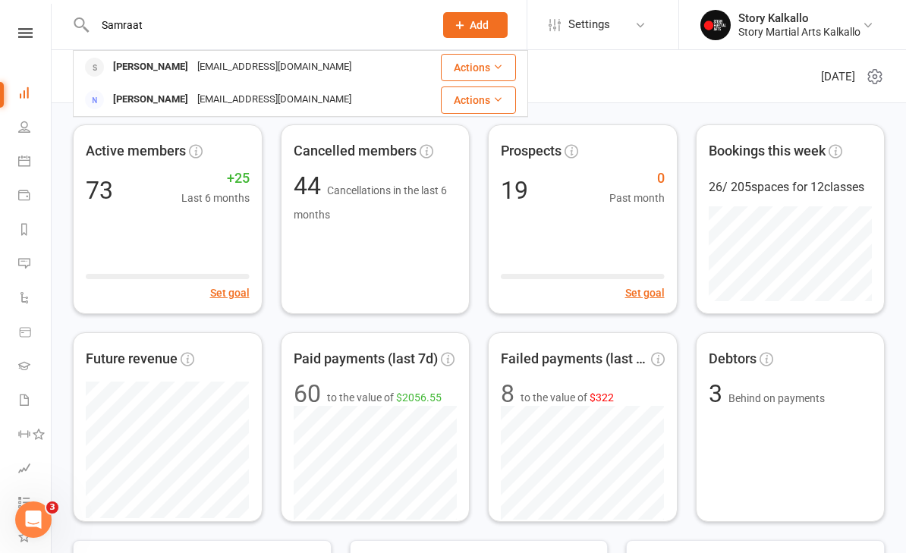
type input "Samraat"
click at [269, 63] on div "[EMAIL_ADDRESS][DOMAIN_NAME]" at bounding box center [274, 67] width 163 height 22
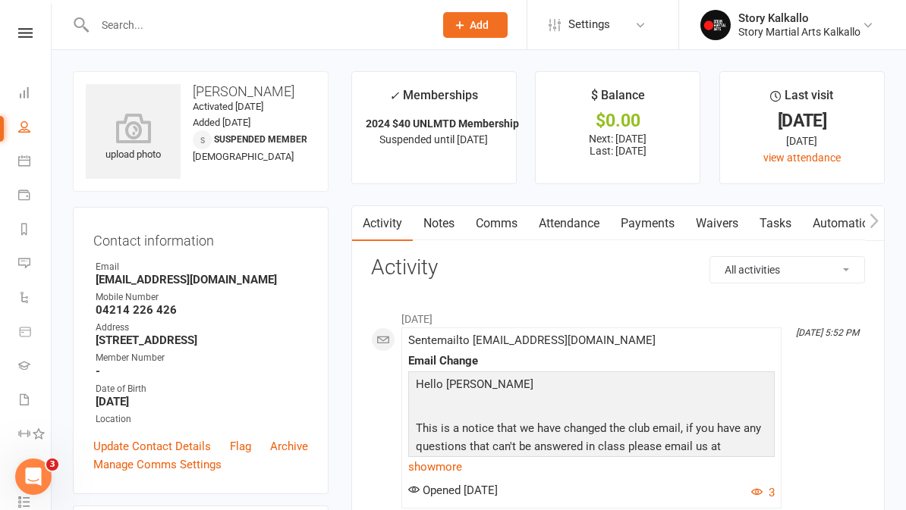
click at [520, 223] on link "Comms" at bounding box center [496, 223] width 63 height 35
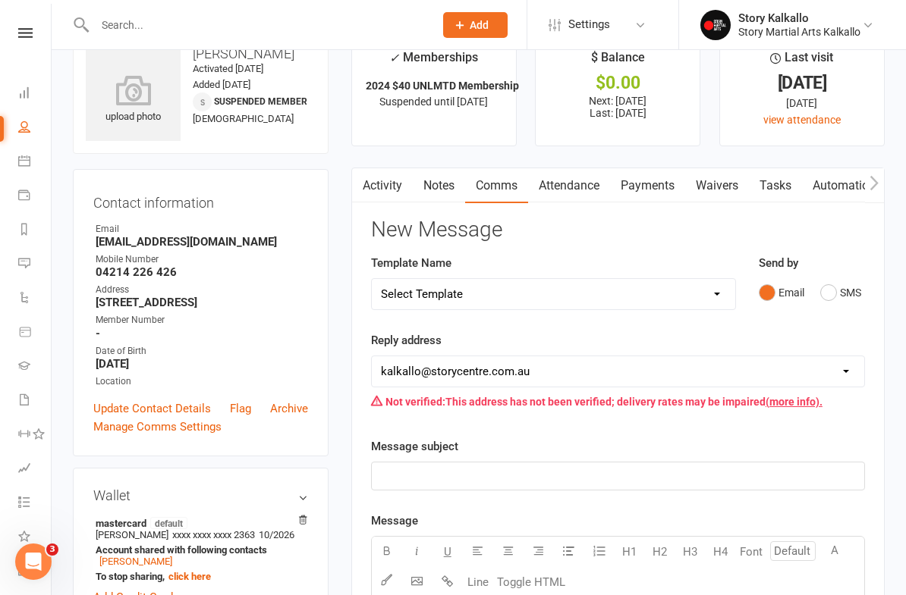
scroll to position [72, 0]
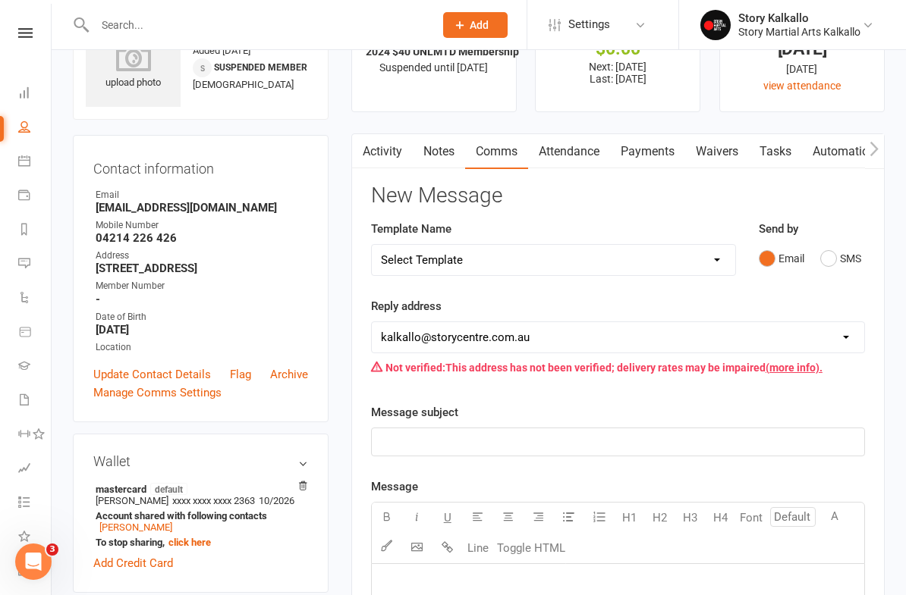
click at [482, 433] on p "﻿" at bounding box center [618, 442] width 474 height 18
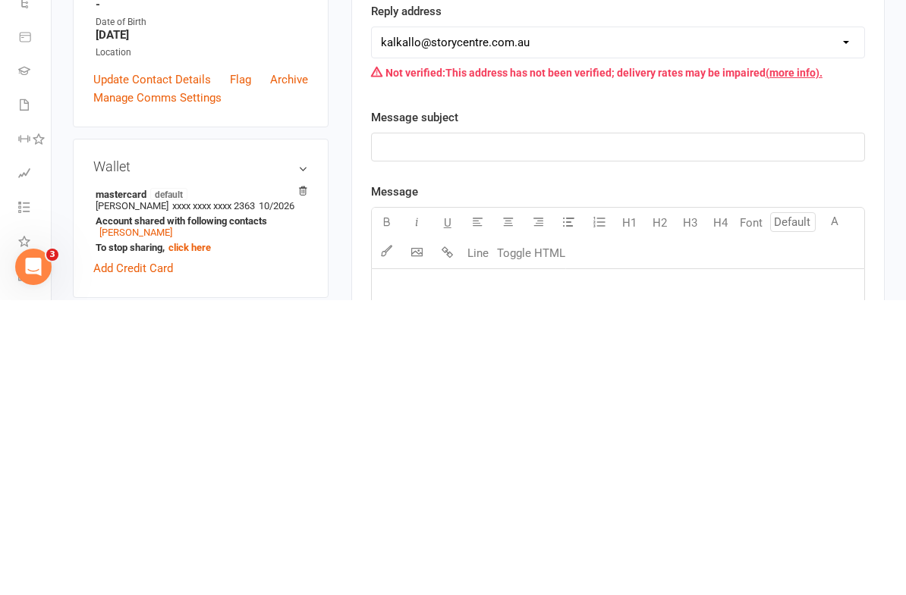
click at [428, 433] on p "﻿" at bounding box center [618, 442] width 474 height 18
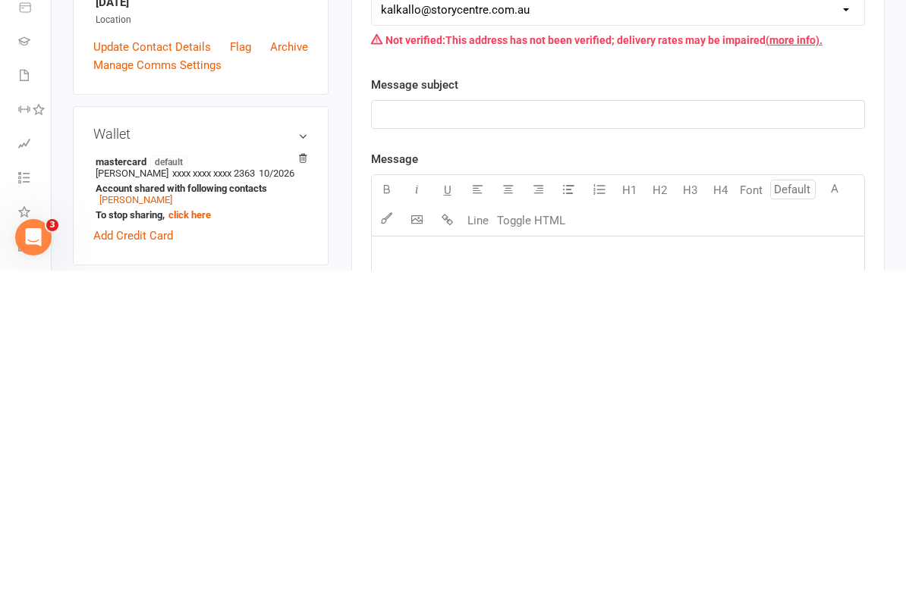
scroll to position [164, 0]
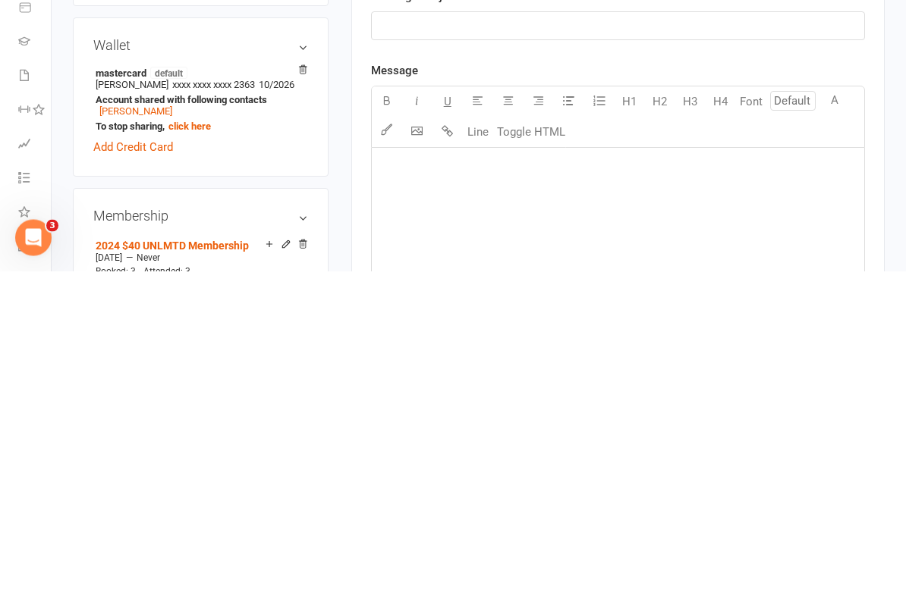
click at [445, 473] on div "﻿" at bounding box center [618, 587] width 492 height 228
click at [466, 483] on p "﻿" at bounding box center [618, 492] width 474 height 18
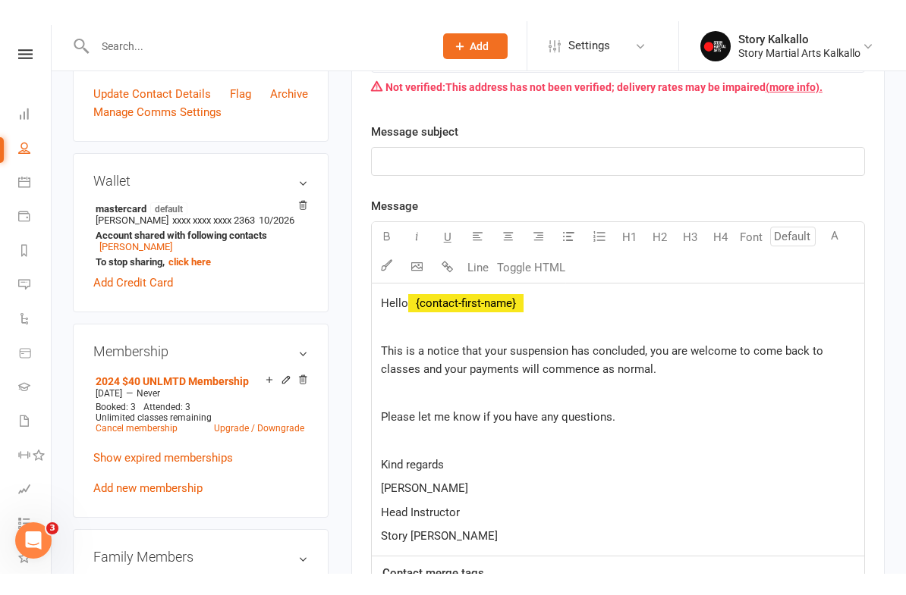
scroll to position [371, 0]
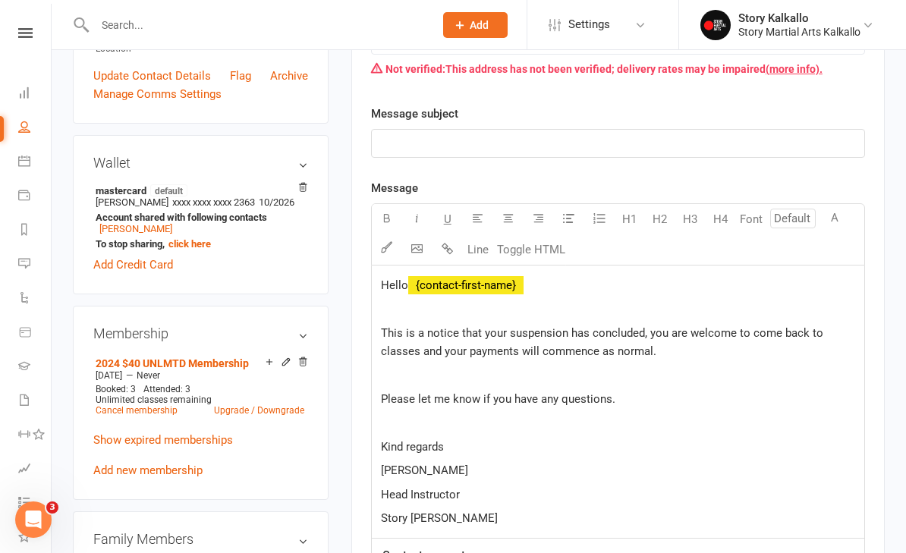
click at [510, 146] on p "﻿" at bounding box center [618, 143] width 474 height 18
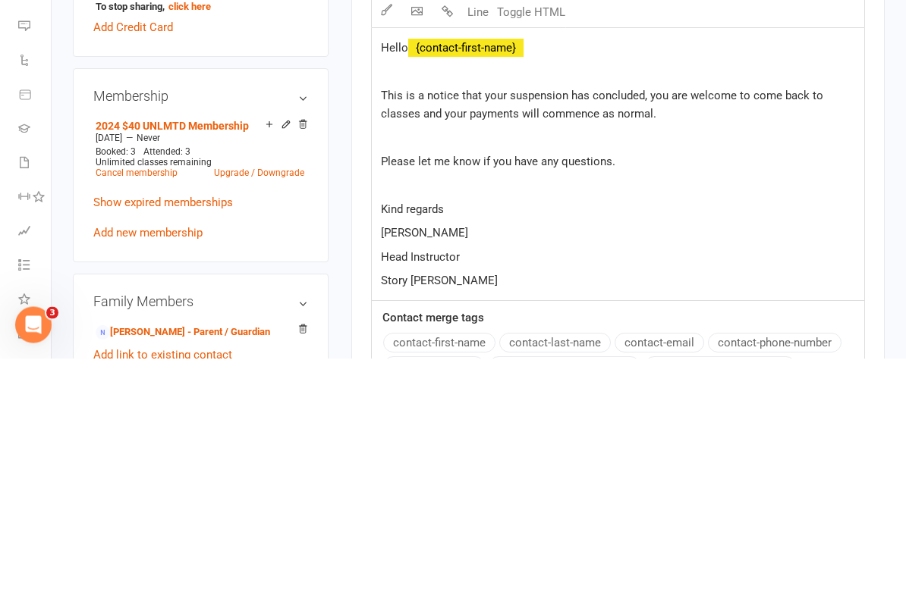
click at [643, 326] on span "This is a notice that your suspension has concluded, you are welcome to come ba…" at bounding box center [603, 342] width 445 height 32
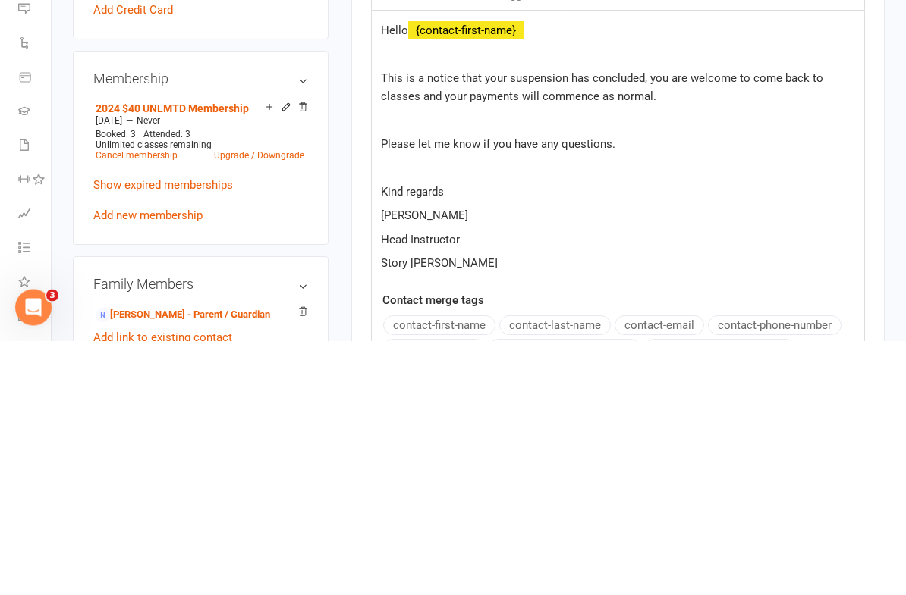
click at [643, 326] on span "This is a notice that your suspension has concluded, you are welcome to come ba…" at bounding box center [603, 342] width 445 height 32
click at [655, 324] on p "This is a notice that your suspension has concluded, you are welcome to come ba…" at bounding box center [618, 342] width 474 height 36
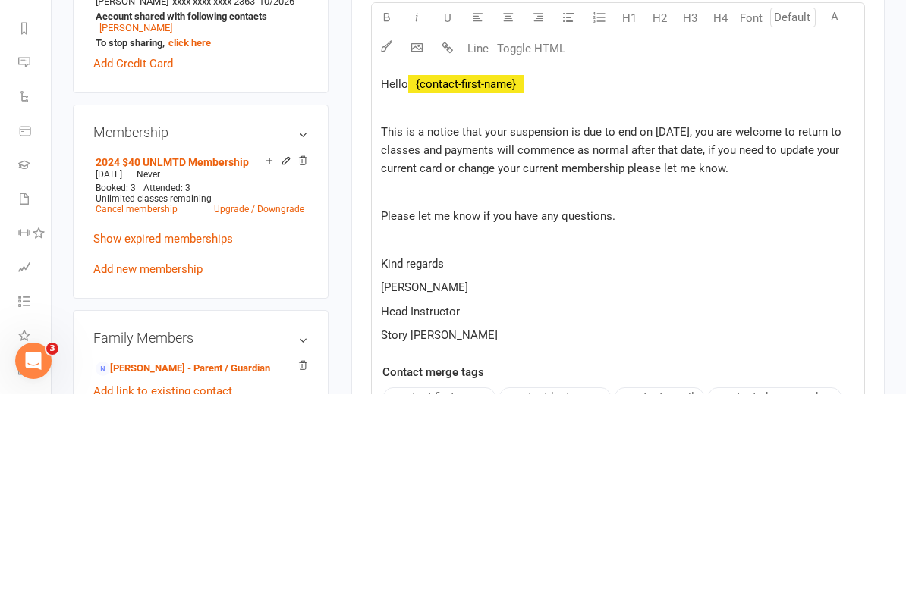
click at [394, 278] on span "Hello" at bounding box center [394, 285] width 27 height 14
click at [401, 278] on span "Hello" at bounding box center [394, 285] width 27 height 14
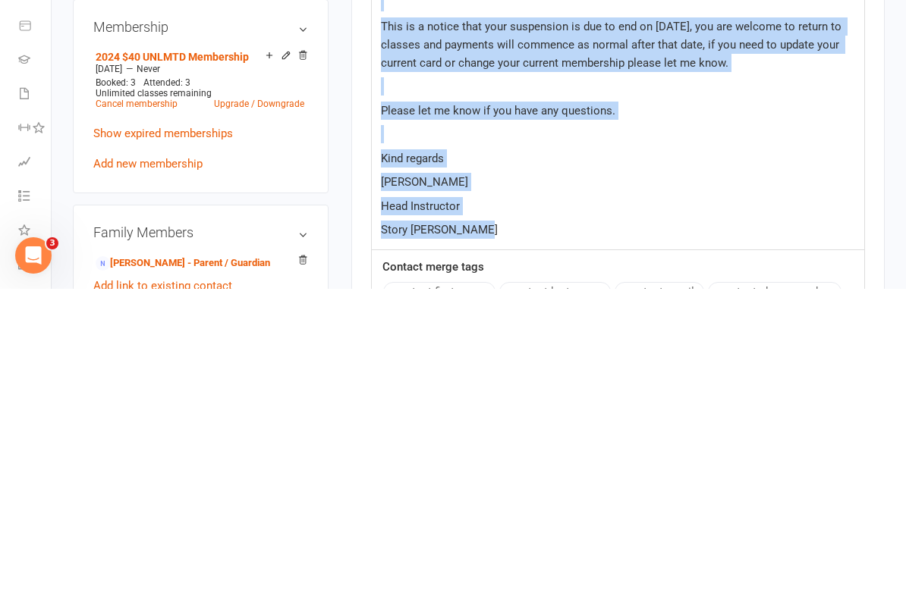
copy div "Hello ﻿ {contact-first-name} ﻿ This is a notice that your suspension is due to …"
click at [636, 510] on p "Story MA Kalkallo" at bounding box center [618, 536] width 474 height 18
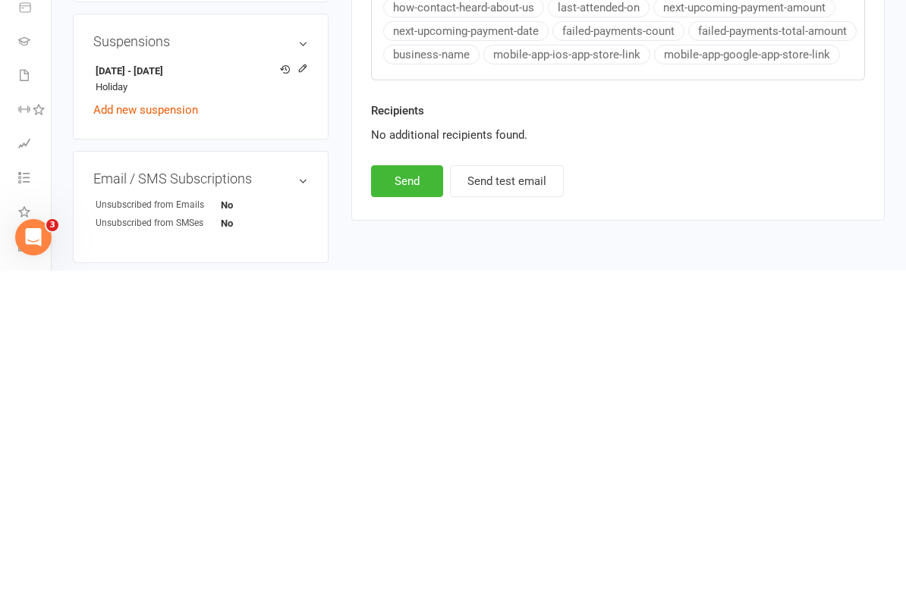
click at [426, 490] on button "Send" at bounding box center [407, 506] width 72 height 32
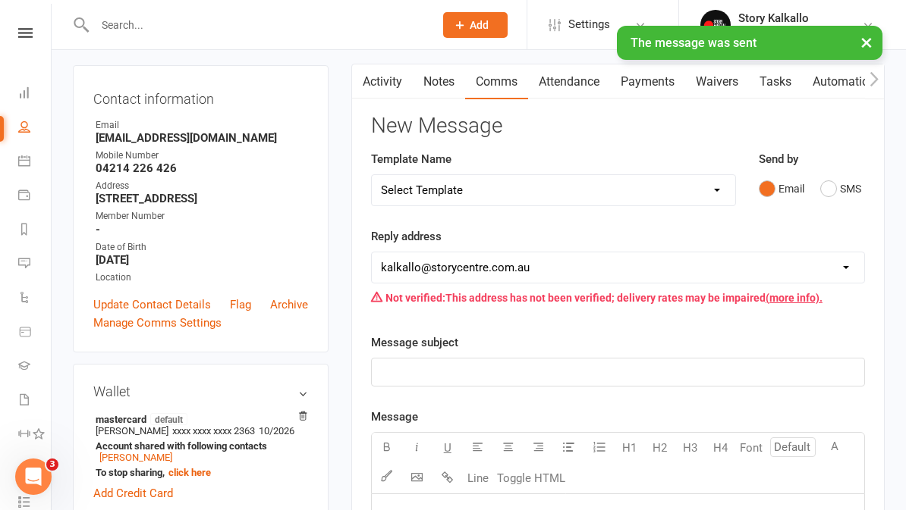
scroll to position [0, 0]
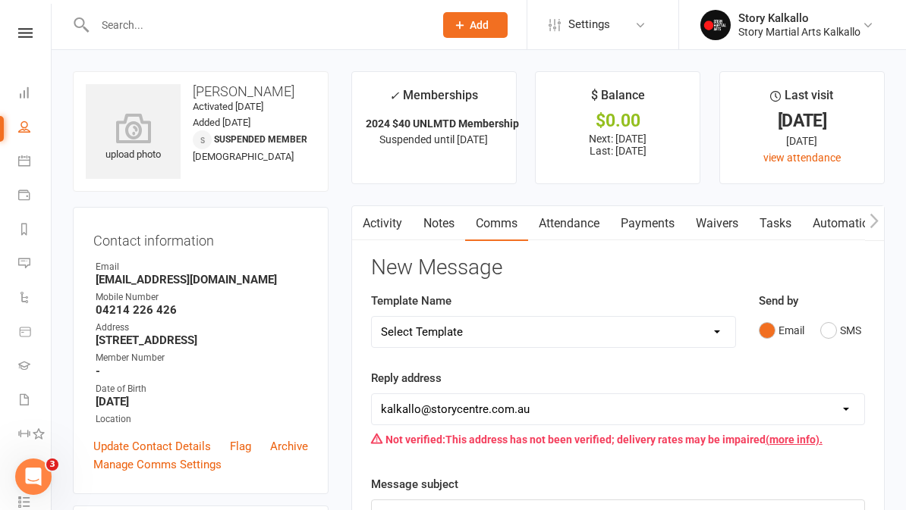
click at [264, 27] on input "text" at bounding box center [256, 24] width 333 height 21
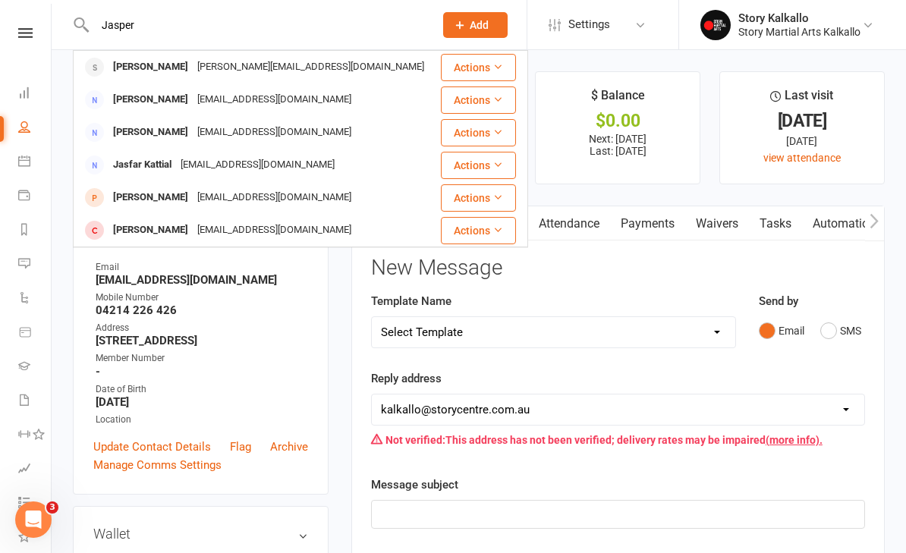
type input "Jasper"
click at [202, 63] on div "anita@merrifieldwellness.com.au" at bounding box center [311, 67] width 236 height 22
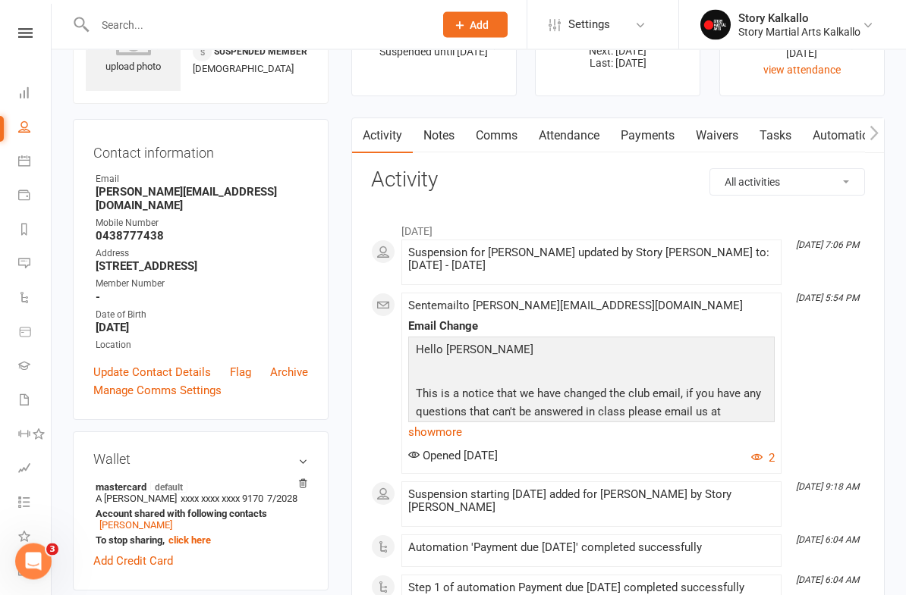
click at [504, 129] on link "Comms" at bounding box center [496, 136] width 63 height 35
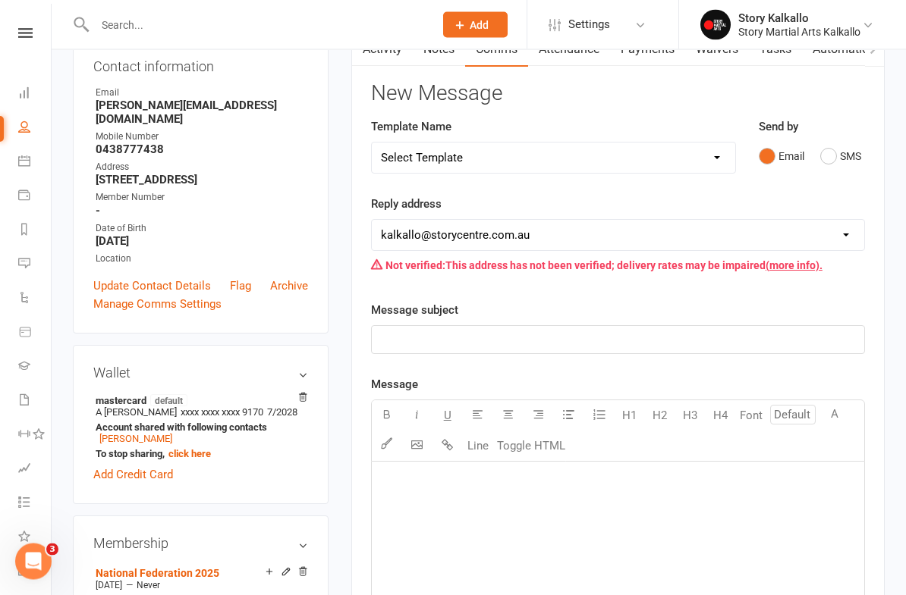
scroll to position [187, 0]
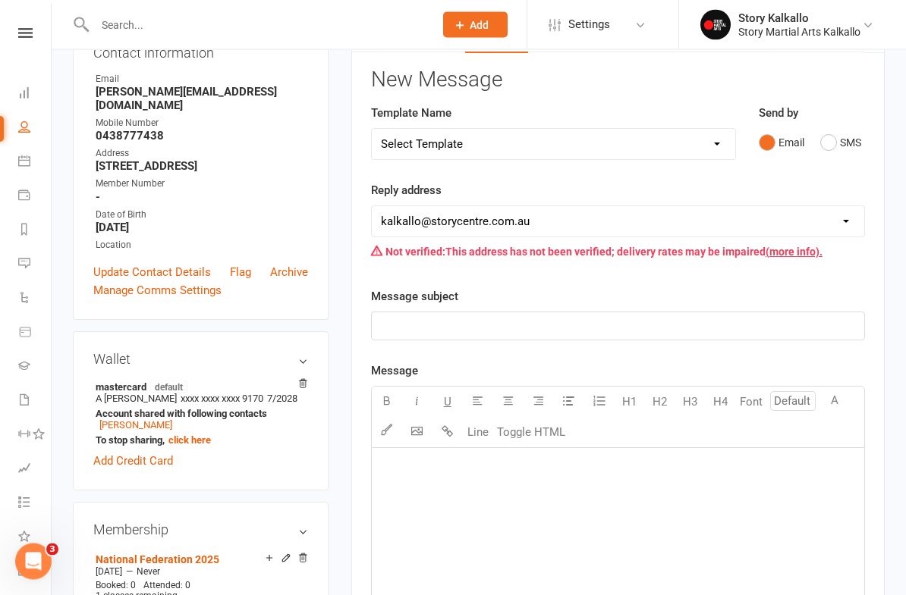
click at [529, 318] on p "﻿" at bounding box center [618, 327] width 474 height 18
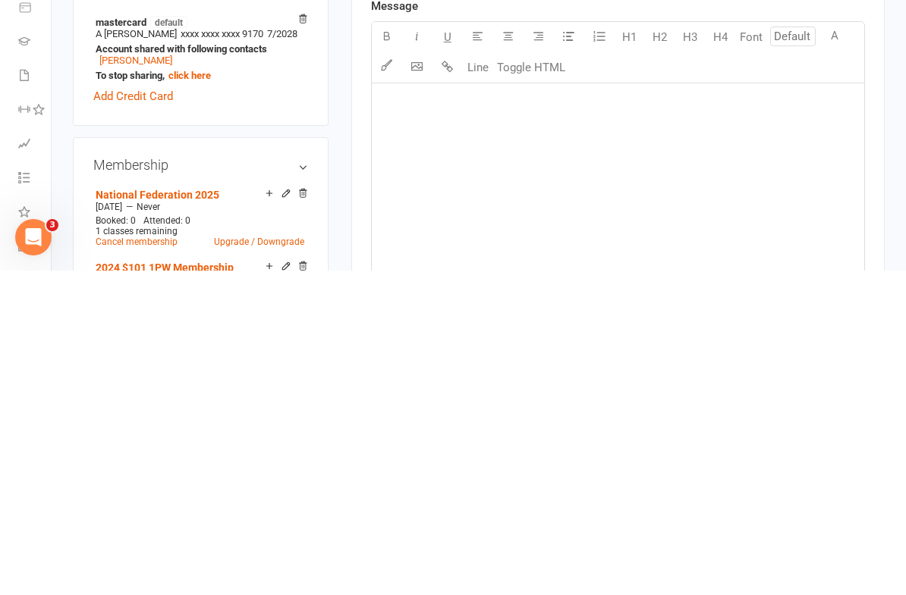
scroll to position [230, 0]
click at [509, 407] on div "﻿" at bounding box center [618, 521] width 492 height 228
click at [510, 407] on div "﻿" at bounding box center [618, 521] width 492 height 228
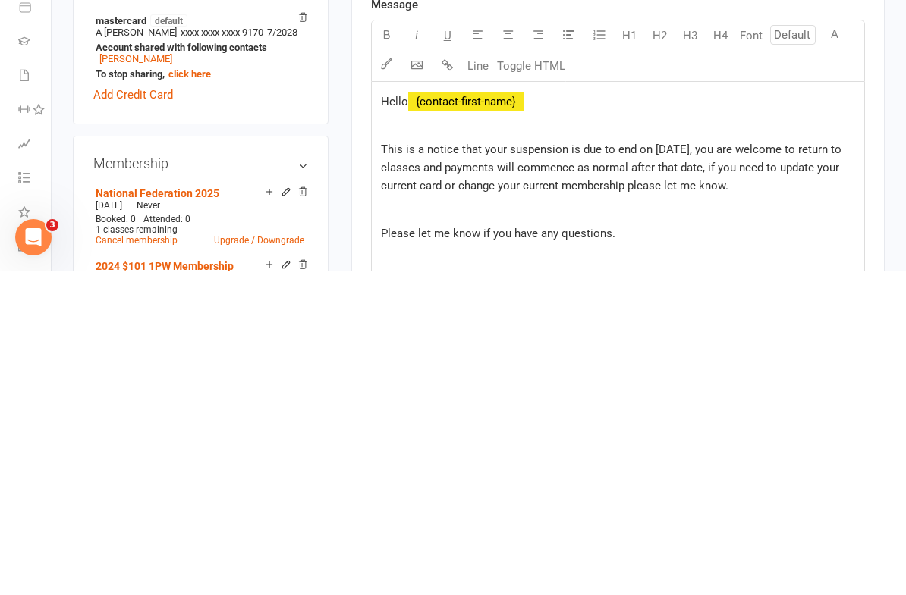
scroll to position [435, 0]
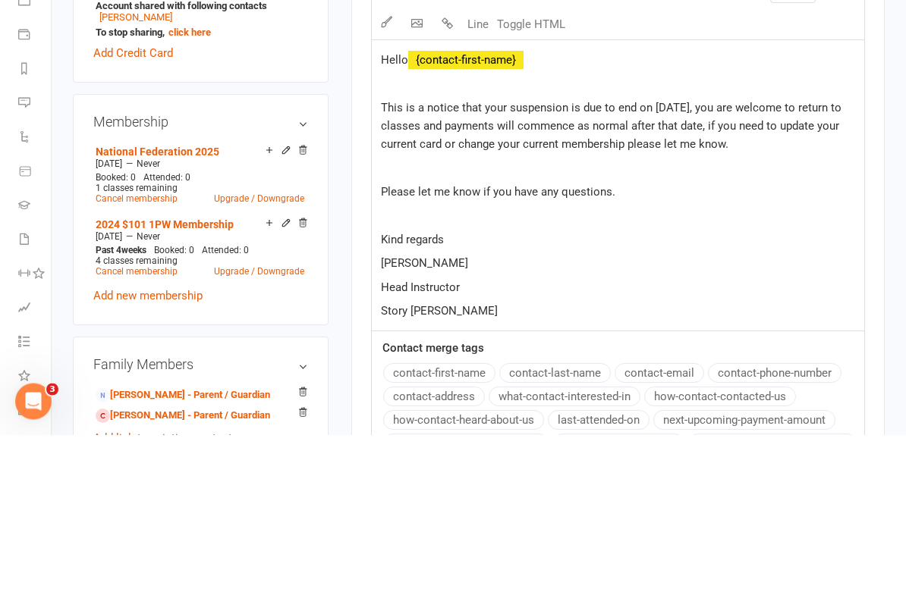
click at [715, 262] on span "This is a notice that your suspension is due to end on October 31st, you are we…" at bounding box center [612, 287] width 463 height 50
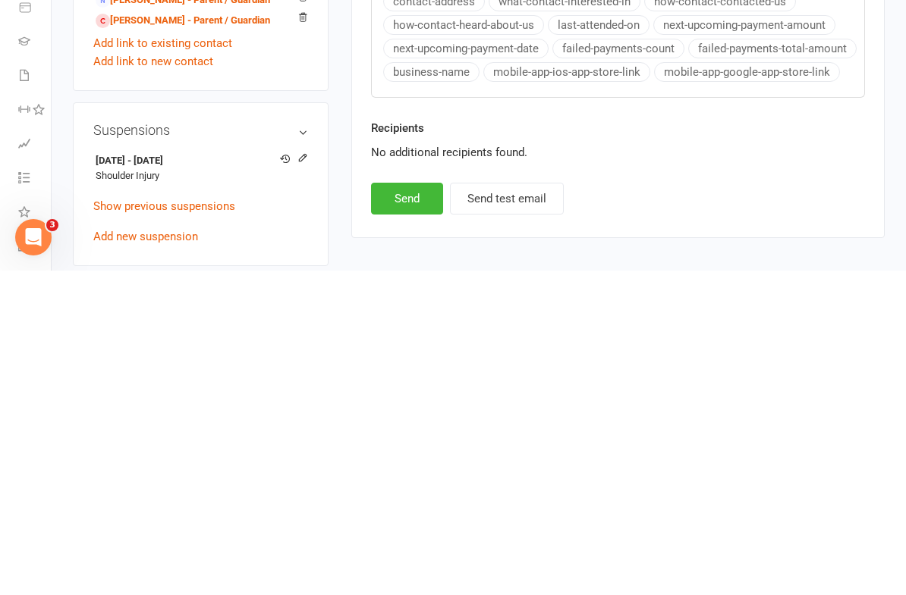
click at [429, 507] on button "Send" at bounding box center [407, 523] width 72 height 32
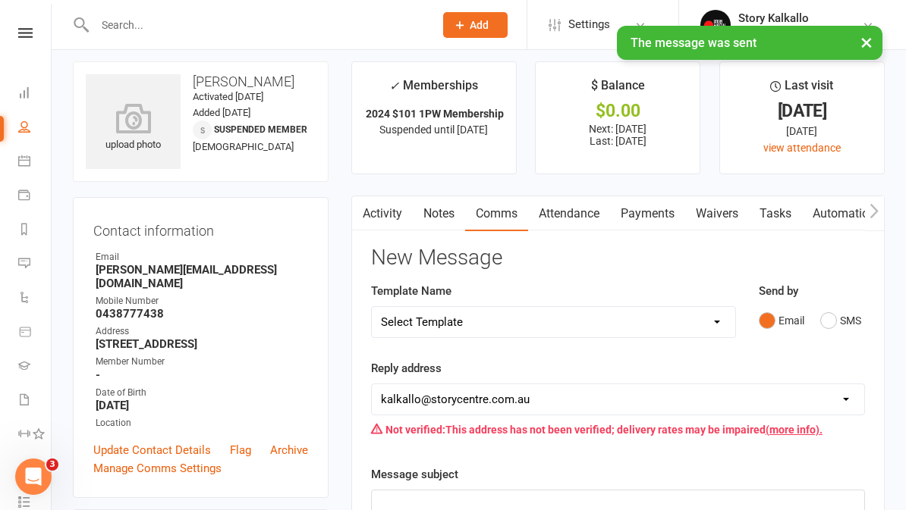
scroll to position [0, 0]
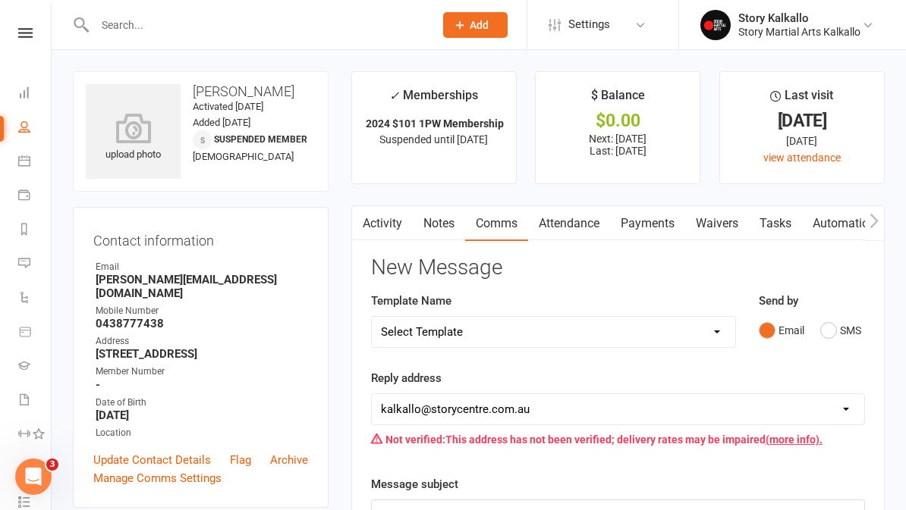
click at [265, 1] on div at bounding box center [248, 24] width 350 height 49
click at [228, 5] on div at bounding box center [248, 24] width 350 height 49
click at [215, 27] on input "text" at bounding box center [256, 24] width 333 height 21
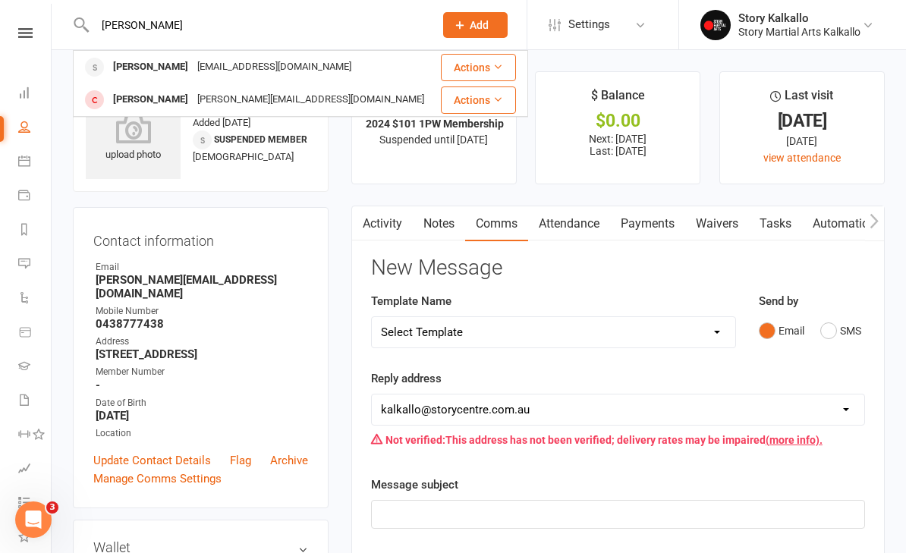
type input "Adam"
click at [193, 68] on div "chantelmurfet@gmail.com" at bounding box center [274, 67] width 163 height 22
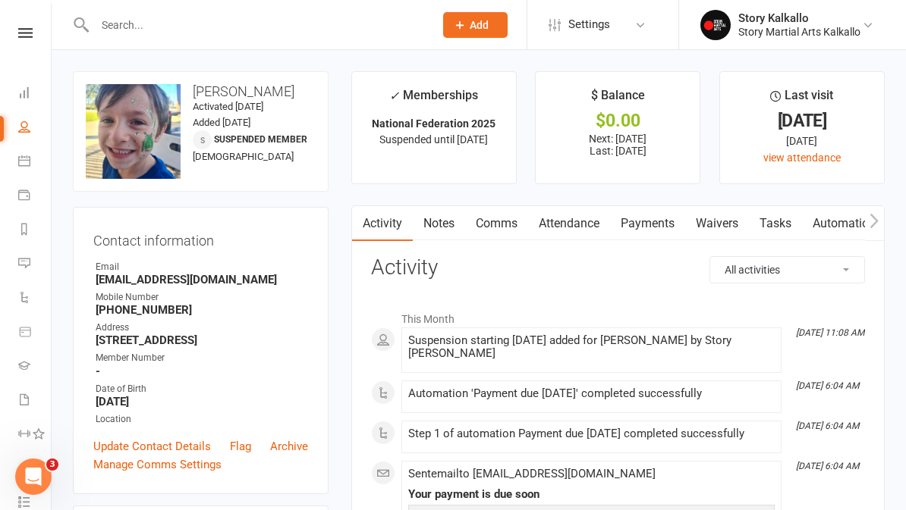
click at [488, 222] on link "Comms" at bounding box center [496, 223] width 63 height 35
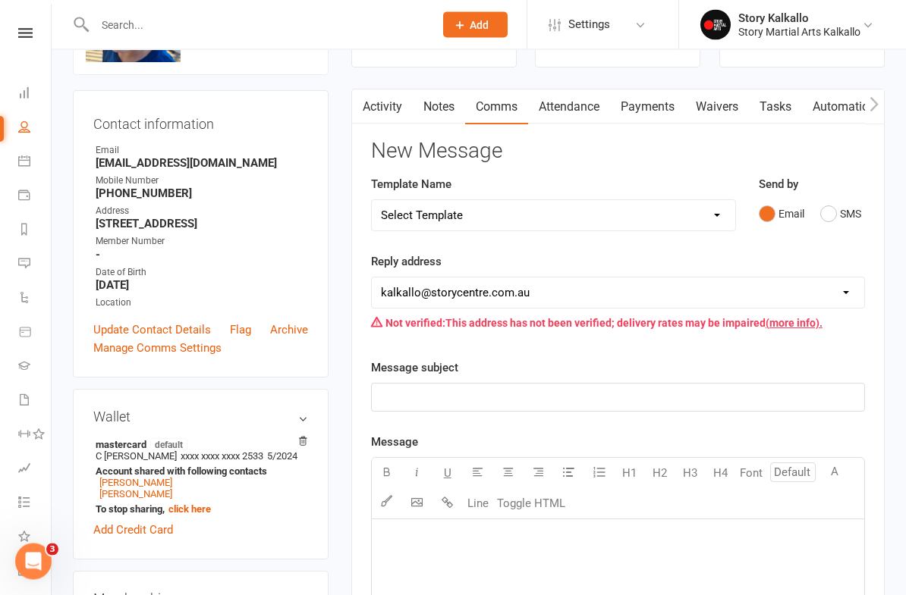
scroll to position [117, 0]
click at [542, 400] on p "﻿" at bounding box center [618, 397] width 474 height 18
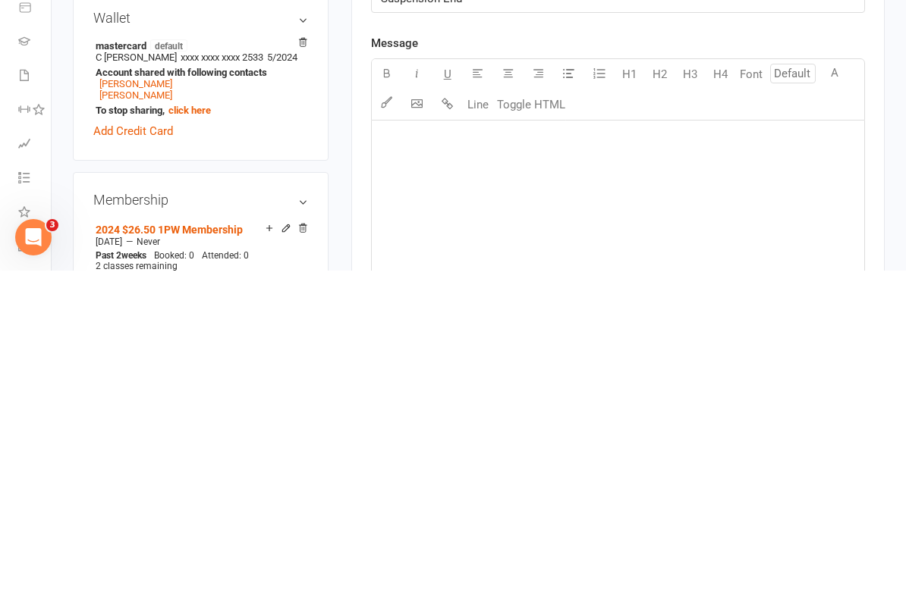
scroll to position [201, 0]
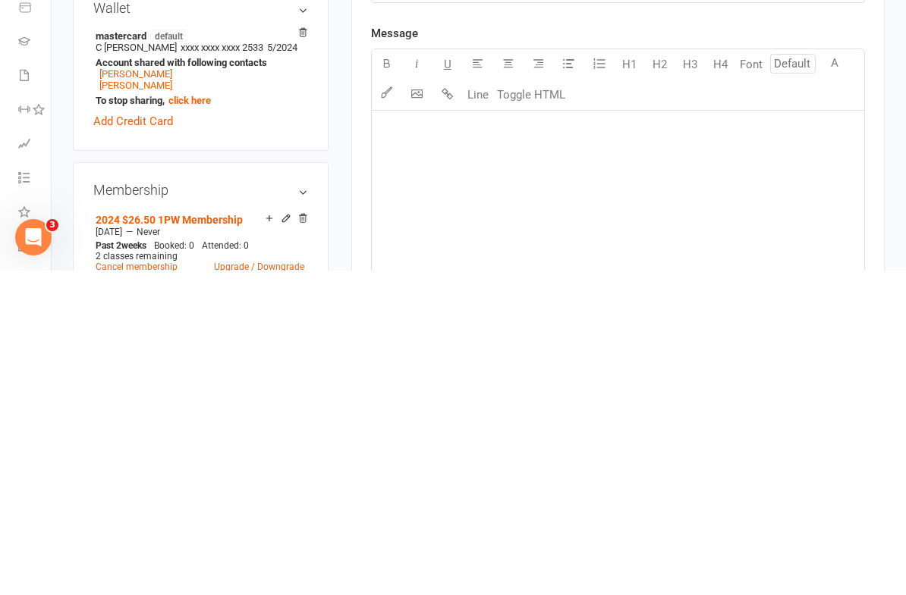
click at [445, 446] on p "﻿" at bounding box center [618, 455] width 474 height 18
click at [397, 446] on p "﻿" at bounding box center [618, 455] width 474 height 18
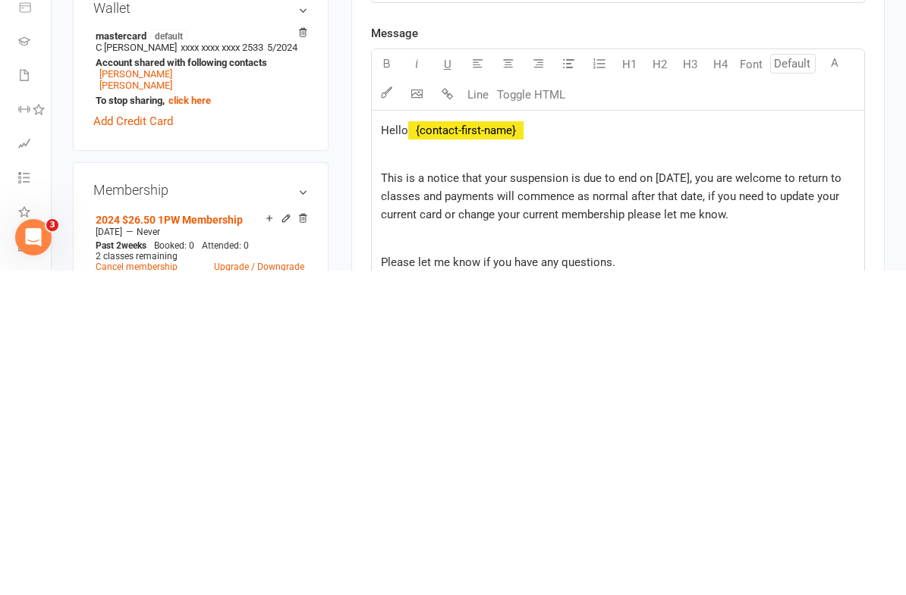
scroll to position [435, 0]
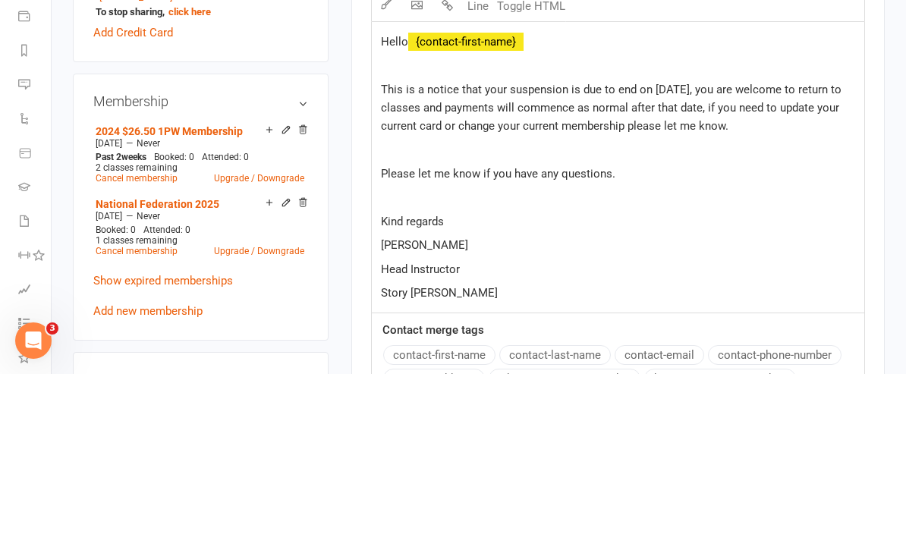
click at [706, 262] on span "This is a notice that your suspension is due to end on October 31st, you are we…" at bounding box center [612, 287] width 463 height 50
click at [700, 262] on span "This is a notice that your suspension is due to end on October 31st, you are we…" at bounding box center [612, 287] width 463 height 50
click at [391, 214] on span "Hello" at bounding box center [394, 221] width 27 height 14
click at [390, 214] on span "Hello" at bounding box center [394, 221] width 27 height 14
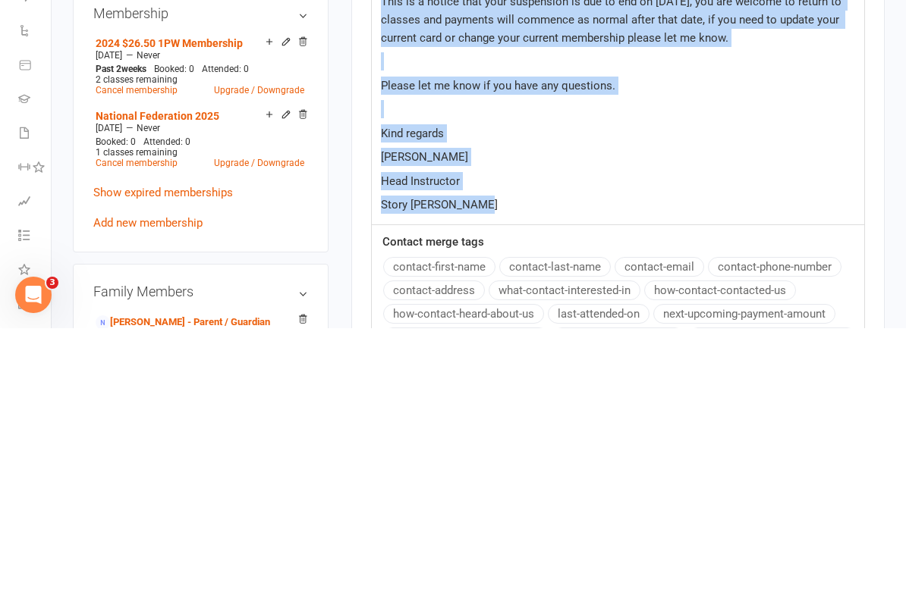
copy div "Hello ﻿ {contact-first-name} ﻿ This is a notice that your suspension is due to …"
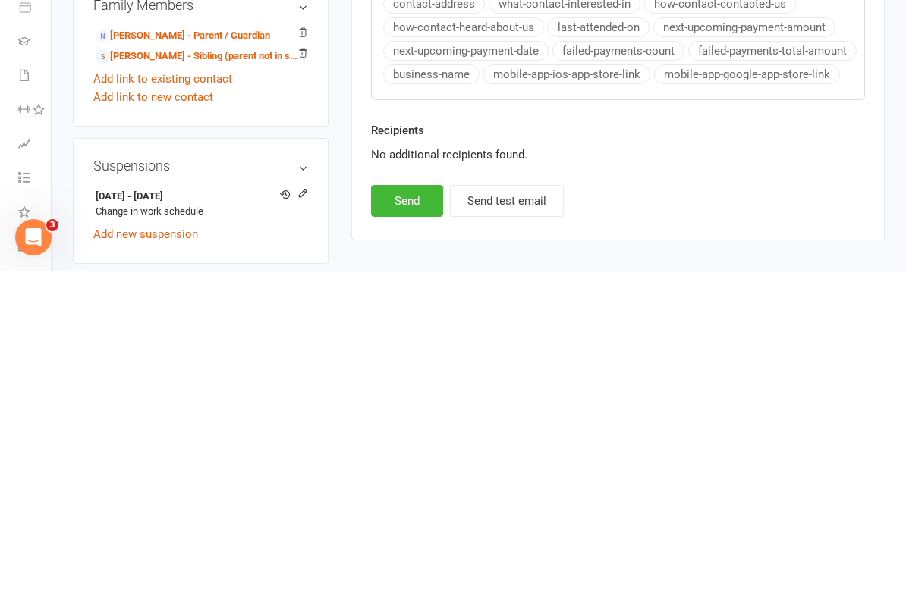
click at [419, 510] on button "Send" at bounding box center [407, 526] width 72 height 32
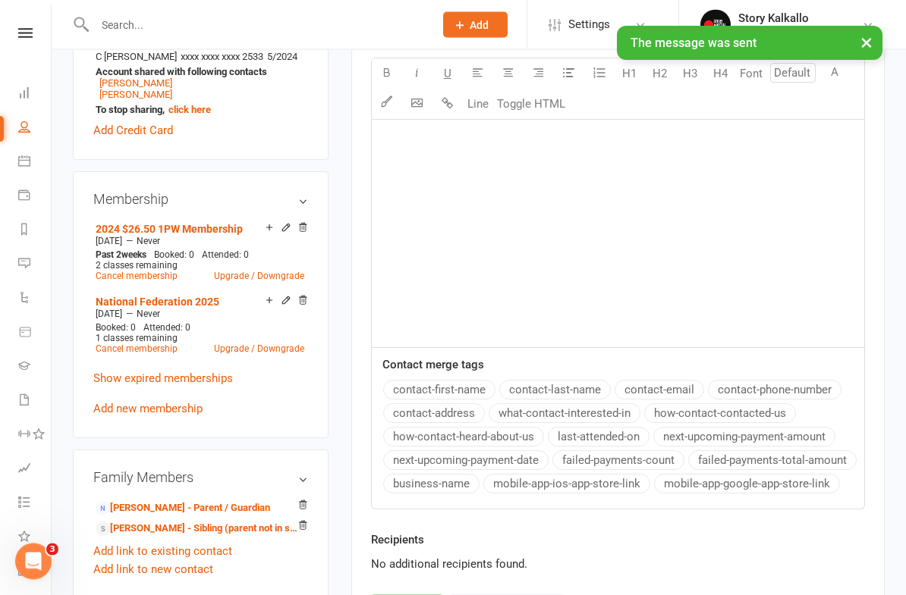
scroll to position [517, 0]
click at [195, 510] on link "Angeliqe Ioannidis-Murfet - Sibling (parent not in system)" at bounding box center [198, 529] width 205 height 16
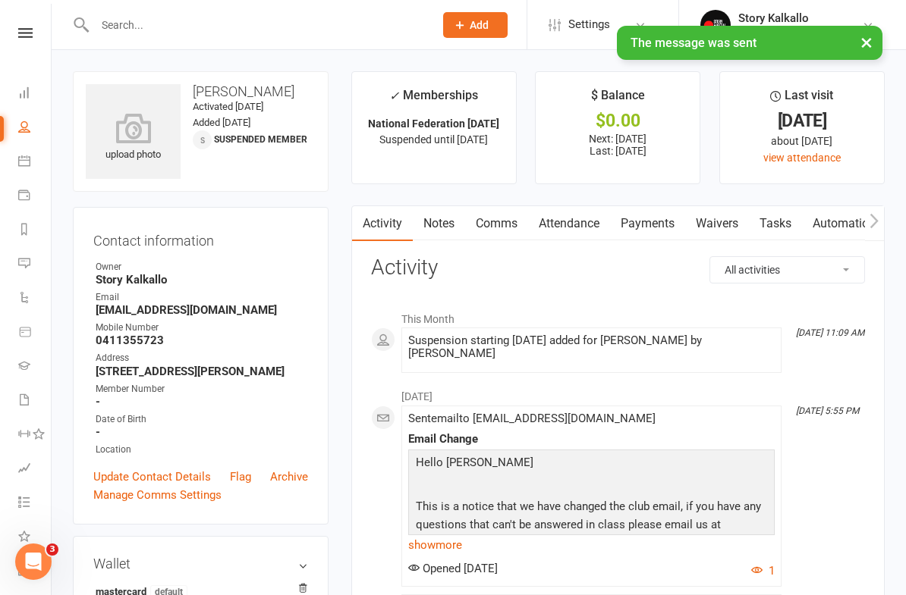
click at [505, 231] on link "Comms" at bounding box center [496, 223] width 63 height 35
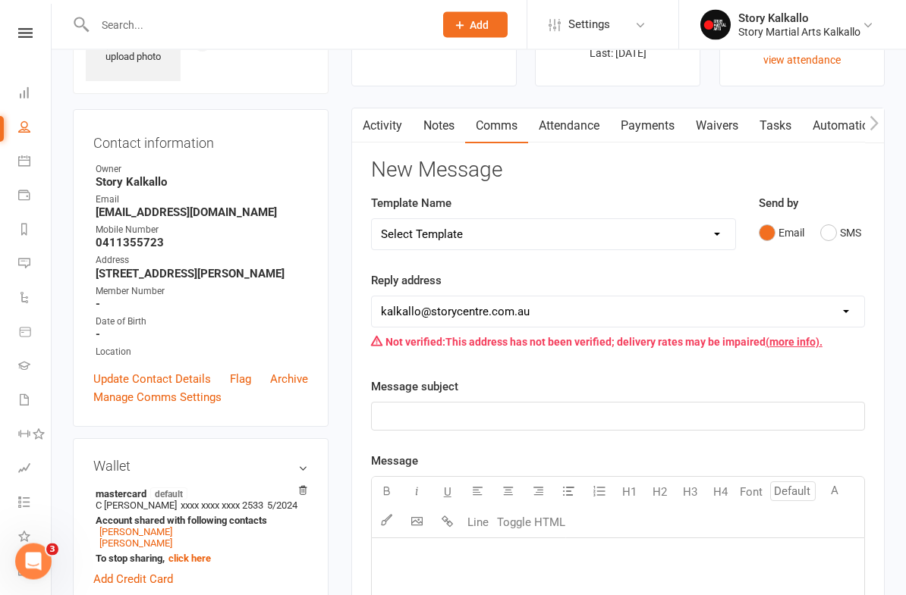
scroll to position [145, 0]
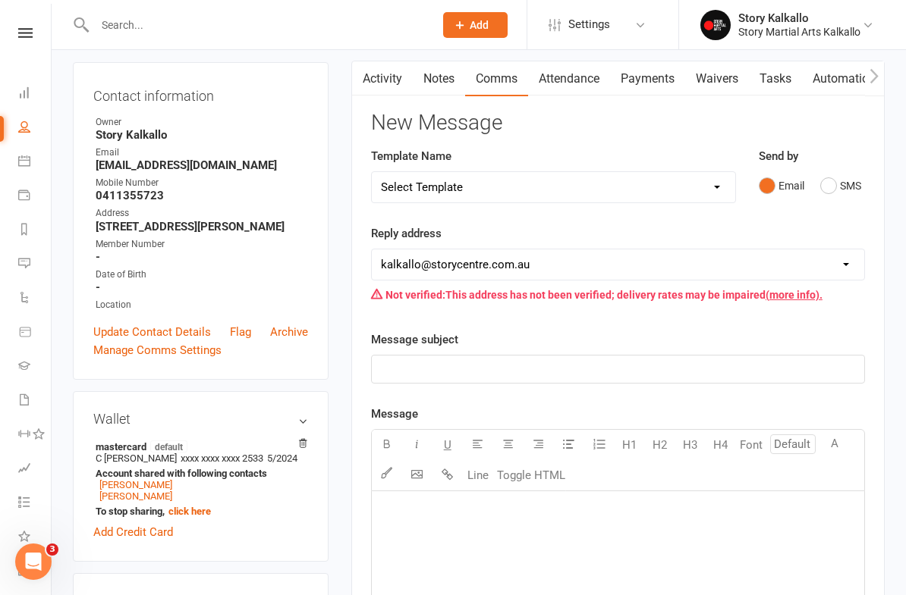
click at [478, 366] on p "﻿" at bounding box center [618, 369] width 474 height 18
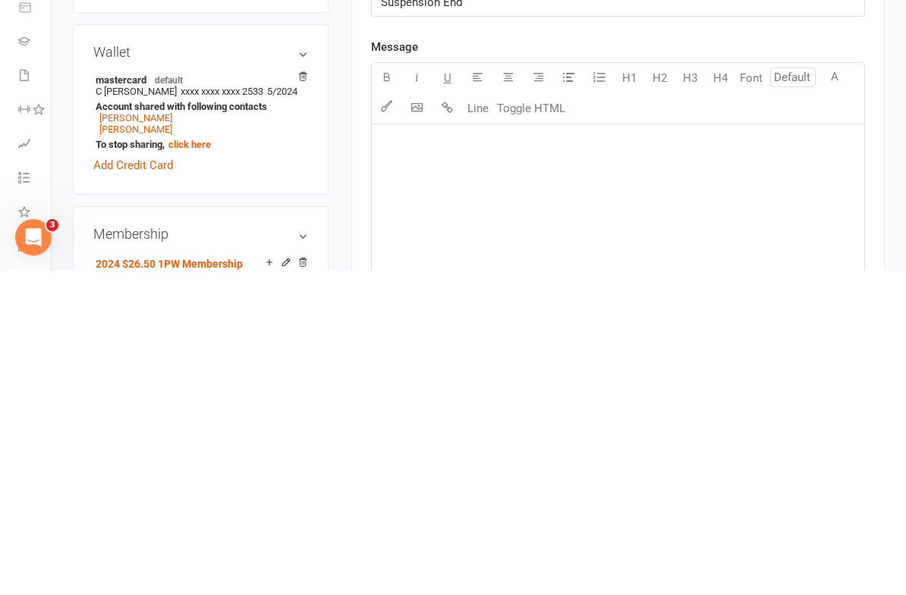
scroll to position [196, 0]
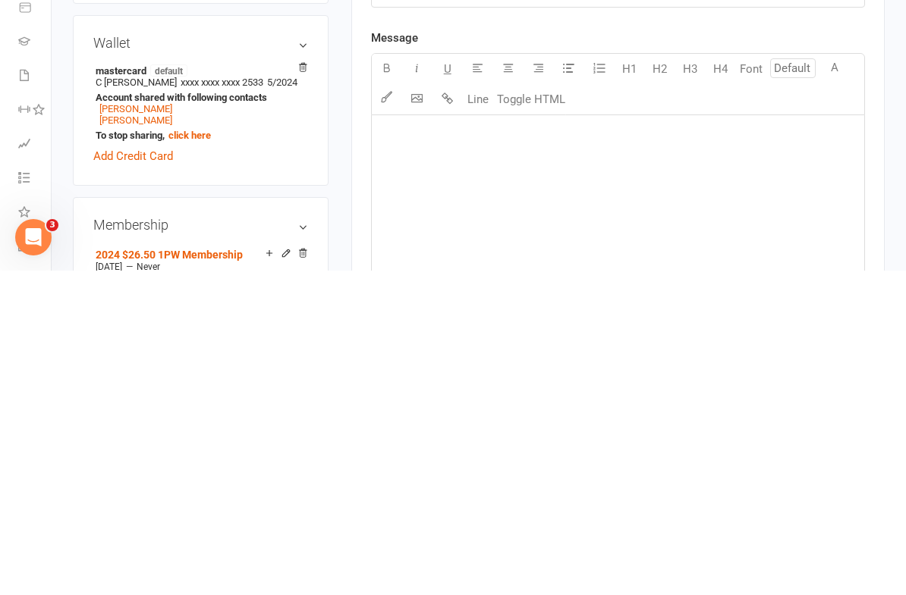
click at [467, 440] on div "﻿" at bounding box center [618, 554] width 492 height 228
click at [420, 451] on p "﻿" at bounding box center [618, 460] width 474 height 18
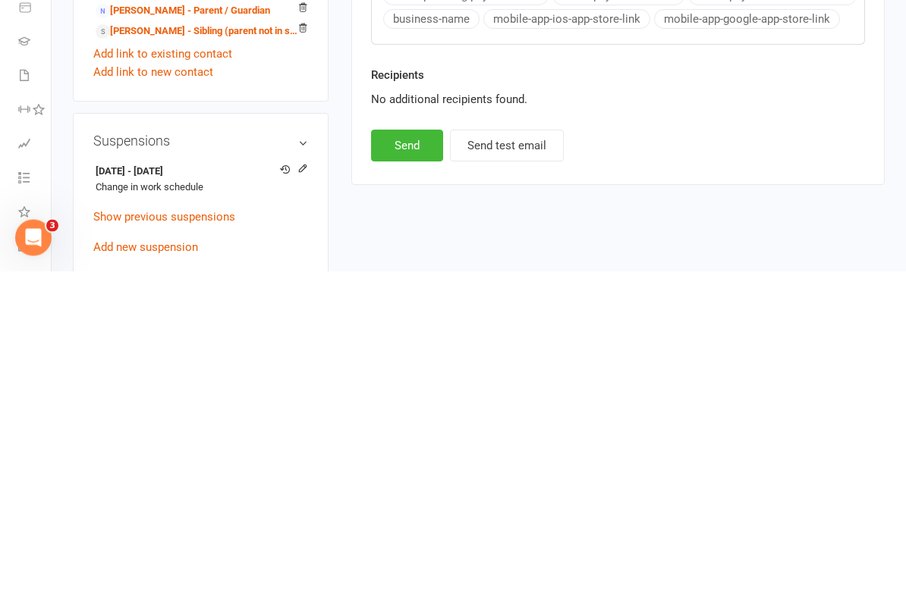
click at [411, 454] on button "Send" at bounding box center [407, 470] width 72 height 32
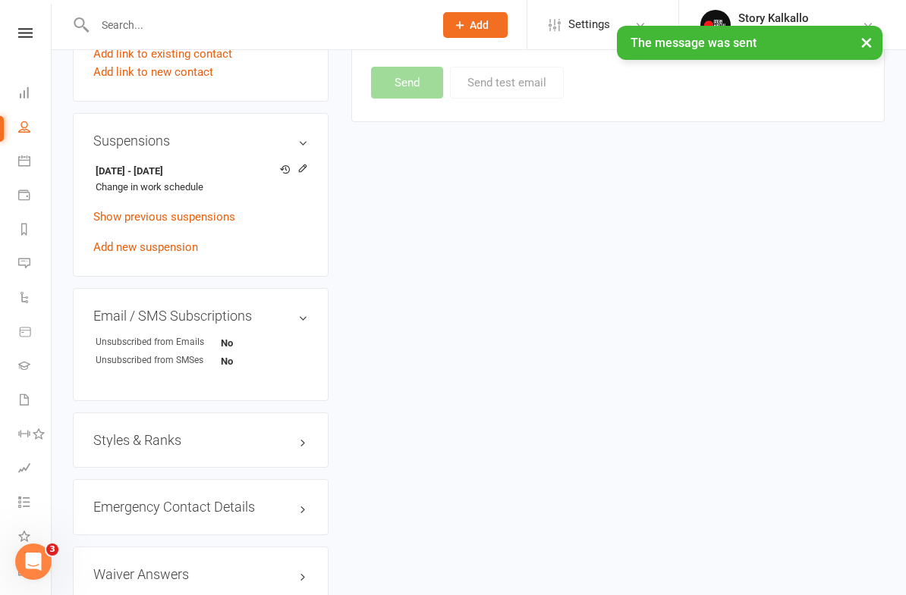
click at [23, 96] on icon at bounding box center [24, 92] width 12 height 12
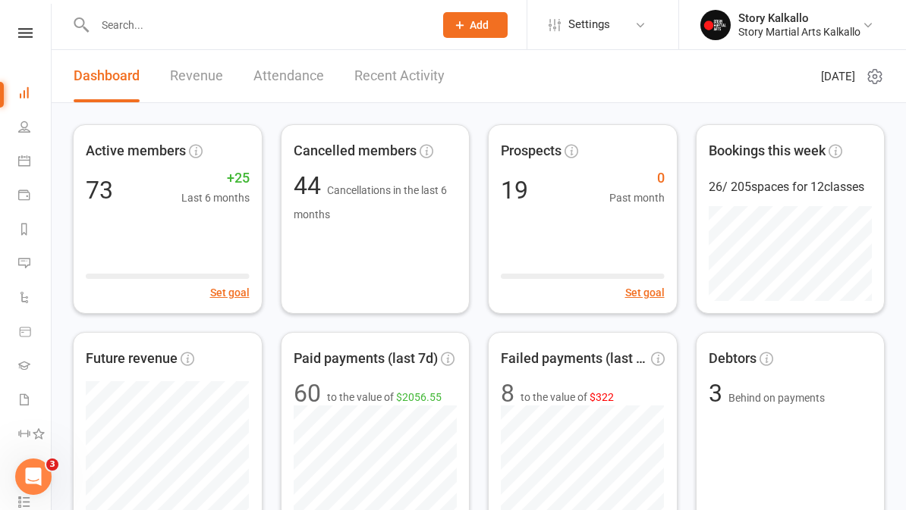
click at [47, 36] on link at bounding box center [25, 33] width 54 height 10
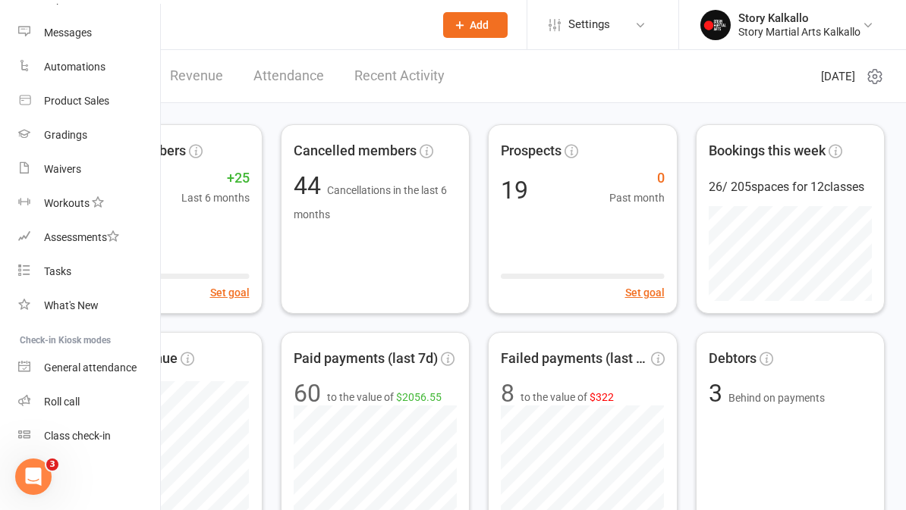
scroll to position [219, 0]
click at [79, 406] on div "Roll call" at bounding box center [62, 402] width 36 height 12
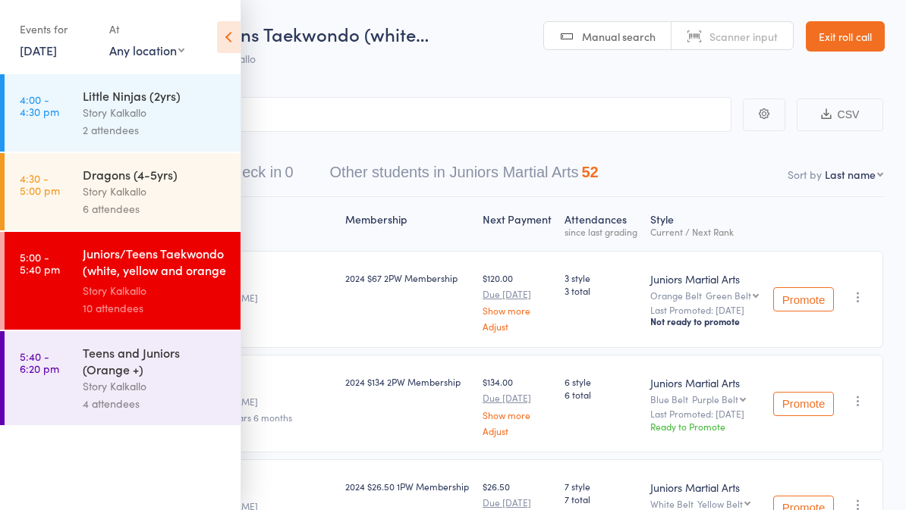
click at [170, 378] on div "Teens and Juniors (Orange +)" at bounding box center [155, 360] width 145 height 33
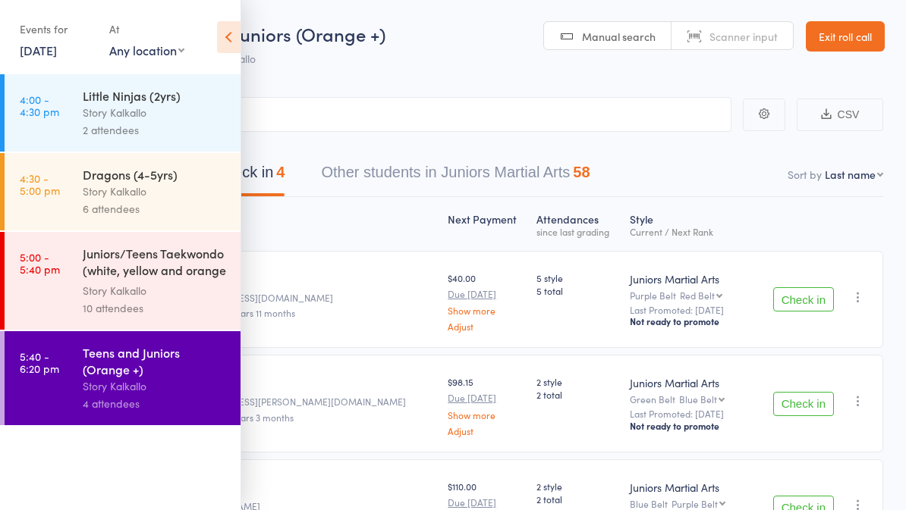
click at [238, 42] on icon at bounding box center [229, 37] width 24 height 32
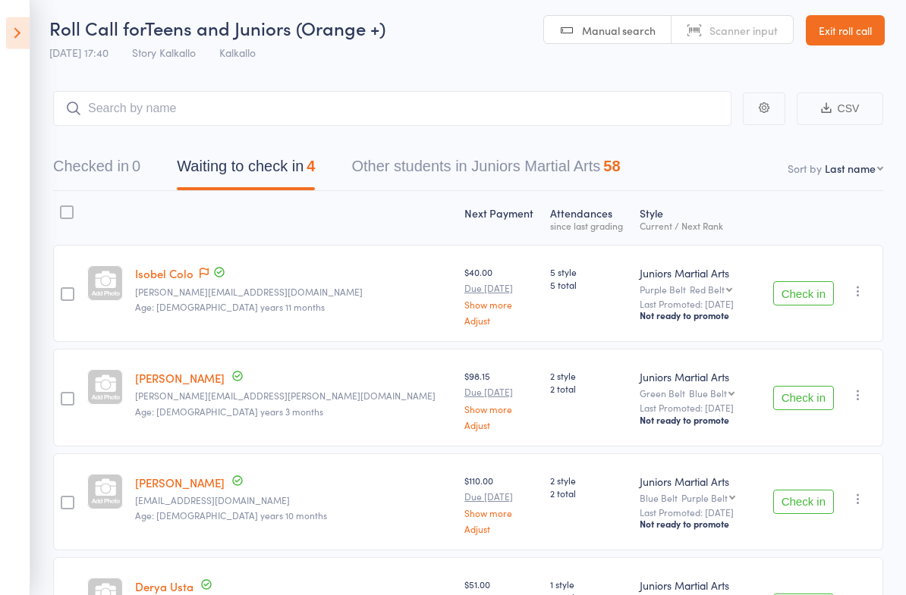
scroll to position [8, 0]
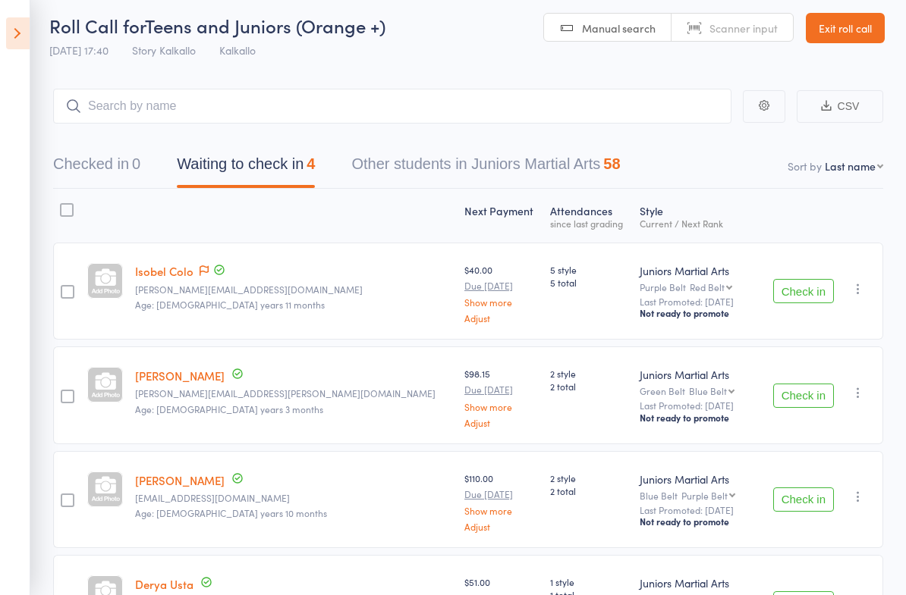
click at [811, 301] on button "Check in" at bounding box center [803, 291] width 61 height 24
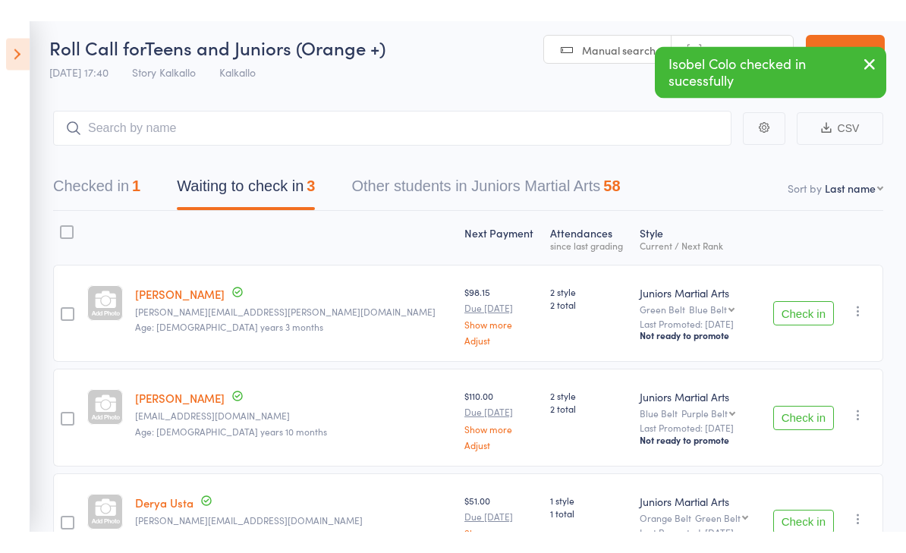
scroll to position [8, 0]
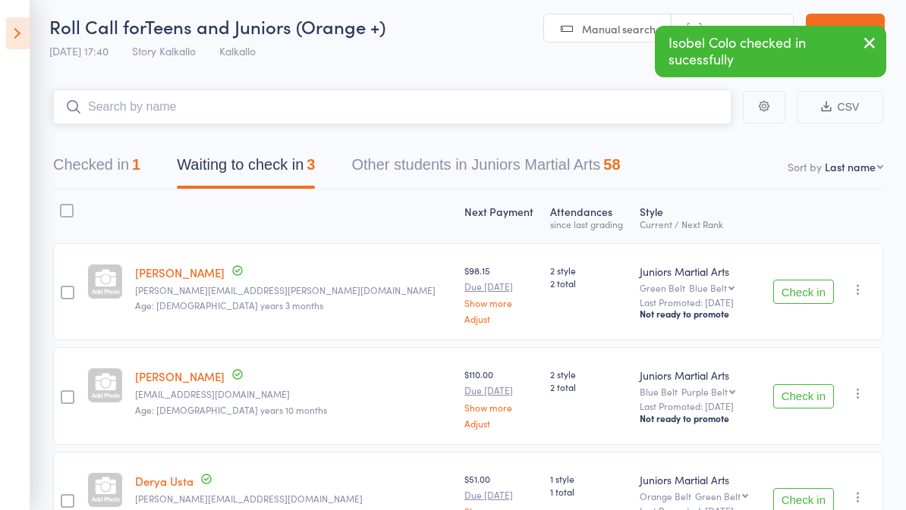
click at [292, 93] on input "search" at bounding box center [392, 107] width 678 height 35
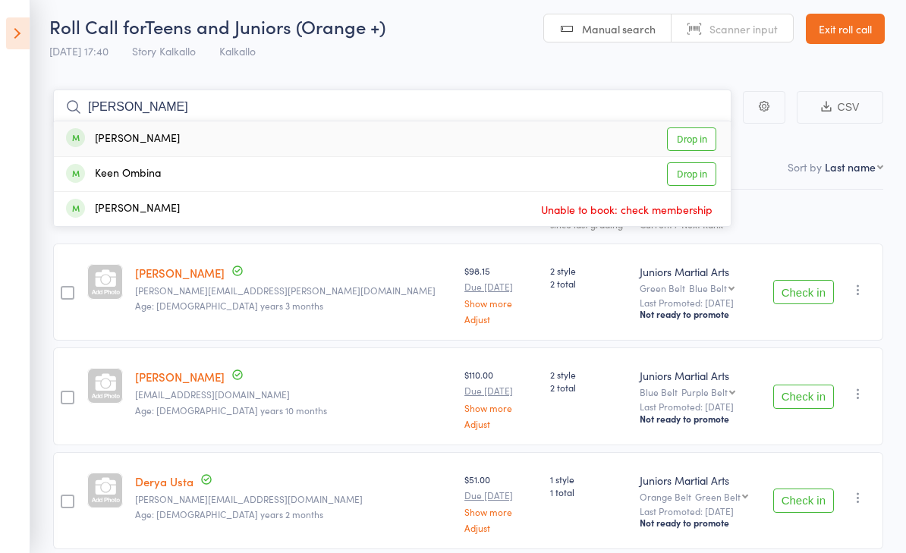
type input "Albina"
click at [149, 134] on div "[PERSON_NAME]" at bounding box center [123, 138] width 114 height 17
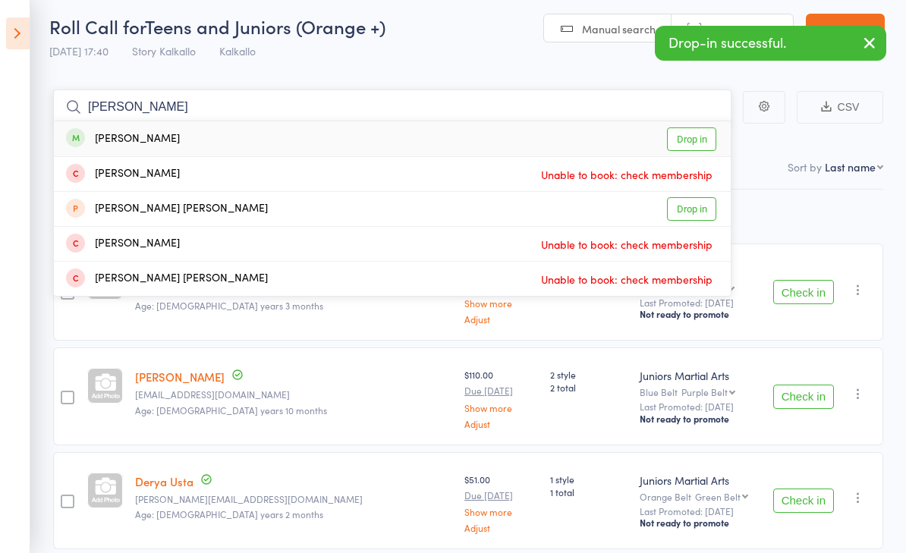
type input "Keisha"
click at [165, 139] on div "[PERSON_NAME]" at bounding box center [123, 138] width 114 height 17
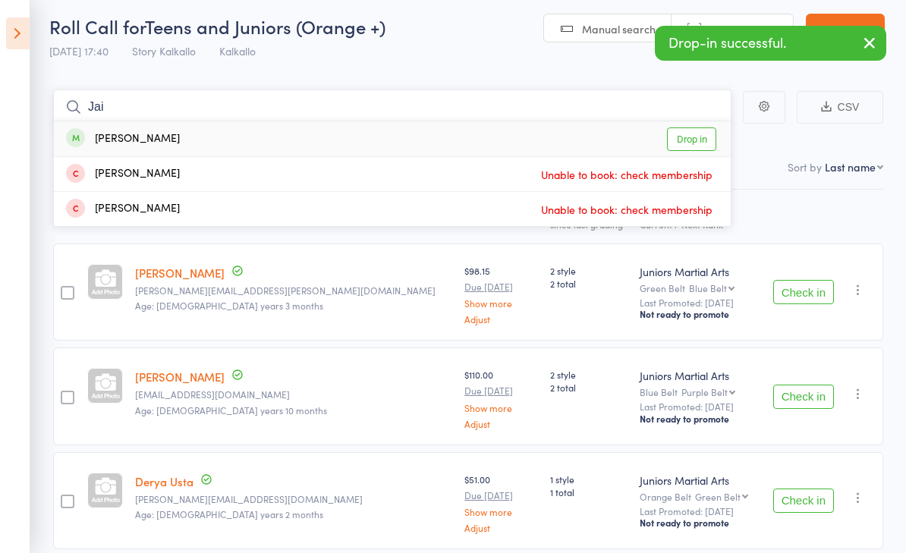
type input "Jai"
click at [182, 143] on div "Jai Gangahar Drop in" at bounding box center [392, 138] width 677 height 35
type input "Willow"
click at [206, 133] on div "Willow Harry-Nunan Drop in" at bounding box center [392, 138] width 677 height 35
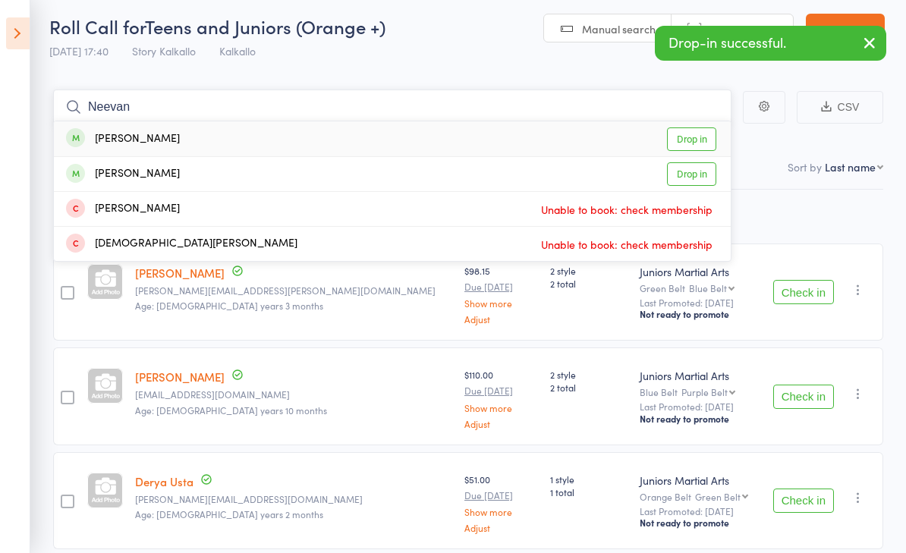
type input "Neevan"
click at [187, 134] on div "Nevaan Poudel Drop in" at bounding box center [392, 138] width 677 height 35
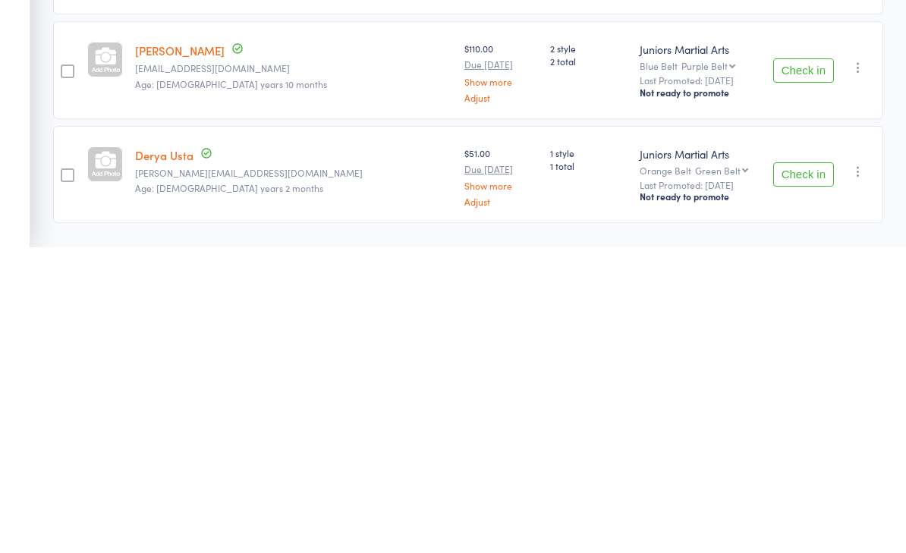
click at [806, 364] on button "Check in" at bounding box center [803, 376] width 61 height 24
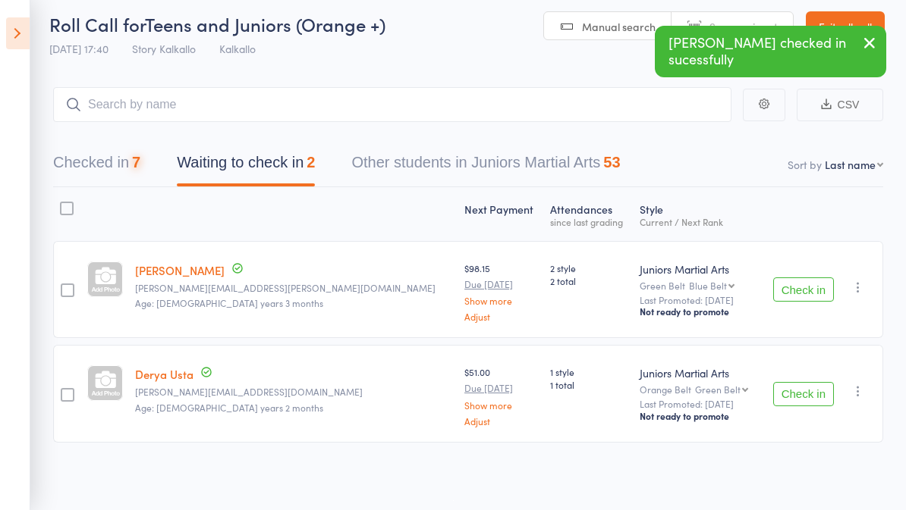
scroll to position [11, 0]
click at [808, 394] on button "Check in" at bounding box center [803, 394] width 61 height 24
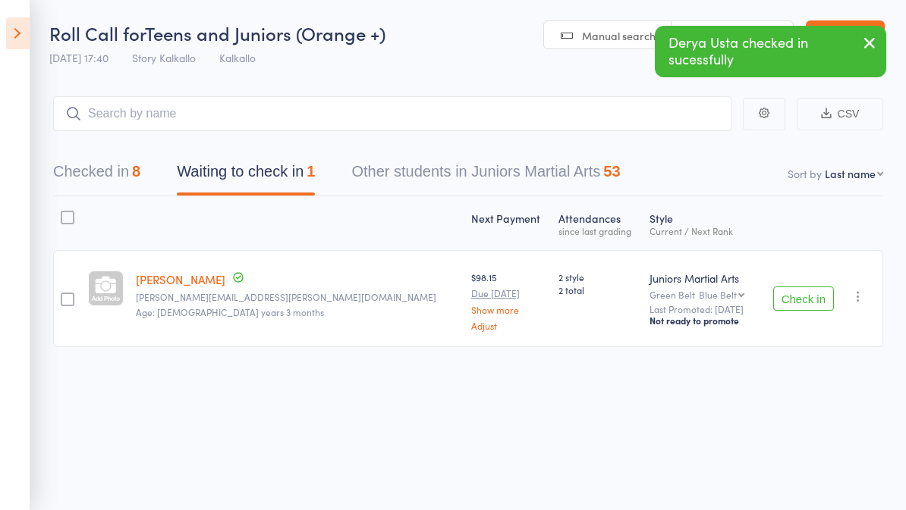
click at [122, 173] on button "Checked in 8" at bounding box center [96, 176] width 87 height 40
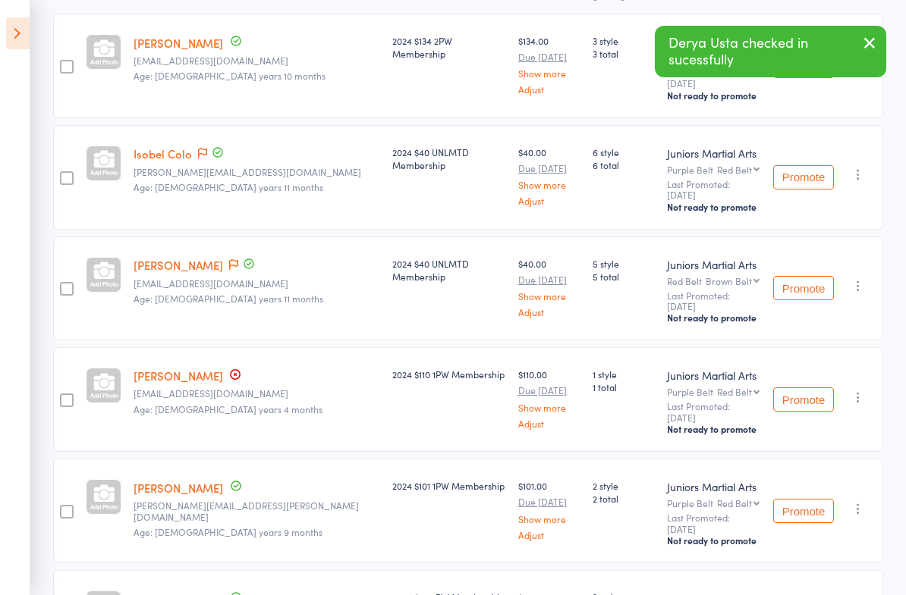
click at [217, 368] on link "[PERSON_NAME]" at bounding box center [179, 376] width 90 height 16
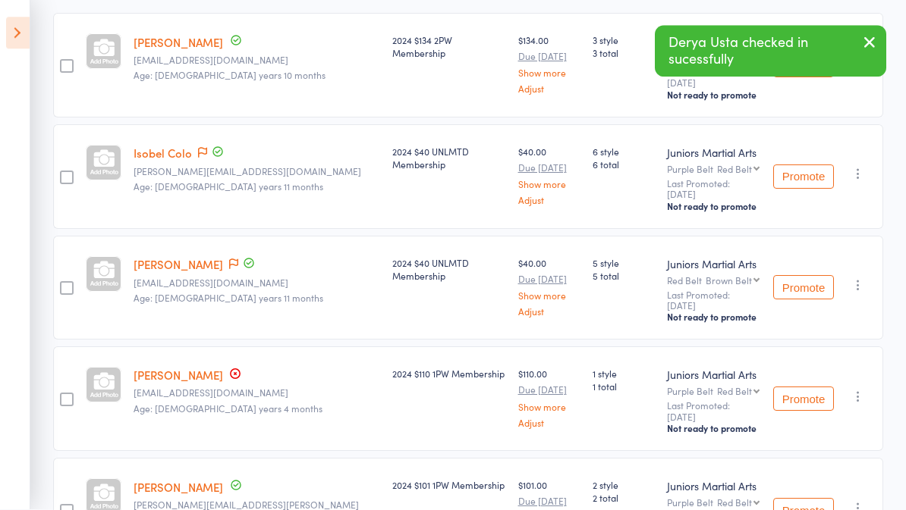
scroll to position [290, 0]
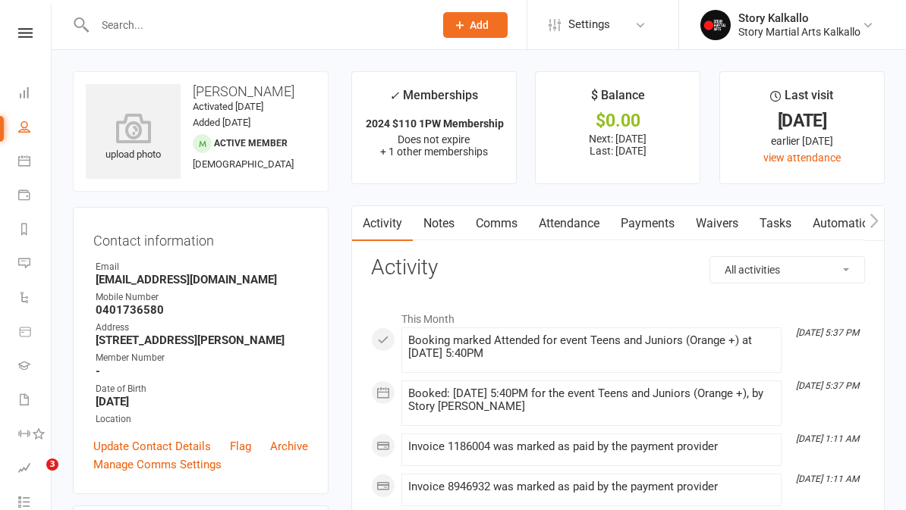
click at [650, 236] on link "Payments" at bounding box center [647, 223] width 75 height 35
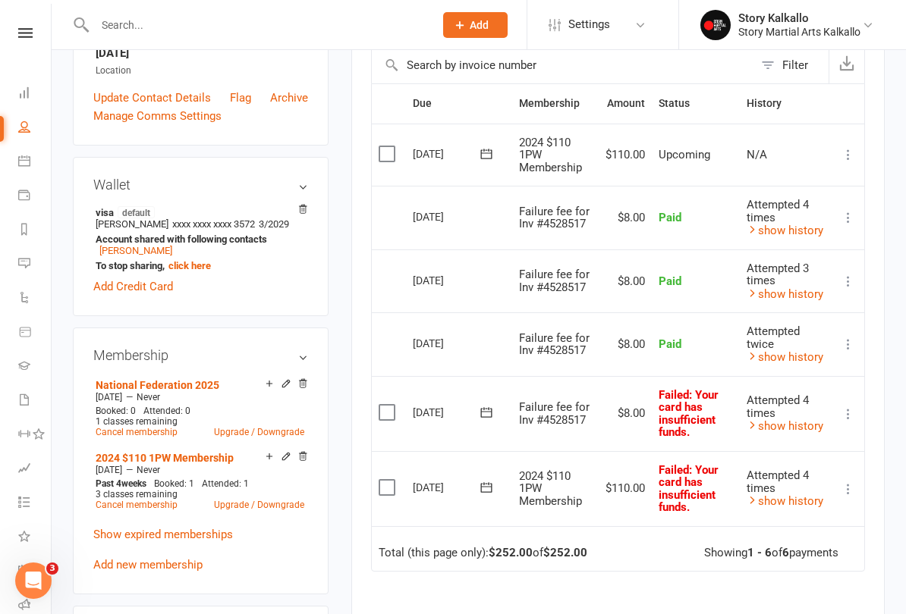
scroll to position [361, 0]
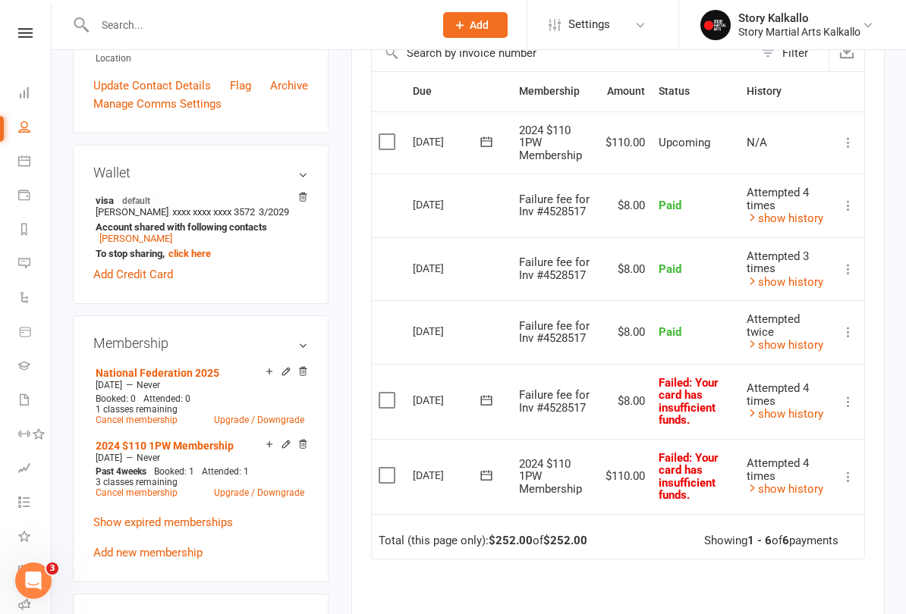
click at [851, 394] on icon at bounding box center [847, 401] width 15 height 15
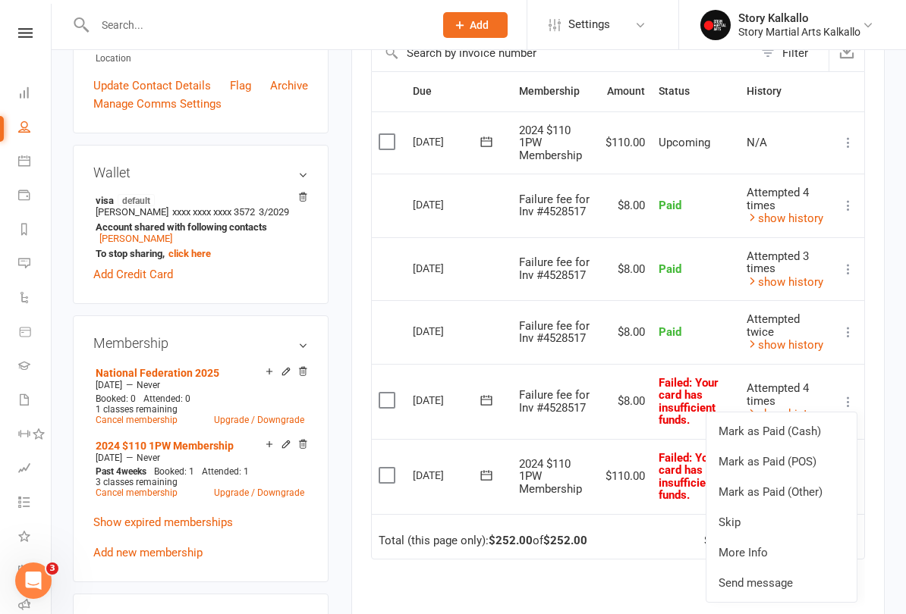
click at [811, 457] on link "Mark as Paid (POS)" at bounding box center [781, 462] width 150 height 30
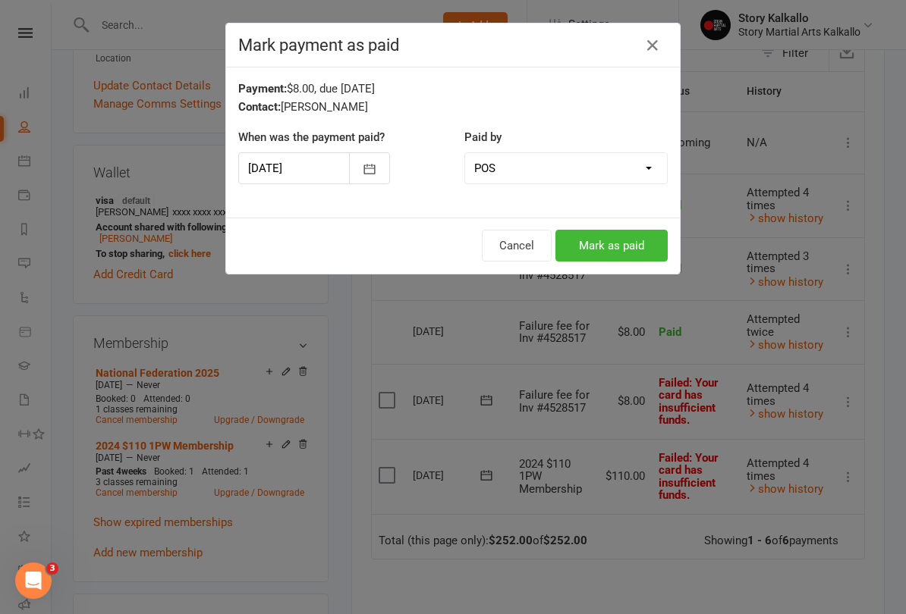
click at [618, 253] on button "Mark as paid" at bounding box center [611, 246] width 112 height 32
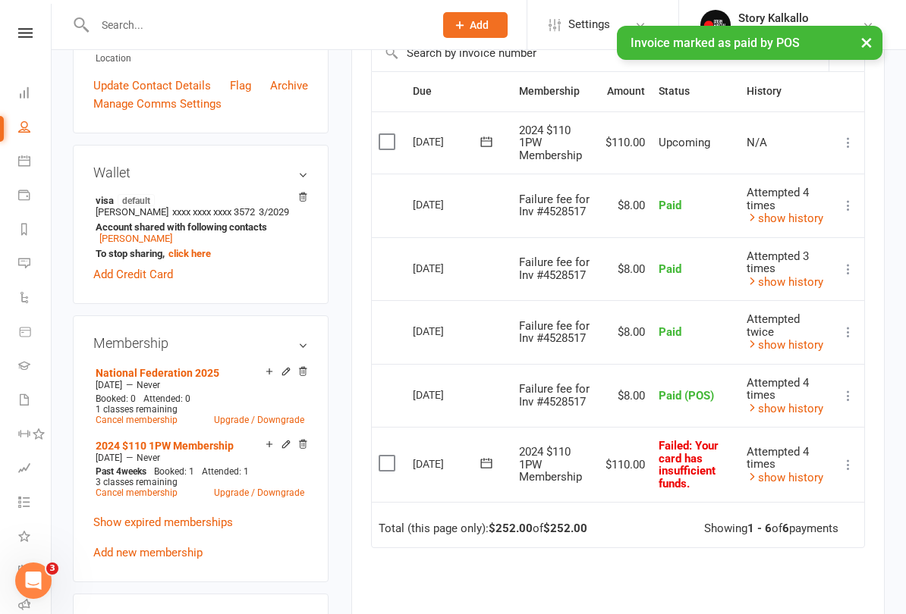
click at [835, 454] on td "Mark as Paid (Cash) Mark as Paid (POS) [PERSON_NAME] as Paid (Other) Skip More …" at bounding box center [848, 464] width 32 height 75
click at [850, 457] on icon at bounding box center [847, 464] width 15 height 15
click at [809, 510] on link "Mark as Paid (POS)" at bounding box center [781, 525] width 150 height 30
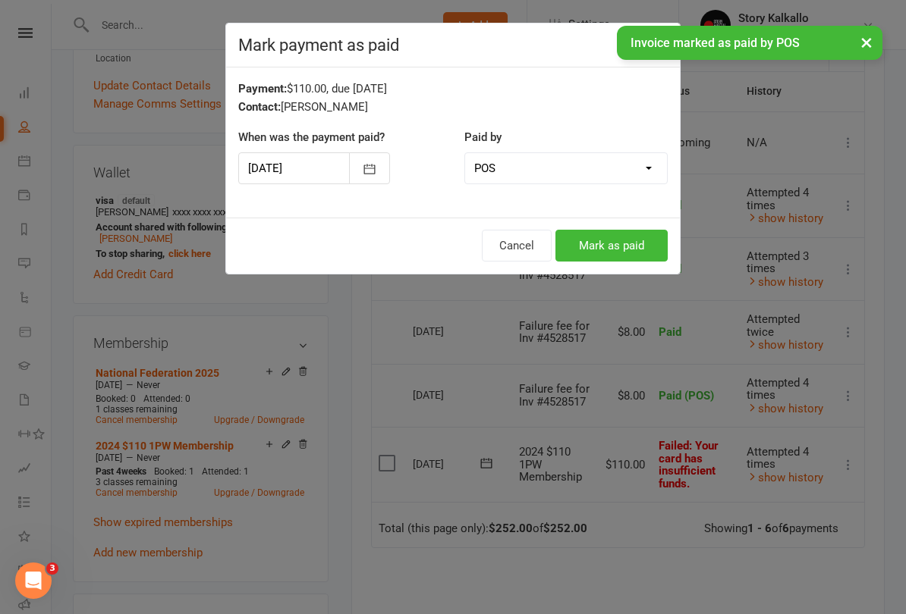
click at [624, 252] on button "Mark as paid" at bounding box center [611, 246] width 112 height 32
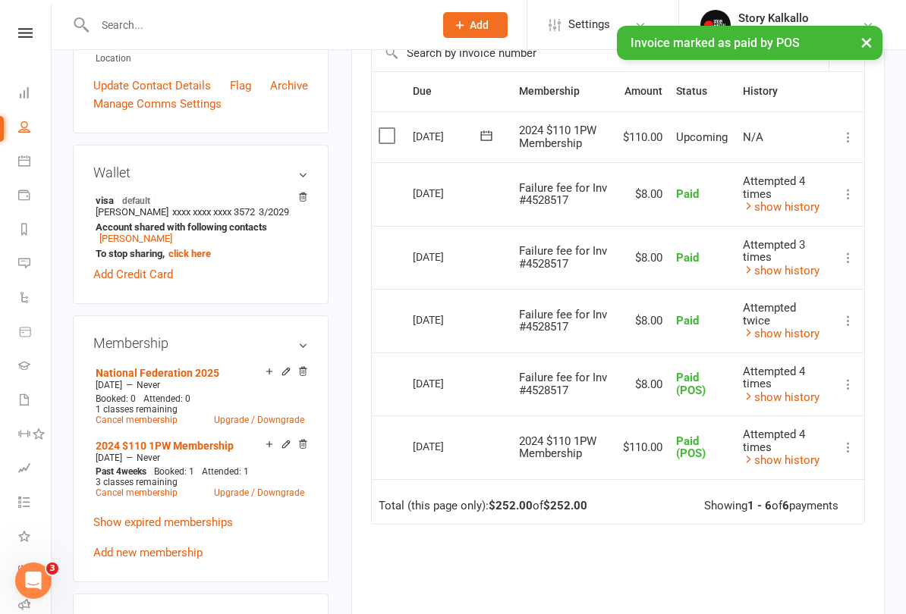
click at [38, 34] on link at bounding box center [25, 33] width 54 height 10
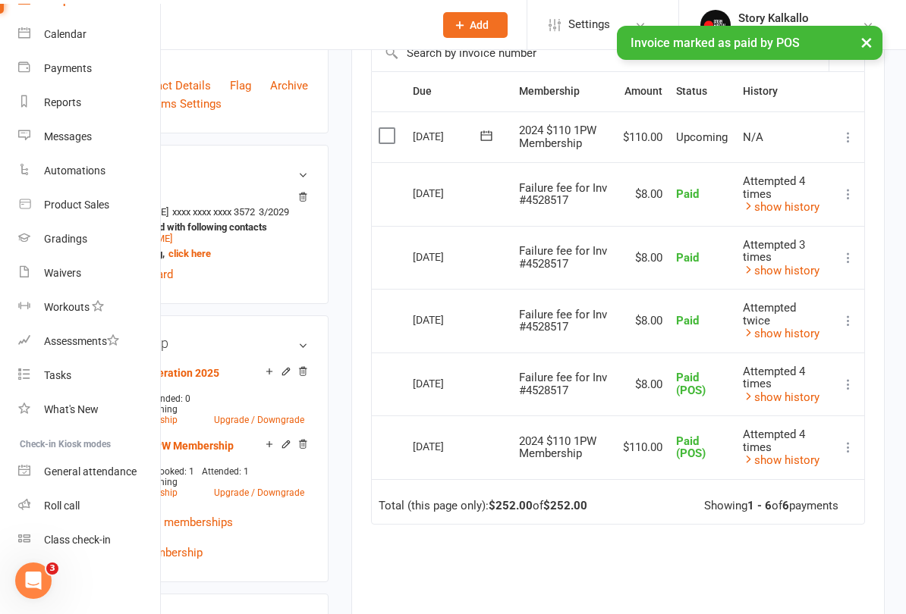
scroll to position [115, 0]
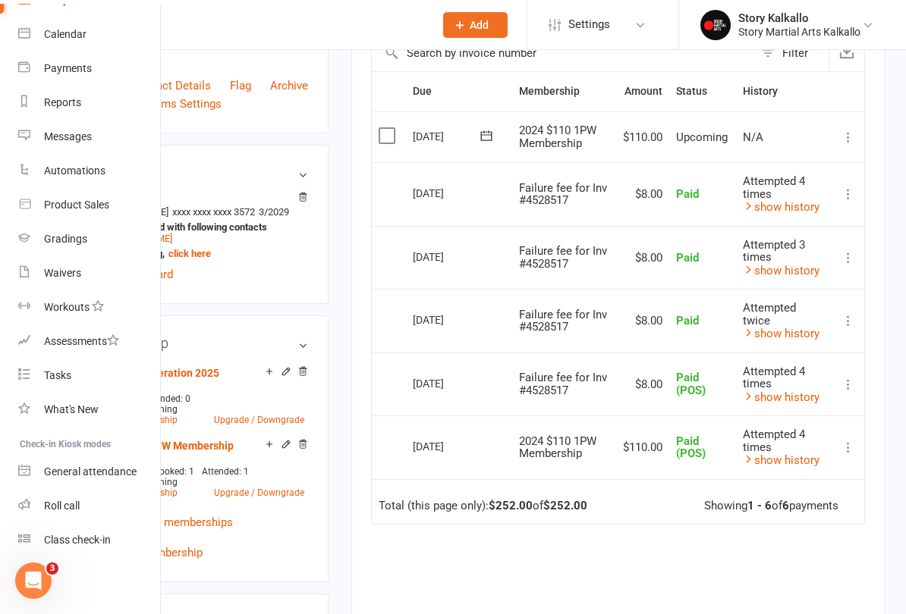
click at [68, 502] on div "Roll call" at bounding box center [62, 506] width 36 height 12
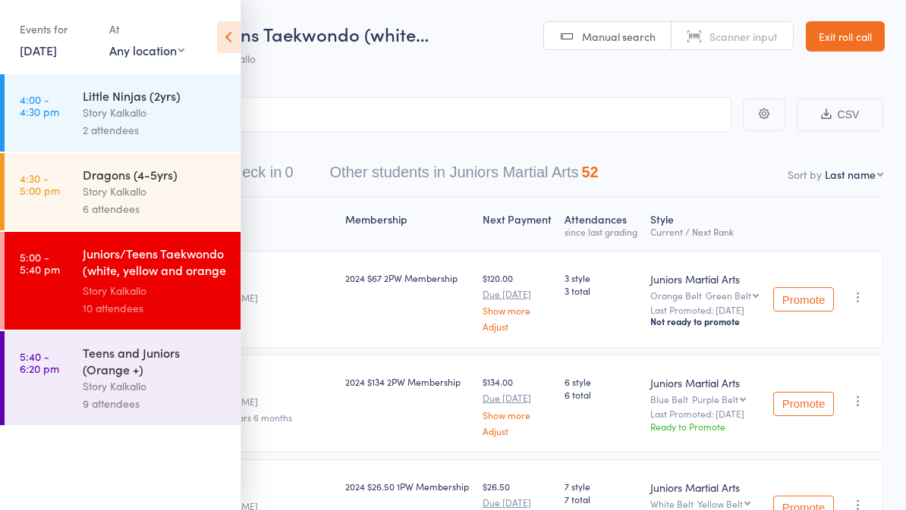
click at [142, 402] on div "9 attendees" at bounding box center [155, 403] width 145 height 17
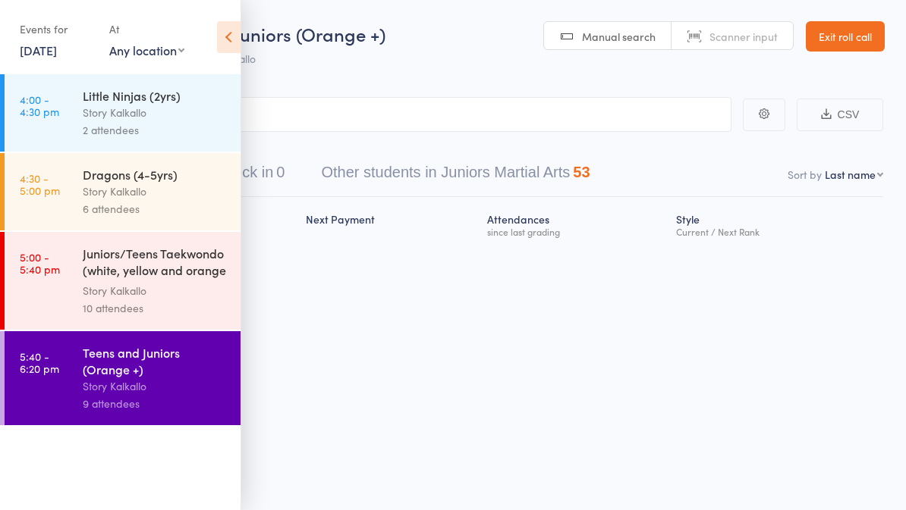
click at [237, 30] on icon at bounding box center [229, 37] width 24 height 32
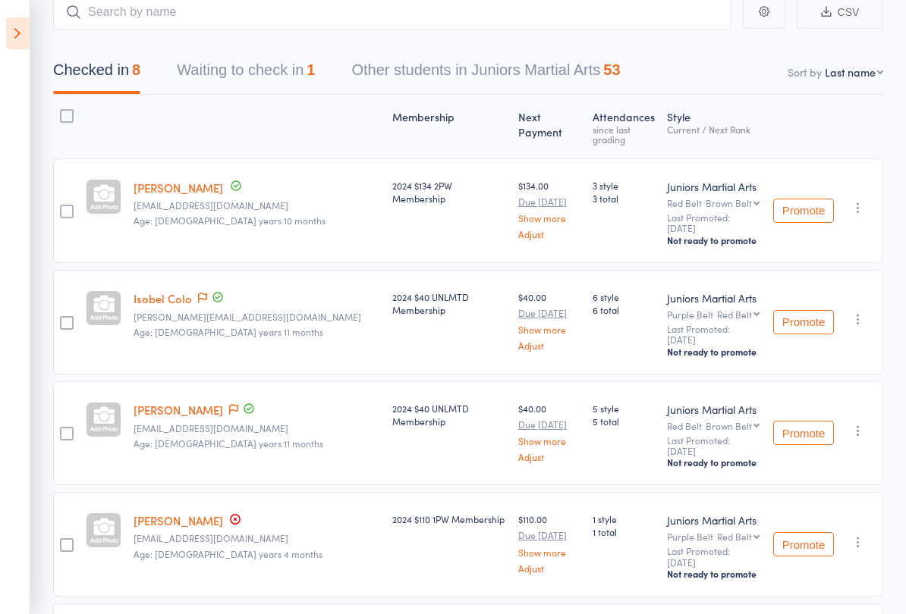
click at [247, 78] on button "Waiting to check in 1" at bounding box center [246, 74] width 138 height 40
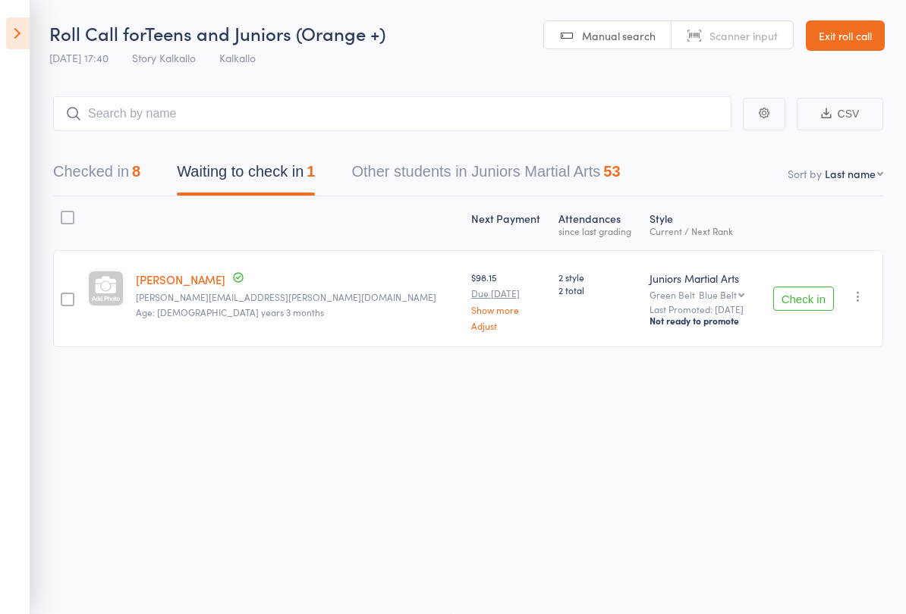
click at [18, 26] on icon at bounding box center [18, 33] width 24 height 32
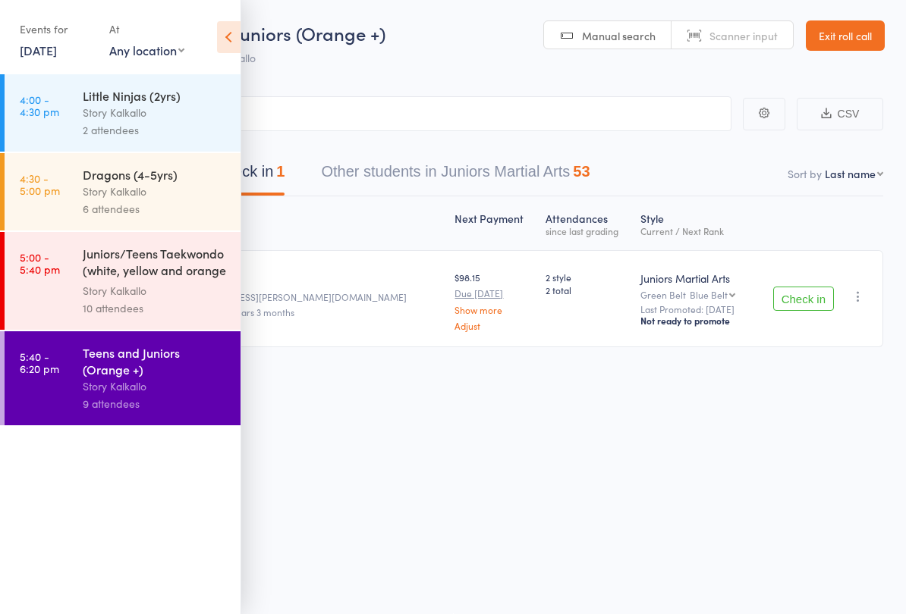
click at [203, 37] on div "Events for [DATE] [DATE] [DATE] Sun Mon Tue Wed Thu Fri Sat 40 28 29 30 01 02 0…" at bounding box center [120, 38] width 240 height 77
click at [226, 30] on icon at bounding box center [229, 37] width 24 height 32
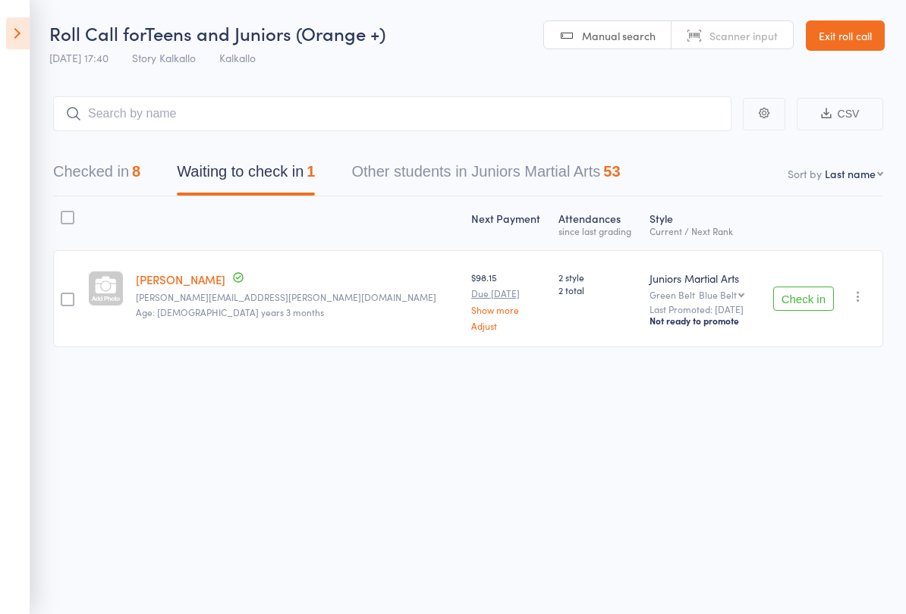
click at [842, 24] on link "Exit roll call" at bounding box center [845, 35] width 79 height 30
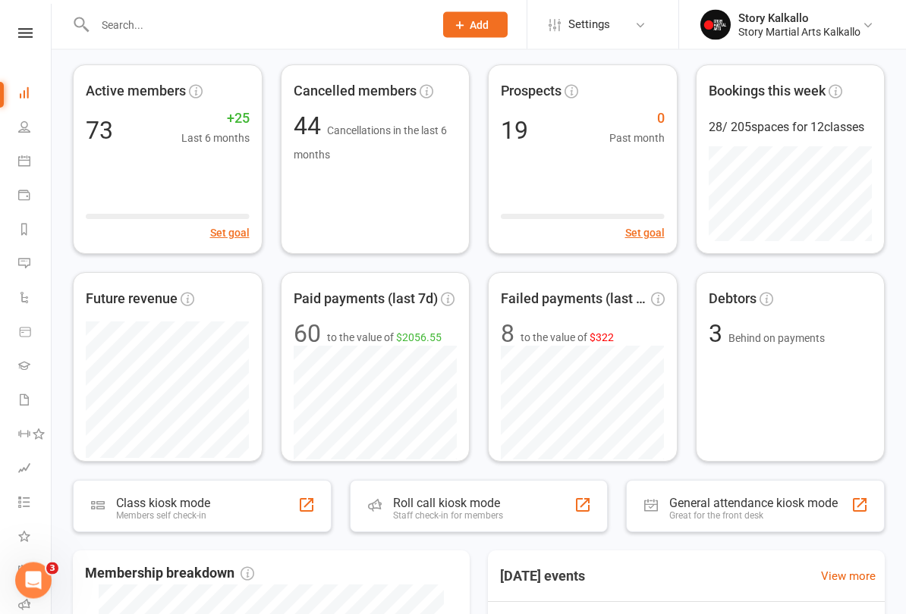
scroll to position [60, 0]
click at [743, 314] on div "Debtors 3 Behind on payments" at bounding box center [791, 367] width 190 height 190
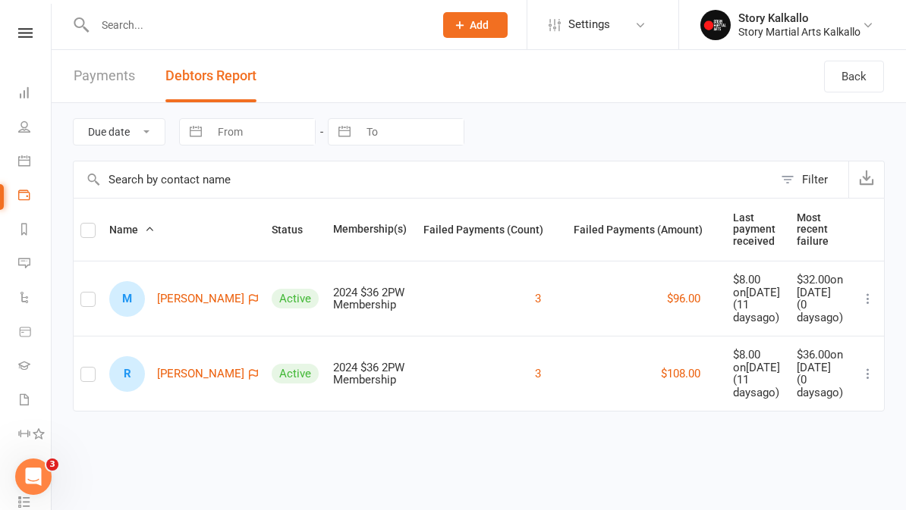
click at [26, 32] on icon at bounding box center [25, 33] width 14 height 10
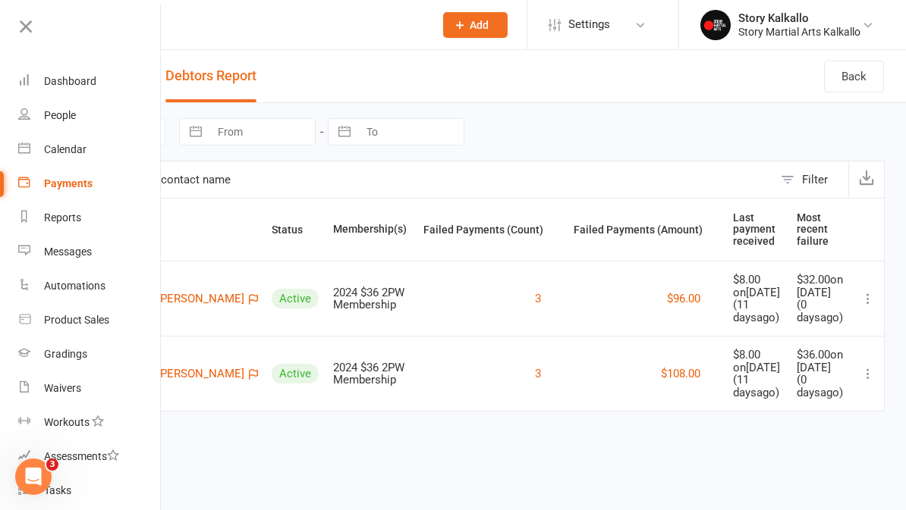
click at [38, 98] on link "Dashboard" at bounding box center [89, 81] width 143 height 34
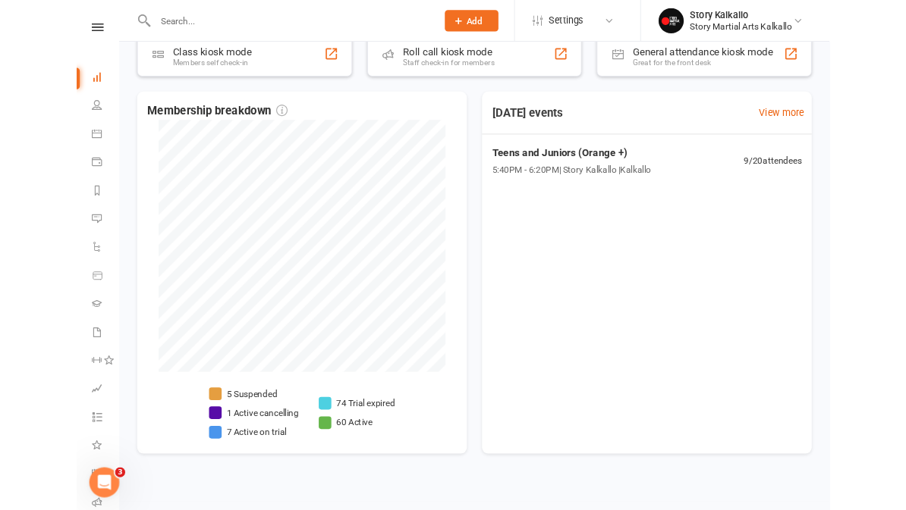
scroll to position [542, 0]
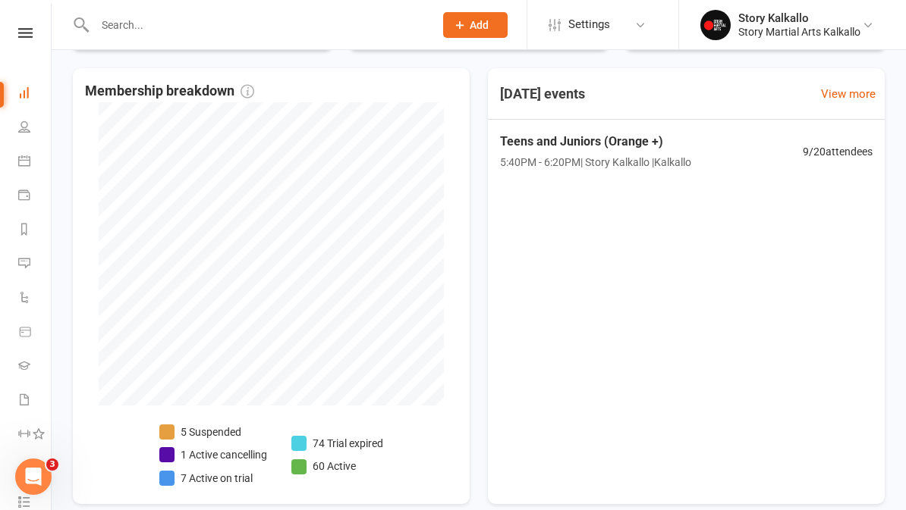
click at [36, 28] on link at bounding box center [25, 33] width 54 height 10
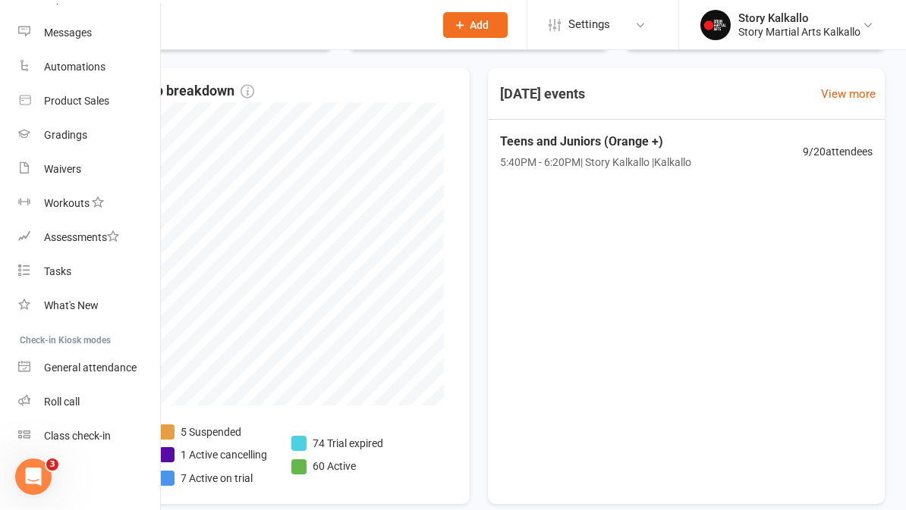
scroll to position [219, 0]
click at [91, 400] on link "Roll call" at bounding box center [89, 402] width 143 height 34
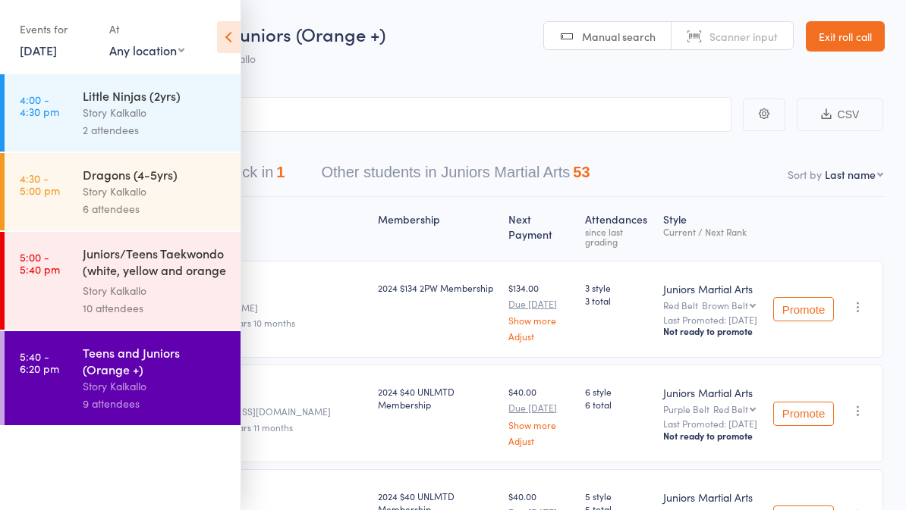
click at [229, 33] on icon at bounding box center [229, 37] width 24 height 32
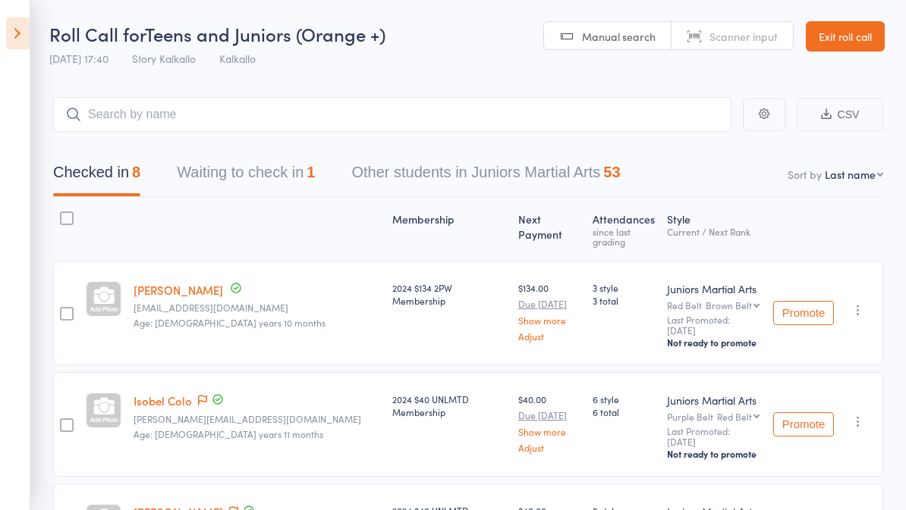
click at [270, 188] on button "Waiting to check in 1" at bounding box center [246, 176] width 138 height 40
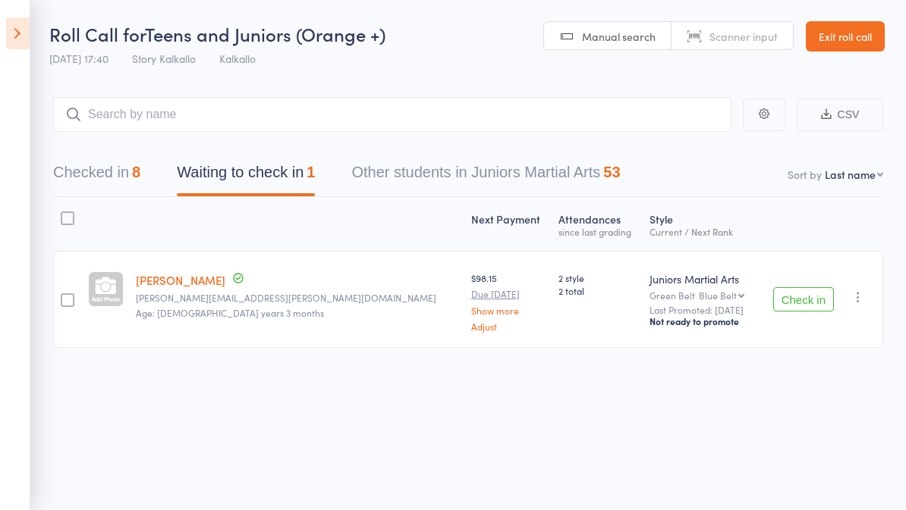
click at [803, 302] on button "Check in" at bounding box center [803, 299] width 61 height 24
